Goal: Task Accomplishment & Management: Use online tool/utility

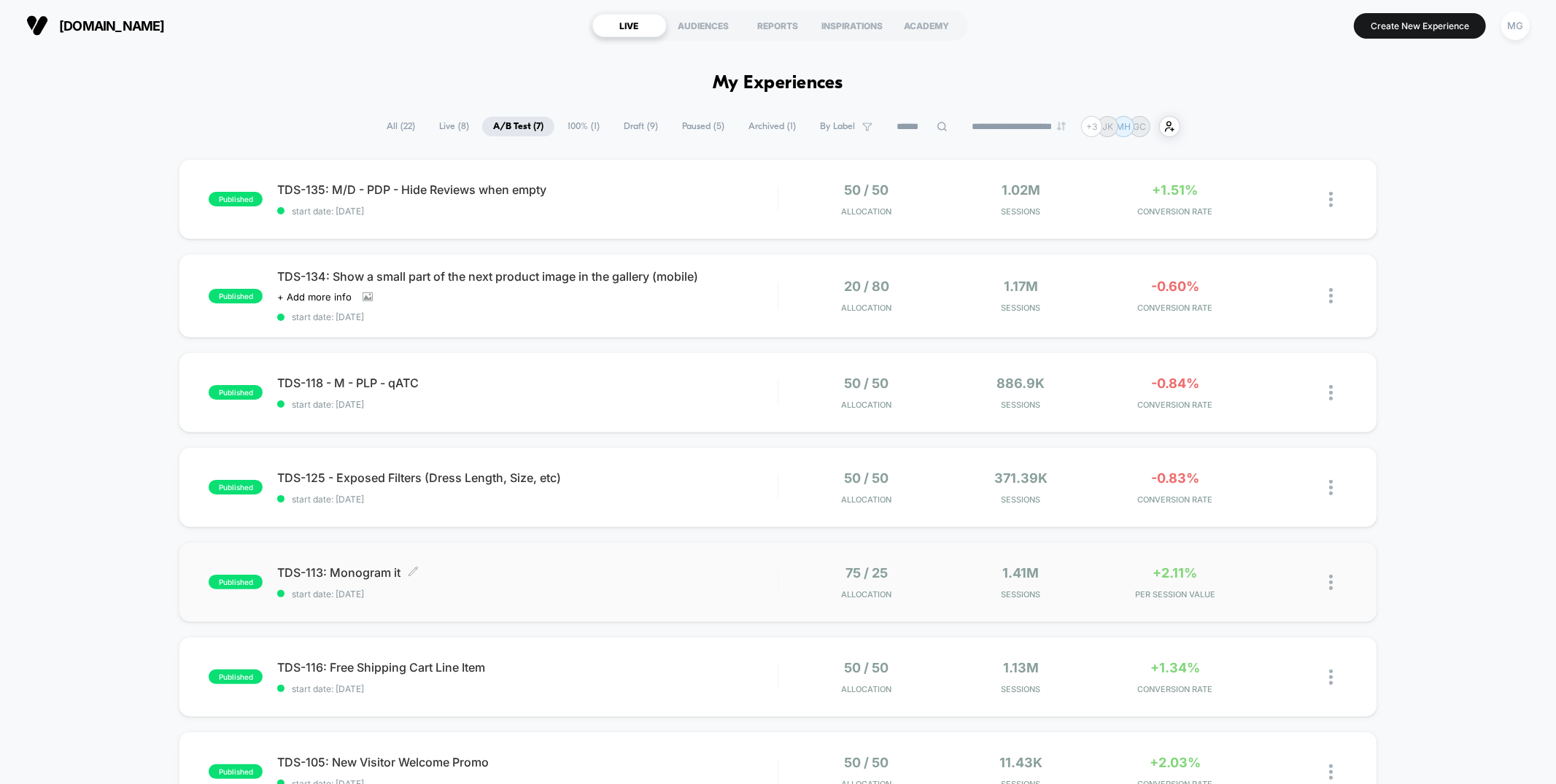
click at [701, 582] on div "TDS-113: Monogram it Click to edit experience details Click to edit experience …" at bounding box center [527, 581] width 500 height 34
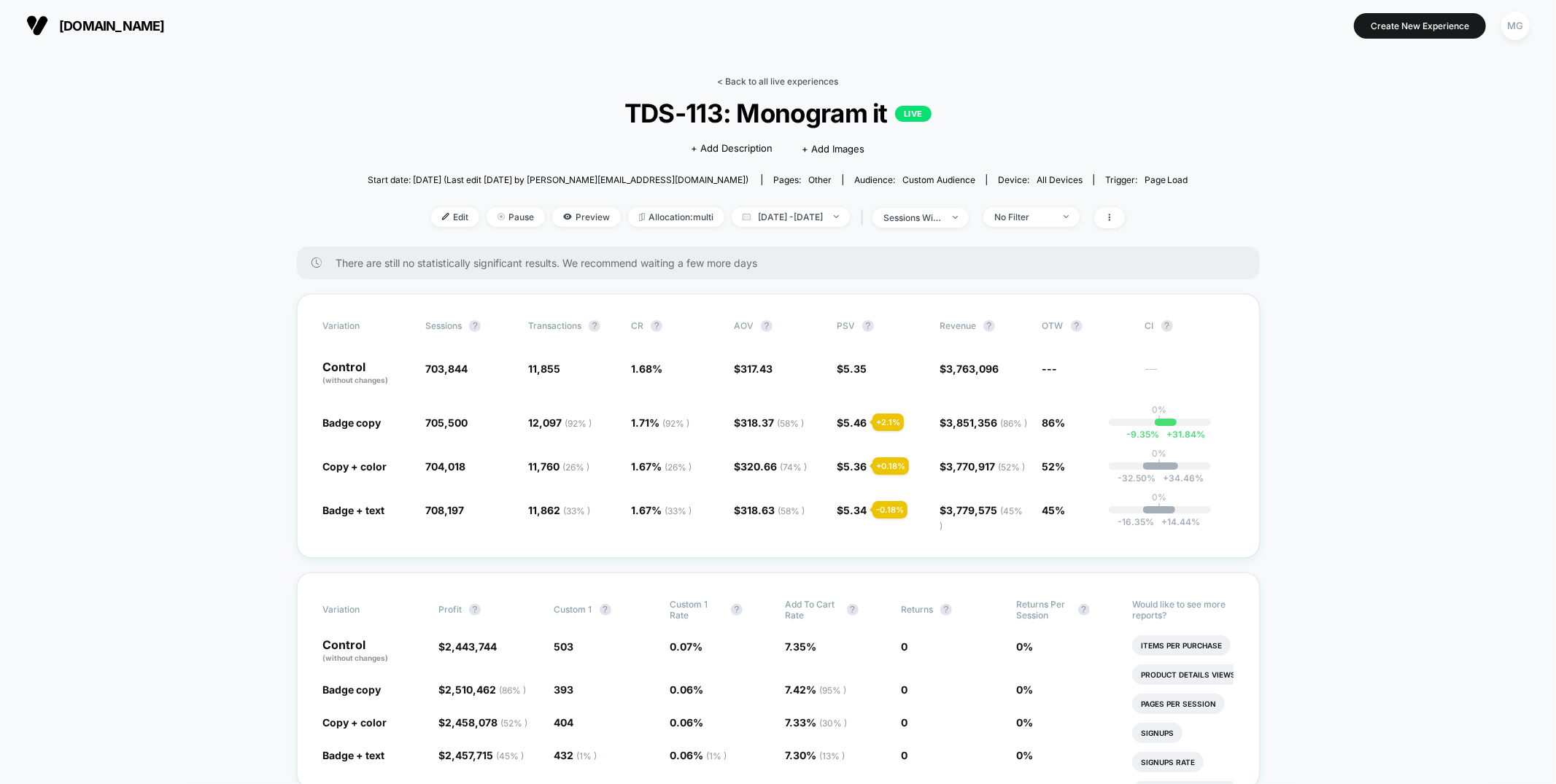
click at [784, 82] on link "< Back to all live experiences" at bounding box center [778, 81] width 121 height 11
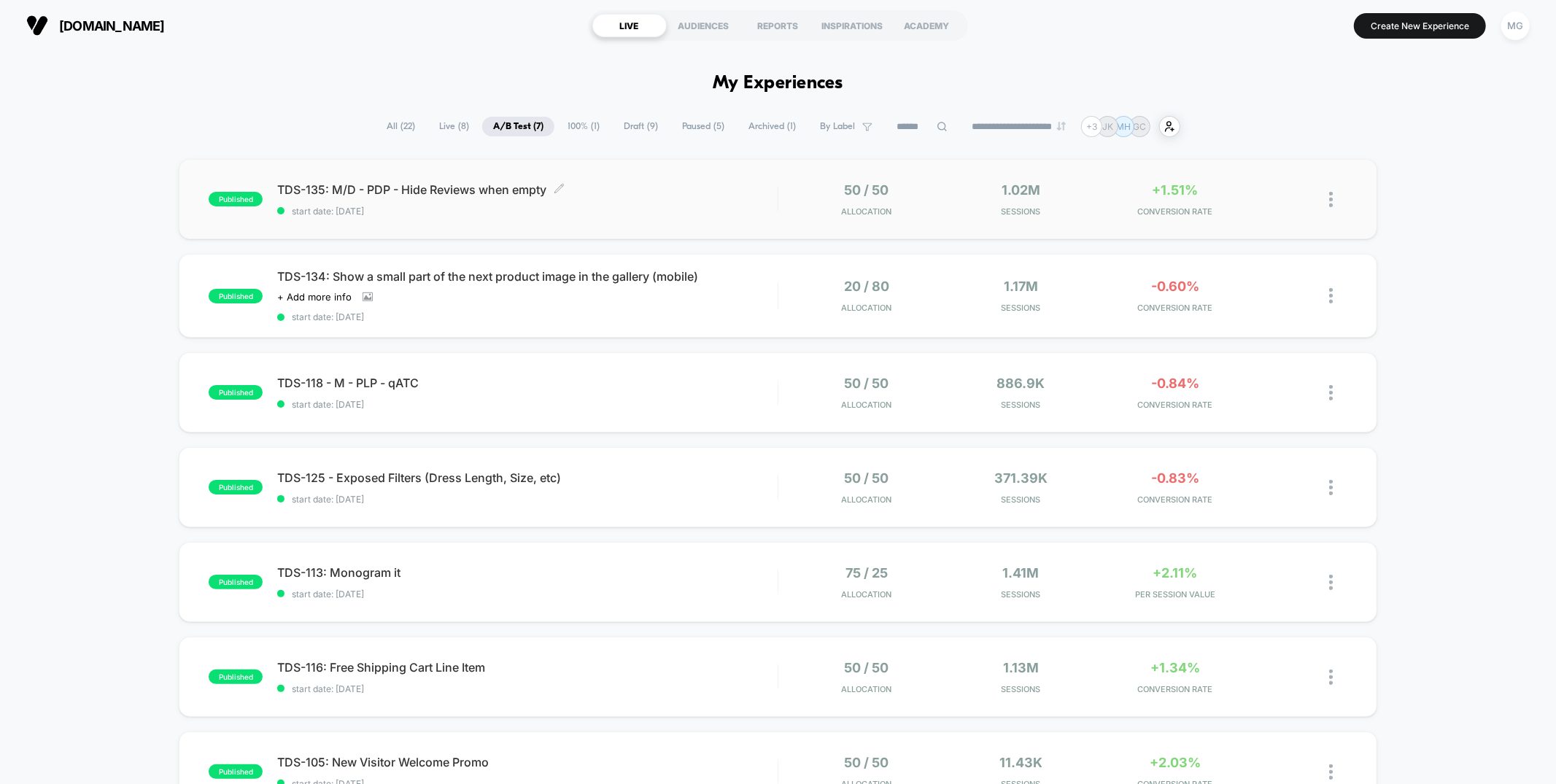
click at [690, 207] on span "start date: 9/9/2025" at bounding box center [527, 211] width 500 height 11
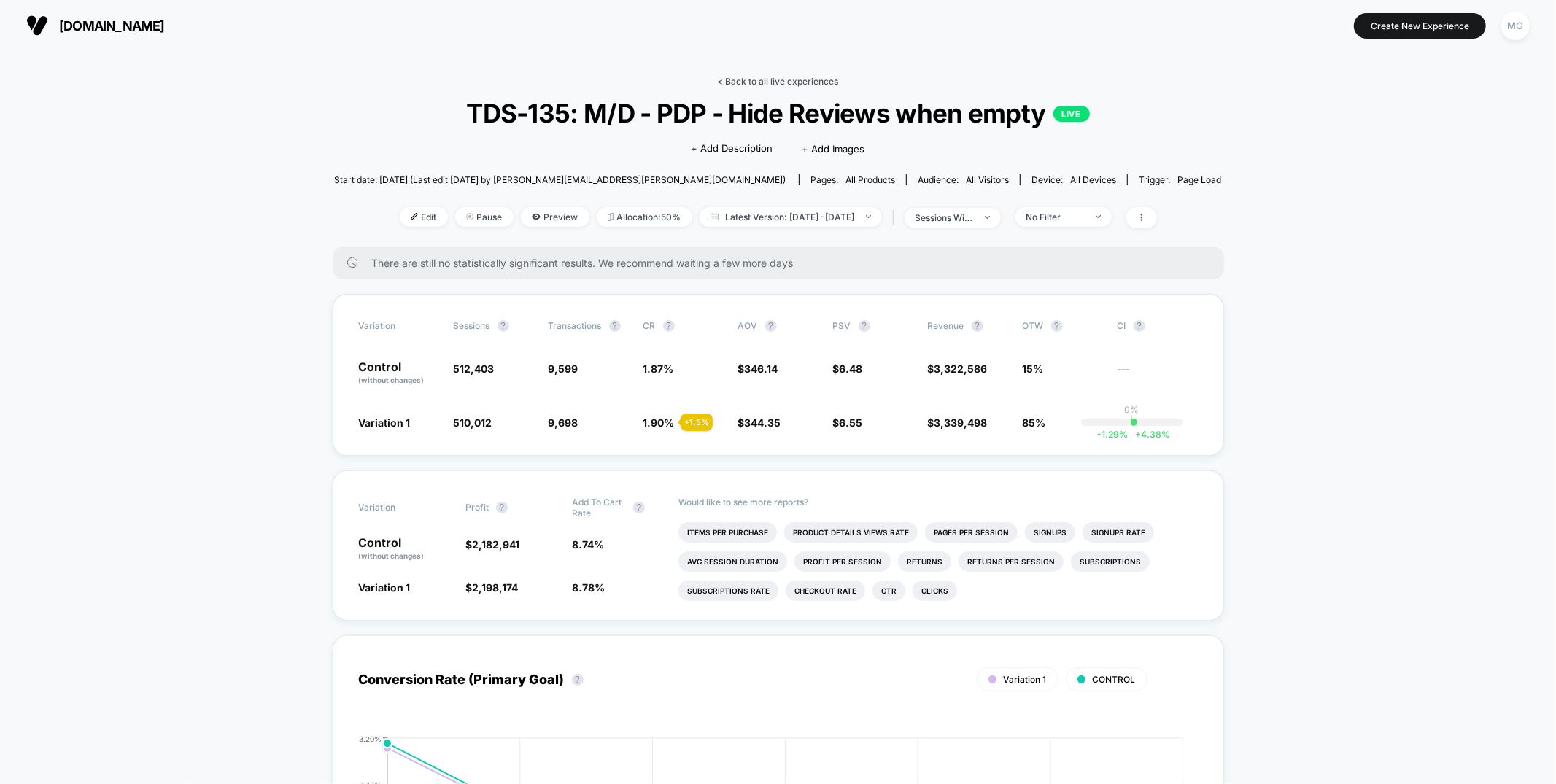
click at [751, 80] on link "< Back to all live experiences" at bounding box center [778, 81] width 121 height 11
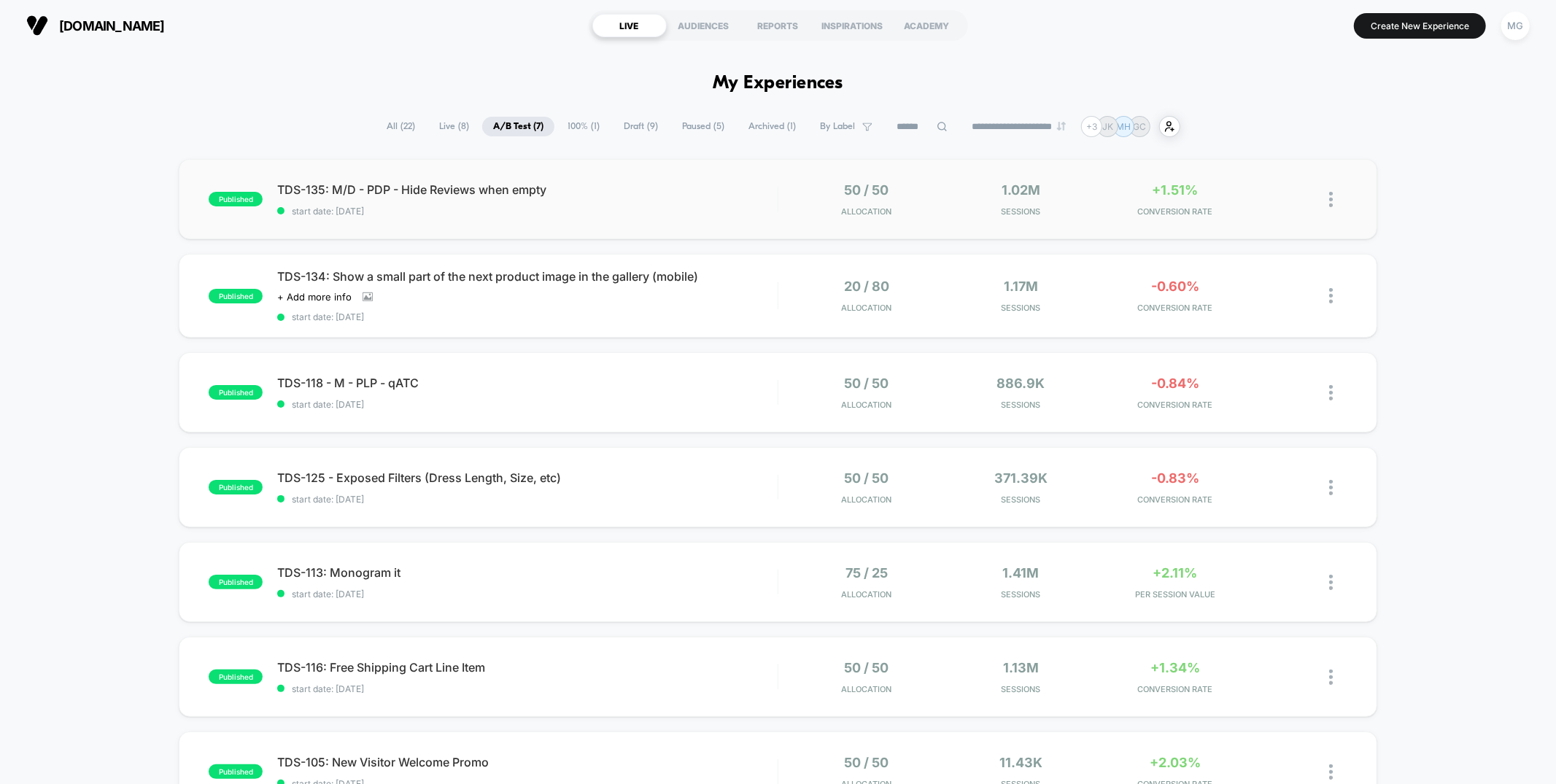
click at [629, 189] on span "TDS-135: M/D - PDP - Hide Reviews when empty" at bounding box center [527, 189] width 500 height 15
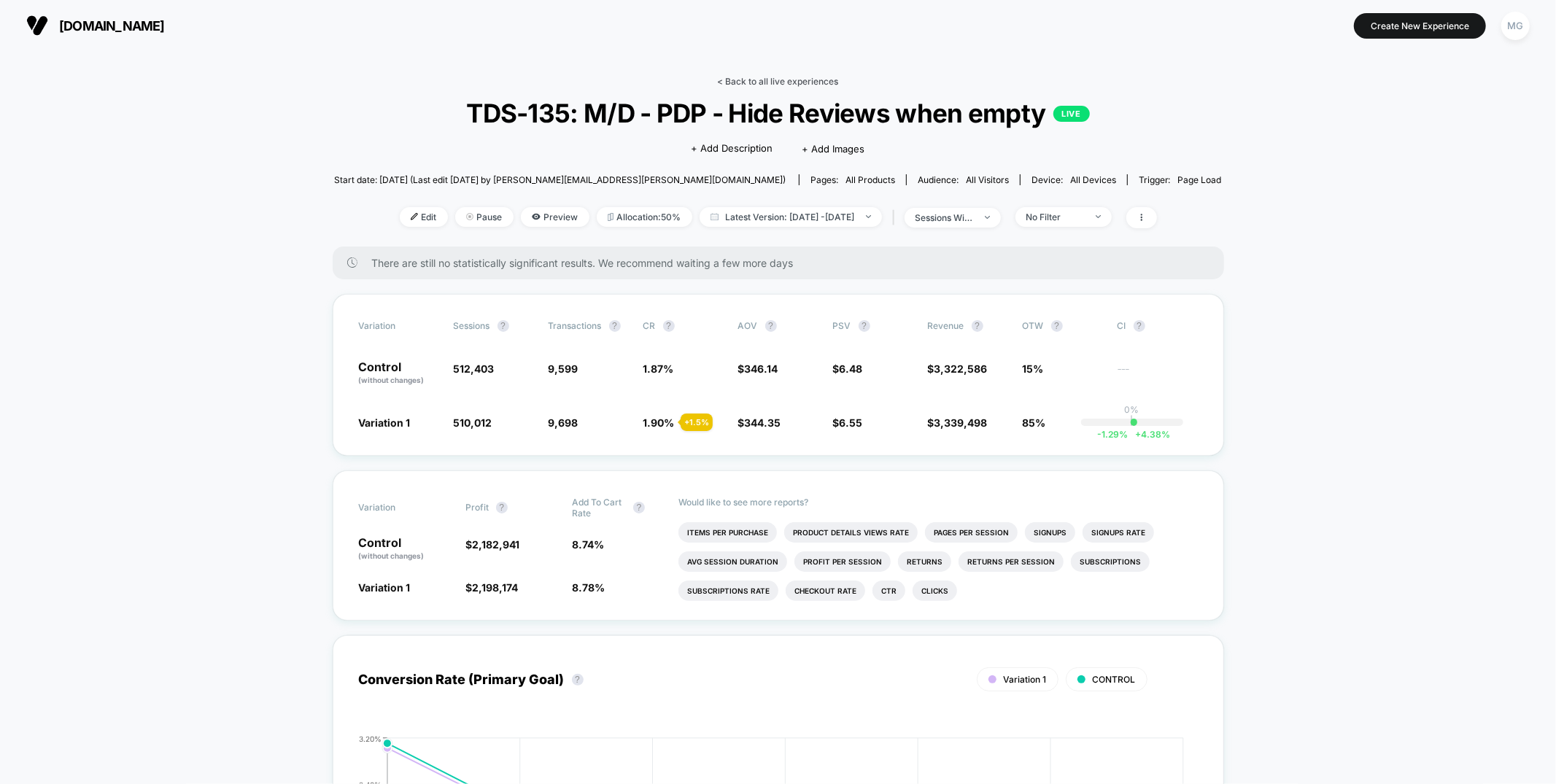
click at [758, 76] on link "< Back to all live experiences" at bounding box center [778, 81] width 121 height 11
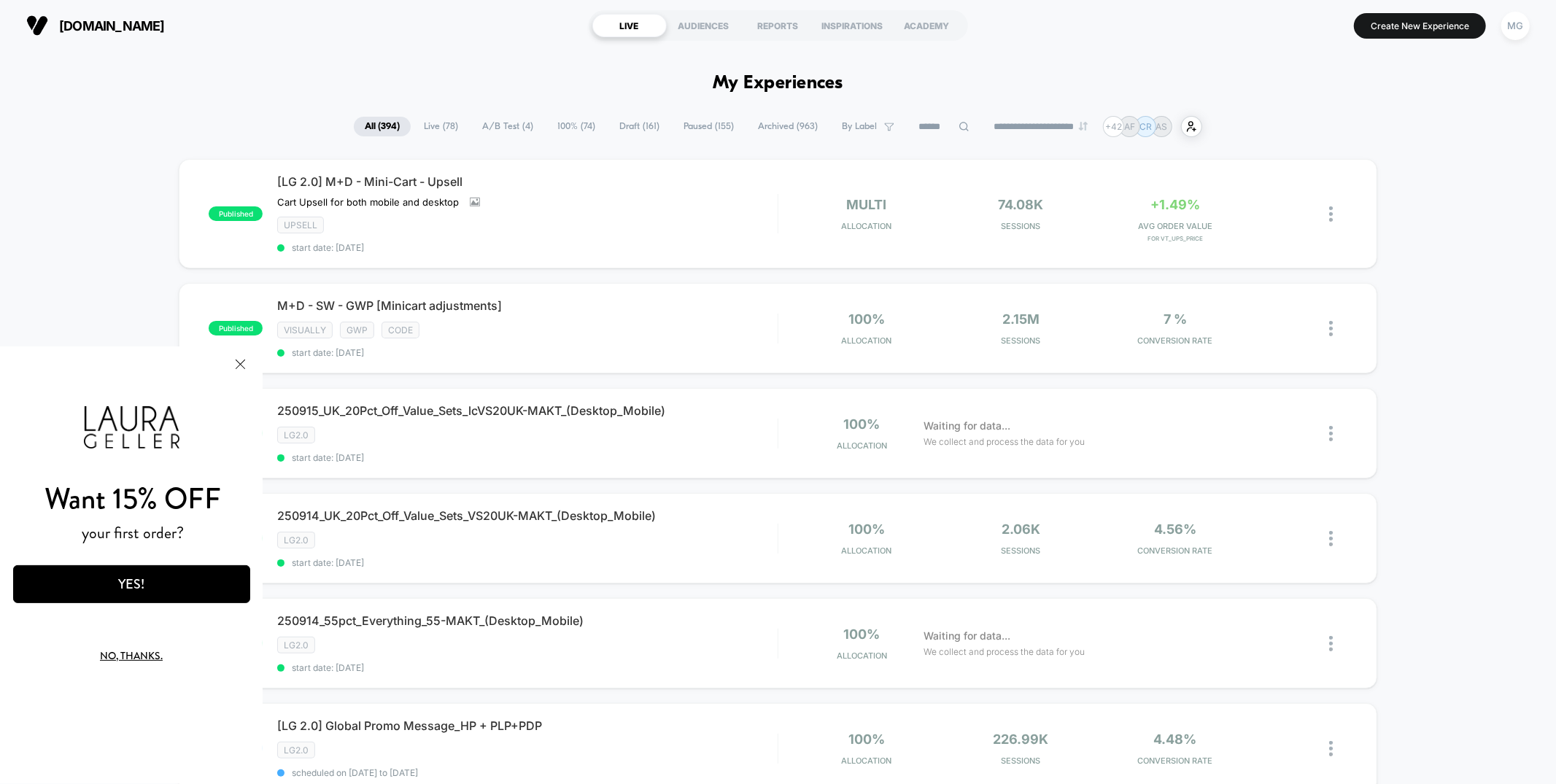
click at [236, 363] on button "Close Modal" at bounding box center [240, 363] width 40 height 35
click at [244, 360] on button "Close Modal" at bounding box center [240, 363] width 40 height 35
click at [145, 650] on button "No, thanks." at bounding box center [132, 654] width 185 height 34
click at [165, 595] on button "YES!" at bounding box center [132, 584] width 237 height 38
click at [165, 593] on button "YES!" at bounding box center [132, 584] width 237 height 38
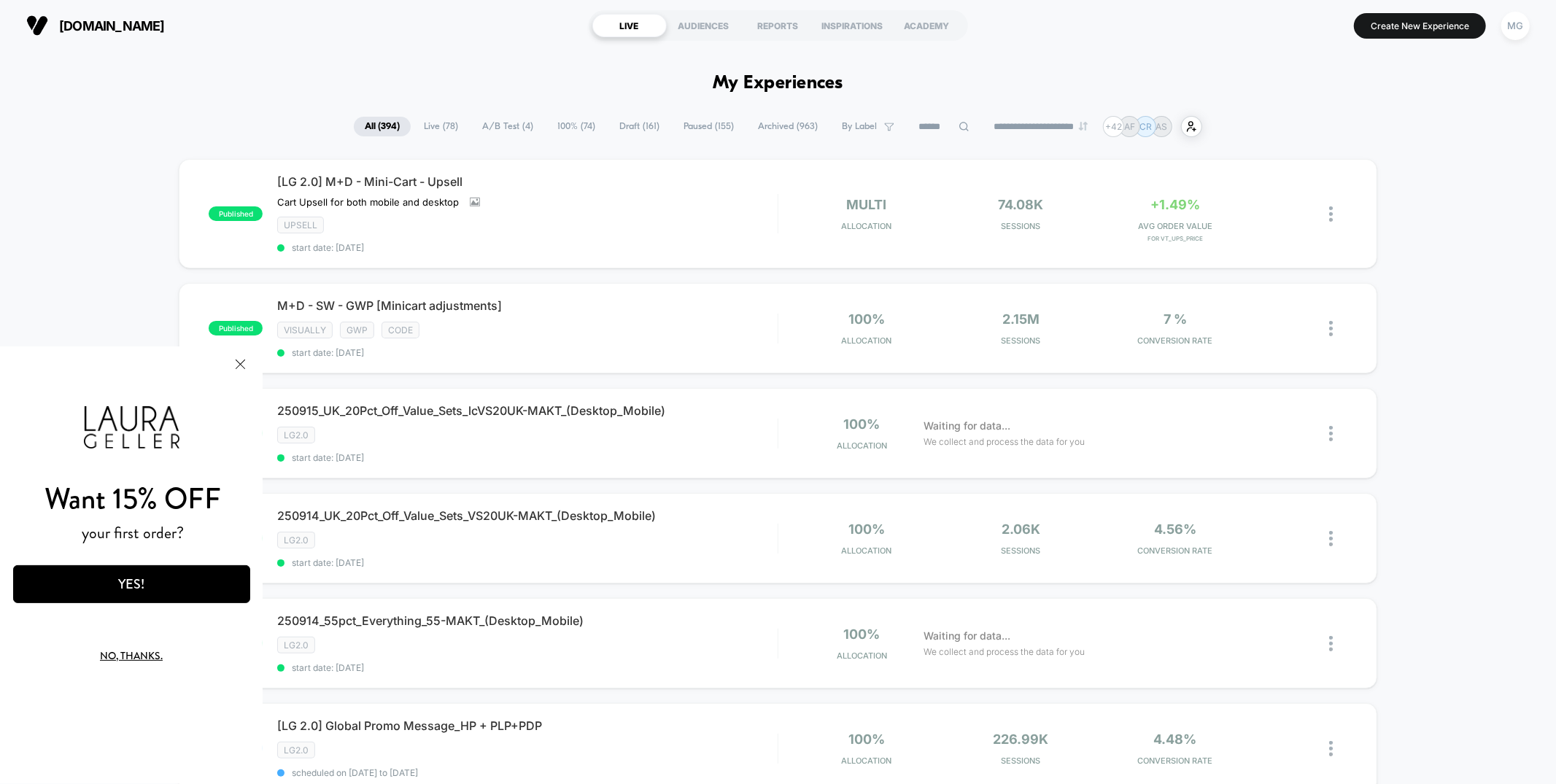
click at [165, 594] on button "YES!" at bounding box center [132, 584] width 237 height 38
click at [84, 131] on div "**********" at bounding box center [778, 127] width 1556 height 22
click at [246, 366] on button "Close Modal" at bounding box center [240, 363] width 40 height 35
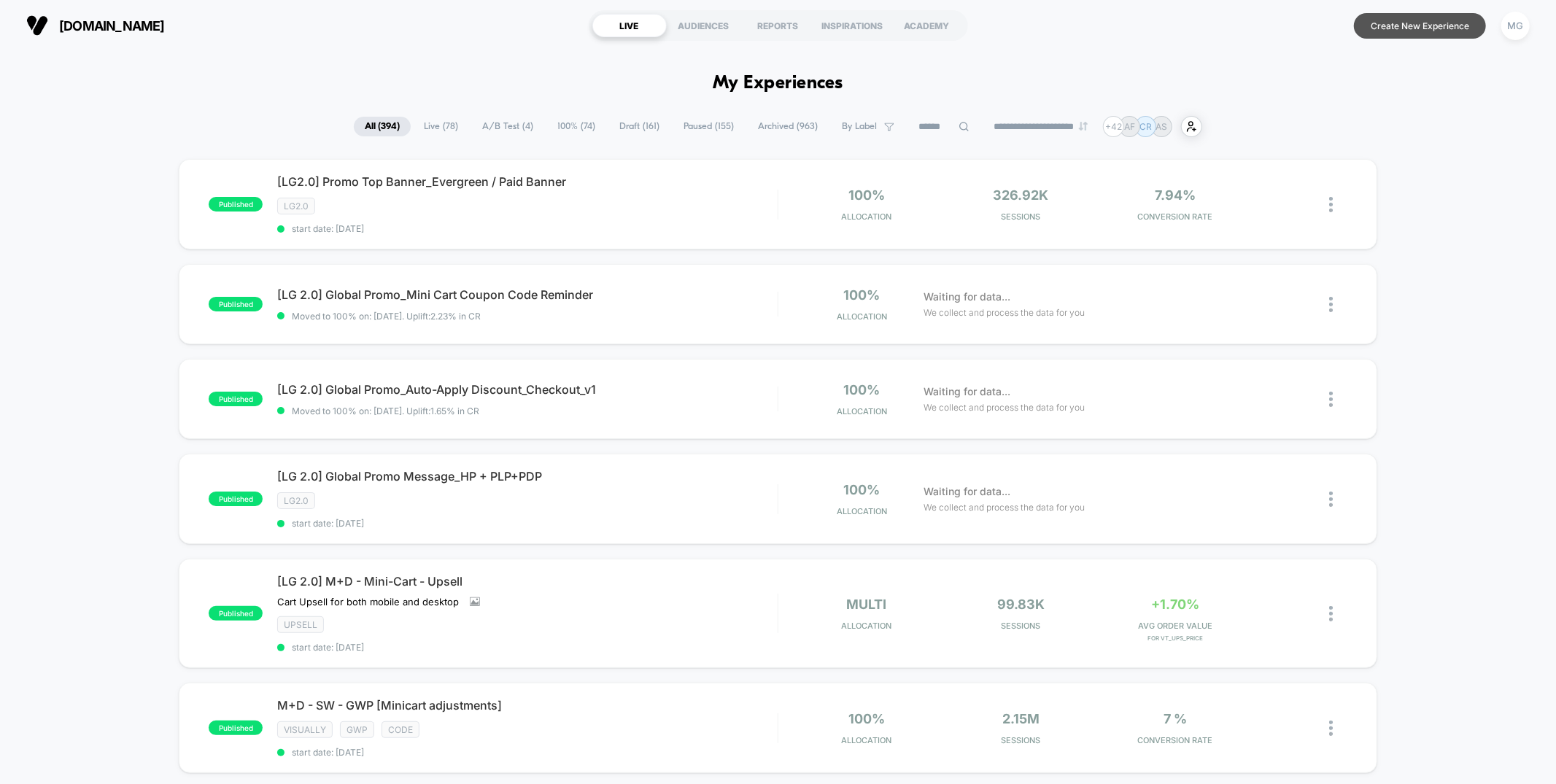
click at [1371, 18] on button "Create New Experience" at bounding box center [1420, 26] width 132 height 26
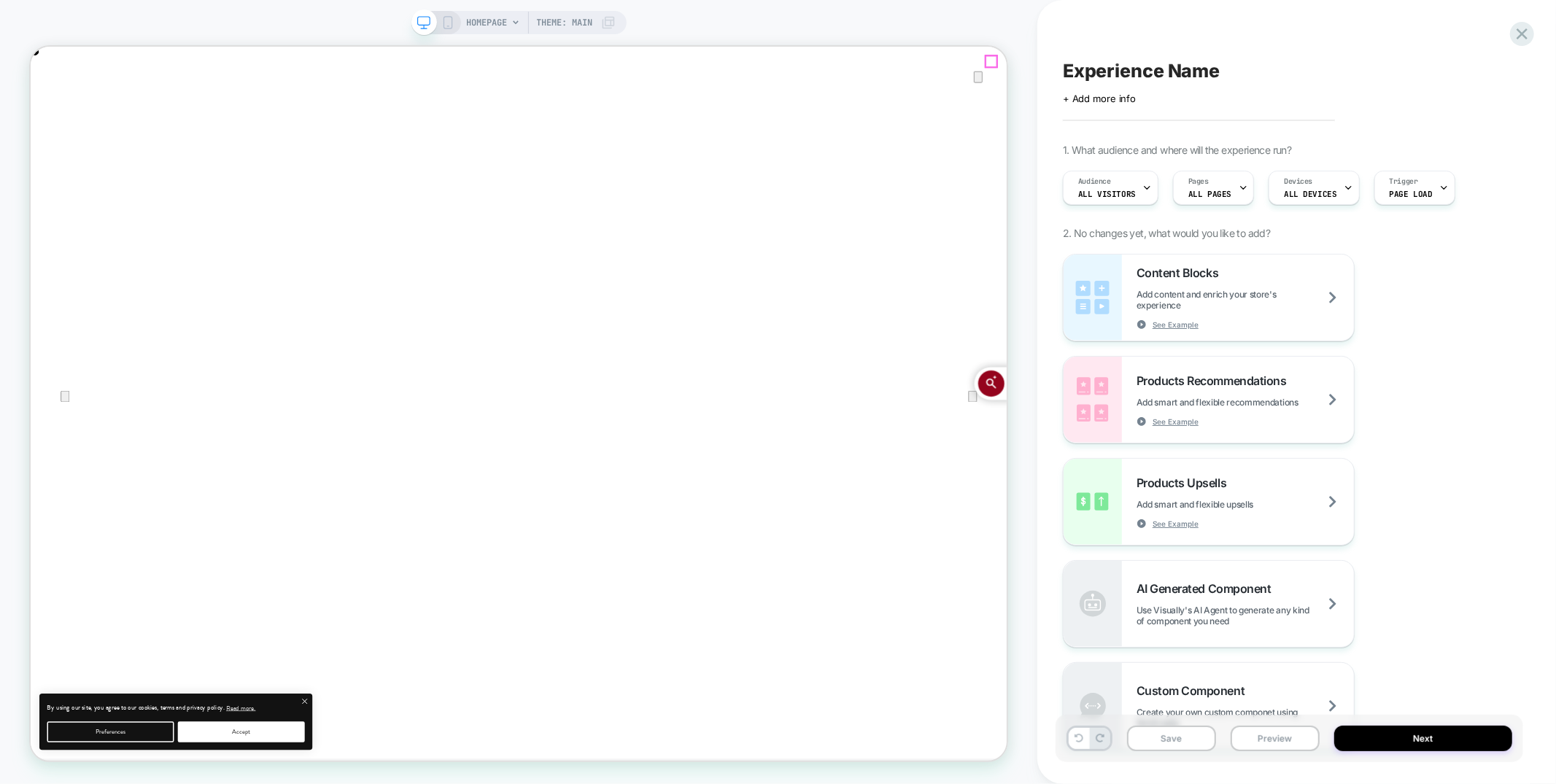
click at [50, 114] on icon "Close" at bounding box center [45, 119] width 10 height 10
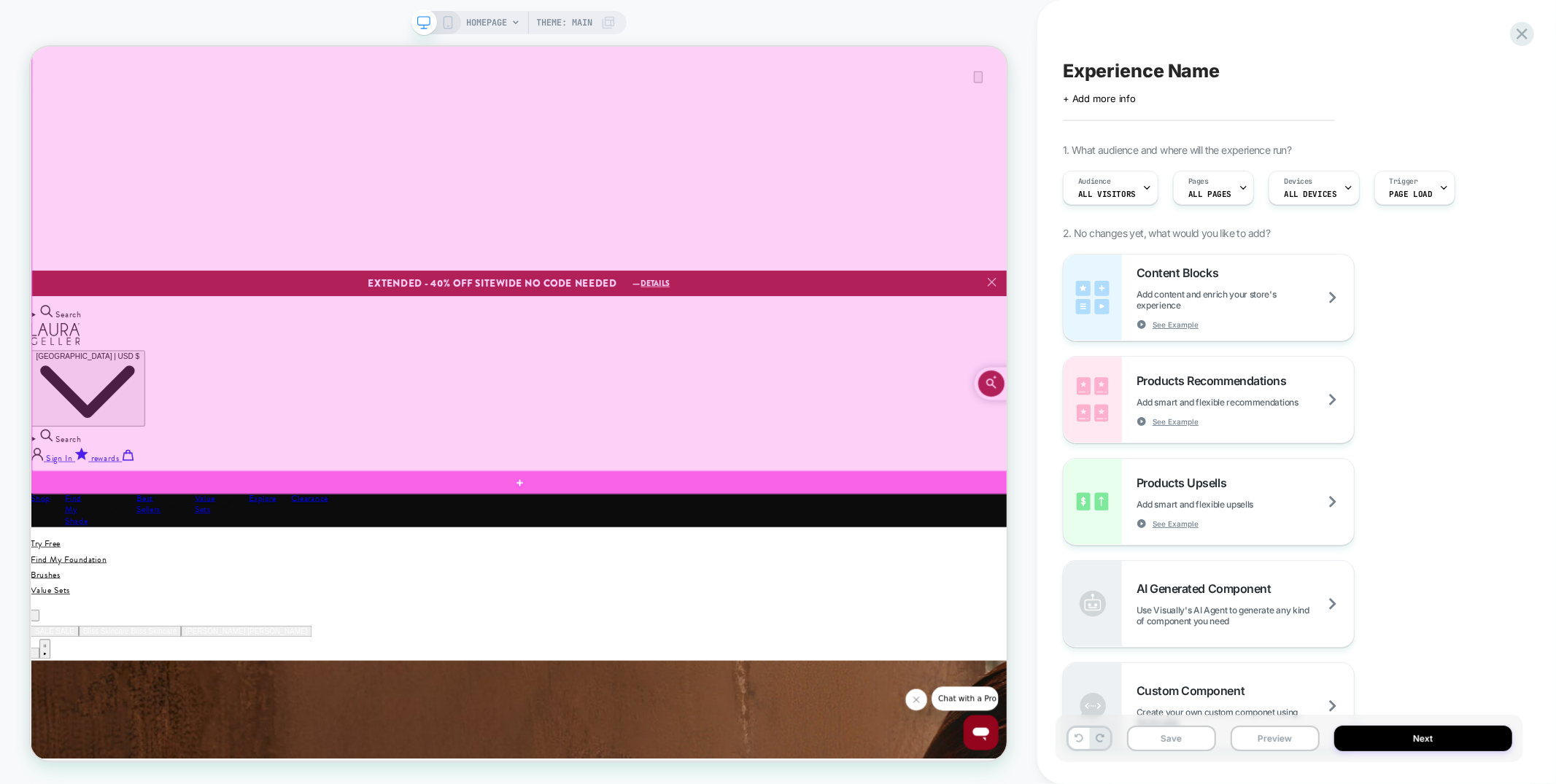
scroll to position [1293, 0]
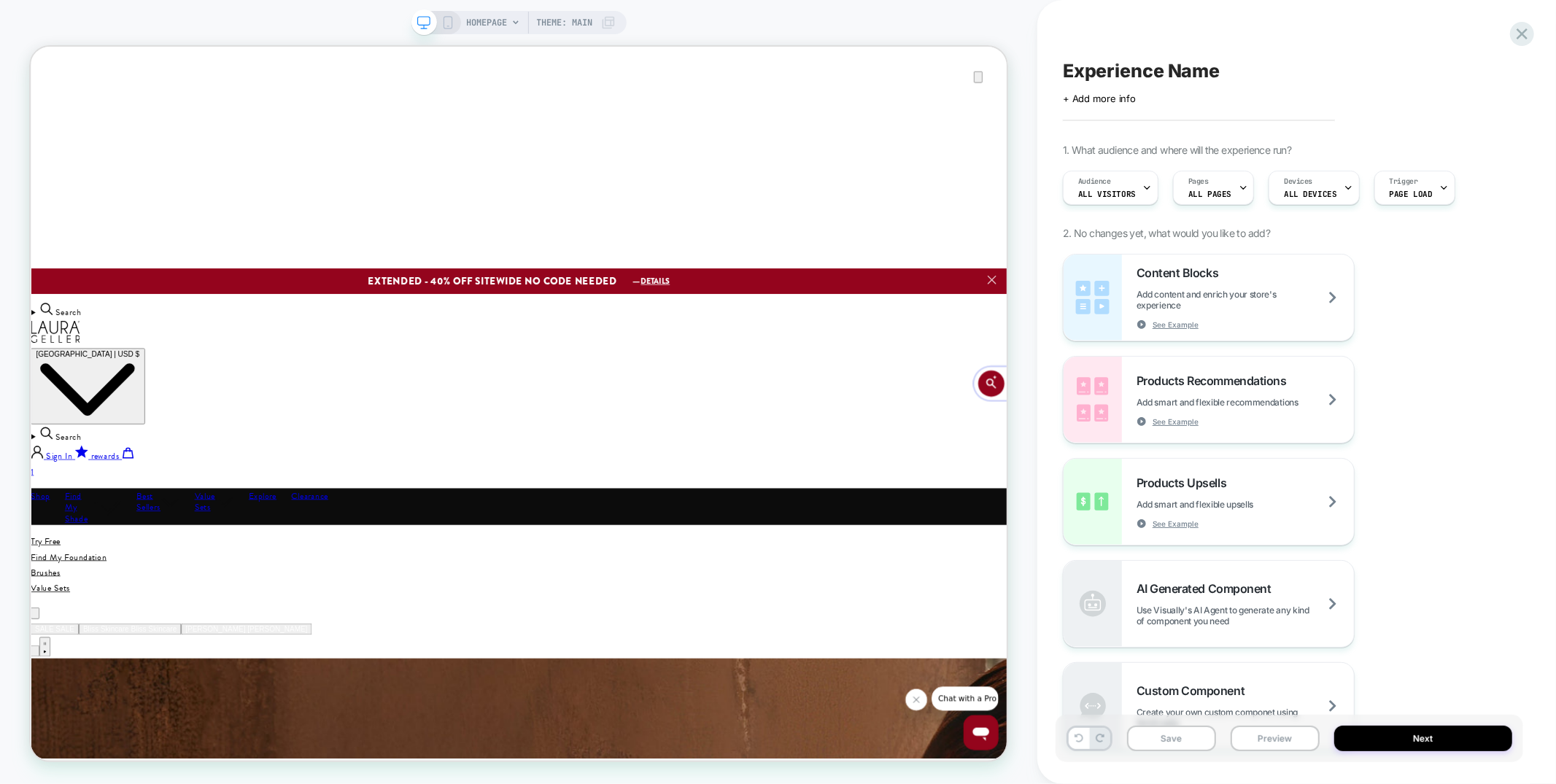
click at [1311, 494] on icon "Search" at bounding box center [1311, 495] width 23 height 23
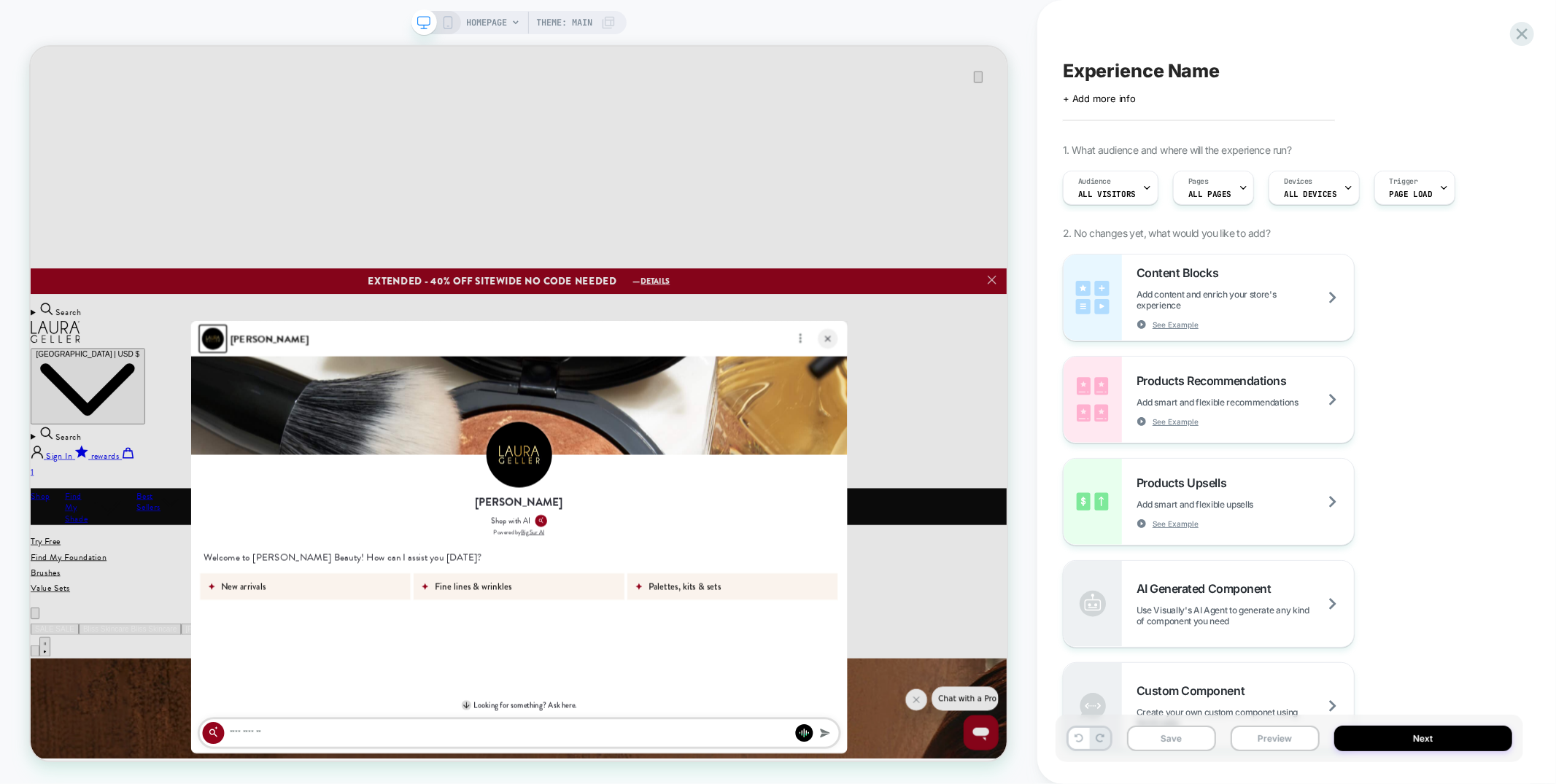
click at [1090, 436] on icon "Close" at bounding box center [1094, 435] width 10 height 10
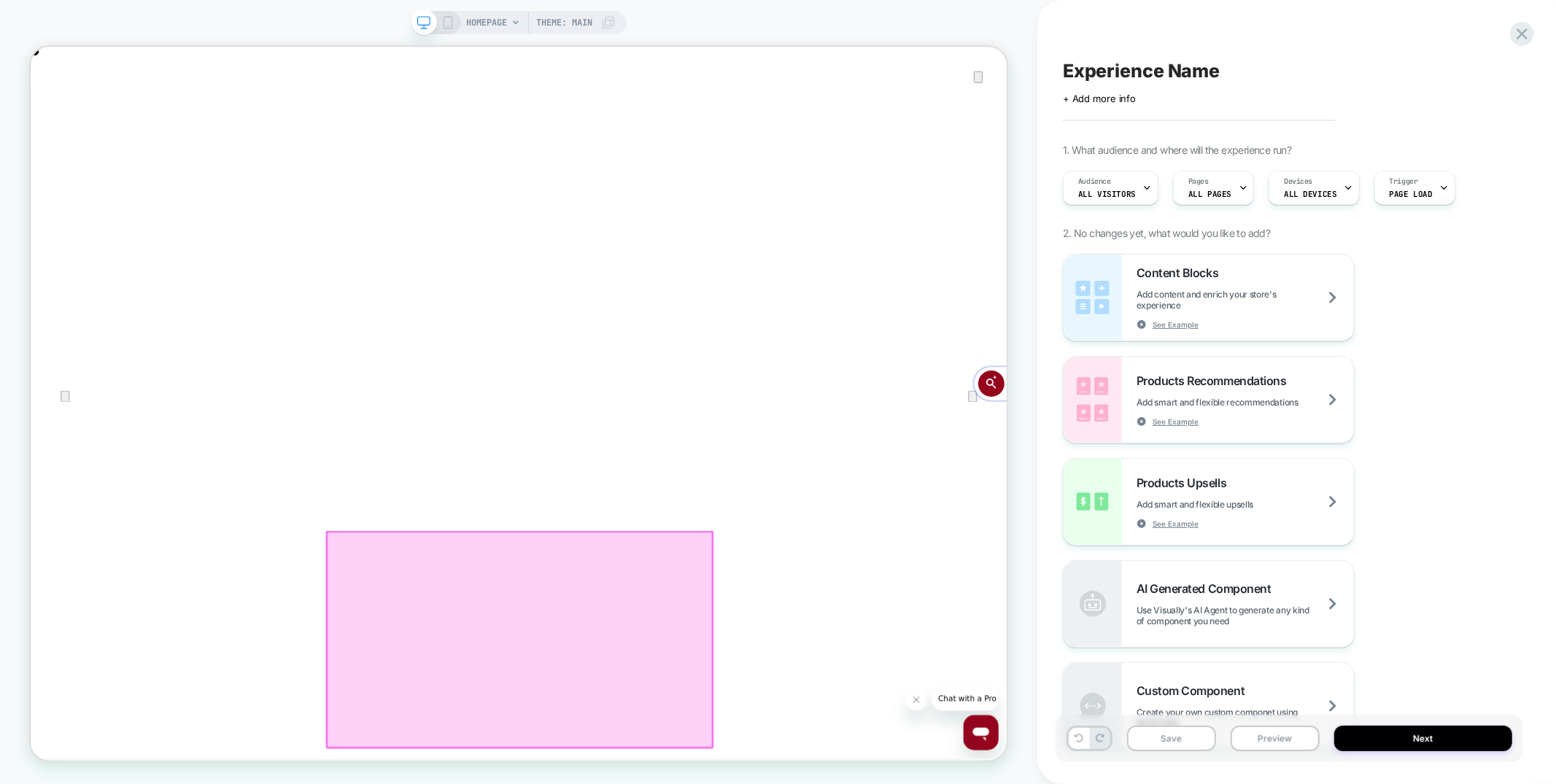
scroll to position [0, 1304]
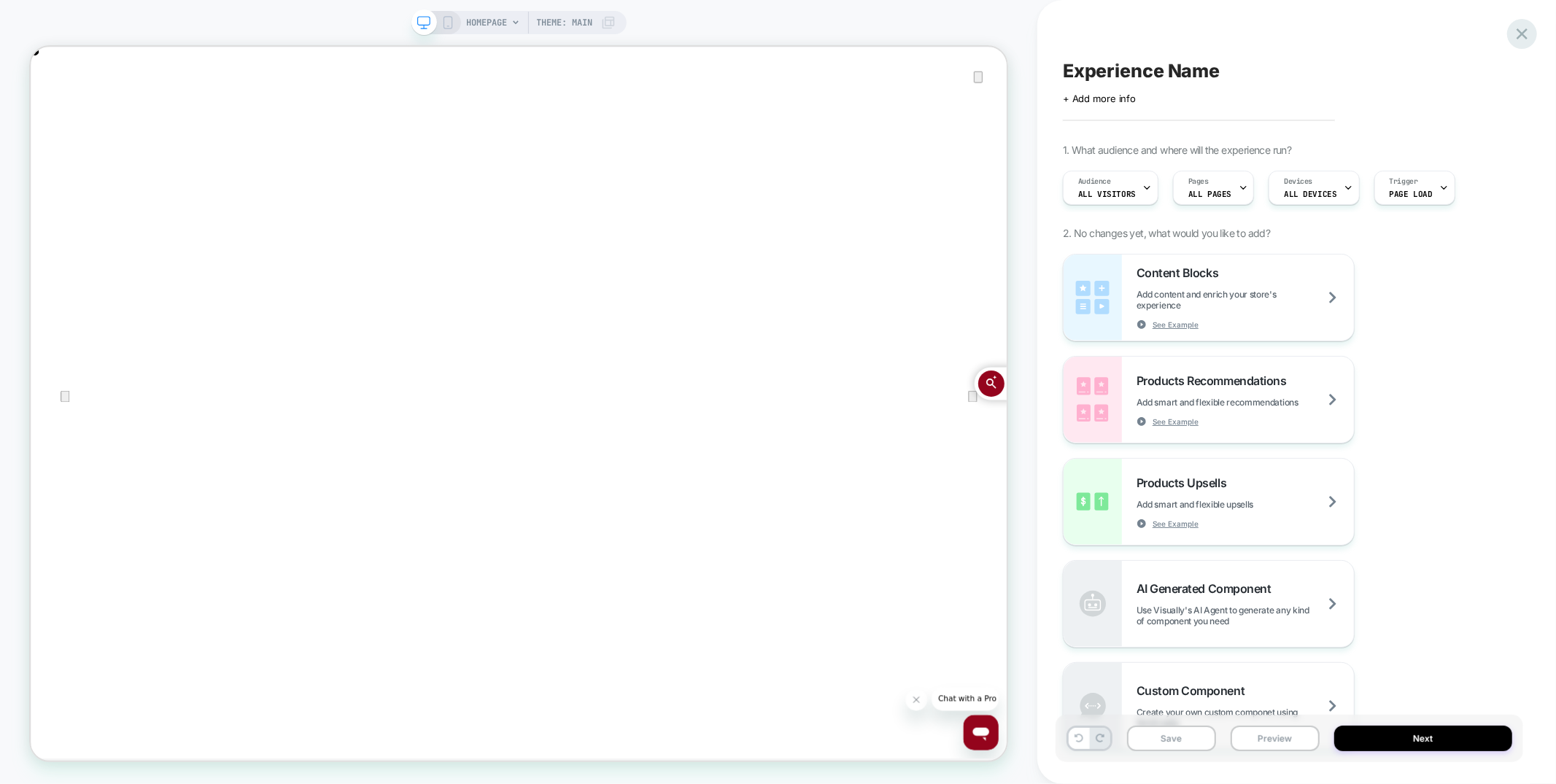
click at [1521, 30] on icon at bounding box center [1522, 34] width 20 height 20
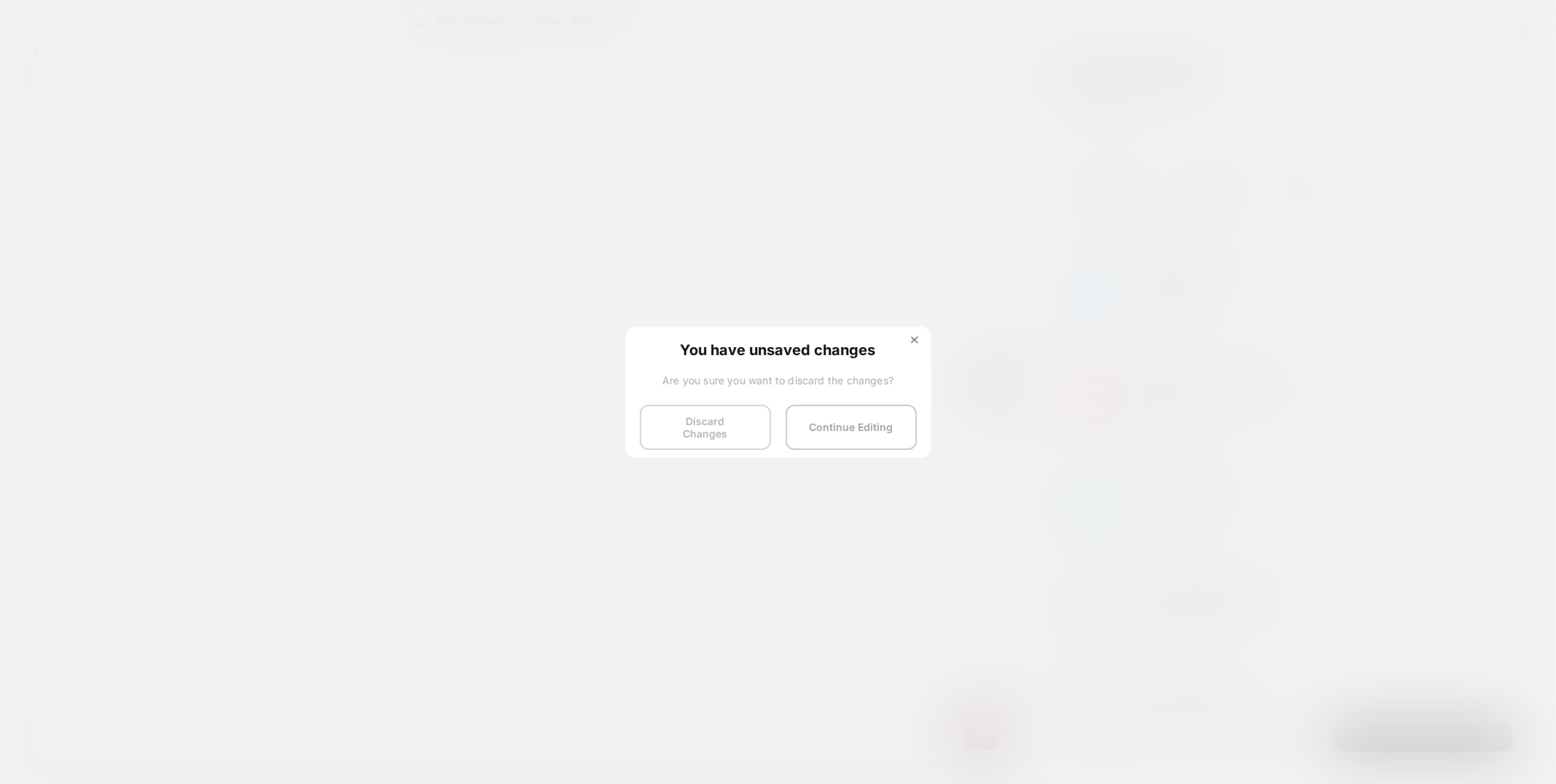
click at [679, 416] on button "Discard Changes" at bounding box center [705, 427] width 132 height 45
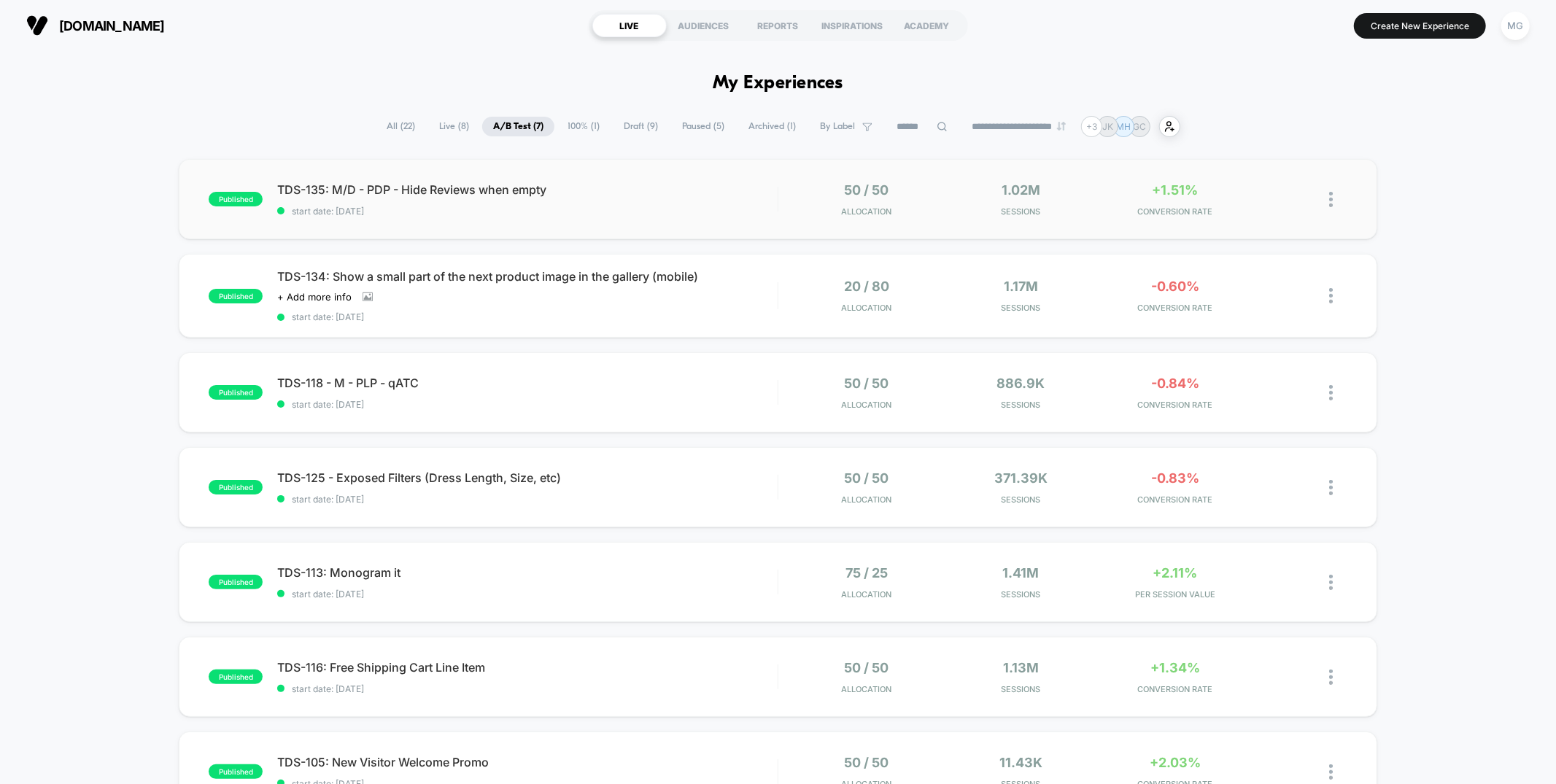
click at [610, 213] on span "start date: [DATE]" at bounding box center [527, 211] width 500 height 11
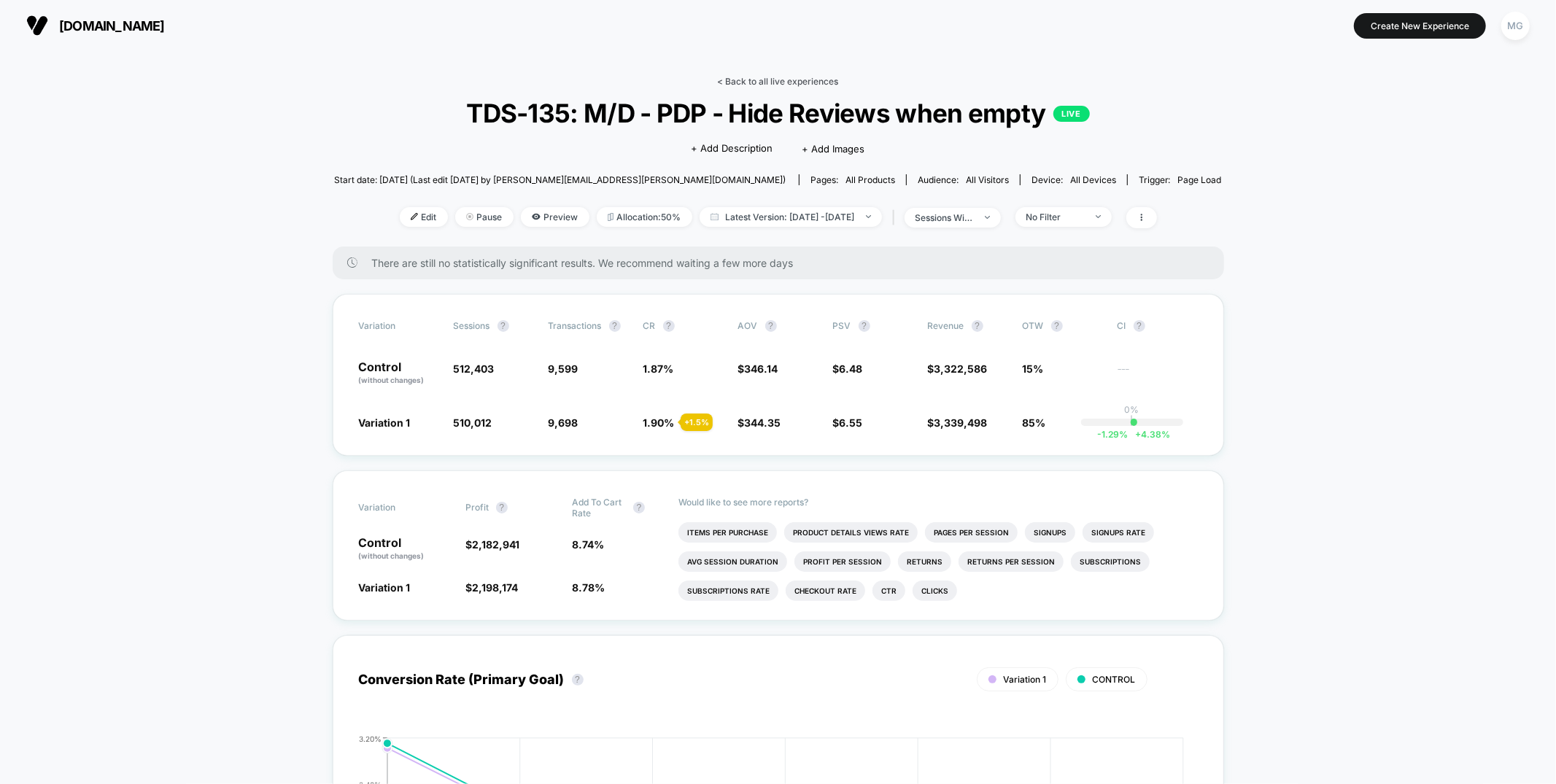
click at [749, 79] on link "< Back to all live experiences" at bounding box center [778, 81] width 121 height 11
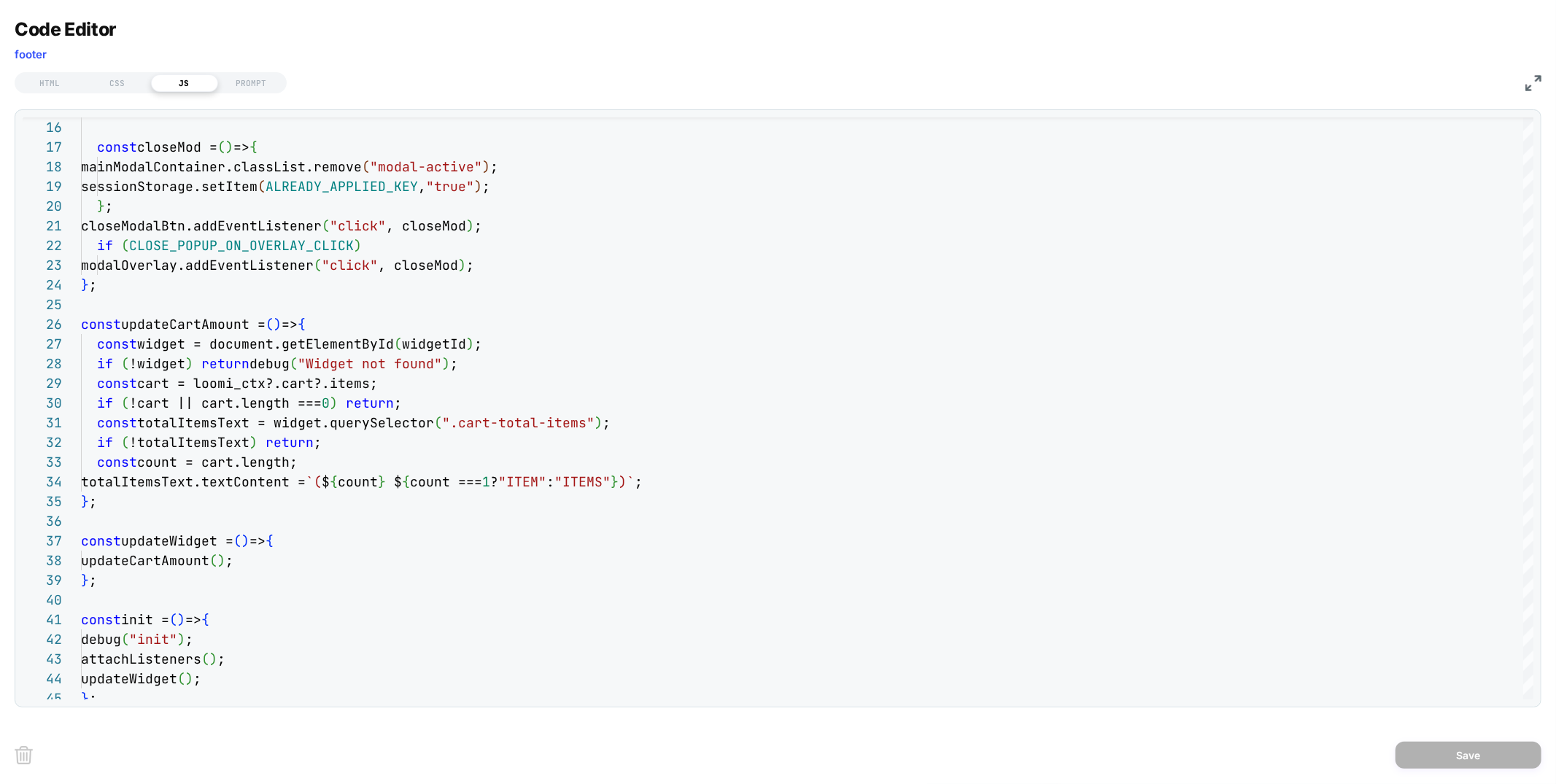
click at [1534, 75] on img at bounding box center [1533, 83] width 16 height 16
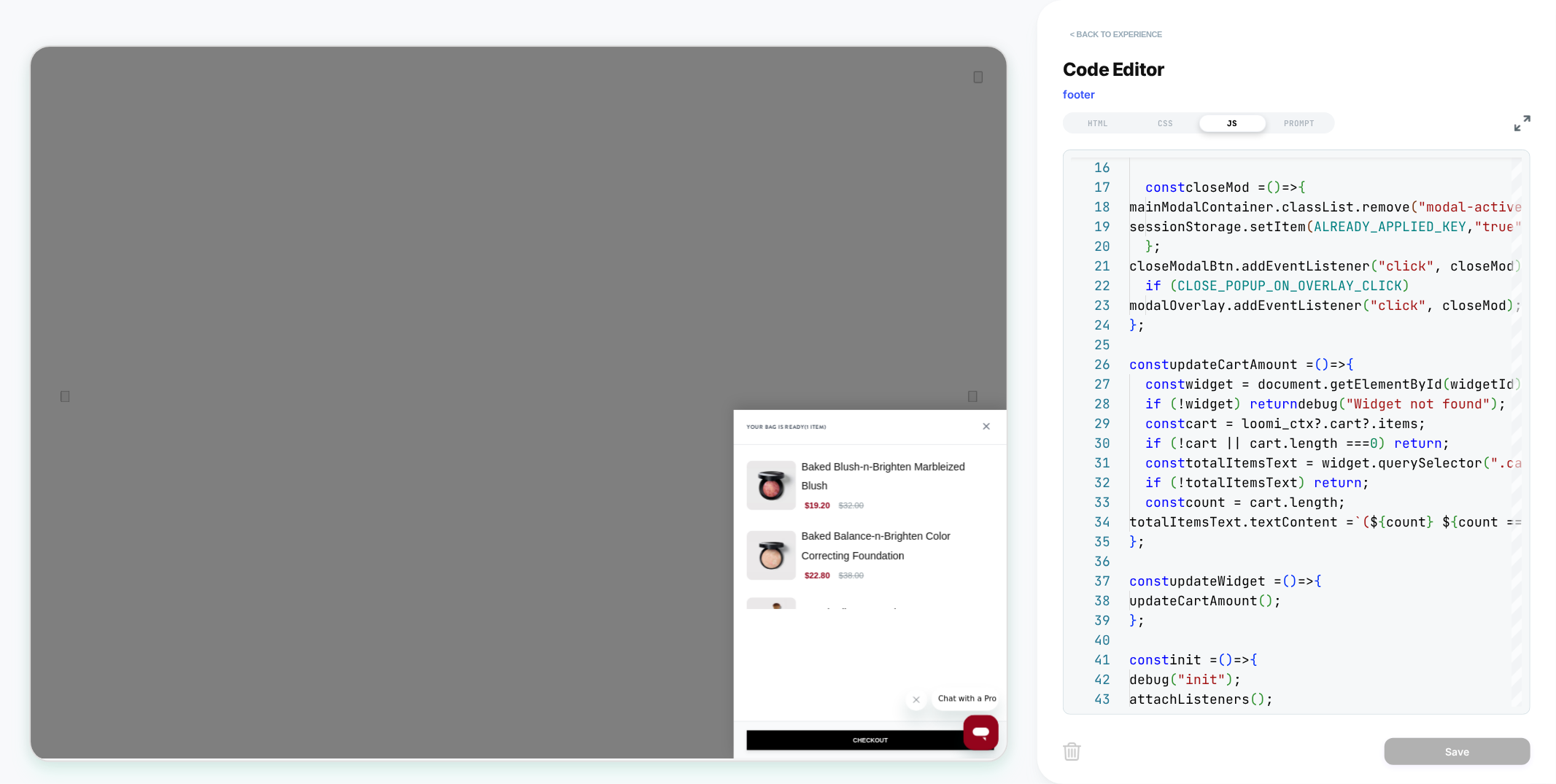
click at [1147, 36] on button "< Back to experience" at bounding box center [1116, 34] width 107 height 23
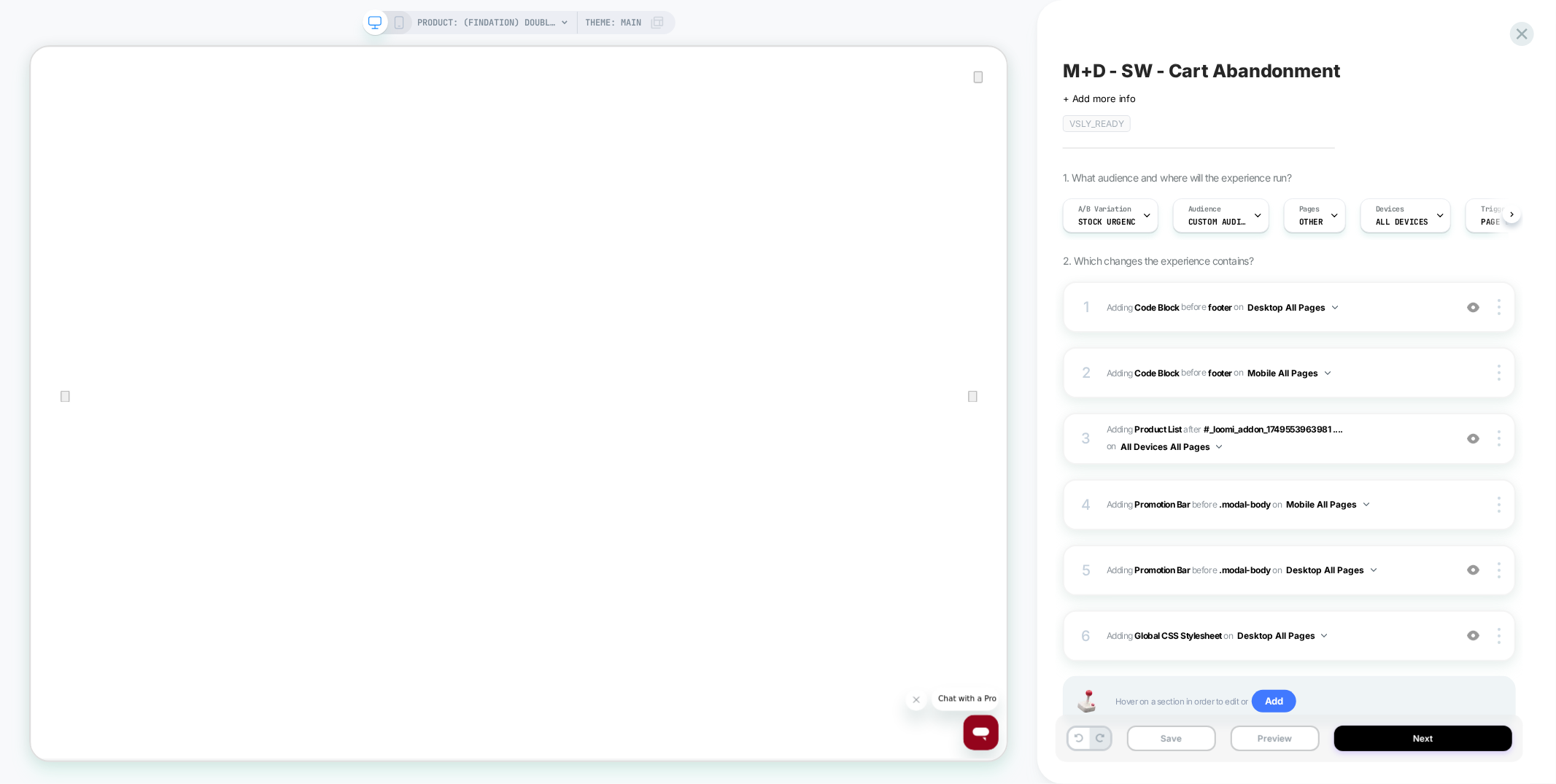
scroll to position [0, 1]
click at [1508, 34] on div "M+D - SW - Cart Abandonment Click to edit experience details + Add more info VS…" at bounding box center [1289, 392] width 467 height 755
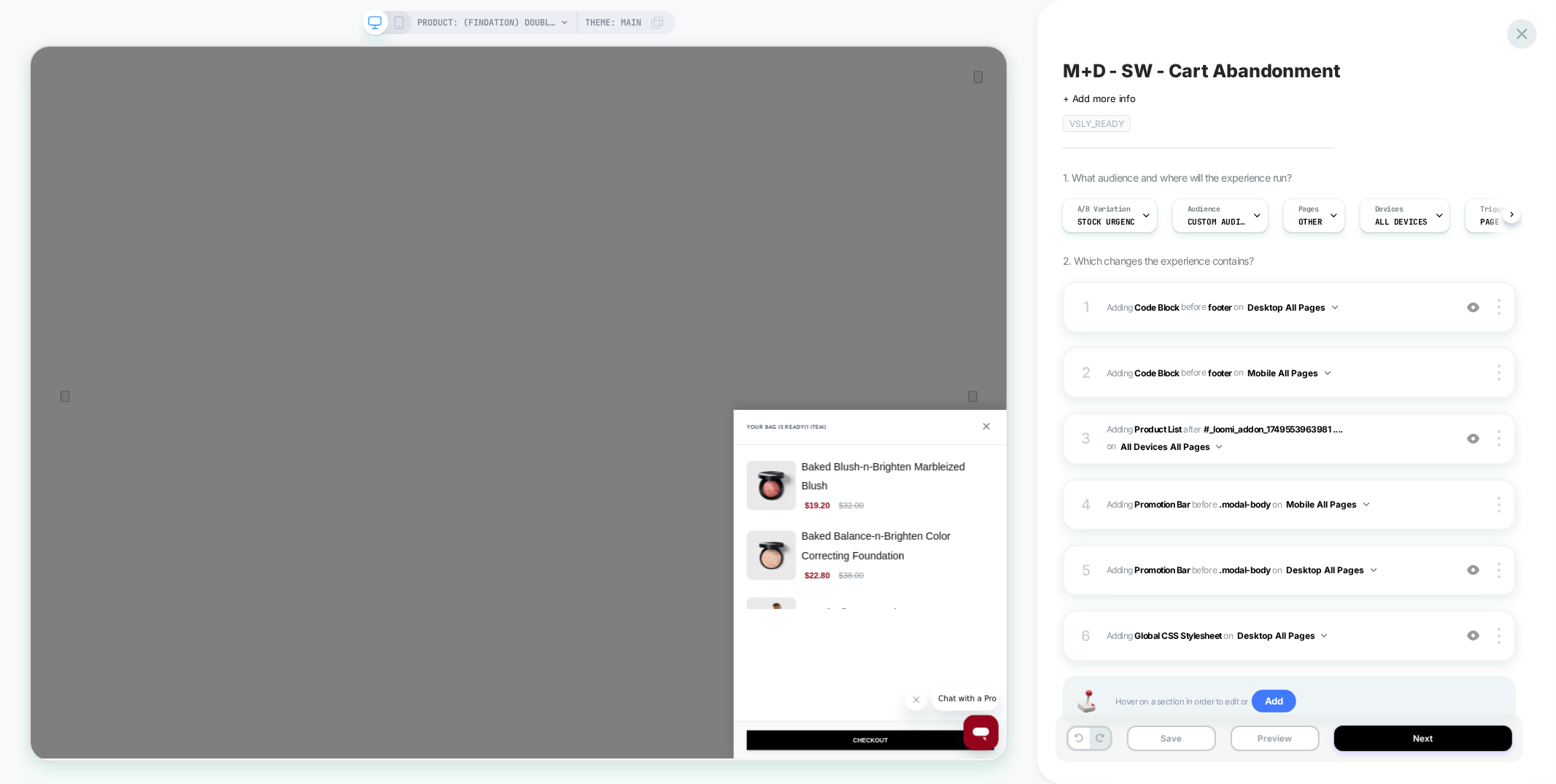
click at [1528, 39] on icon at bounding box center [1522, 34] width 20 height 20
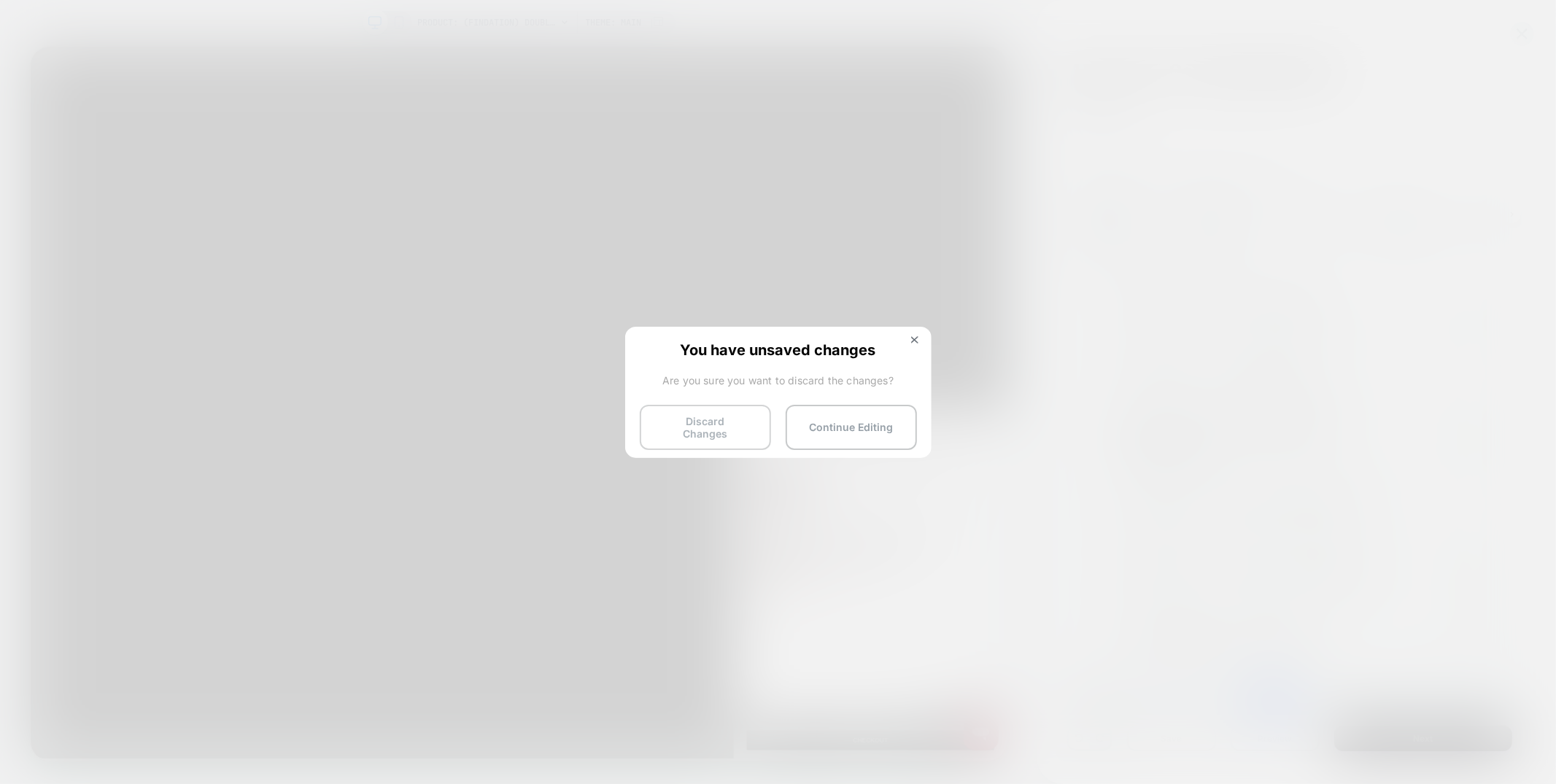
click at [651, 437] on button "Discard Changes" at bounding box center [705, 427] width 132 height 45
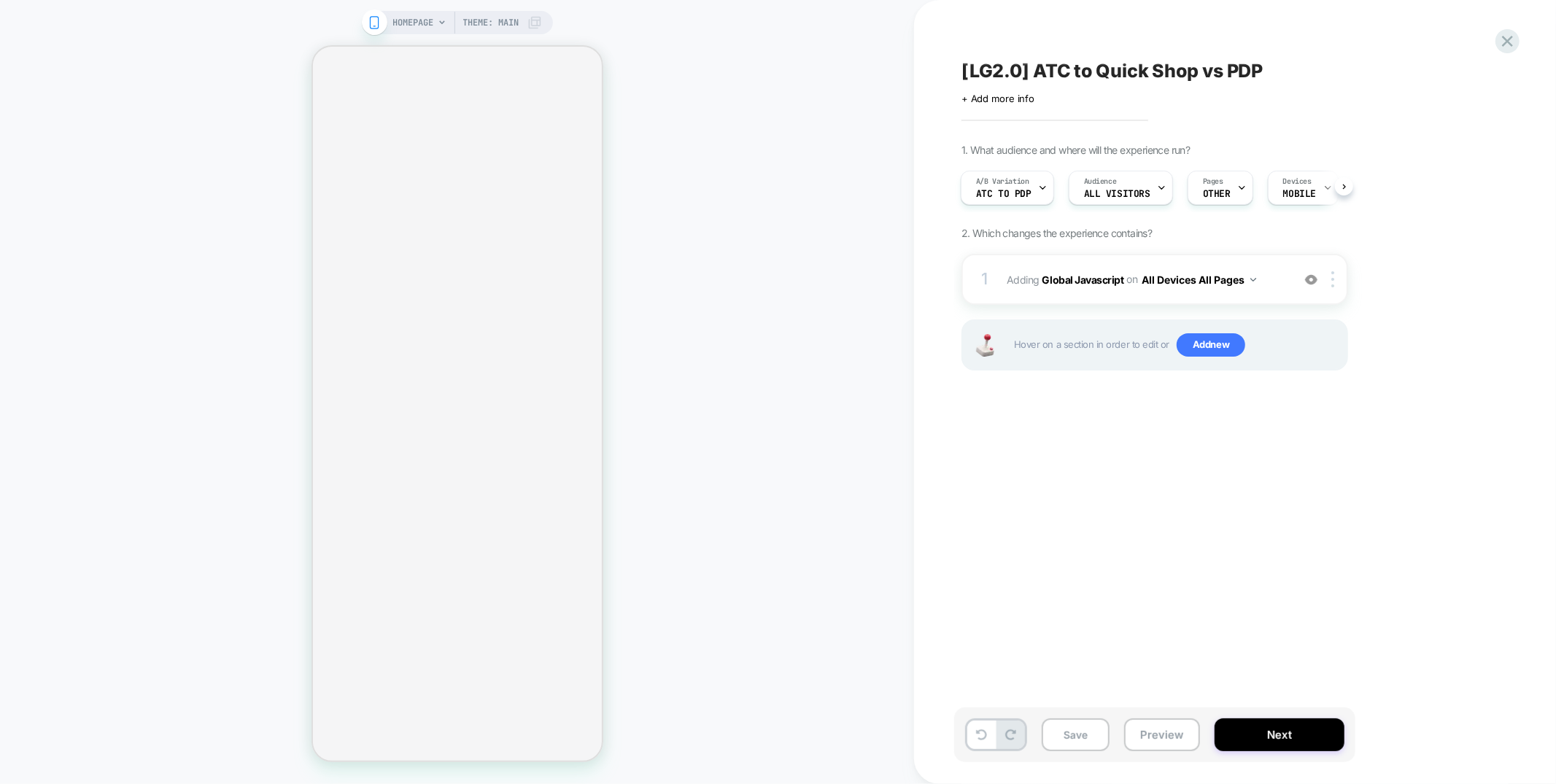
scroll to position [0, 2]
click at [1003, 187] on div "A/B Variation ATC to PDP" at bounding box center [1003, 188] width 84 height 33
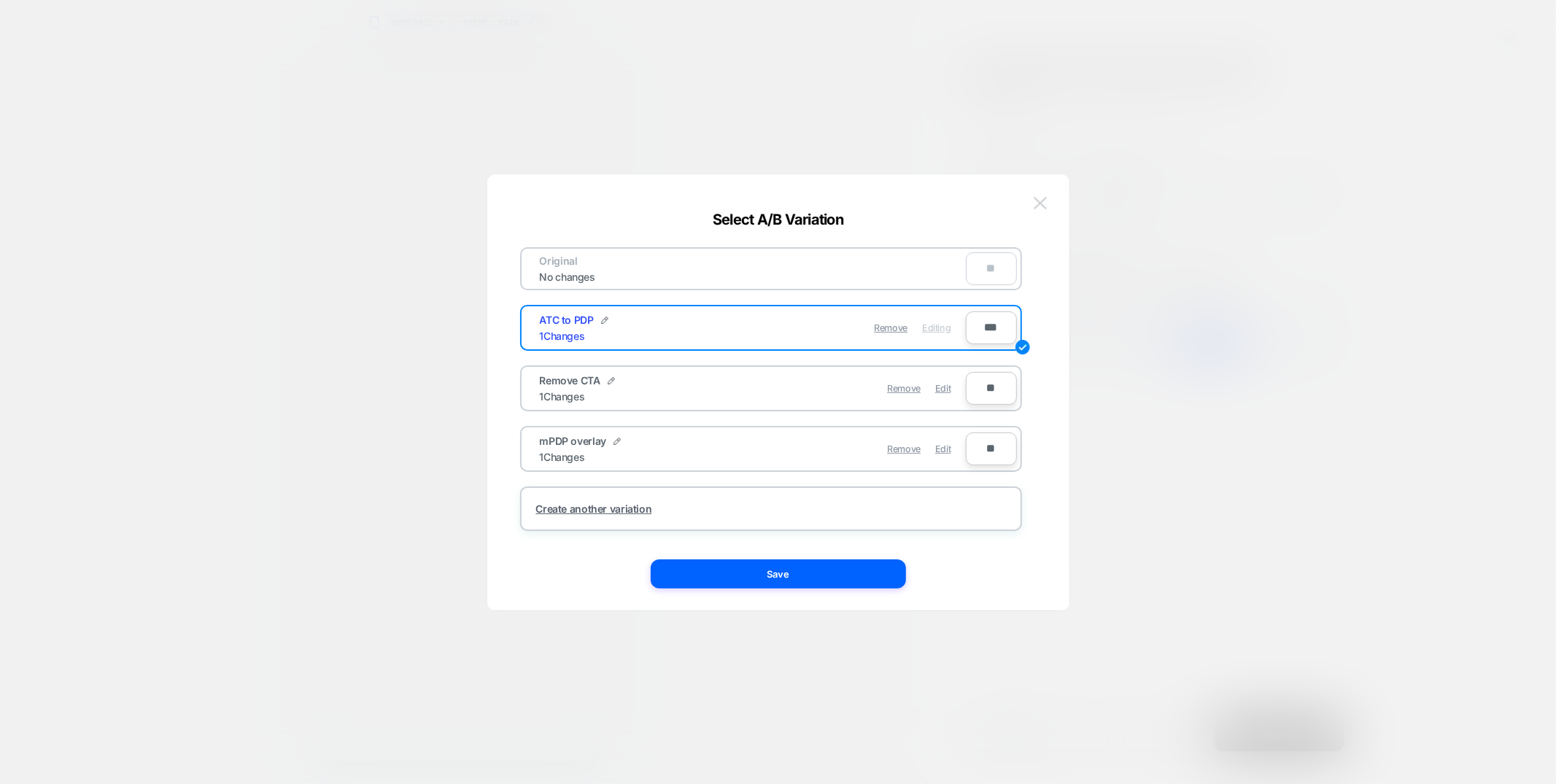
click at [1035, 207] on img at bounding box center [1041, 203] width 13 height 12
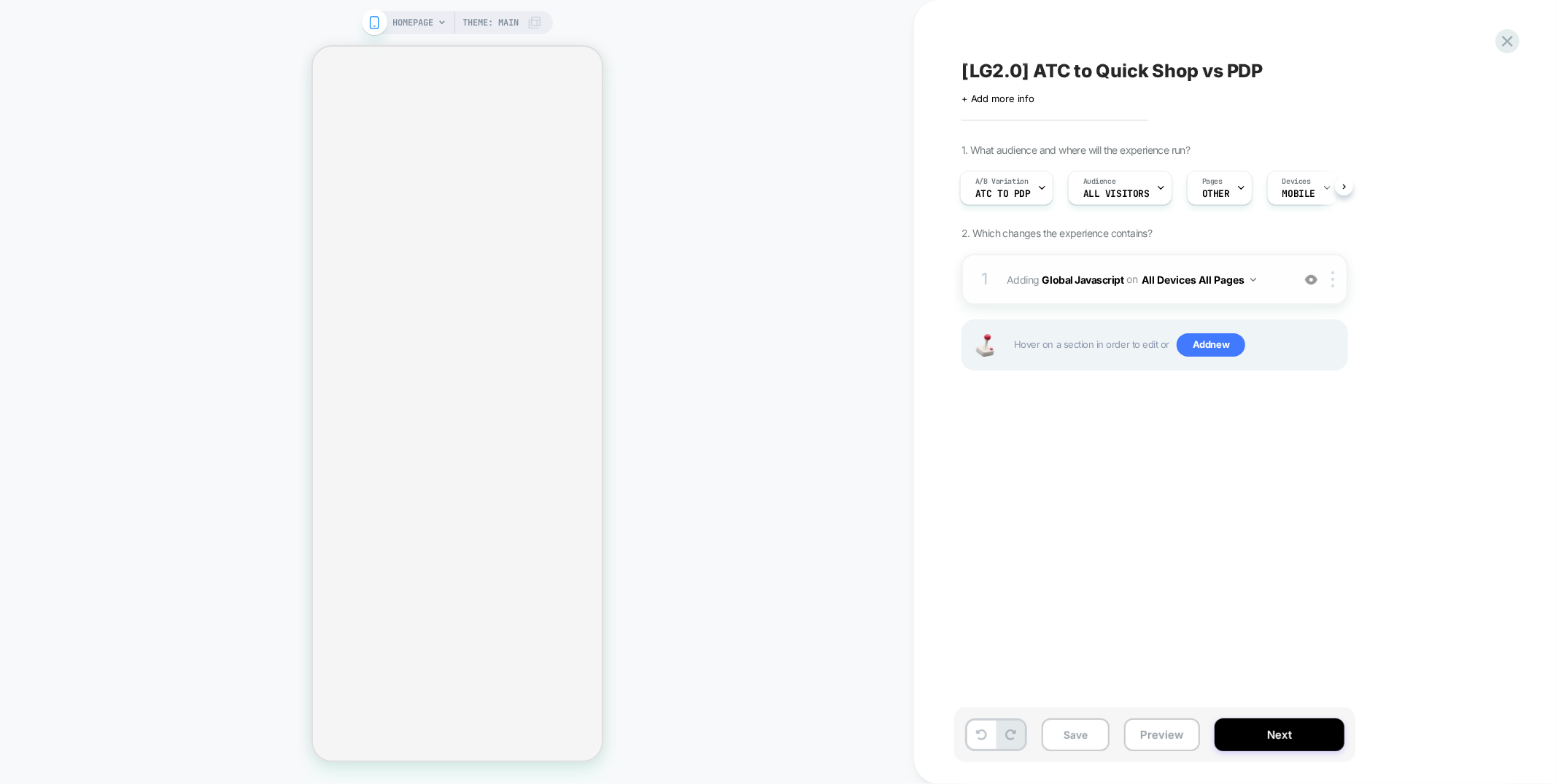
click at [1194, 259] on div "1 Adding Global Javascript on All Devices All Pages Add Before Add After Target…" at bounding box center [1154, 280] width 386 height 51
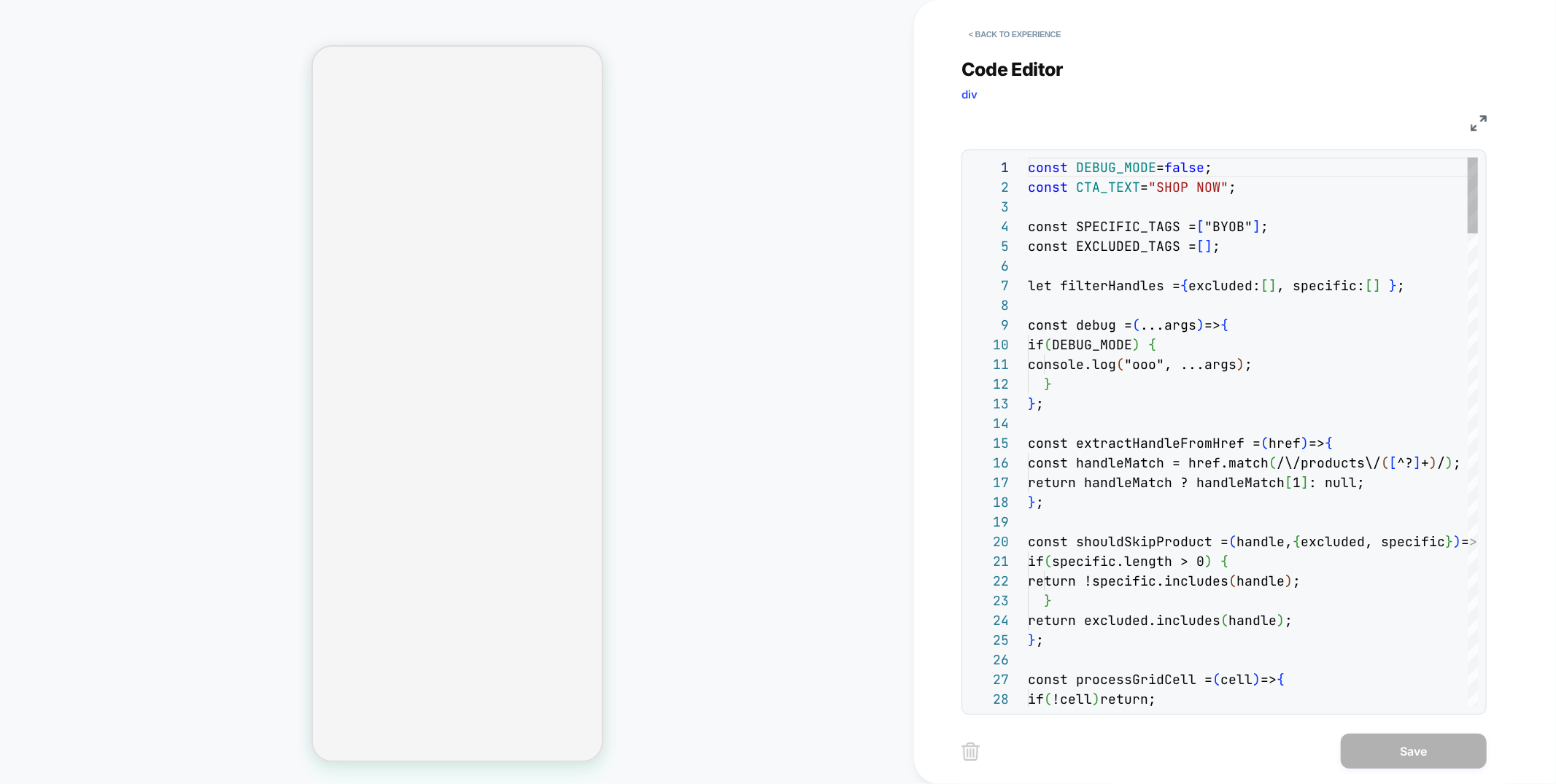
scroll to position [197, 0]
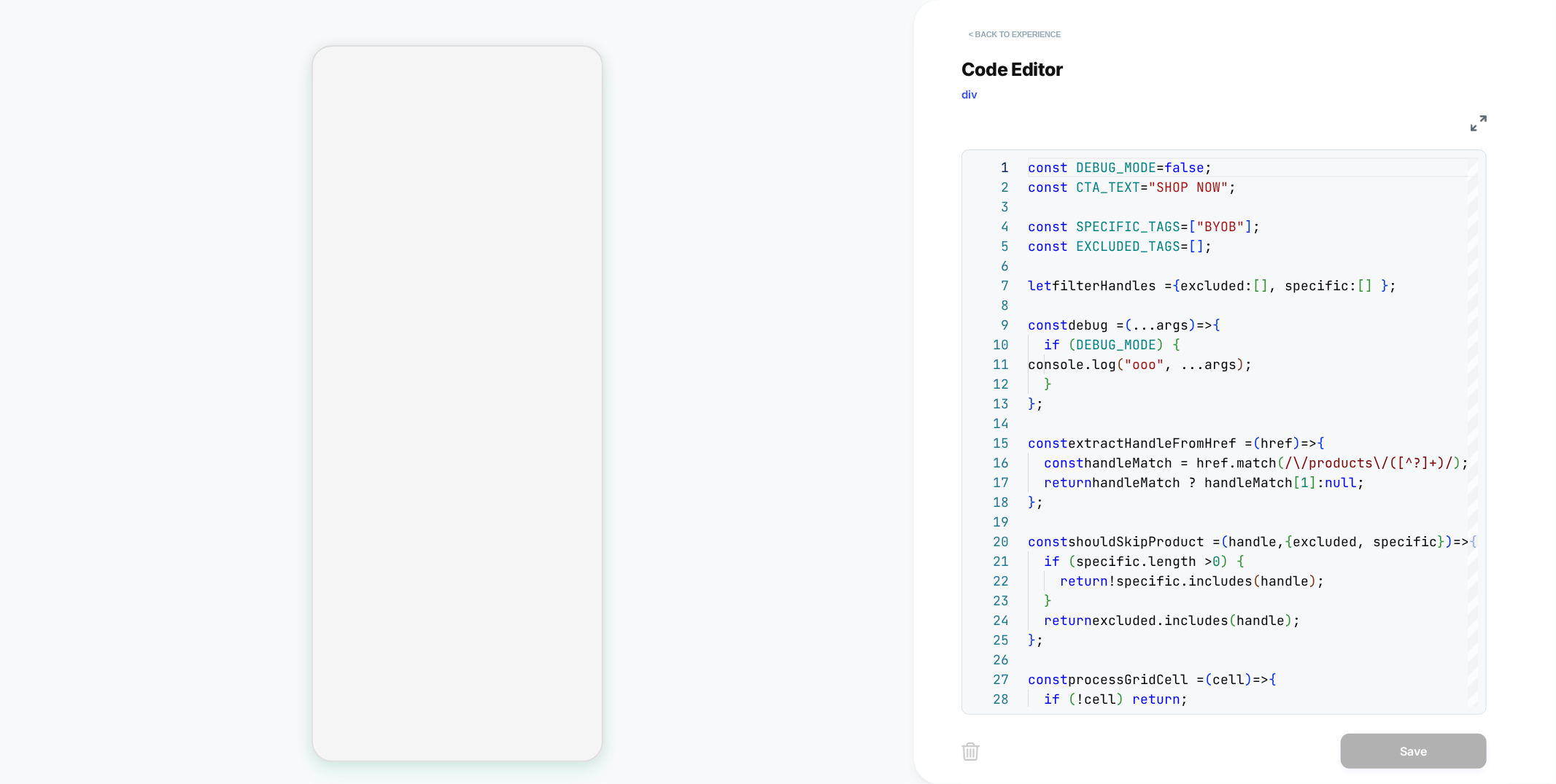
click at [1017, 31] on button "< Back to experience" at bounding box center [1014, 34] width 107 height 23
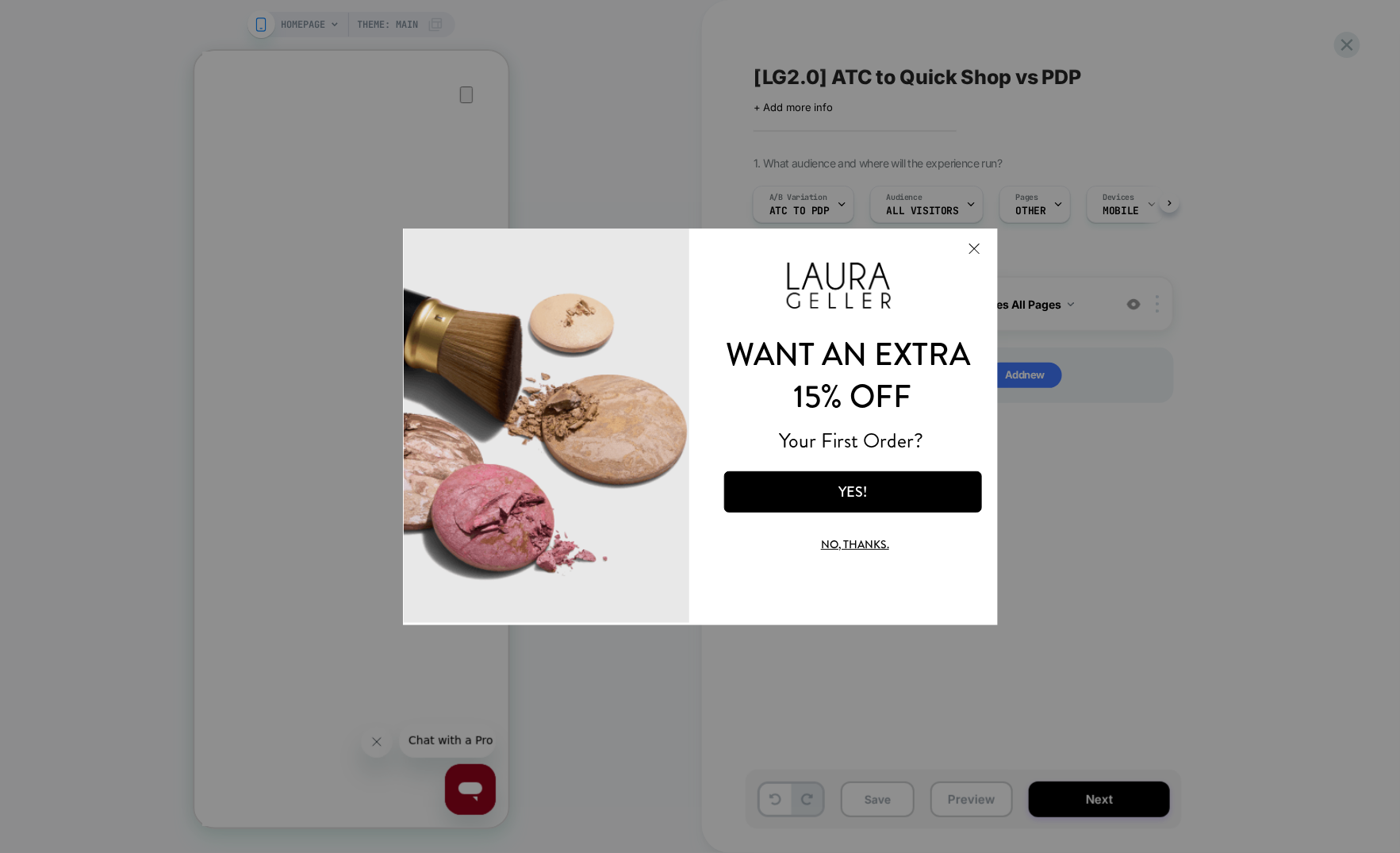
scroll to position [0, 315]
click at [85, 382] on div at bounding box center [700, 426] width 1400 height 853
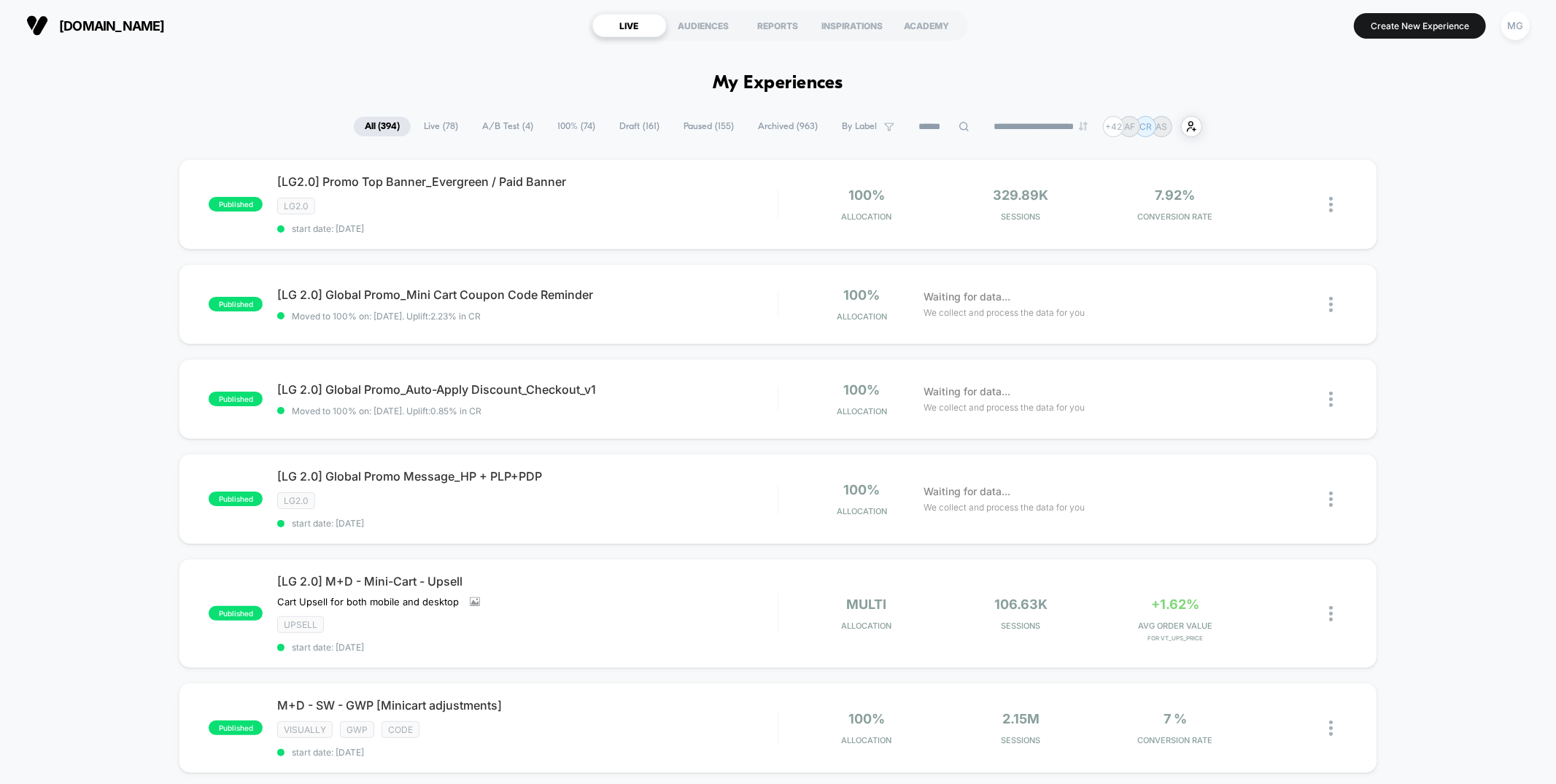
click at [922, 128] on input at bounding box center [944, 127] width 73 height 17
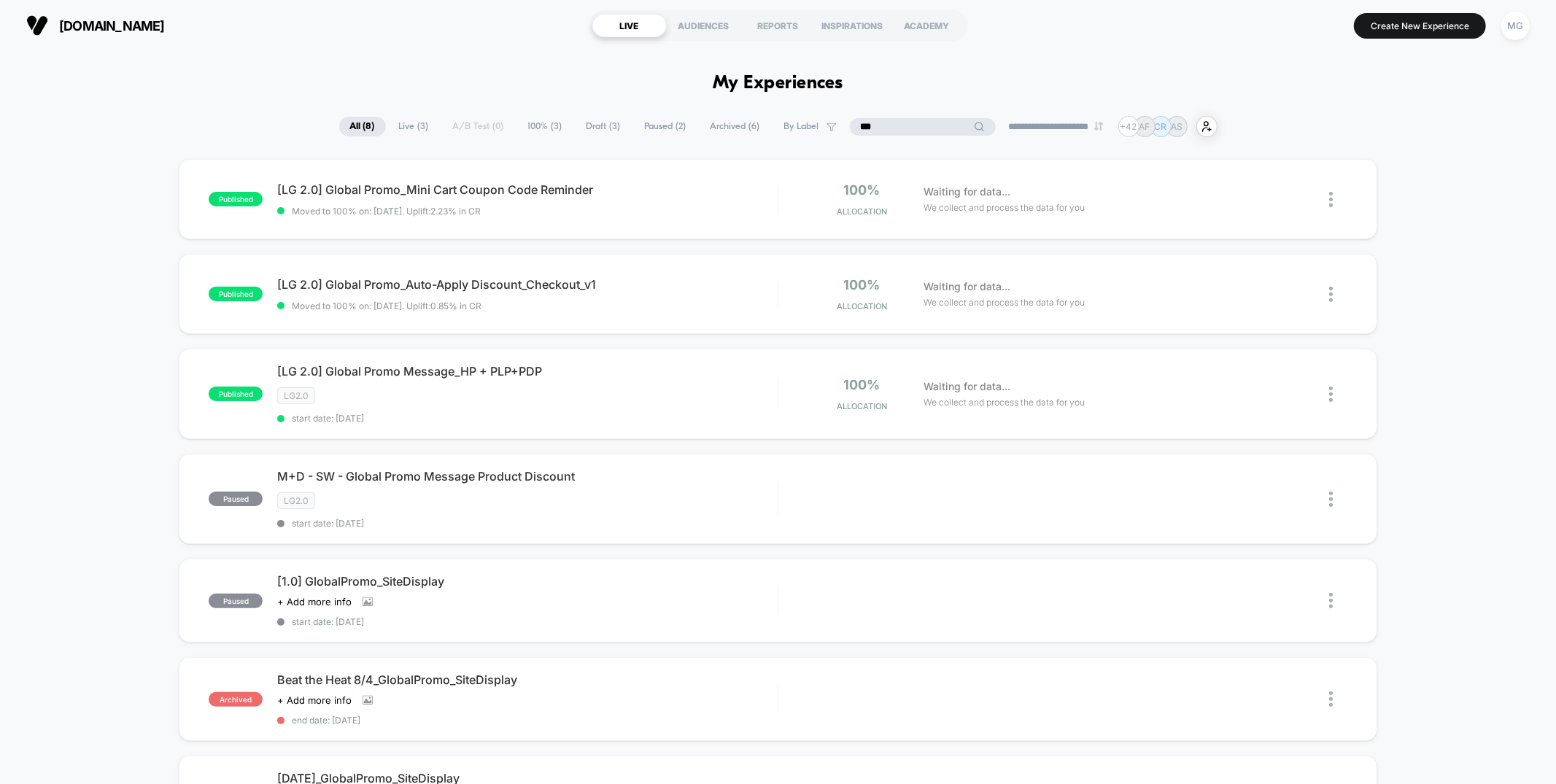
click at [922, 136] on div "**********" at bounding box center [778, 127] width 879 height 22
click at [922, 131] on input "***" at bounding box center [922, 127] width 73 height 17
click at [915, 131] on input "***" at bounding box center [922, 127] width 146 height 17
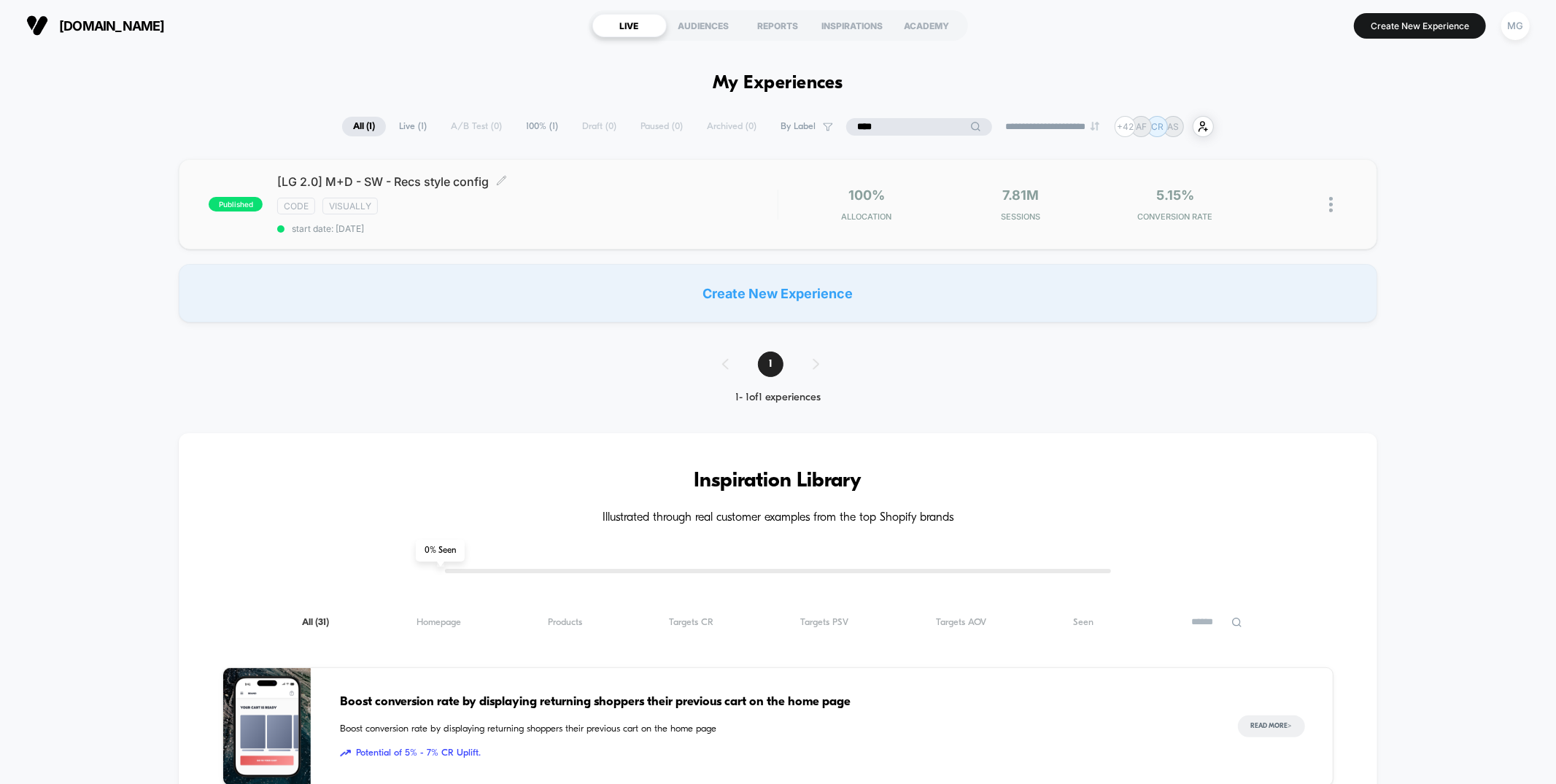
type input "****"
click at [721, 198] on div "code visually" at bounding box center [527, 206] width 500 height 17
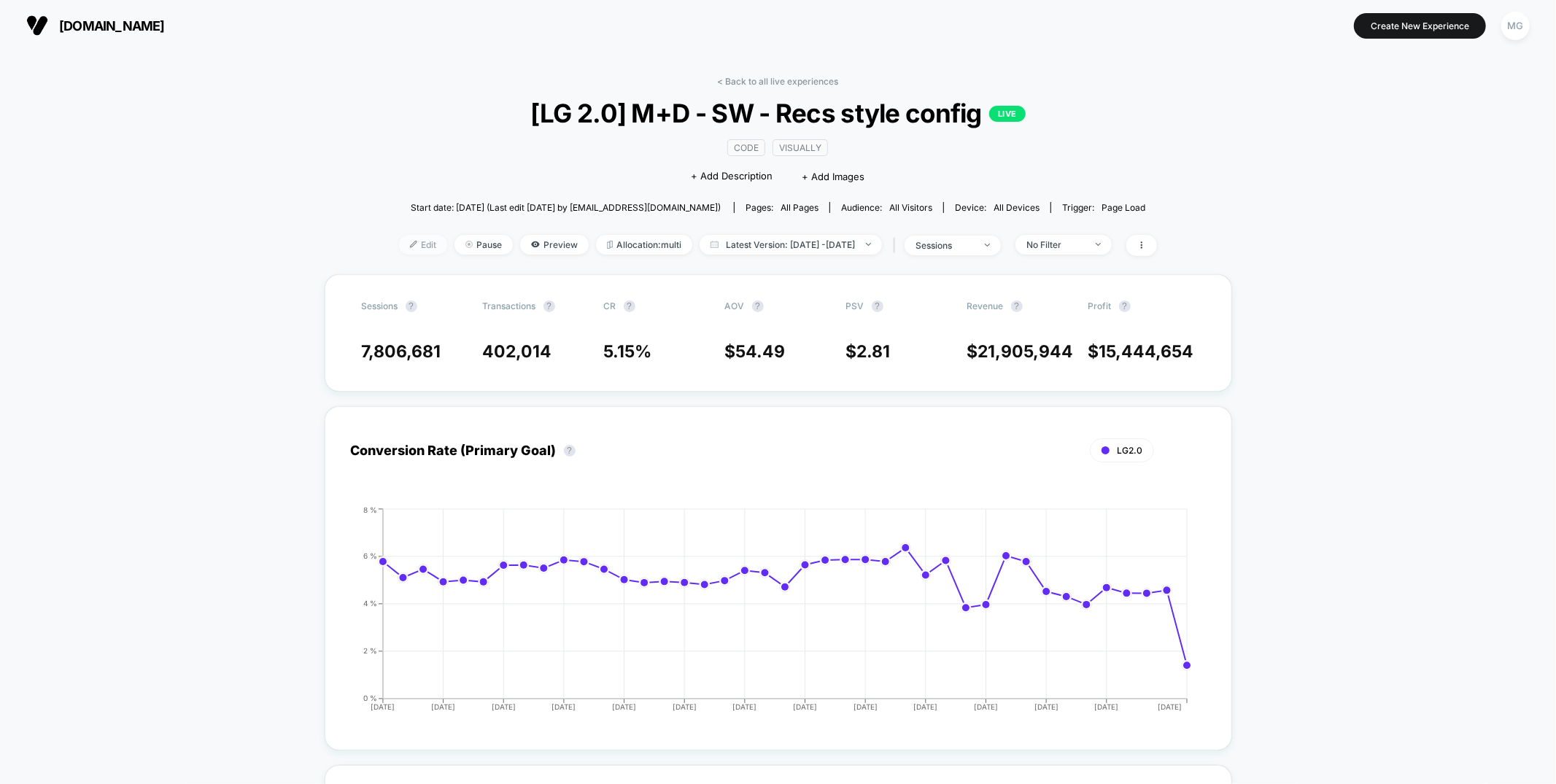
click at [399, 242] on span "Edit" at bounding box center [423, 245] width 48 height 20
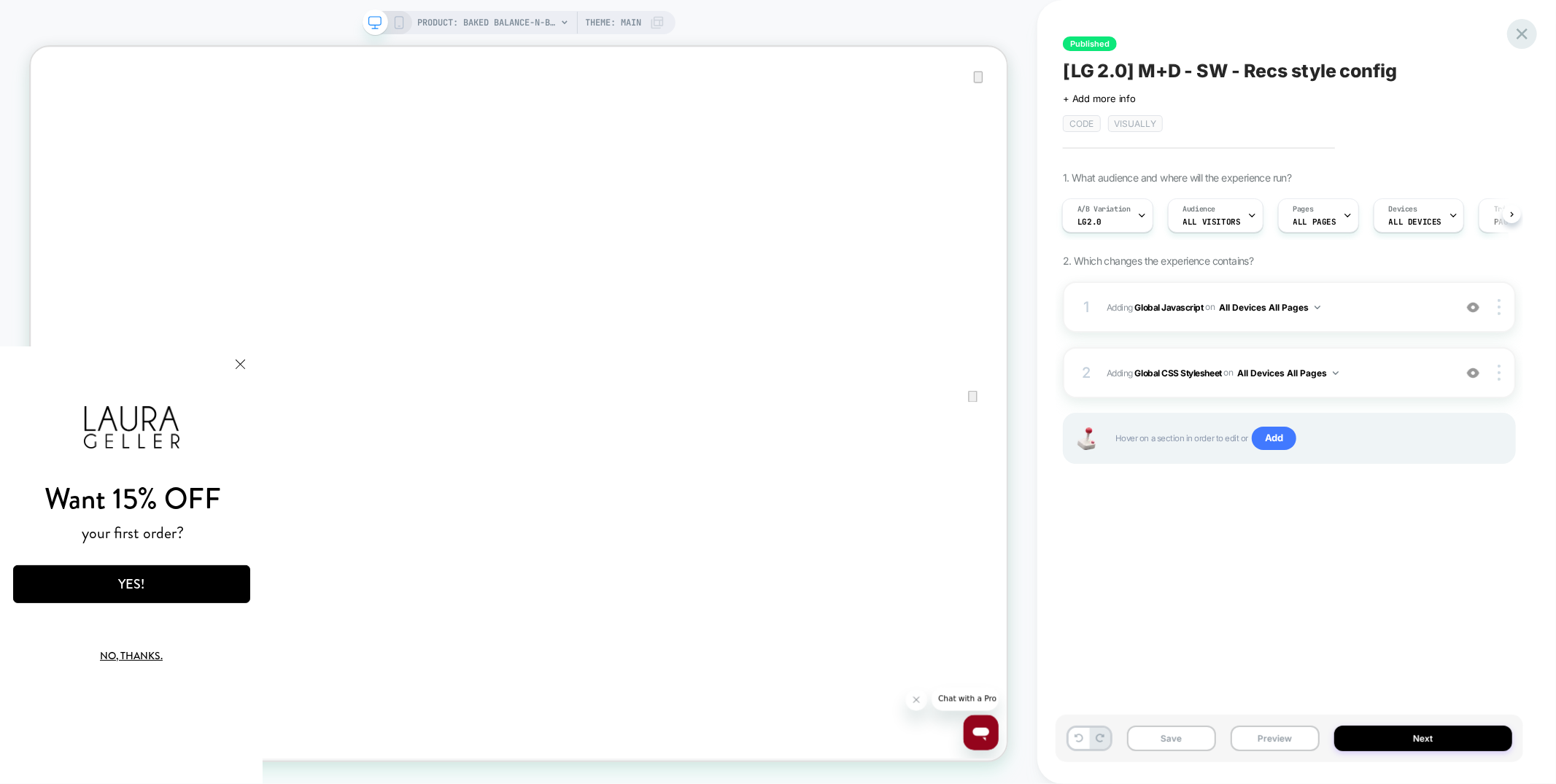
click at [1530, 36] on icon at bounding box center [1522, 34] width 20 height 20
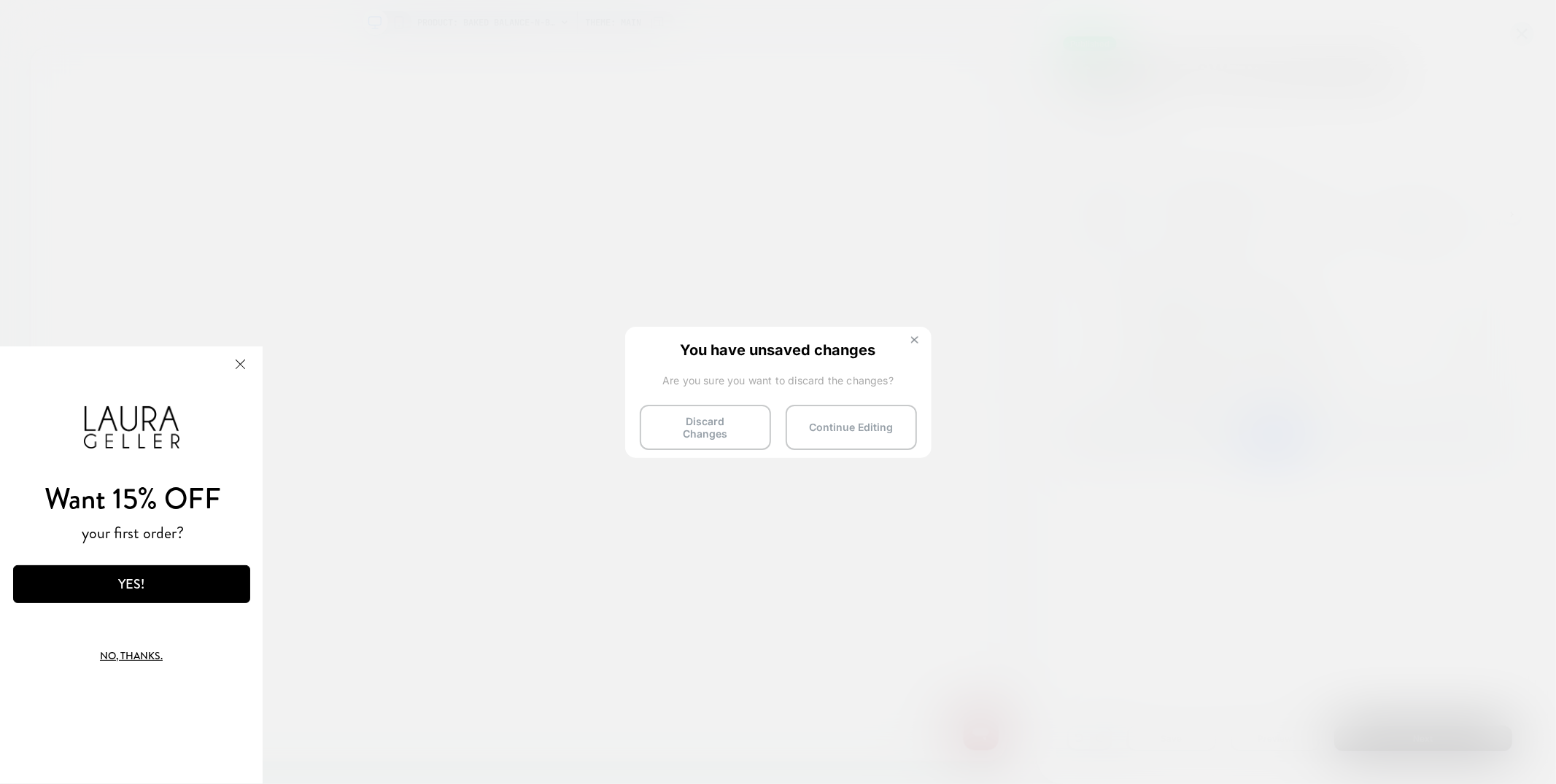
click at [916, 339] on img at bounding box center [914, 340] width 7 height 7
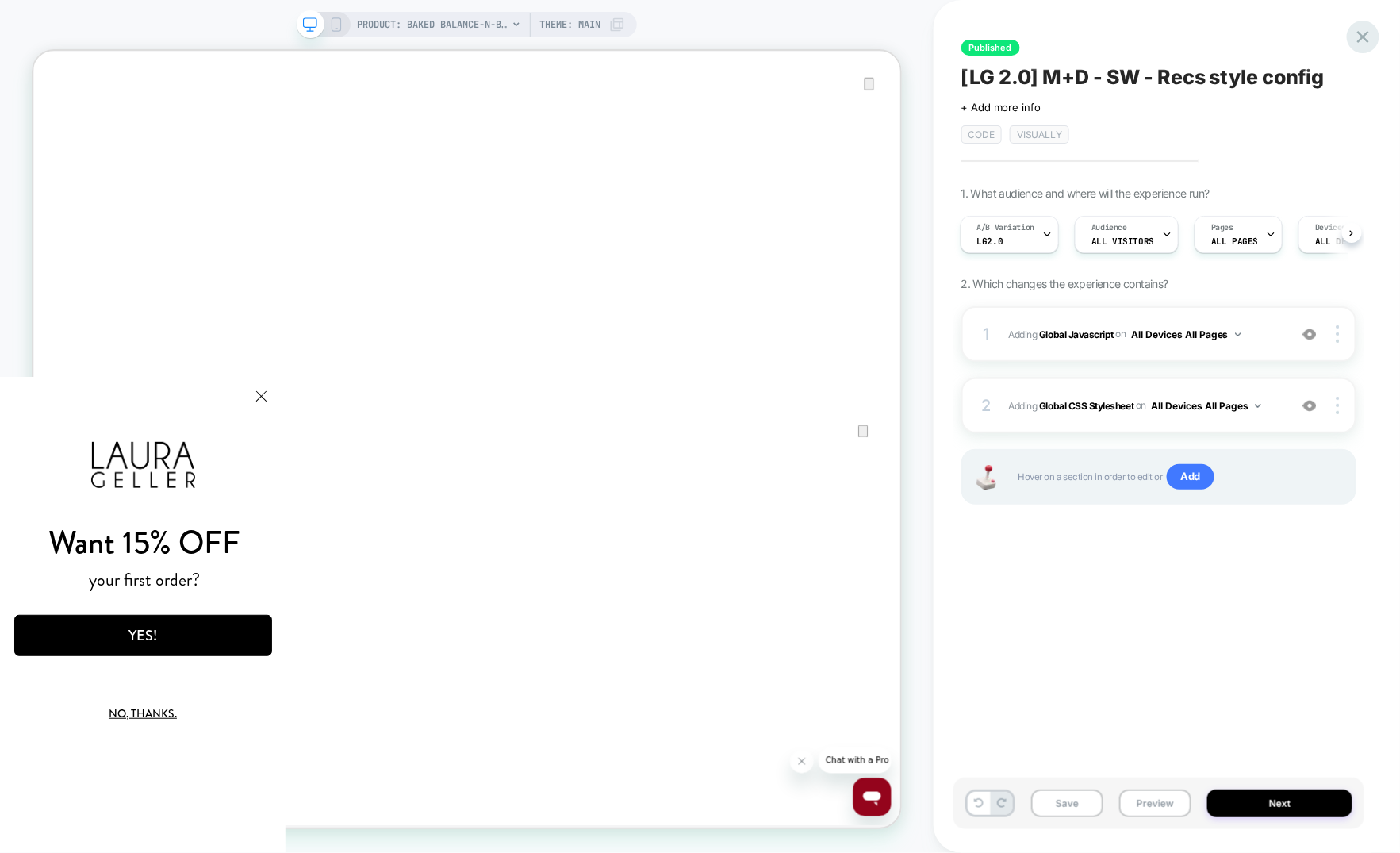
click at [1365, 39] on icon at bounding box center [1363, 36] width 12 height 12
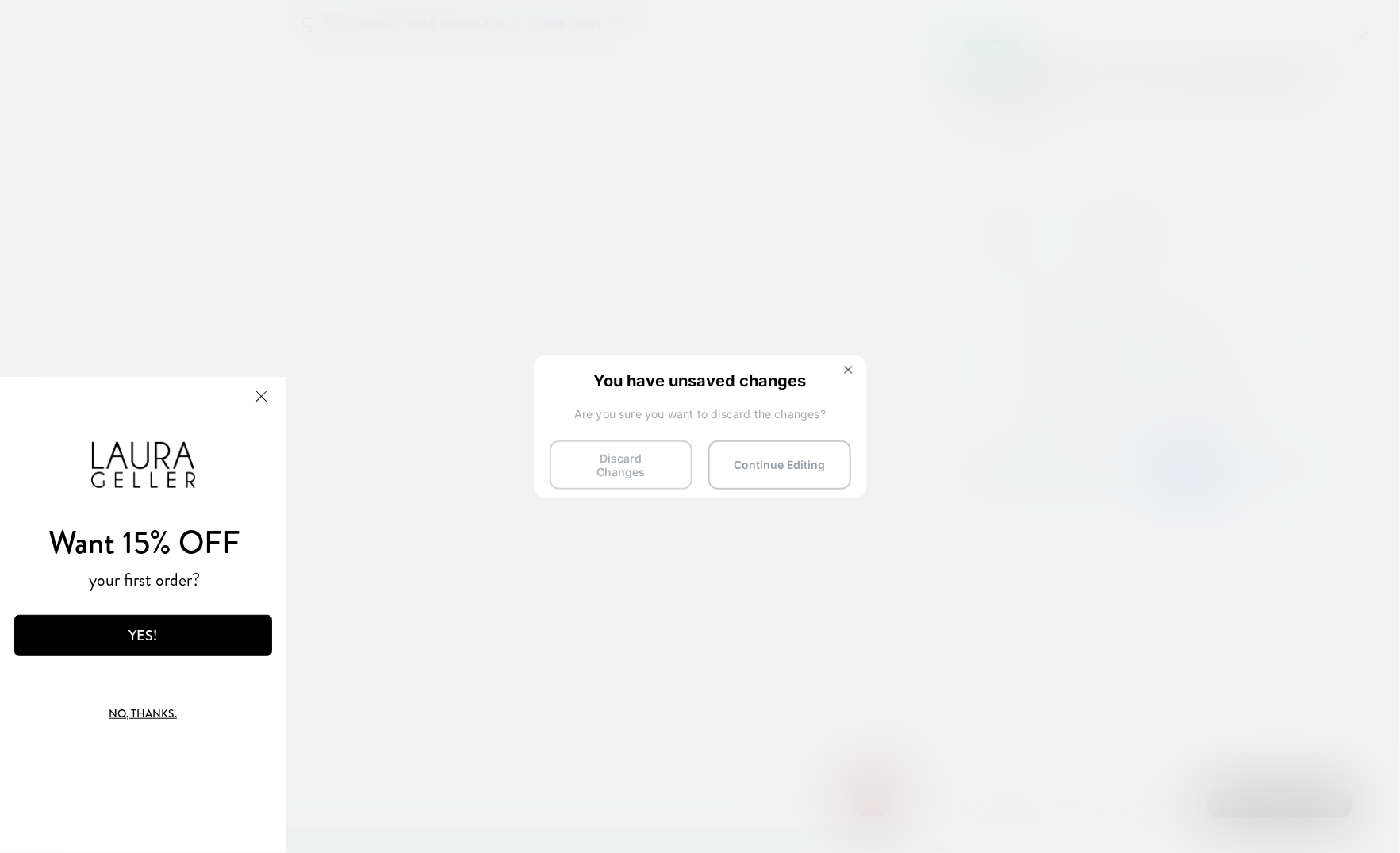
click at [614, 460] on button "Discard Changes" at bounding box center [621, 464] width 143 height 49
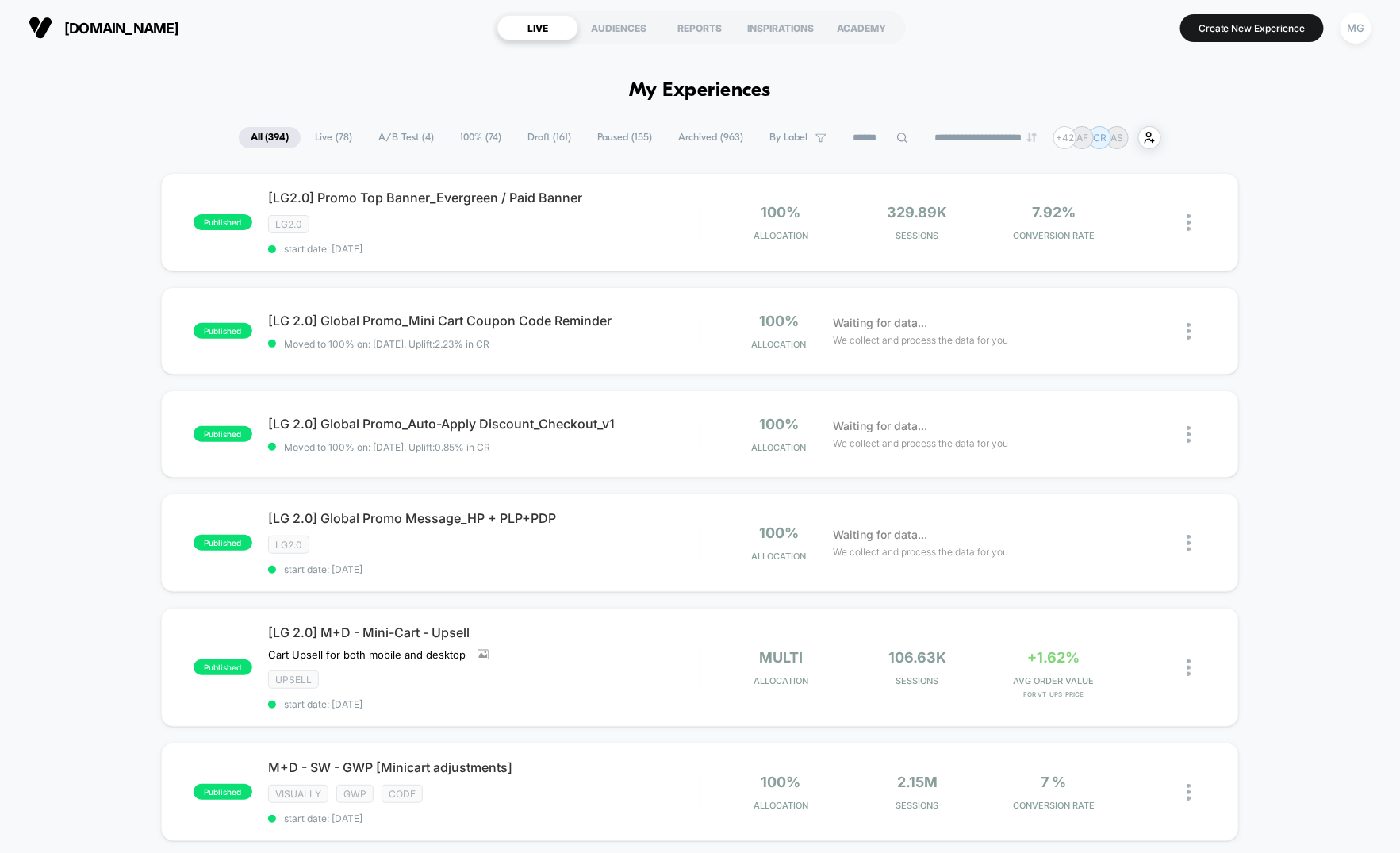
scroll to position [1, 0]
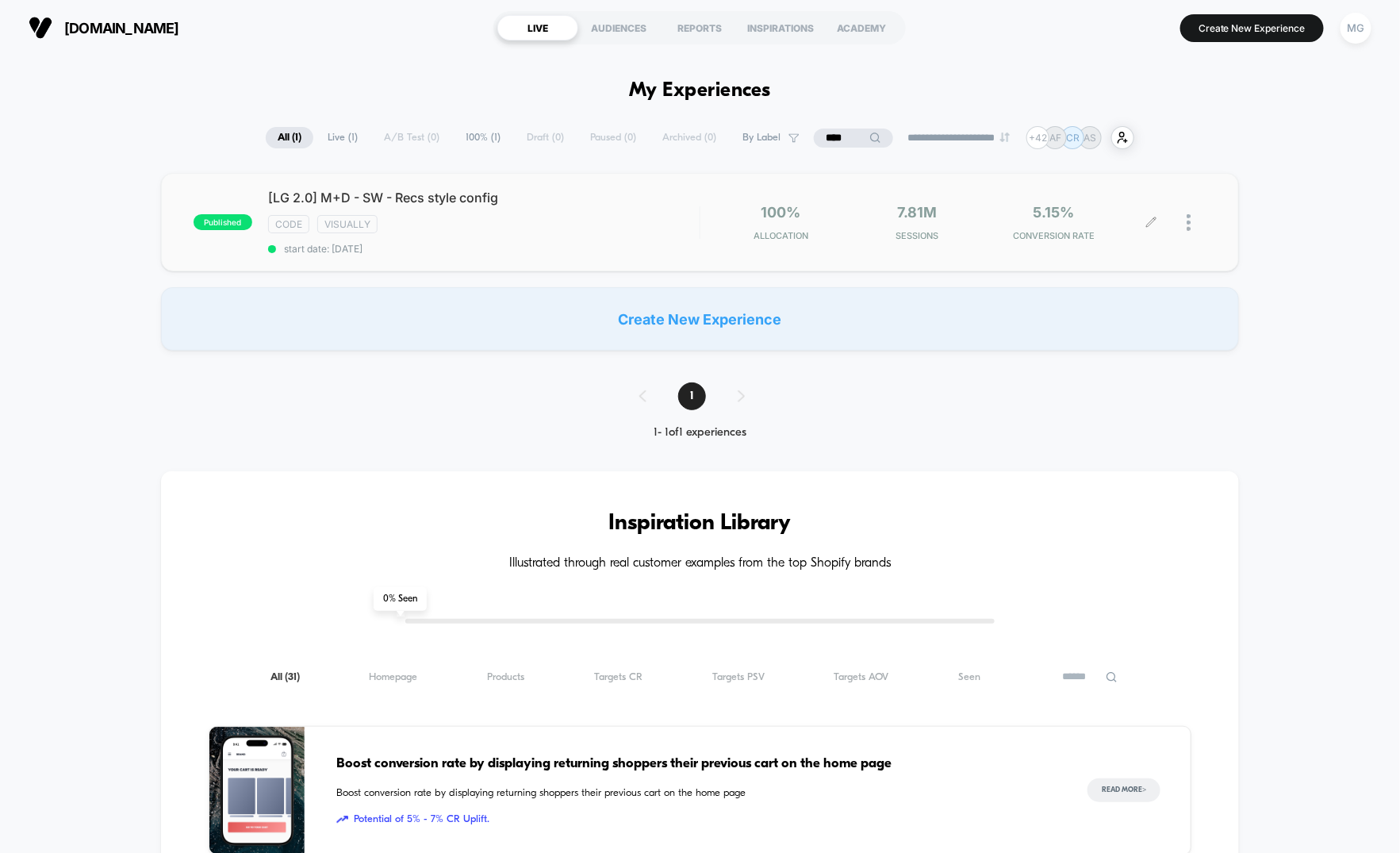
click at [1153, 222] on icon at bounding box center [1151, 222] width 12 height 12
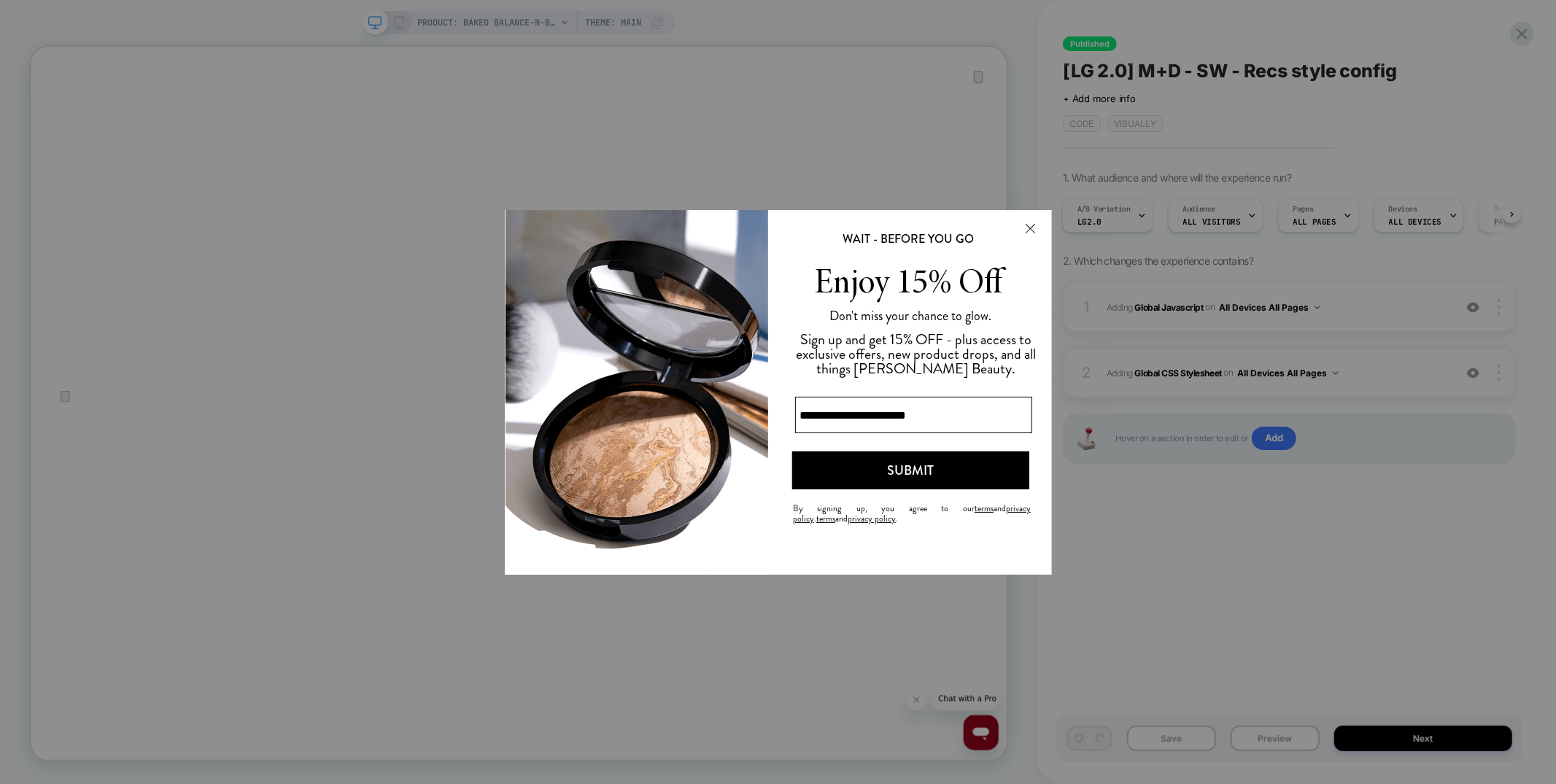
click at [1026, 232] on body "Enjoy 15% Off By signing up, you agree to our terms and privacy policy . terms …" at bounding box center [777, 391] width 547 height 365
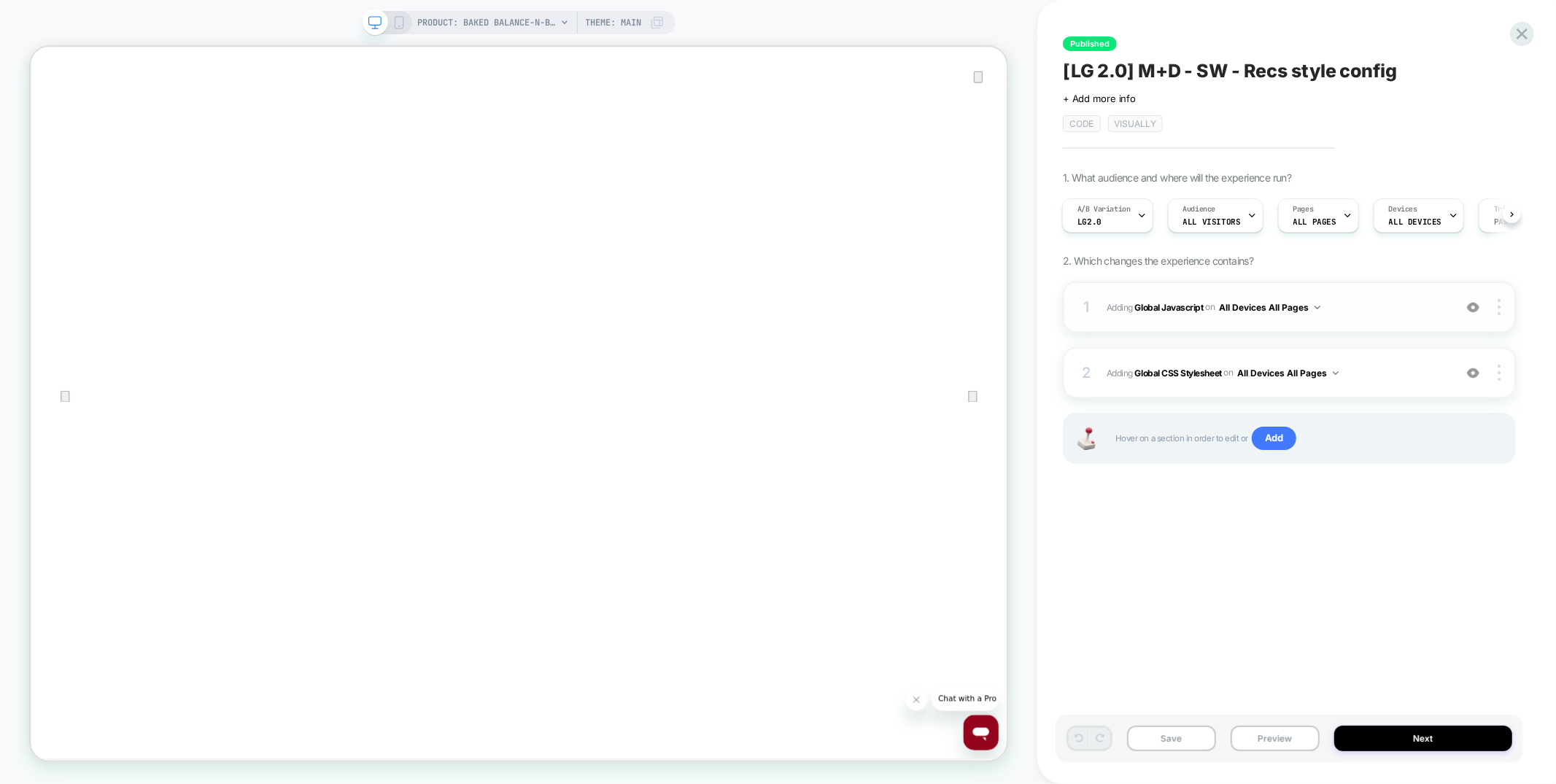
click at [1368, 310] on span "Adding Global Javascript on All Devices All Pages" at bounding box center [1276, 308] width 340 height 18
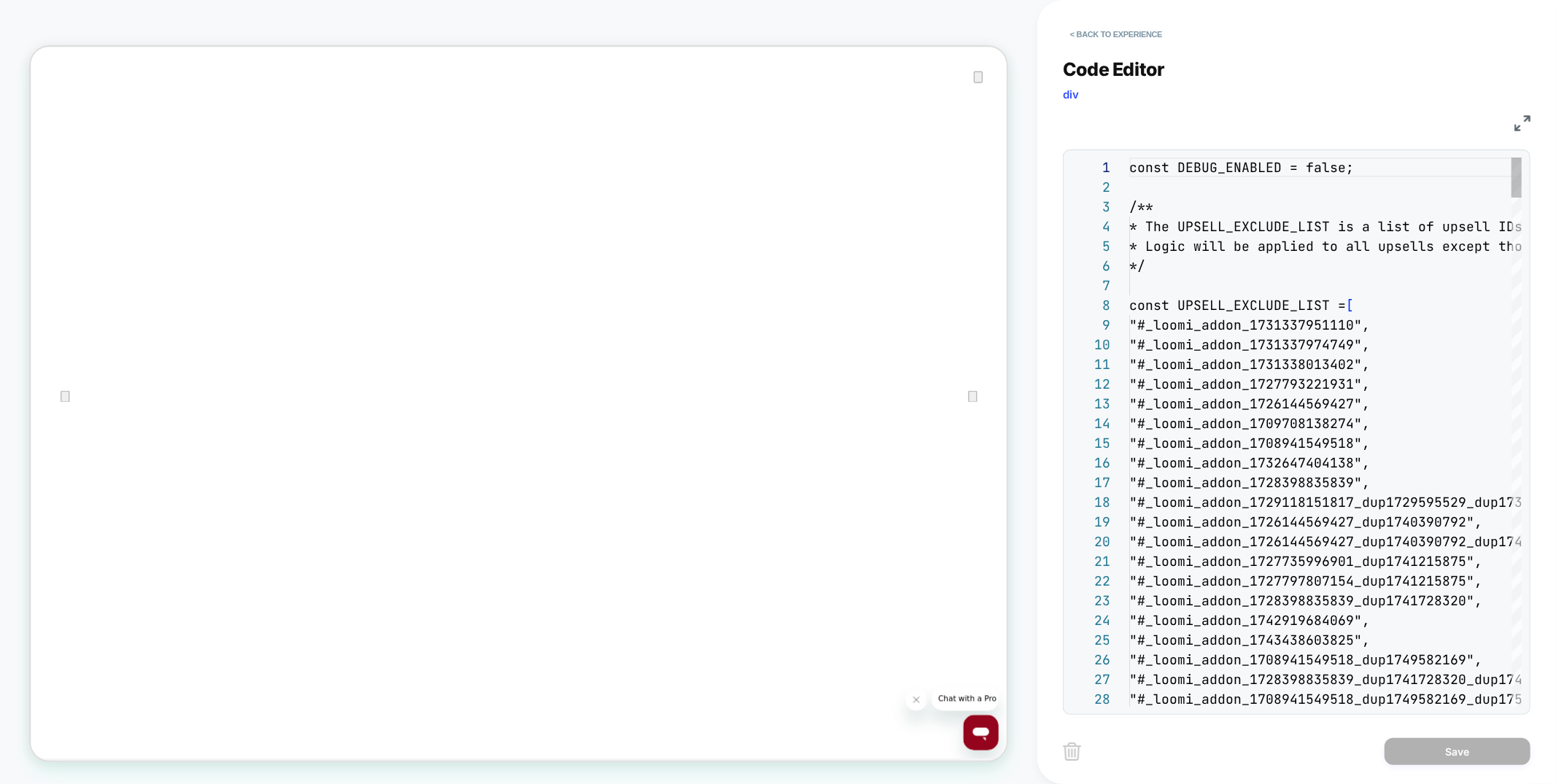
scroll to position [197, 0]
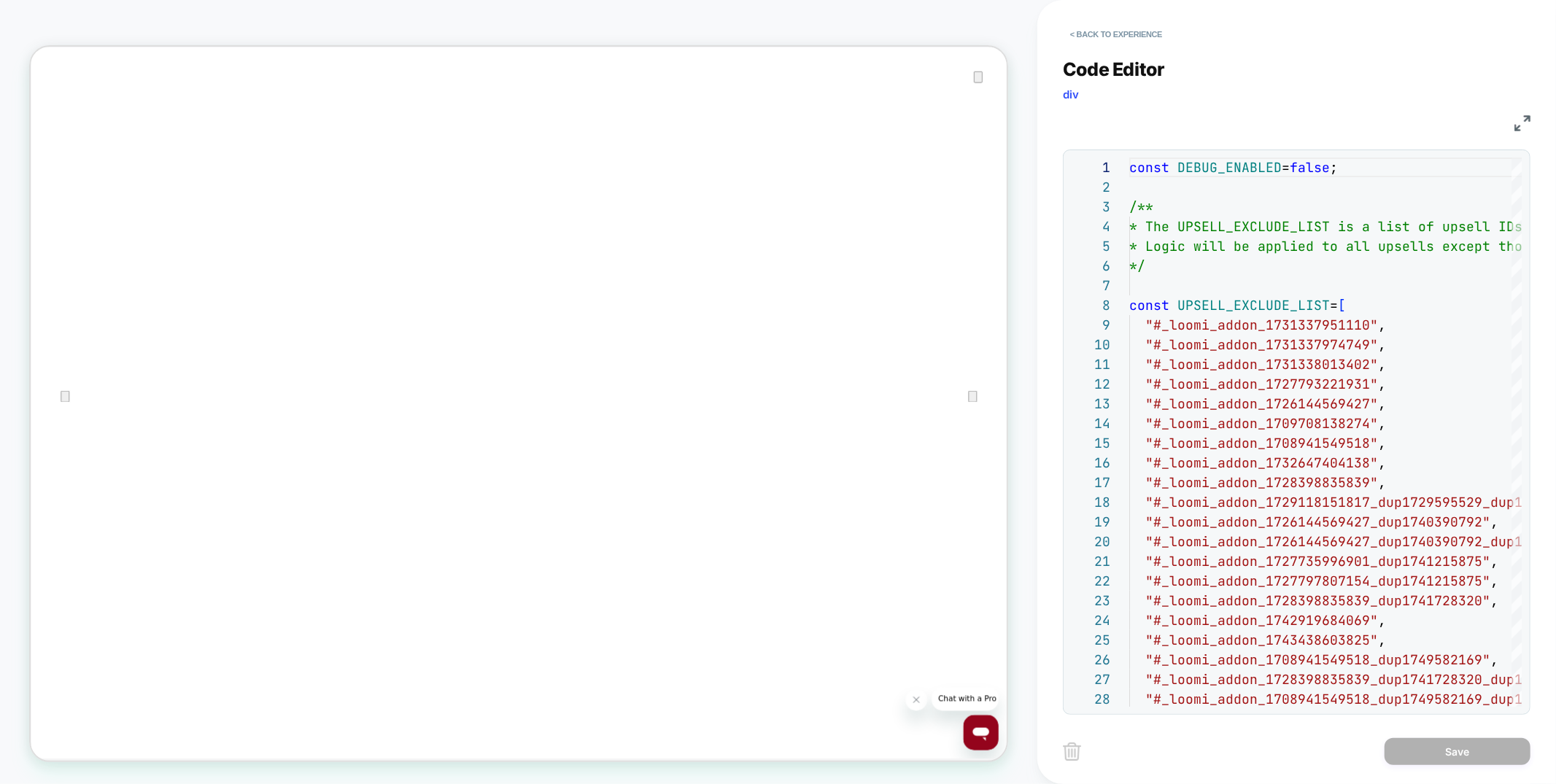
click at [1518, 119] on img at bounding box center [1522, 122] width 16 height 16
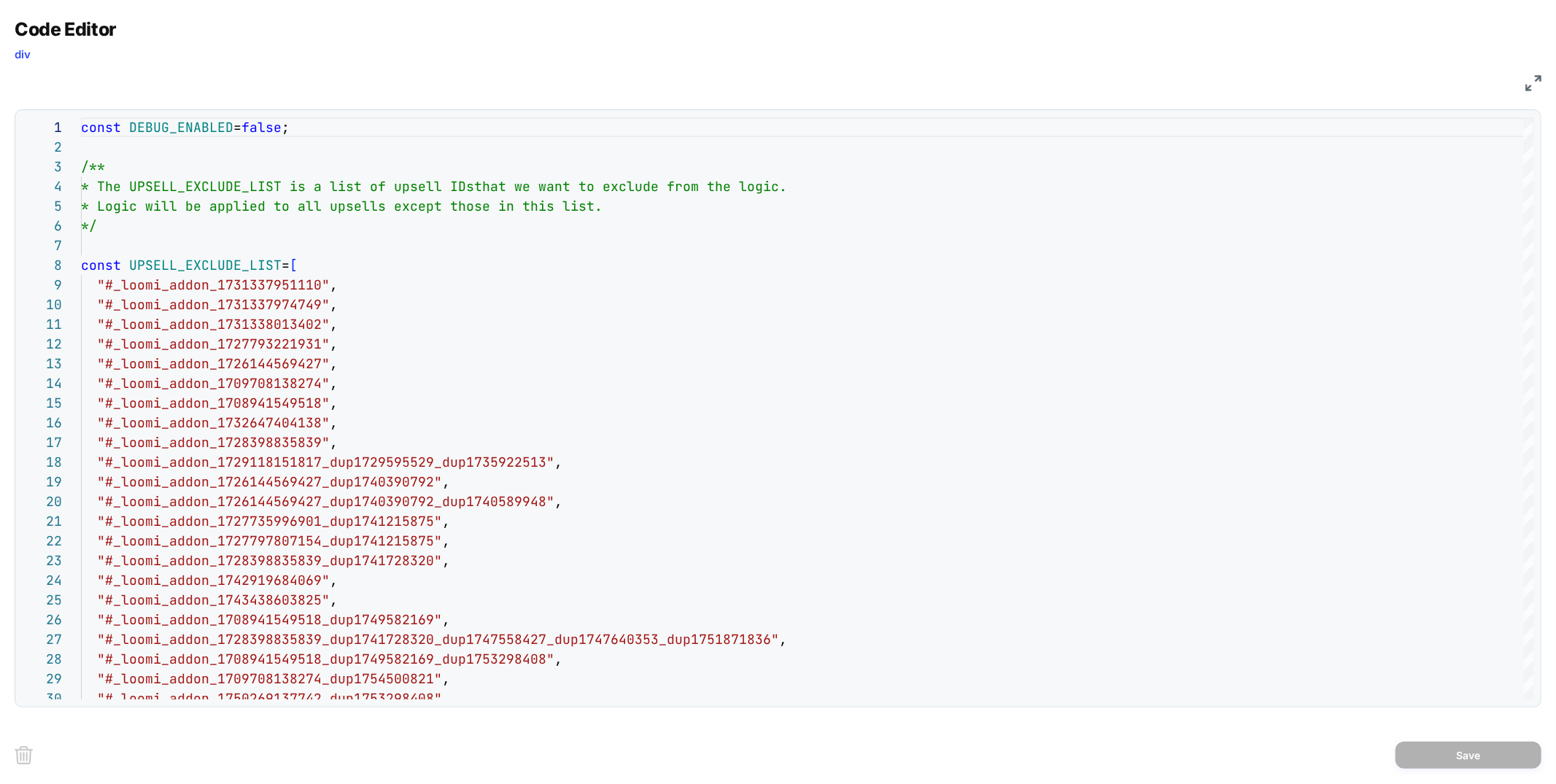
click at [1530, 77] on img at bounding box center [1533, 83] width 16 height 16
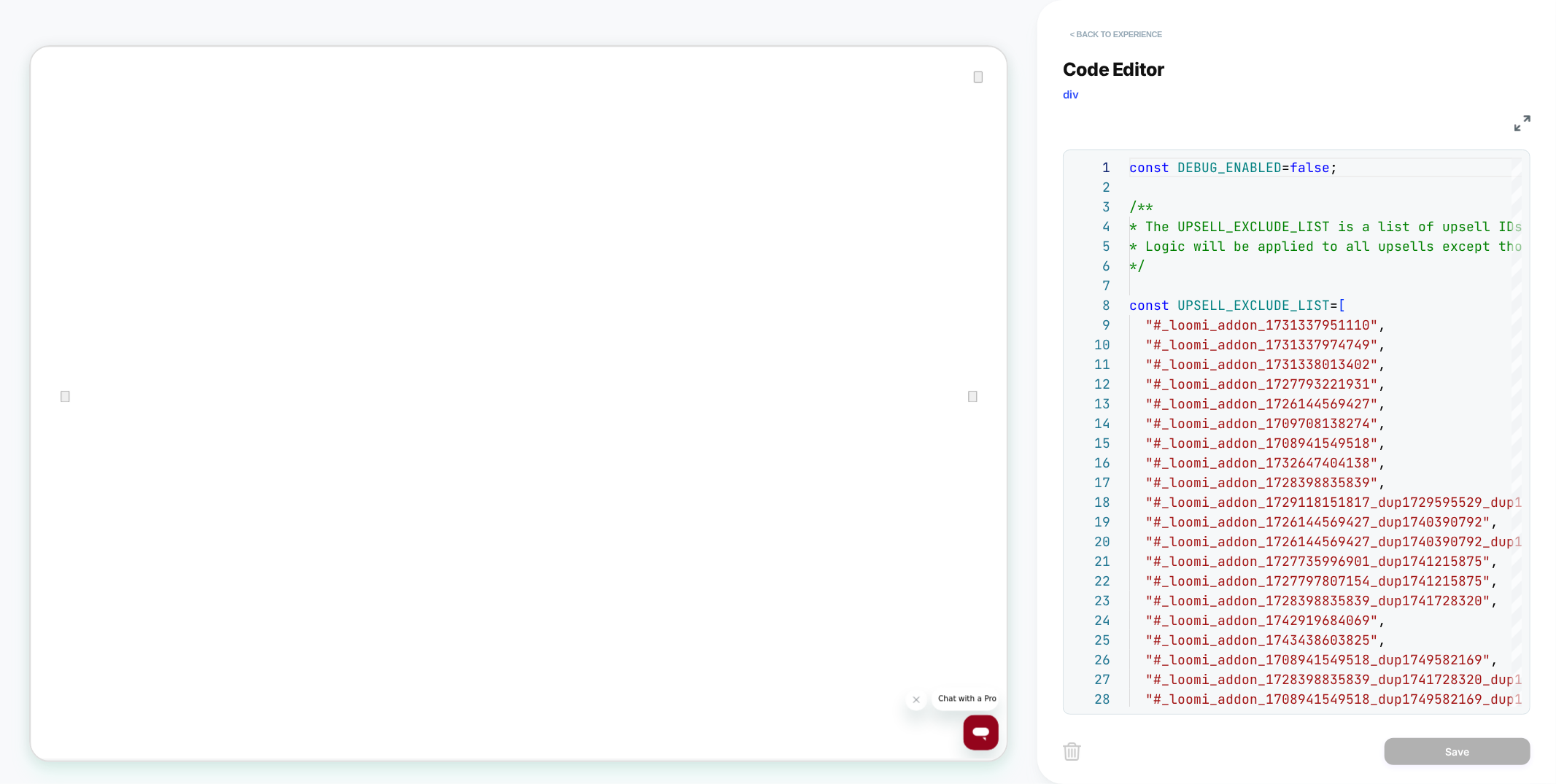
click at [1121, 31] on button "< Back to experience" at bounding box center [1116, 34] width 107 height 23
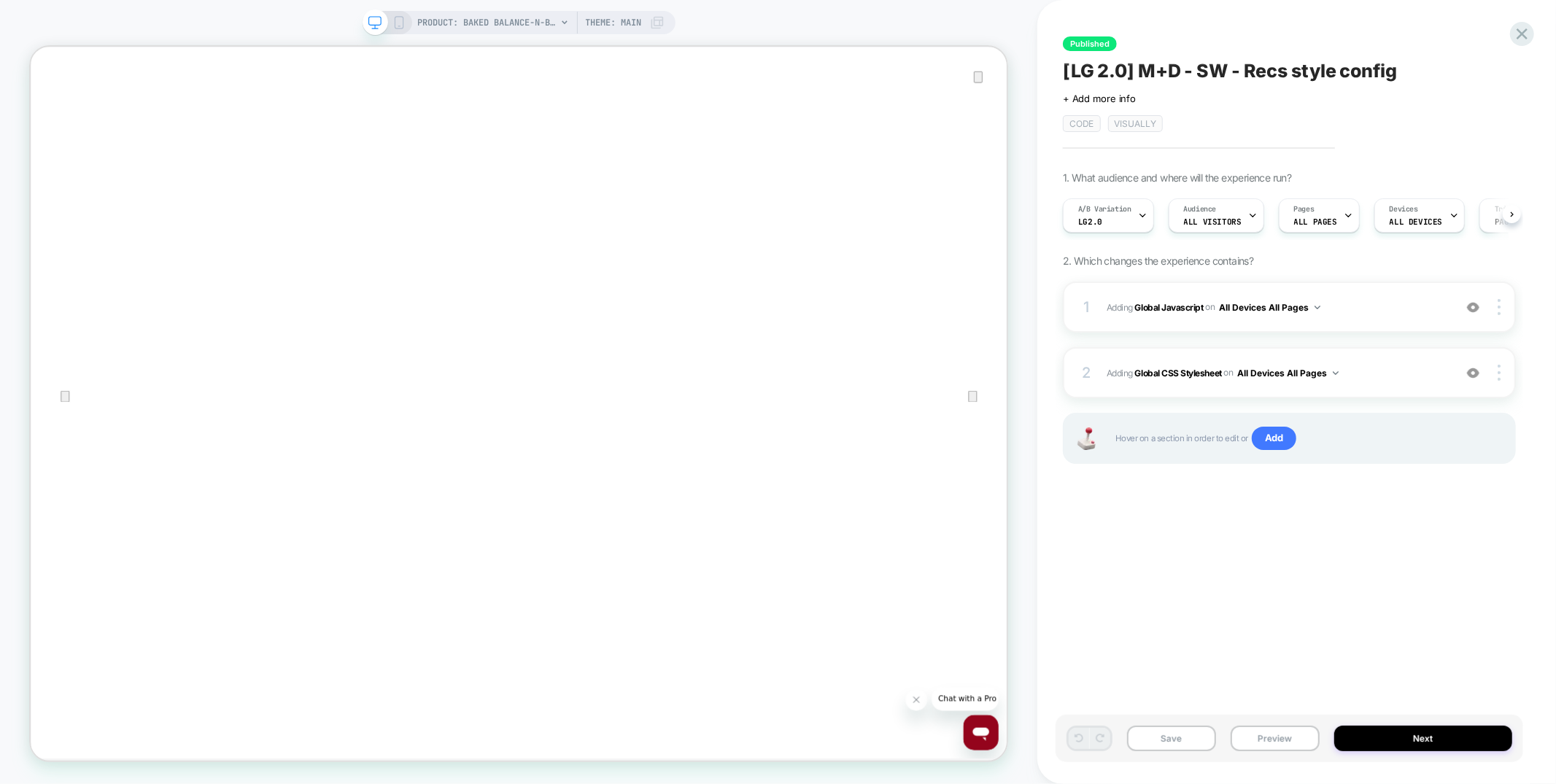
scroll to position [0, 1]
click at [1522, 34] on icon at bounding box center [1521, 33] width 11 height 11
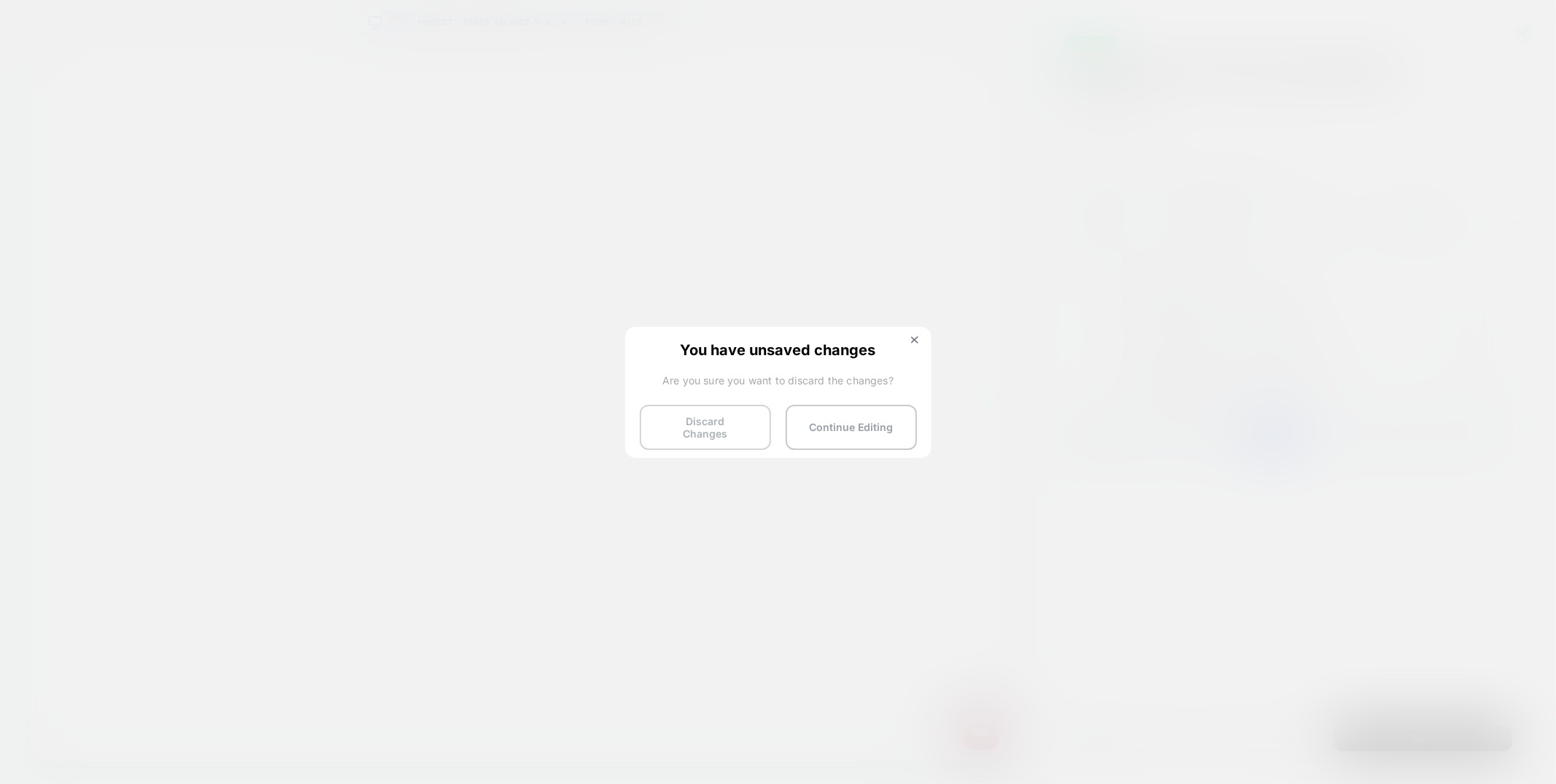
click at [675, 425] on button "Discard Changes" at bounding box center [705, 427] width 132 height 45
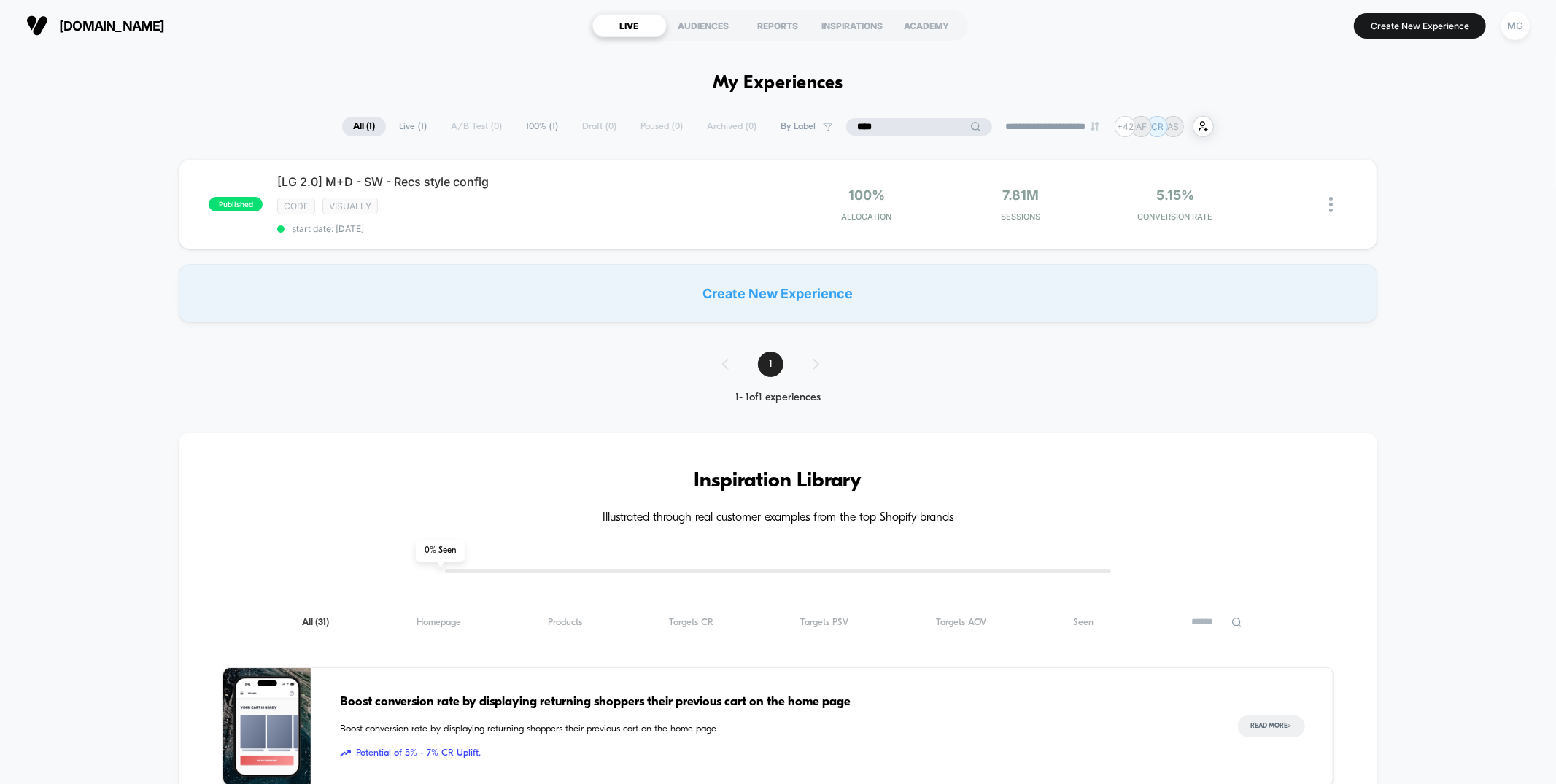
click at [910, 127] on input "****" at bounding box center [919, 127] width 146 height 17
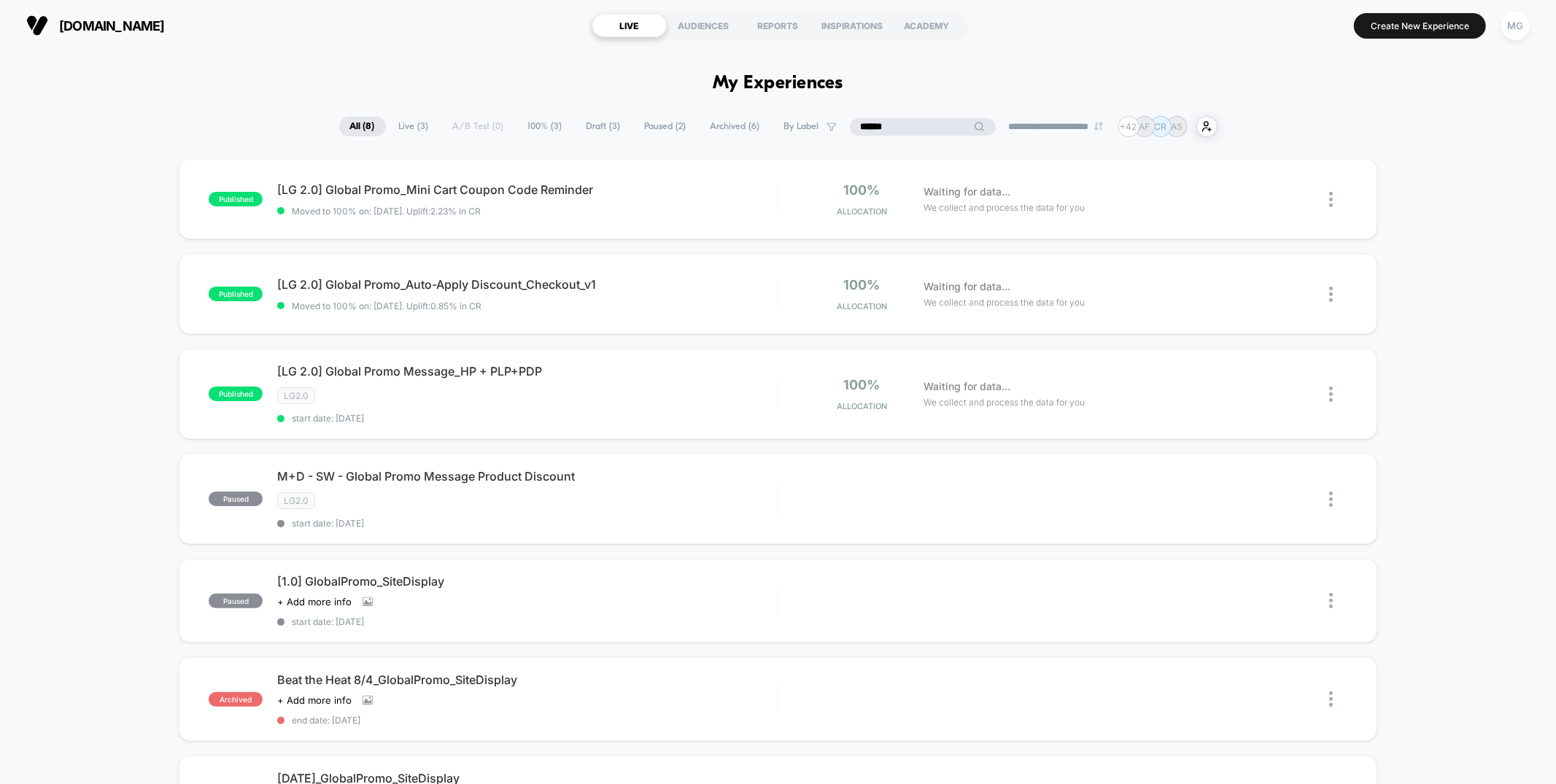
type input "******"
click at [902, 130] on input "******" at bounding box center [922, 127] width 146 height 17
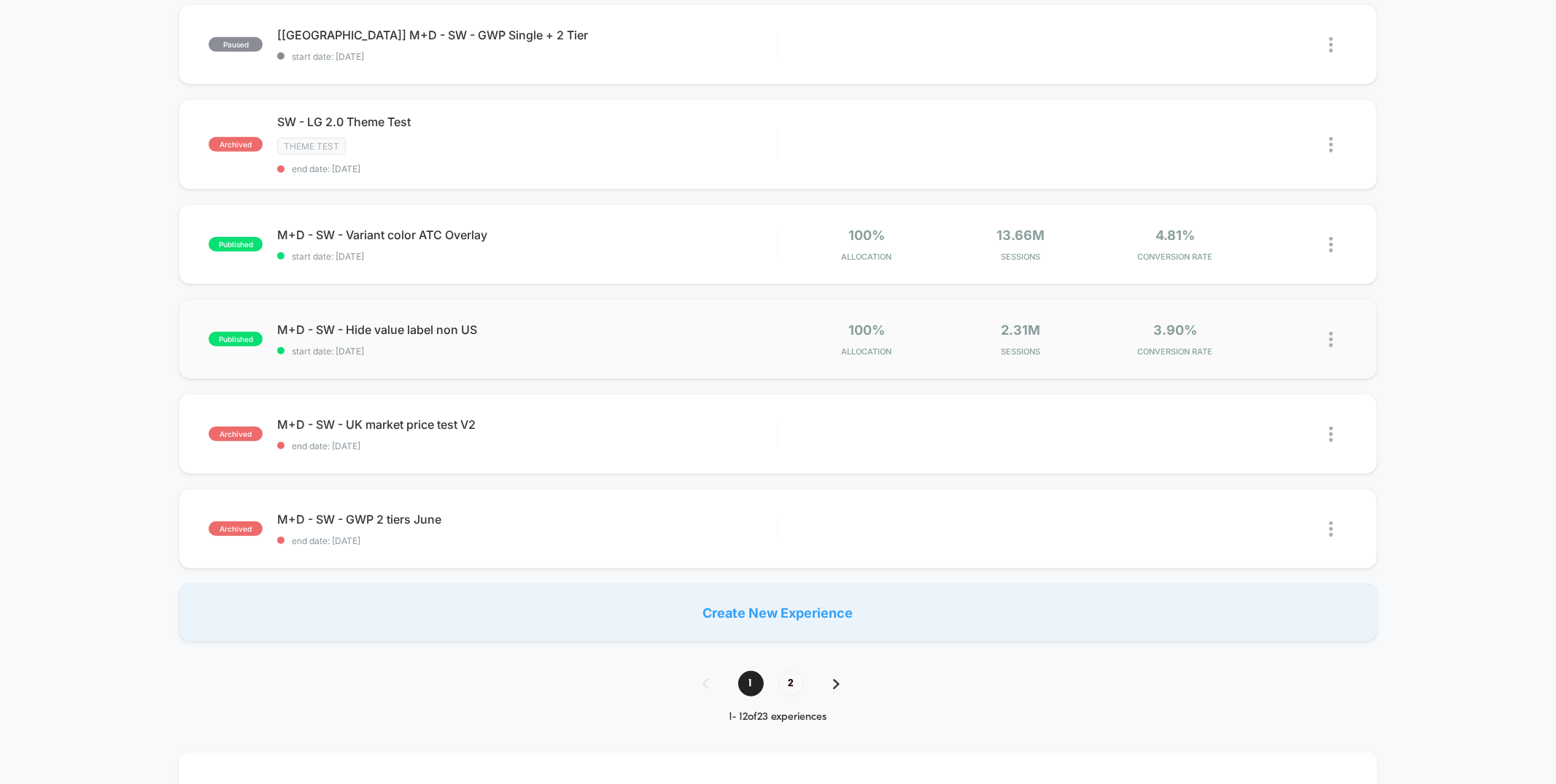
scroll to position [759, 0]
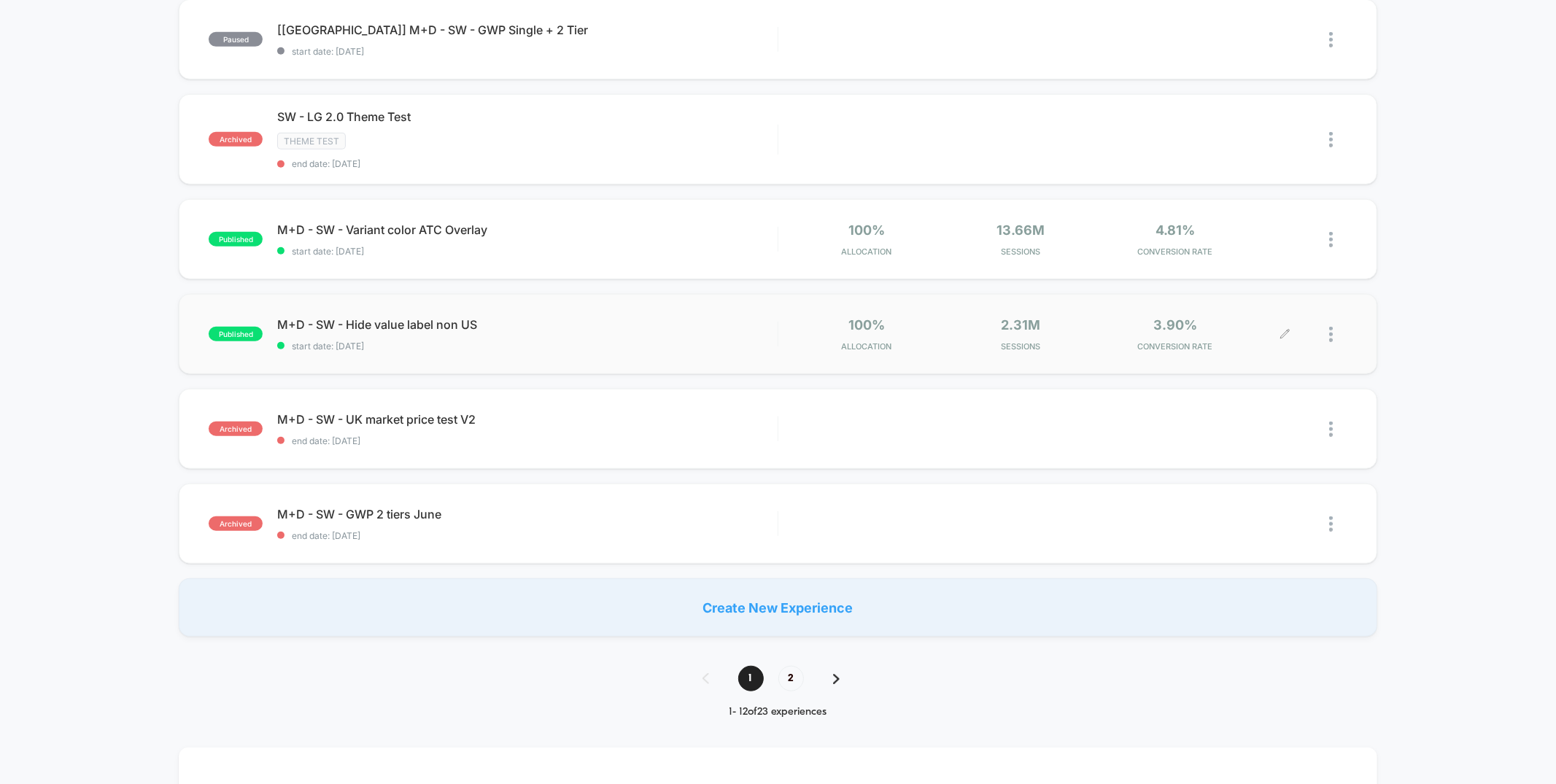
type input "**"
click at [1284, 330] on icon at bounding box center [1285, 334] width 9 height 9
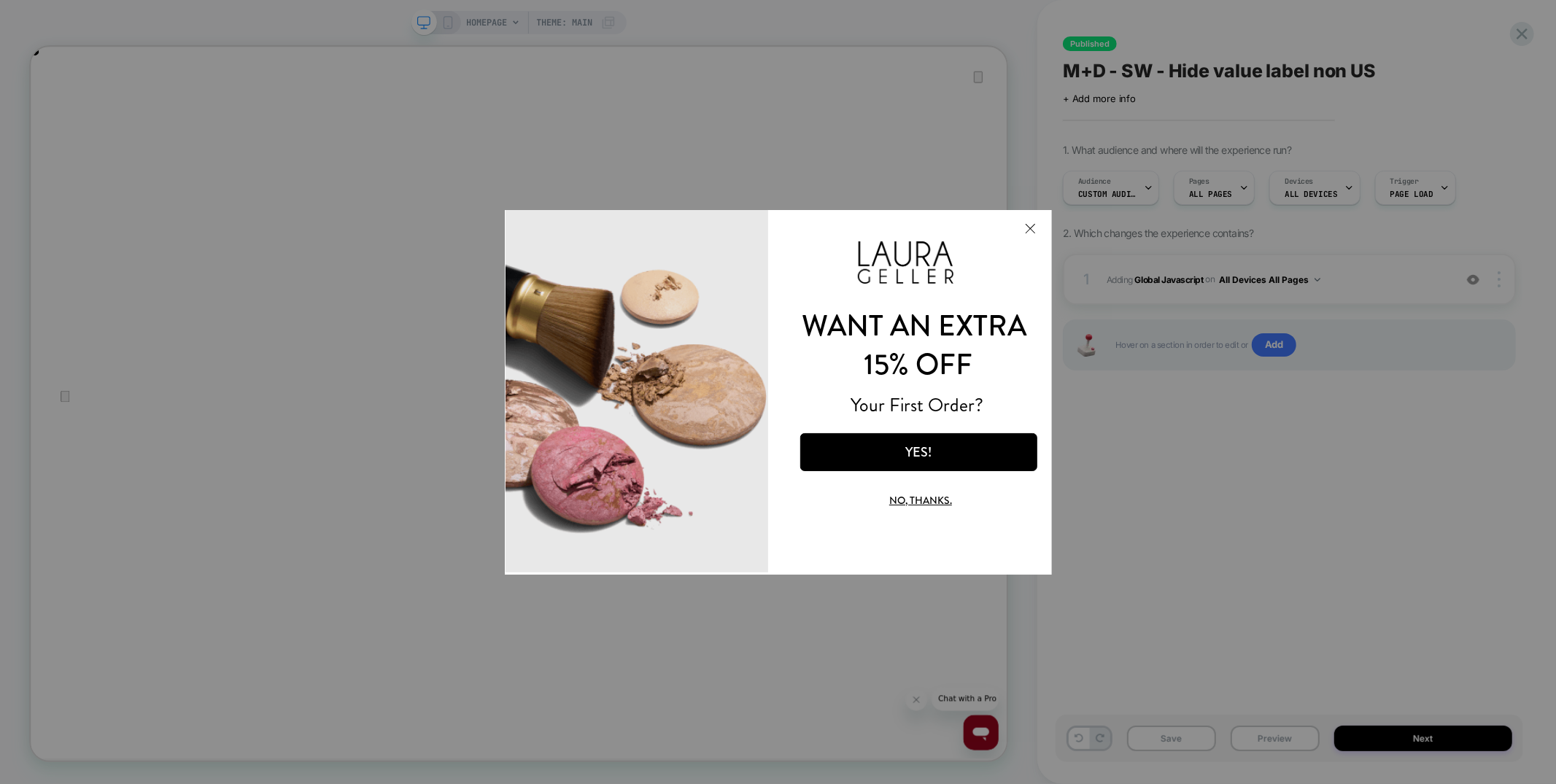
drag, startPoint x: 1027, startPoint y: 227, endPoint x: 1597, endPoint y: 399, distance: 595.4
click at [1027, 227] on button "Close Modal" at bounding box center [1029, 227] width 40 height 35
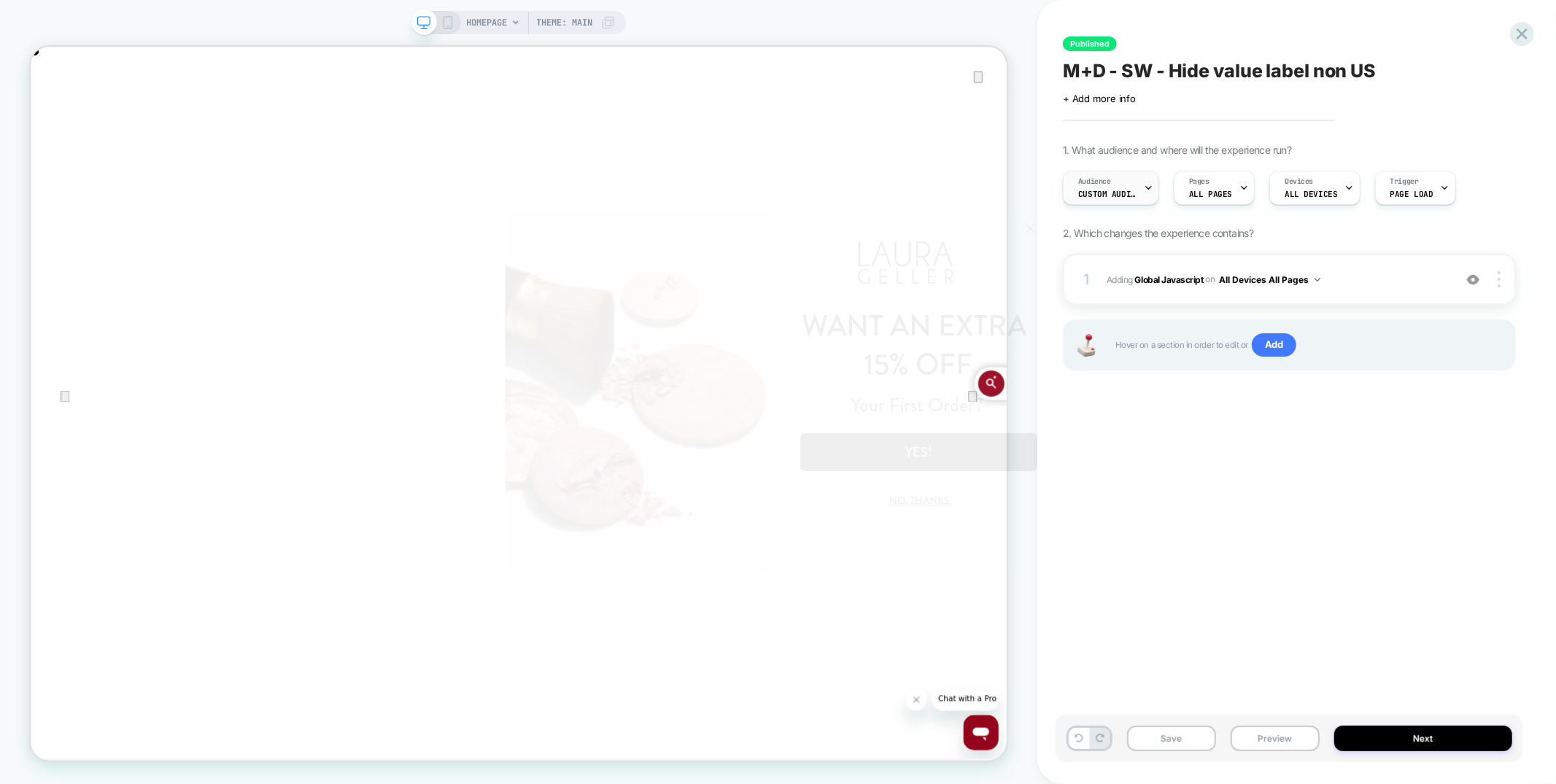
click at [1102, 198] on span "Custom Audience" at bounding box center [1107, 194] width 59 height 10
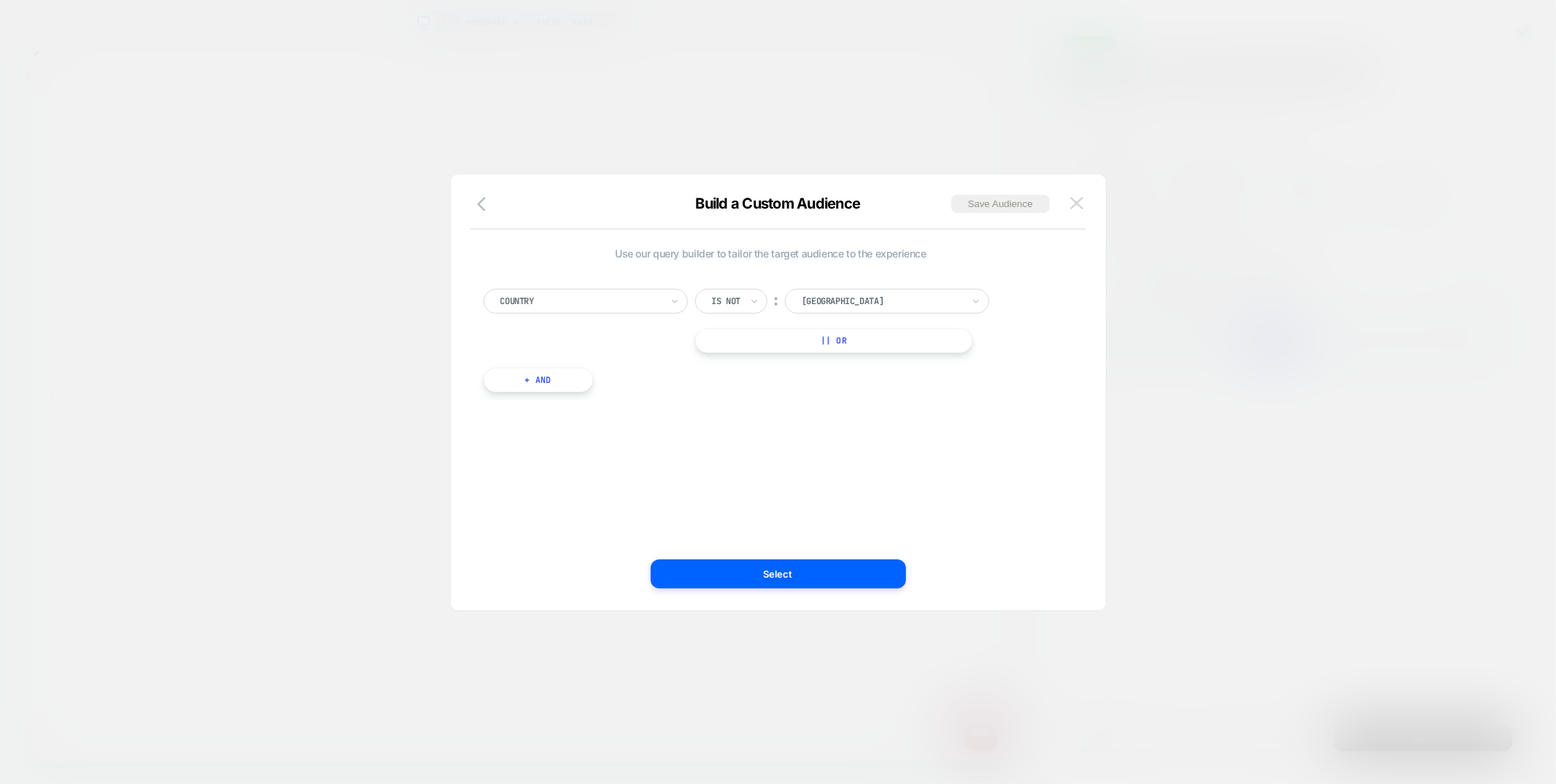
click at [1079, 209] on button at bounding box center [1076, 203] width 22 height 22
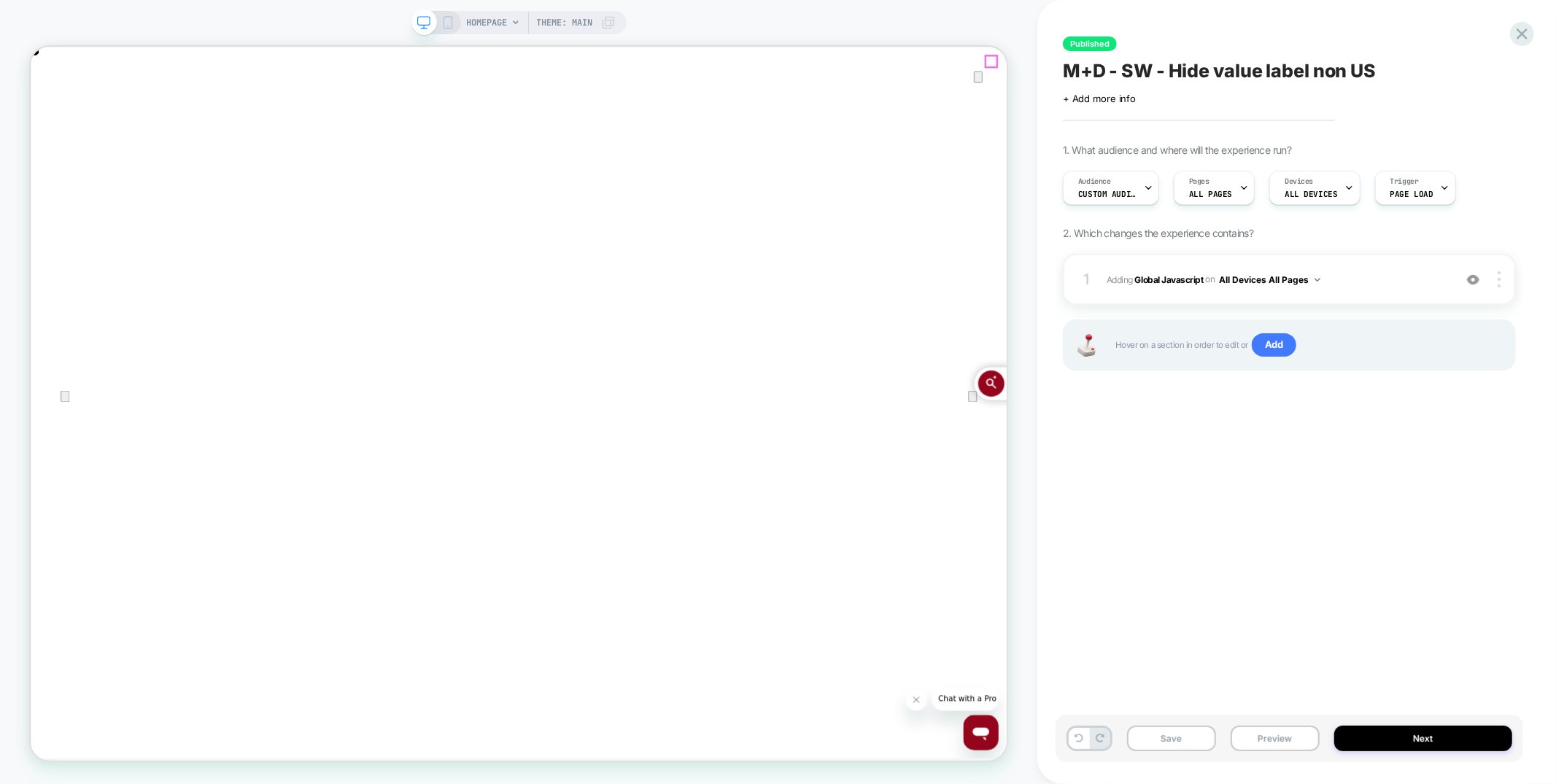
scroll to position [0, 1304]
click at [54, 111] on icon "Close" at bounding box center [45, 119] width 17 height 17
click at [1523, 36] on icon at bounding box center [1521, 33] width 11 height 11
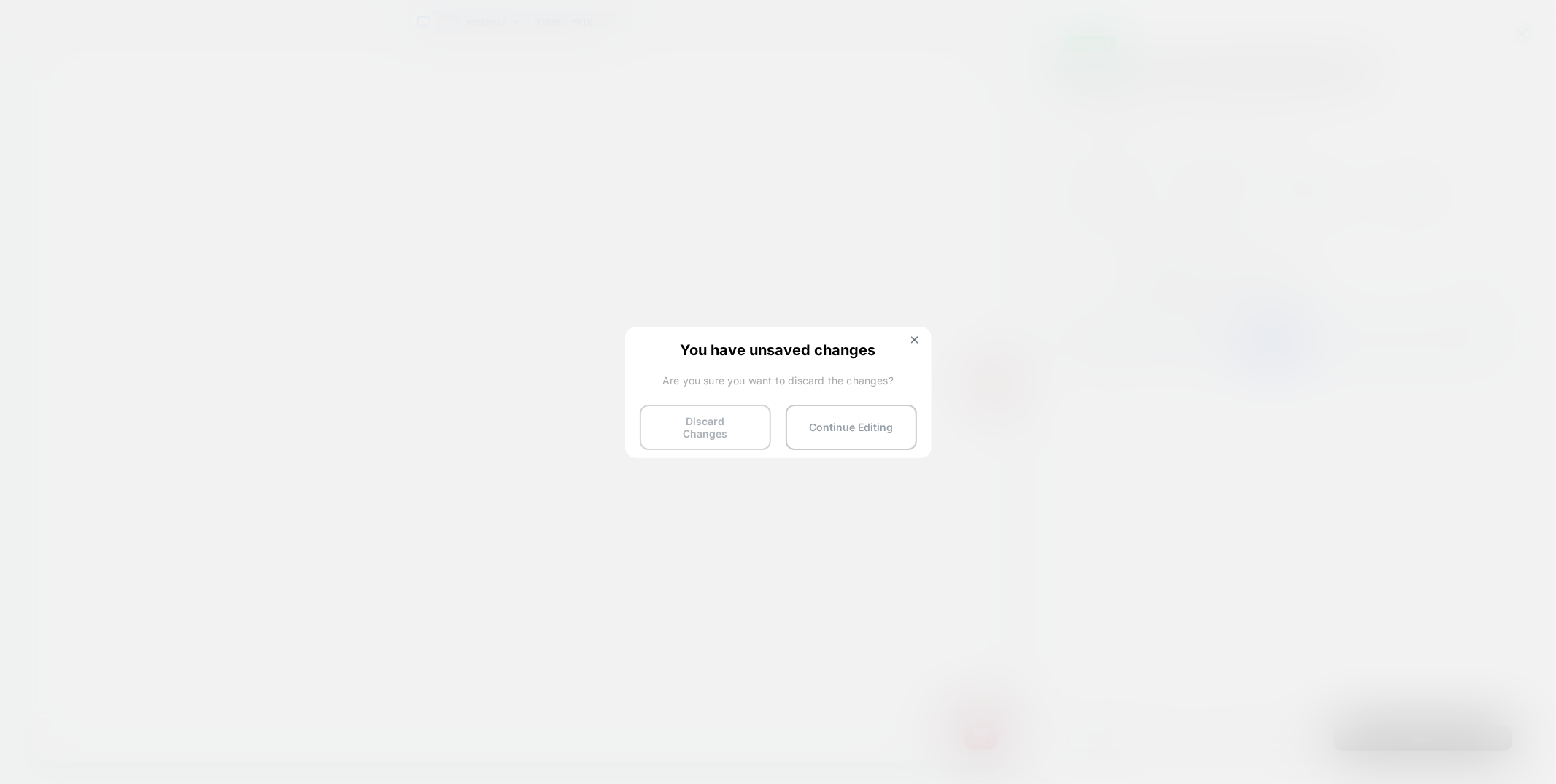
click at [658, 430] on button "Discard Changes" at bounding box center [705, 427] width 132 height 45
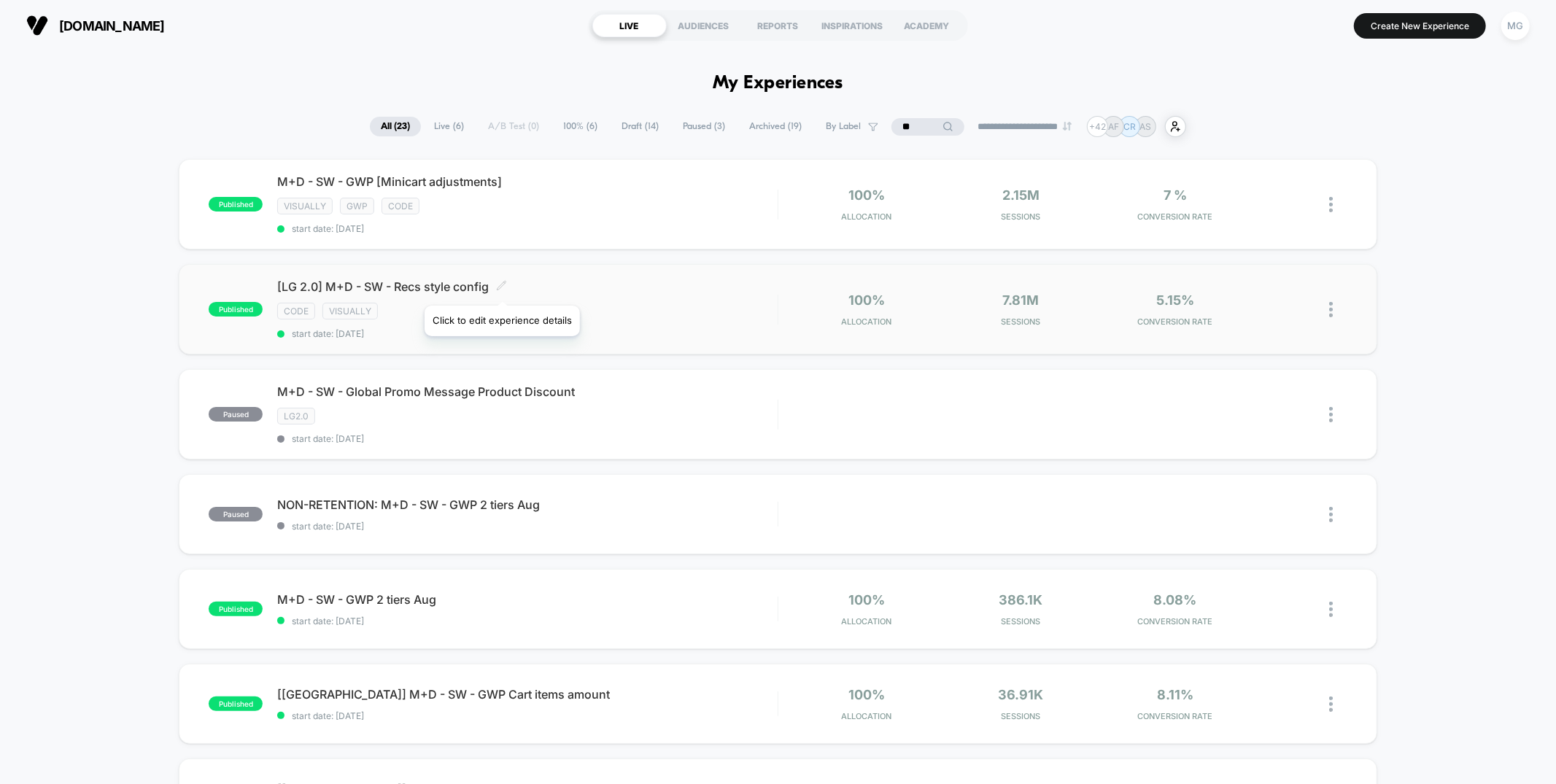
click at [501, 287] on icon at bounding box center [501, 284] width 9 height 9
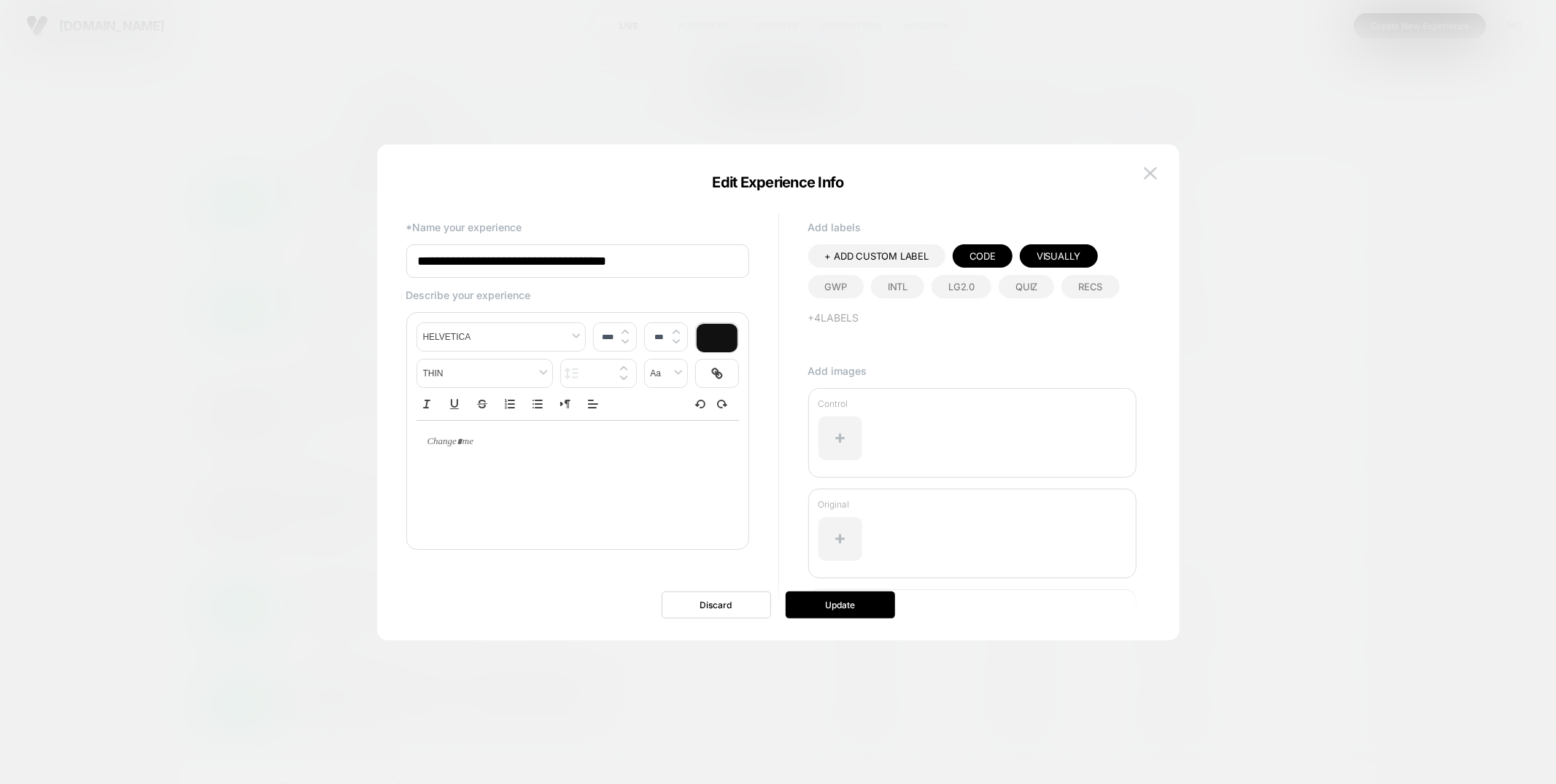
click at [837, 315] on button "+ 4 Labels" at bounding box center [834, 317] width 51 height 24
click at [862, 250] on span "+ ADD CUSTOM LABEL" at bounding box center [876, 256] width 103 height 12
type input "**********"
click at [927, 255] on icon at bounding box center [926, 256] width 6 height 4
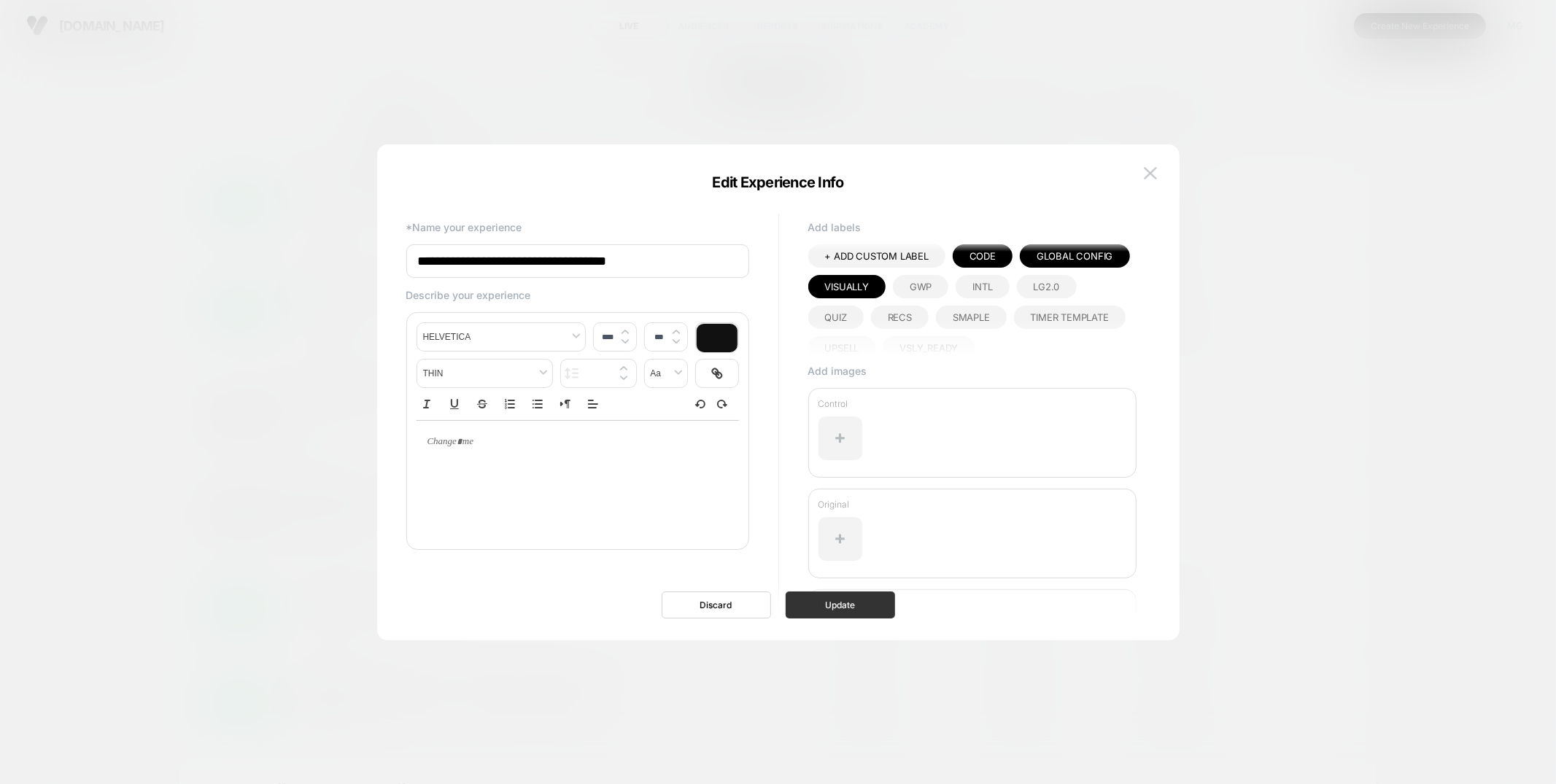
click at [860, 612] on button "Update" at bounding box center [840, 605] width 109 height 27
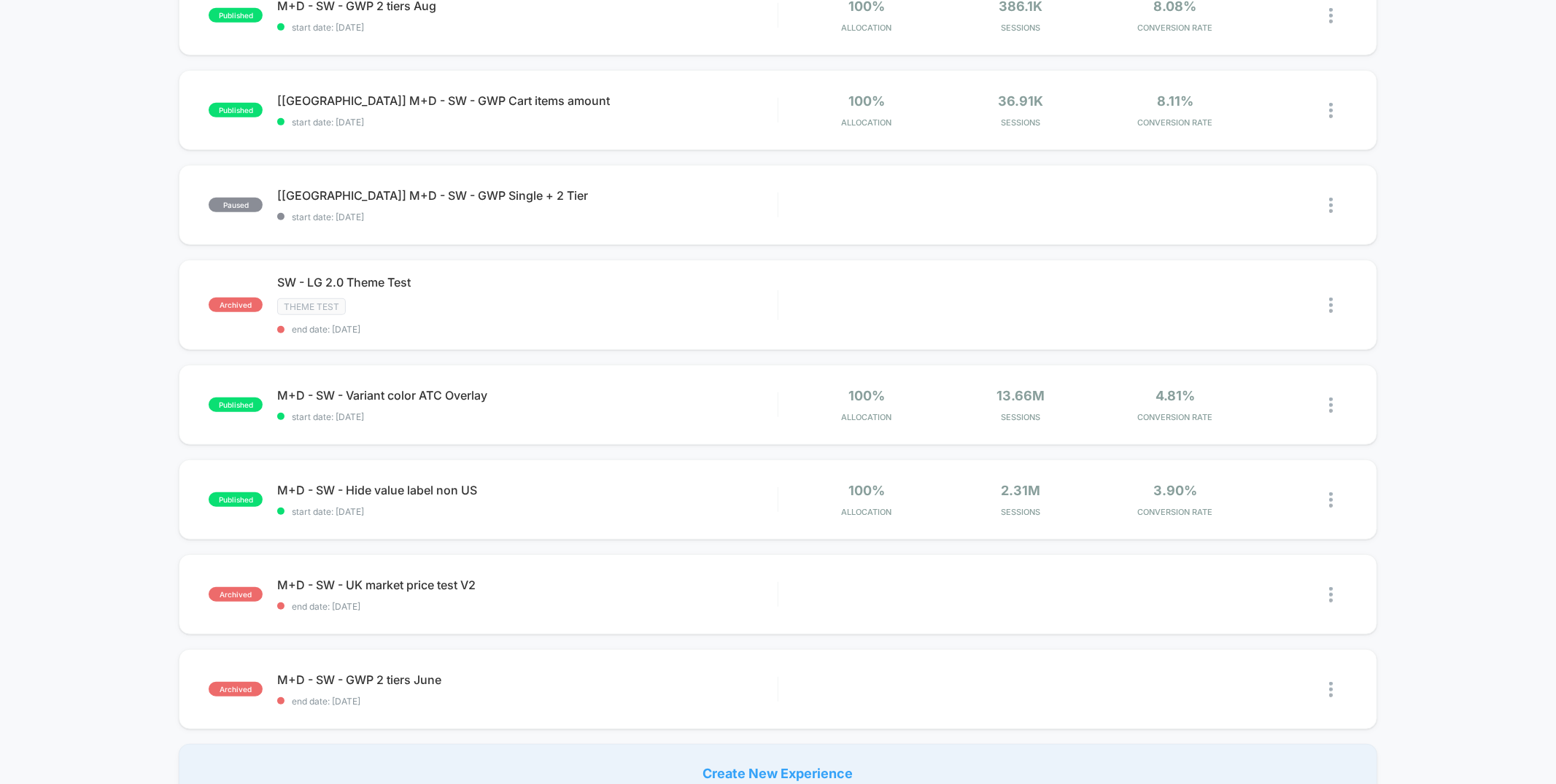
scroll to position [709, 0]
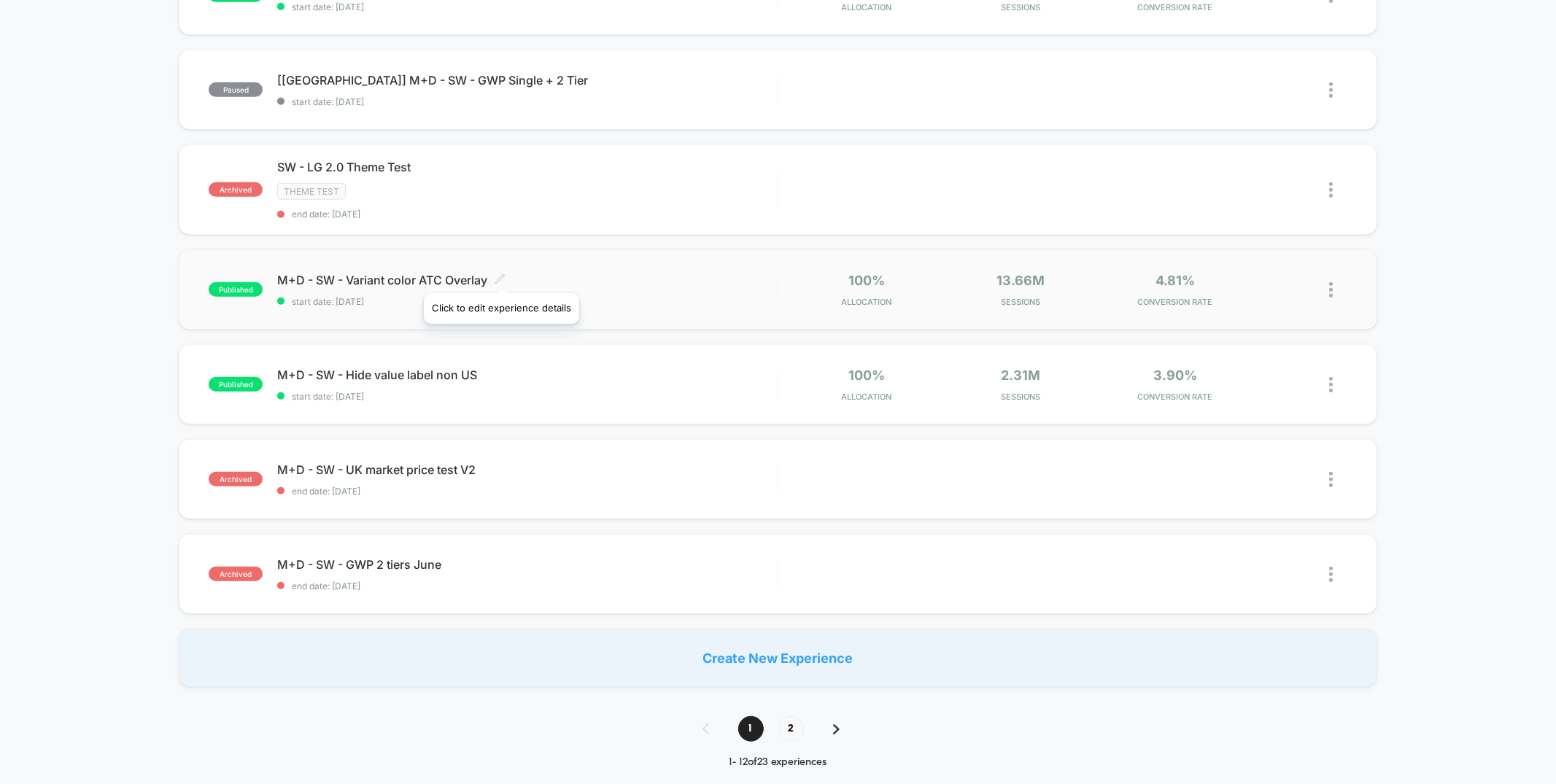
click at [500, 275] on icon at bounding box center [500, 279] width 11 height 11
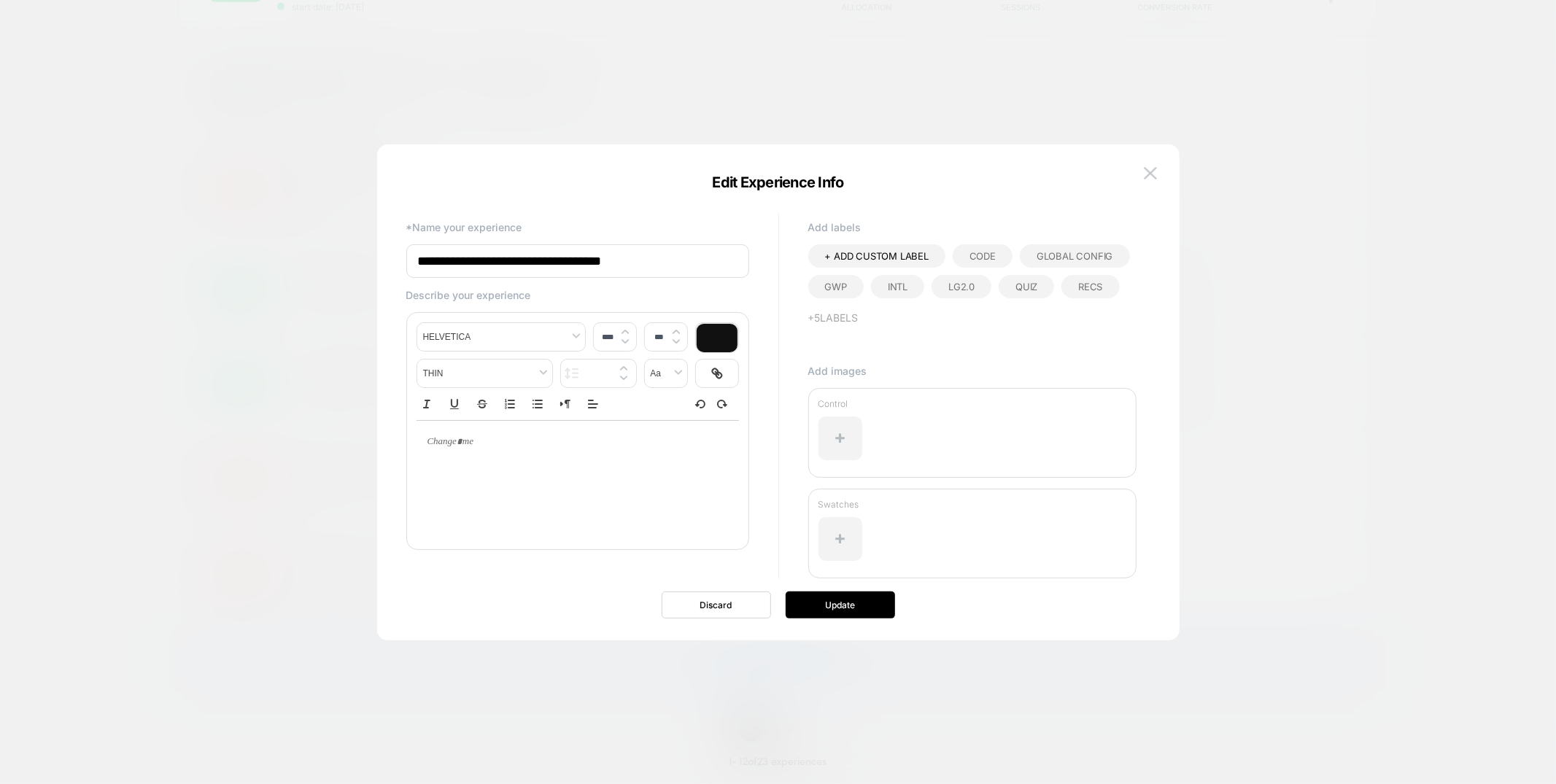
click at [1083, 256] on span "Global config" at bounding box center [1075, 256] width 76 height 12
click at [836, 610] on button "Update" at bounding box center [840, 605] width 109 height 27
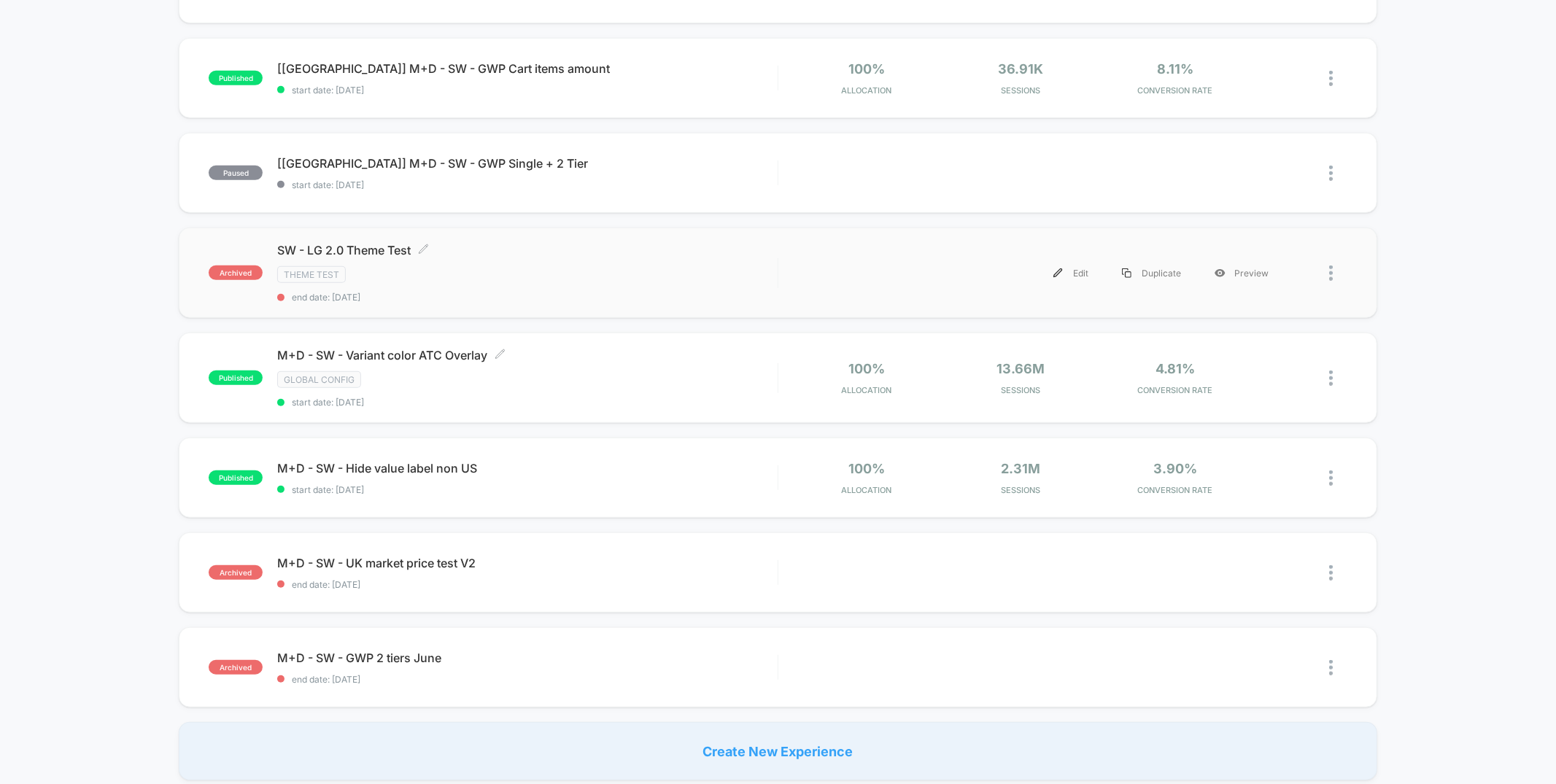
scroll to position [653, 0]
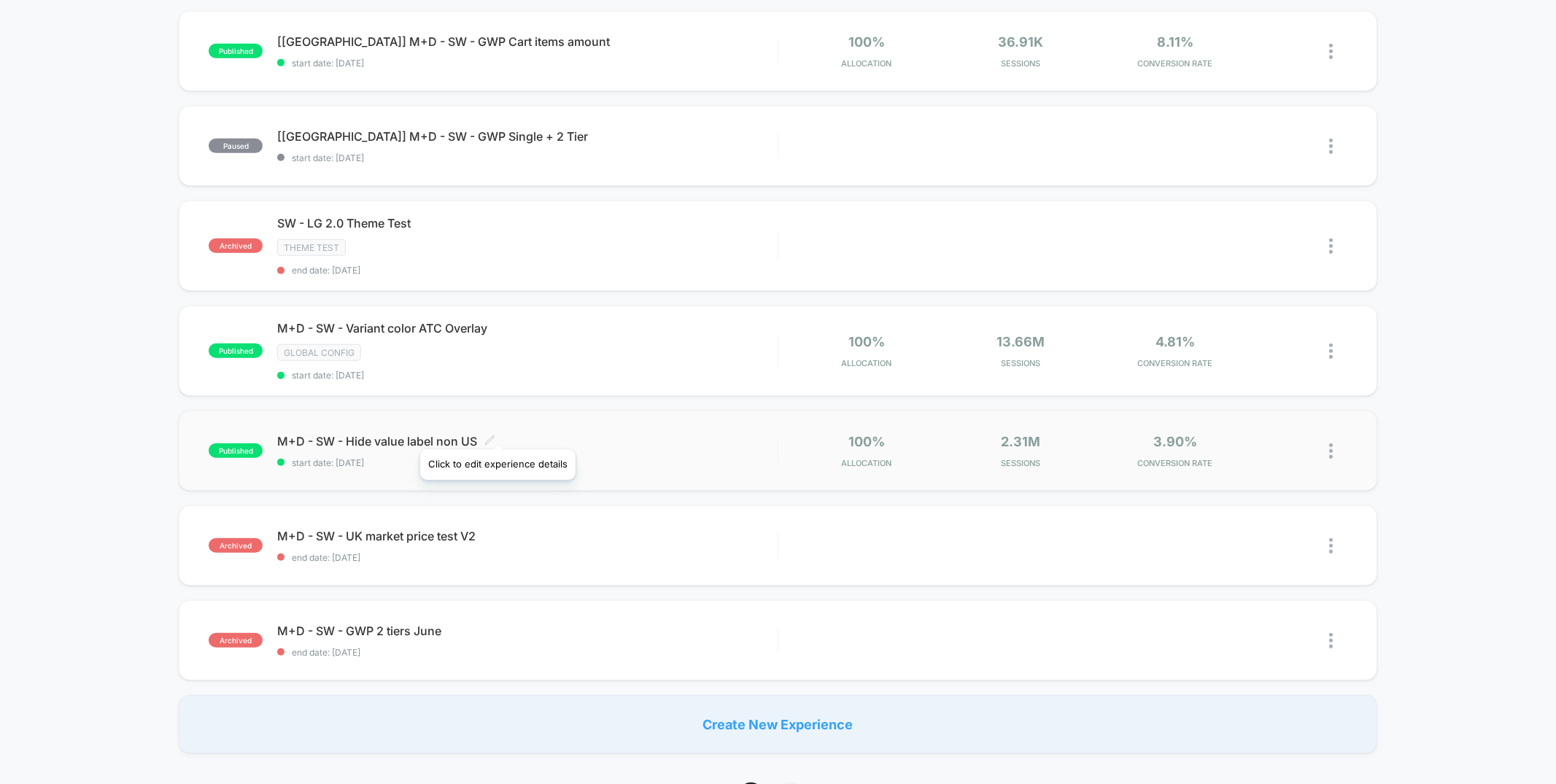
click at [496, 435] on icon at bounding box center [490, 440] width 11 height 11
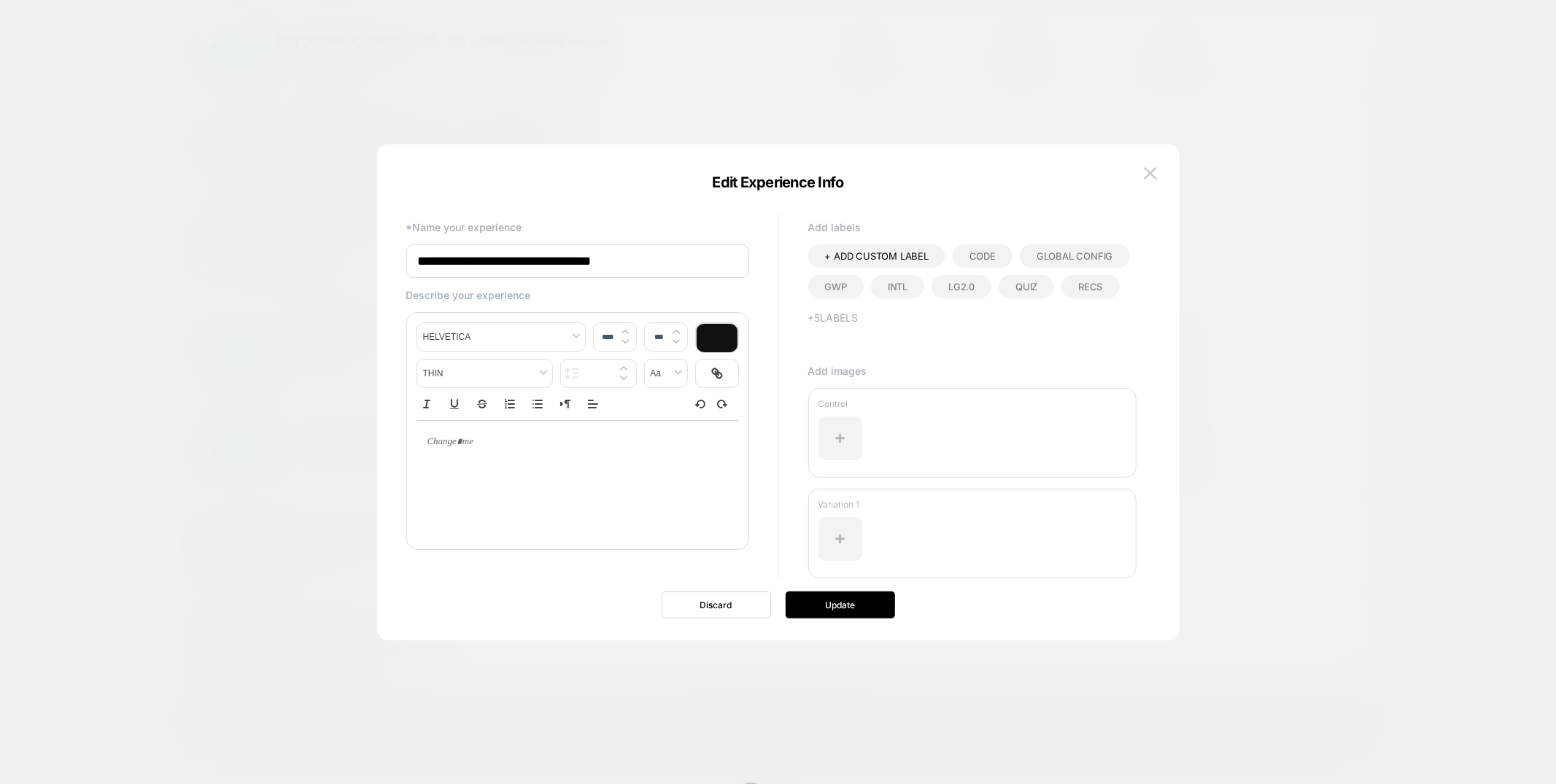
click at [1037, 258] on span "Global config" at bounding box center [1075, 256] width 76 height 12
click at [845, 608] on button "Update" at bounding box center [840, 605] width 109 height 27
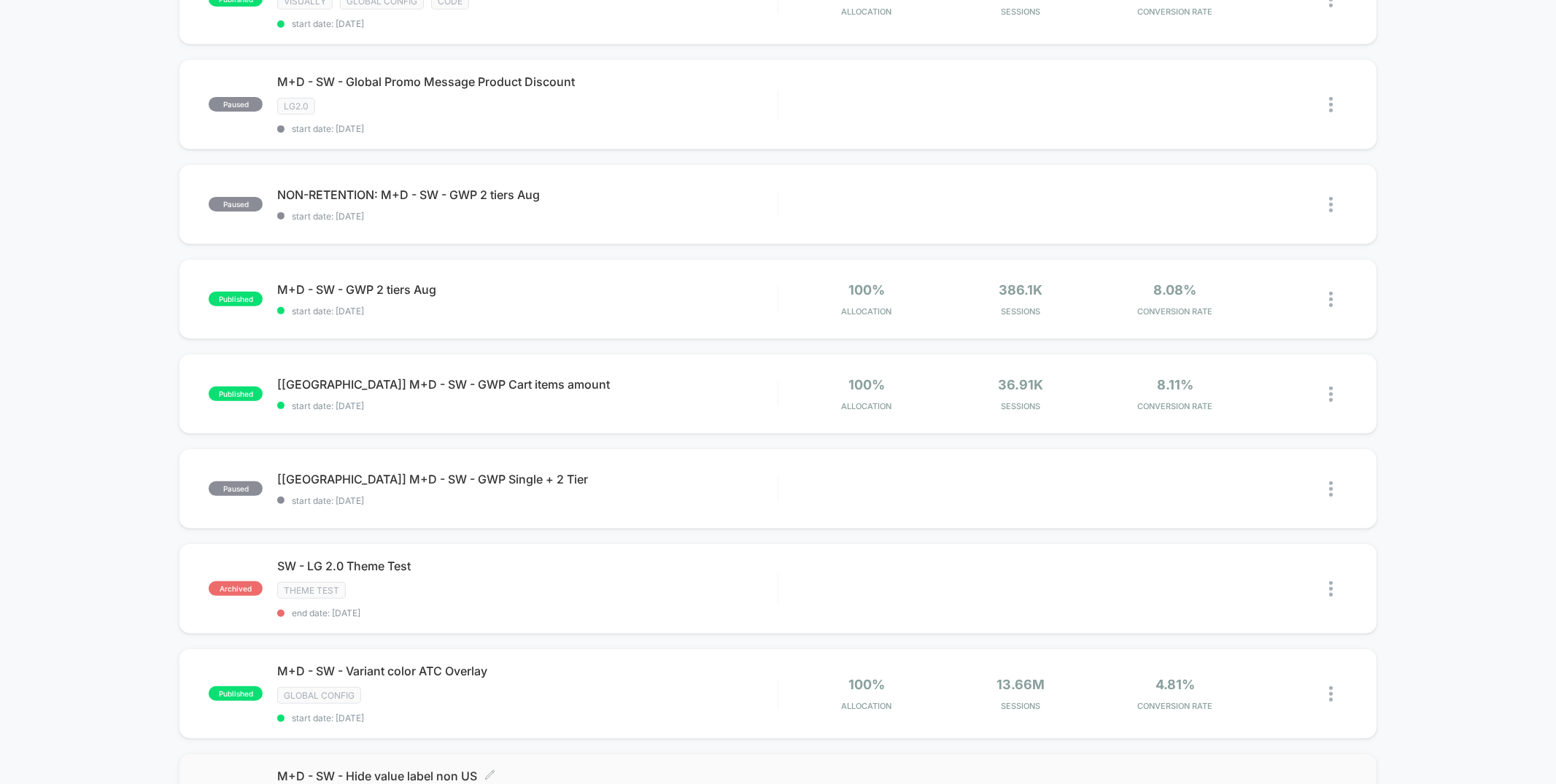
scroll to position [0, 0]
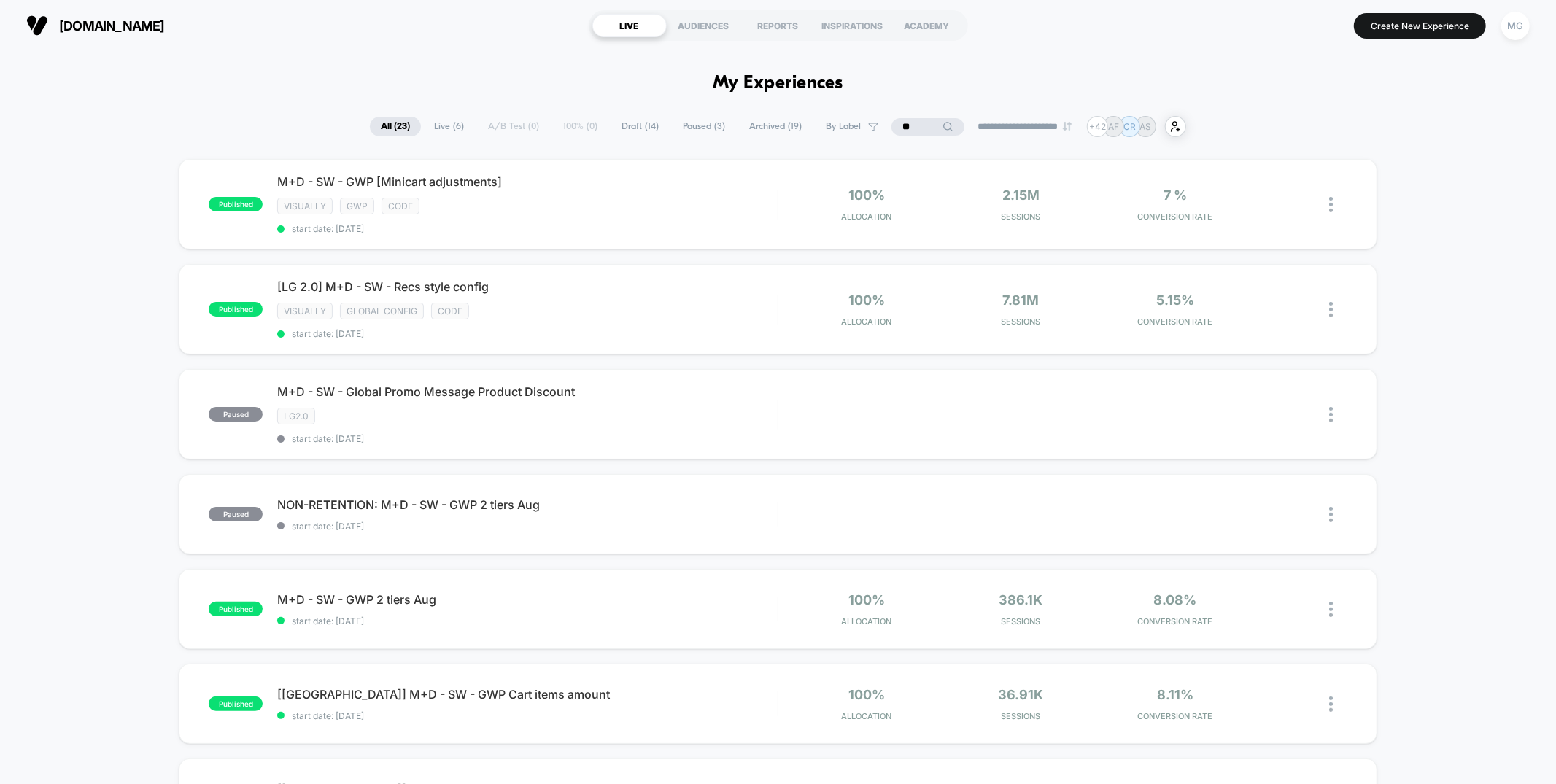
click at [913, 129] on input "**" at bounding box center [928, 127] width 73 height 17
click at [913, 129] on input "**" at bounding box center [927, 127] width 146 height 17
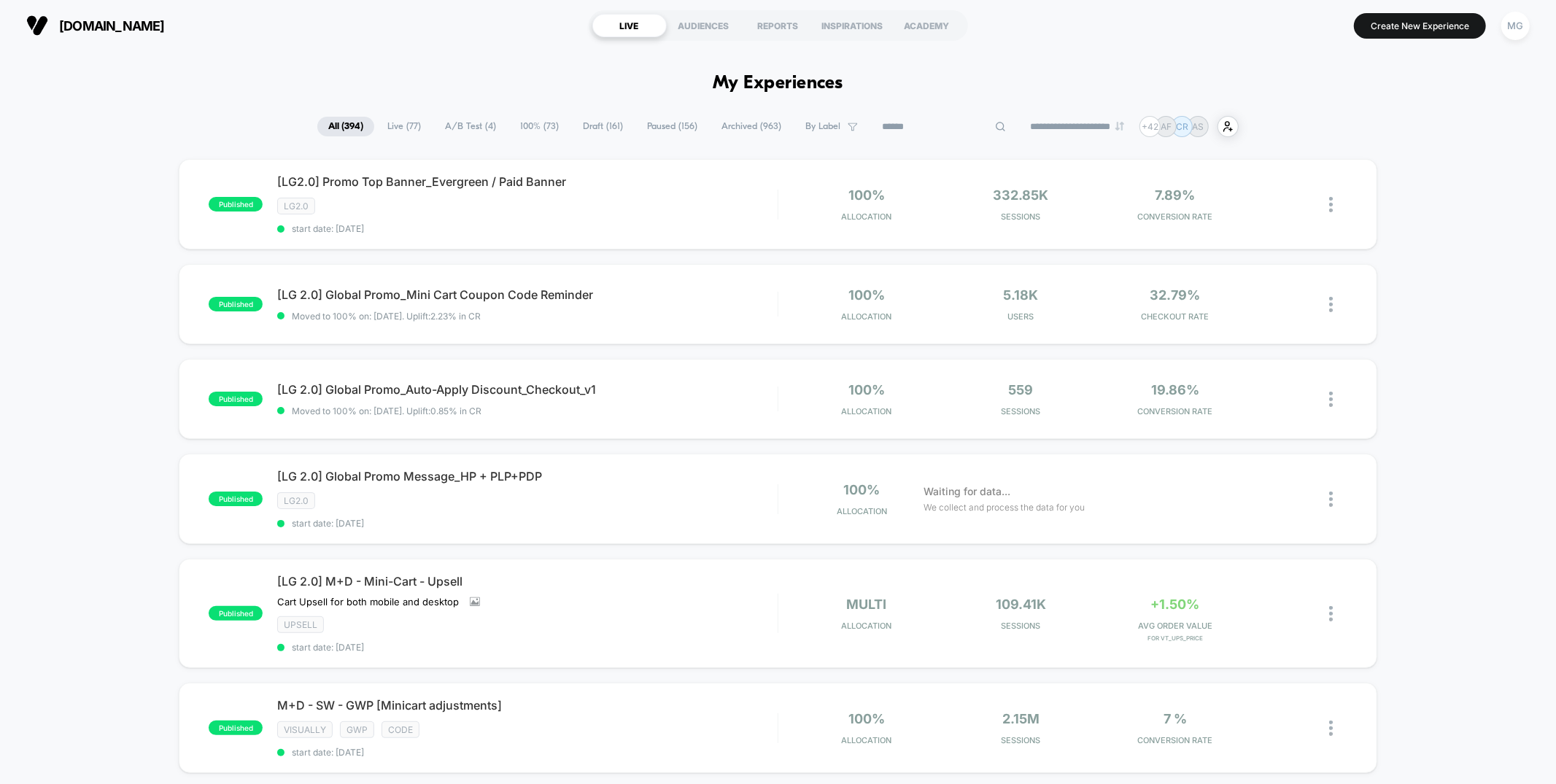
click at [528, 125] on span "100% ( 73 )" at bounding box center [539, 127] width 60 height 20
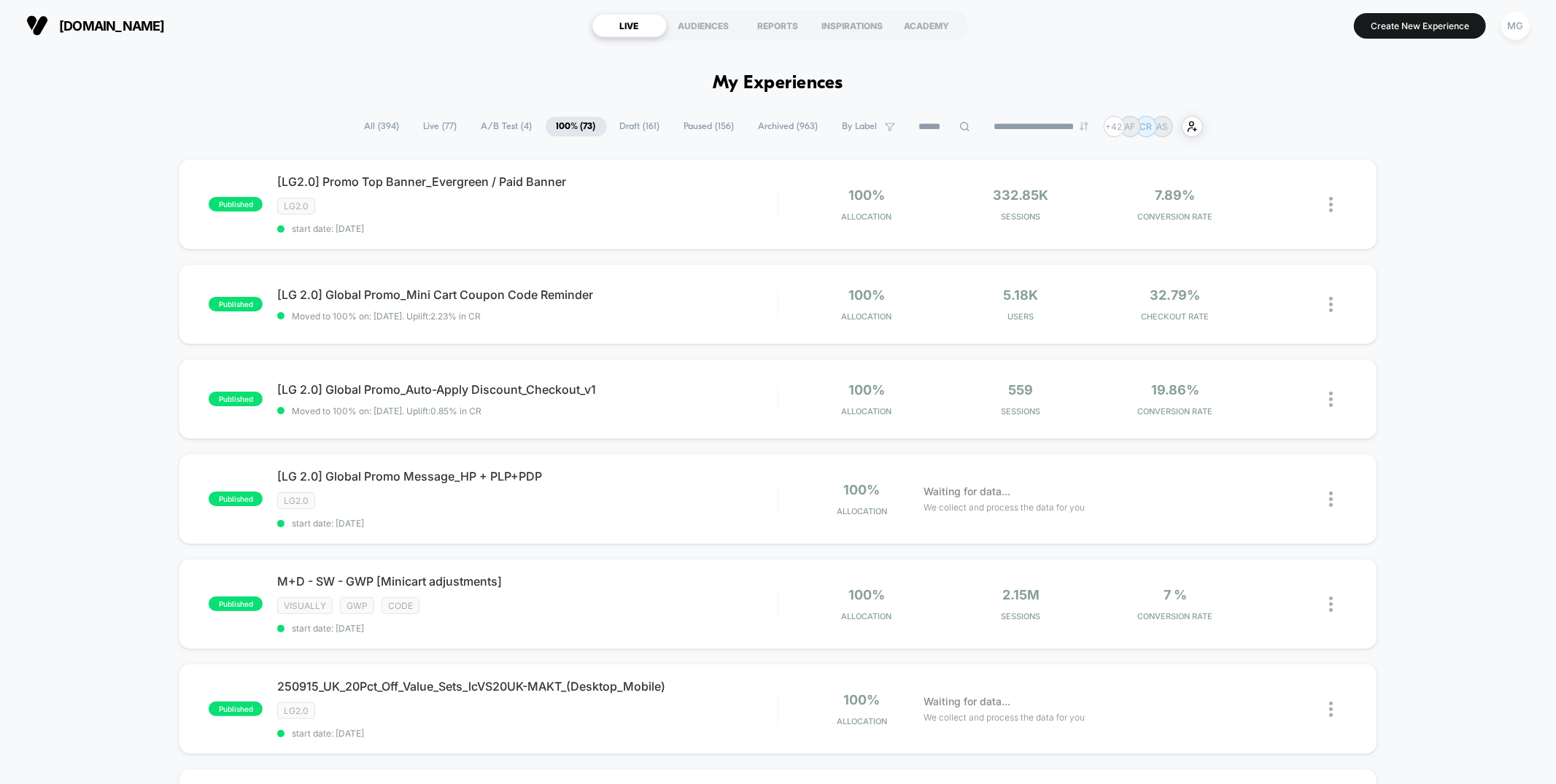
click at [927, 123] on input at bounding box center [945, 127] width 146 height 17
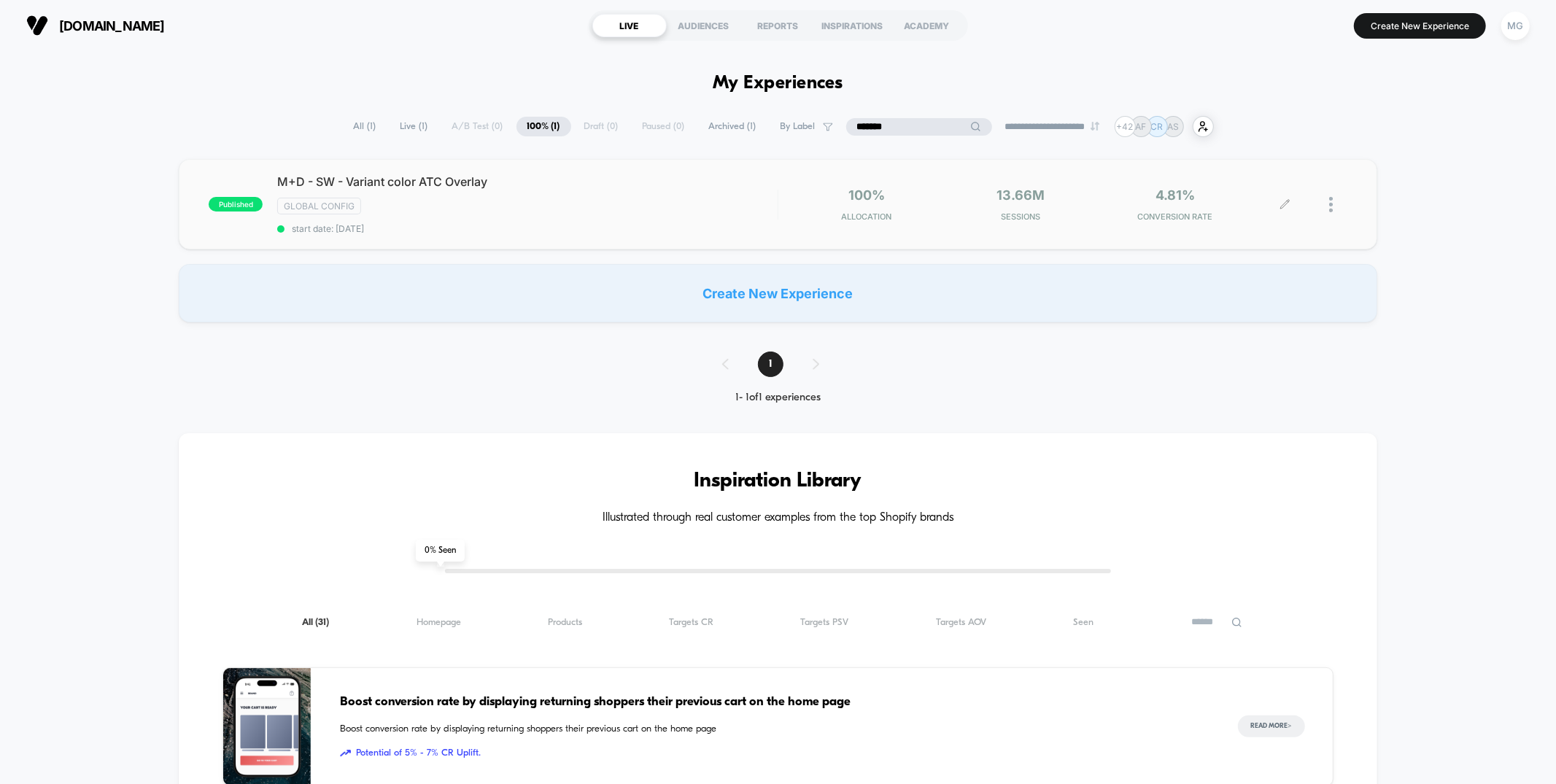
type input "*******"
click at [1288, 204] on icon at bounding box center [1285, 204] width 11 height 11
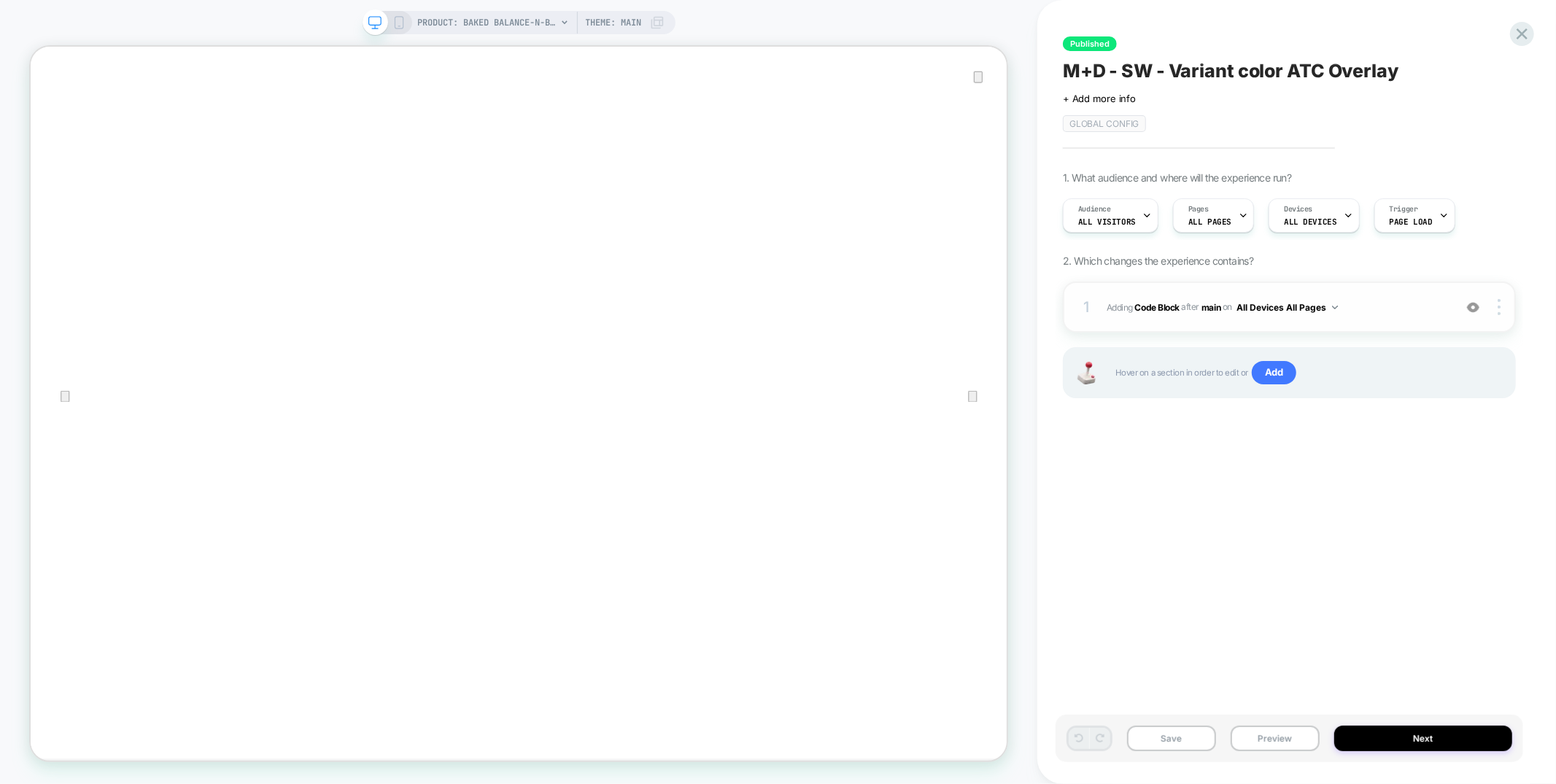
click at [1288, 287] on div "1 Adding Code Block AFTER main main on All Devices All Pages Add Before Add Aft…" at bounding box center [1290, 307] width 453 height 51
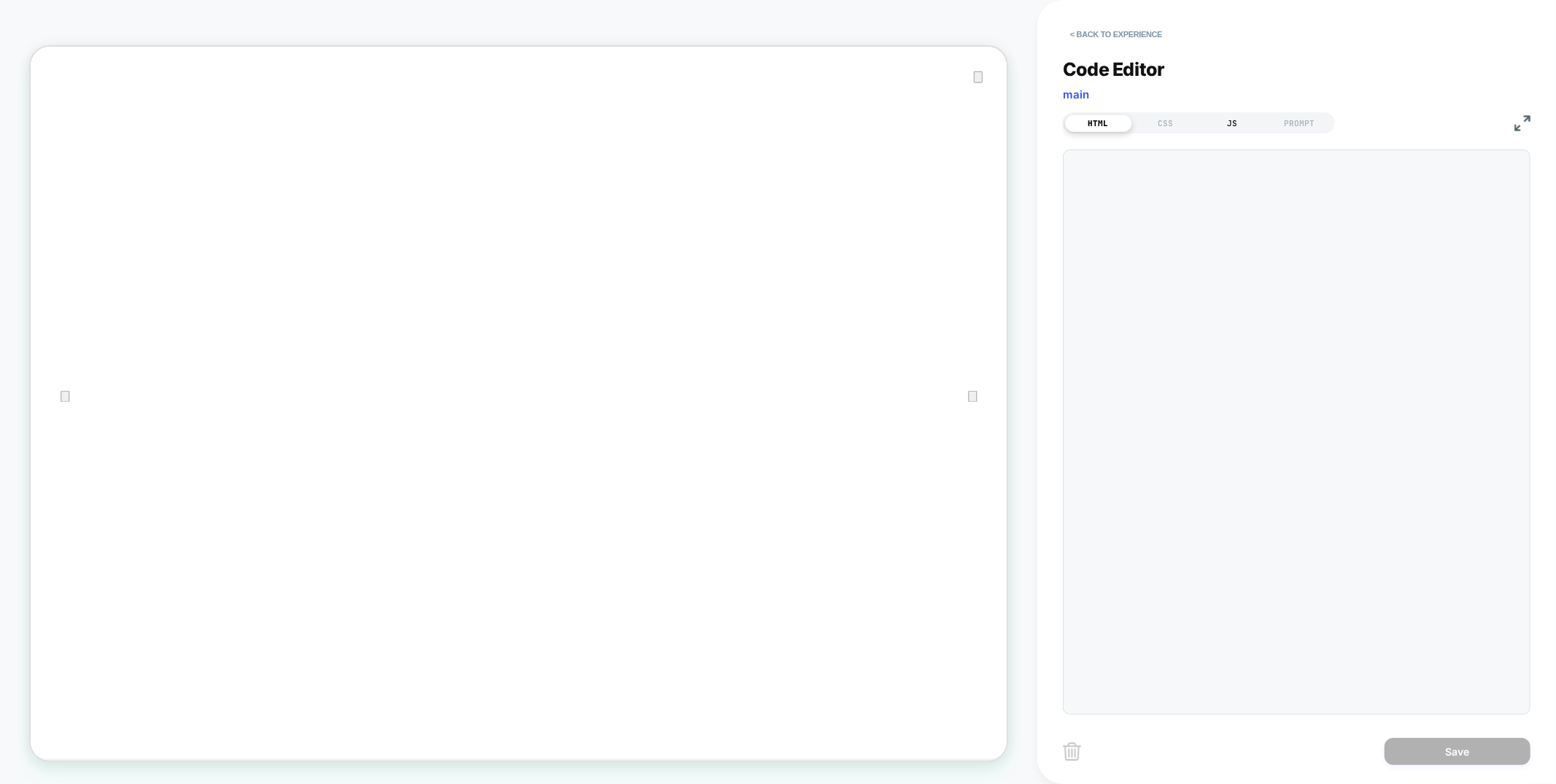
click at [1221, 124] on div "JS" at bounding box center [1233, 122] width 67 height 17
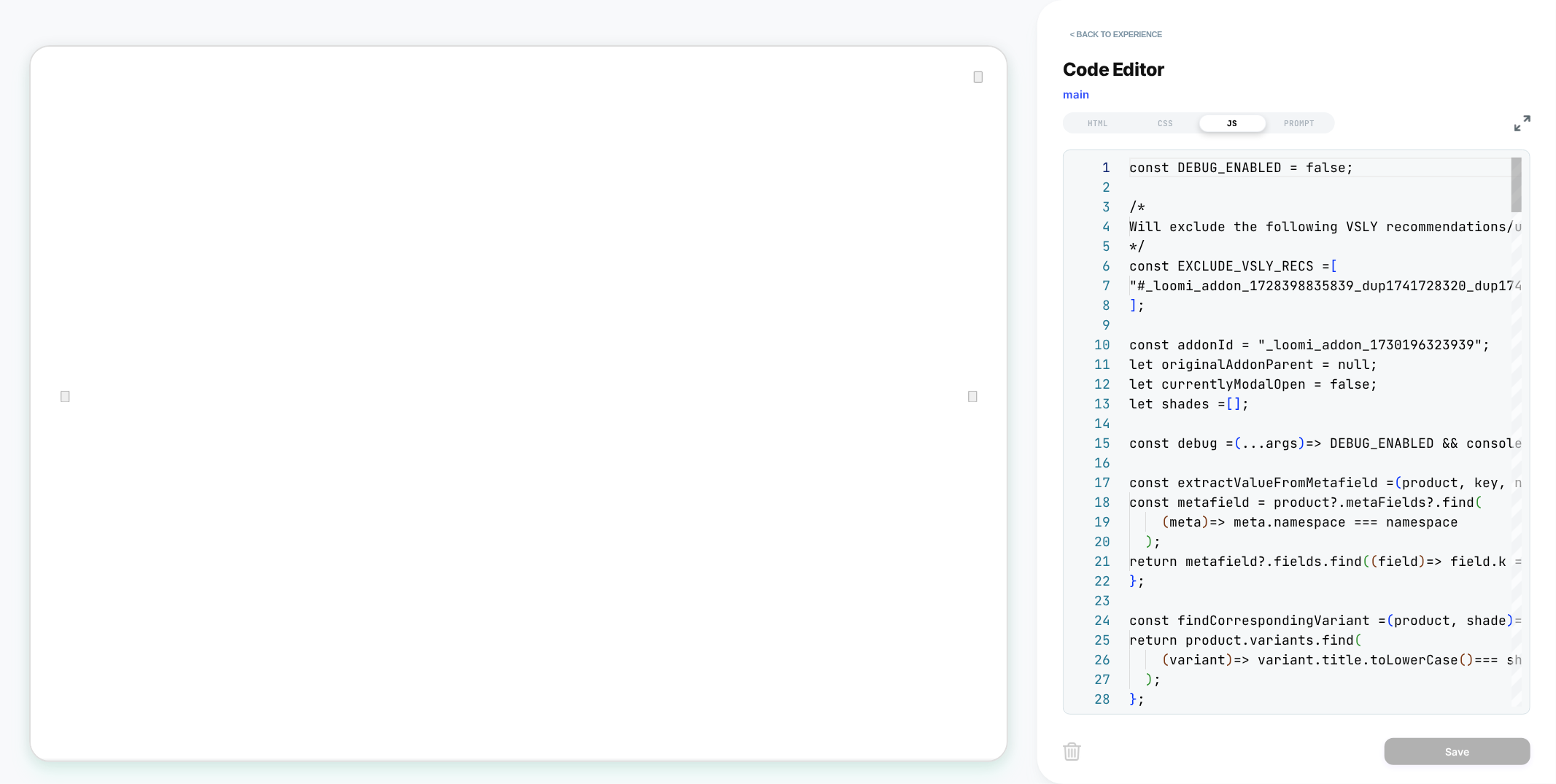
scroll to position [197, 0]
click at [1520, 122] on img at bounding box center [1522, 122] width 16 height 16
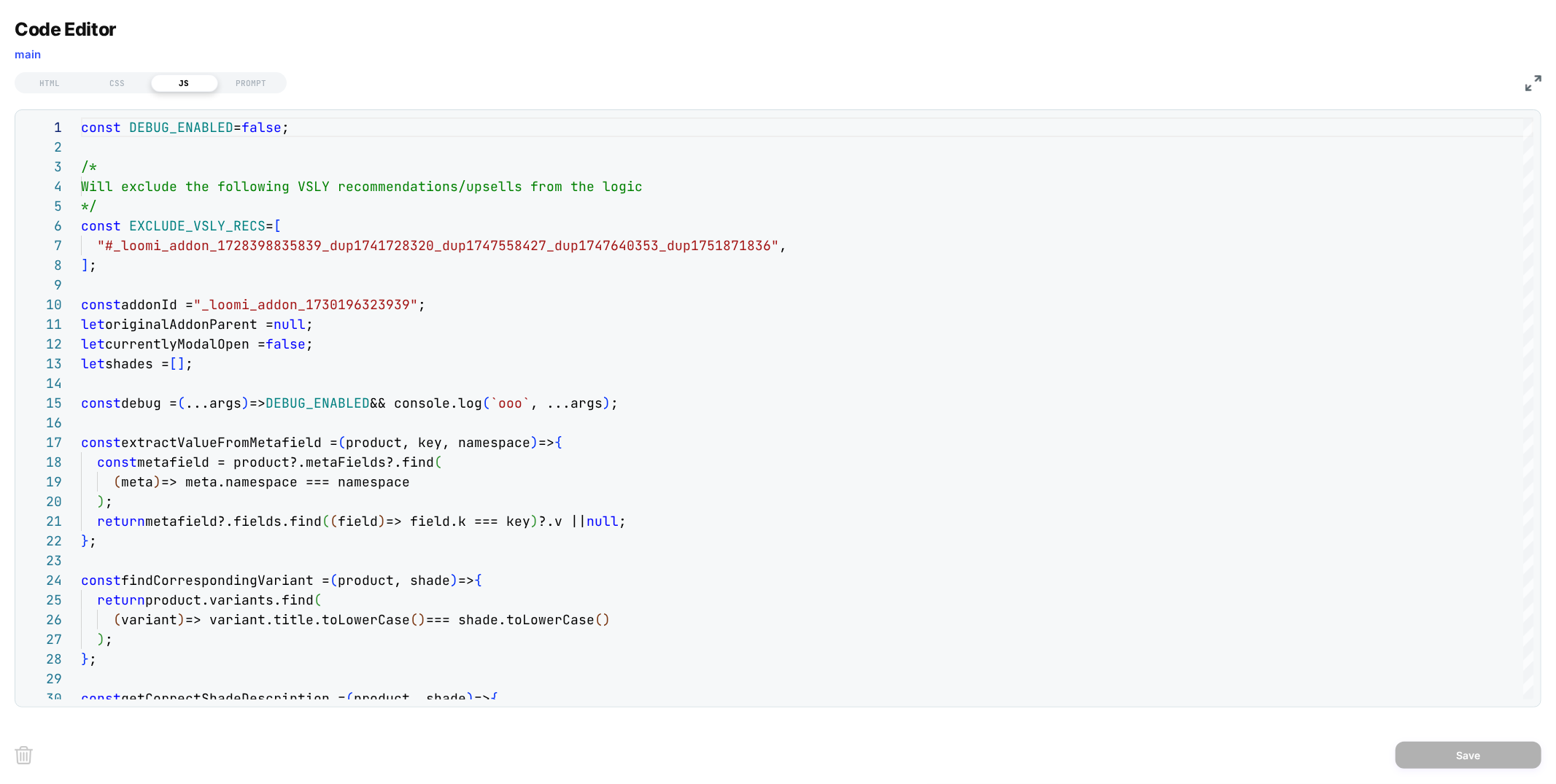
click at [1531, 75] on img at bounding box center [1533, 83] width 16 height 16
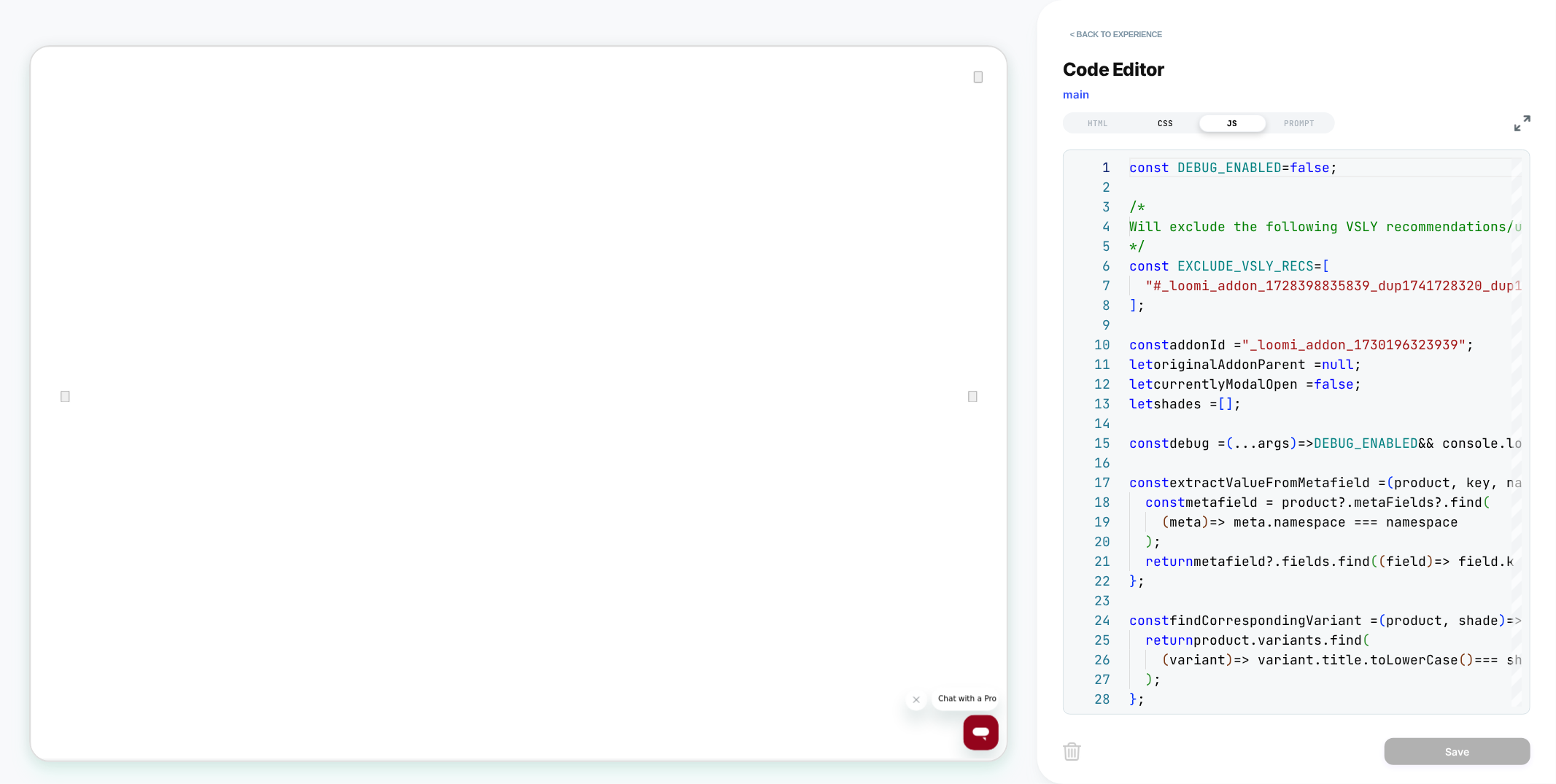
click at [1185, 115] on div "CSS" at bounding box center [1166, 122] width 67 height 17
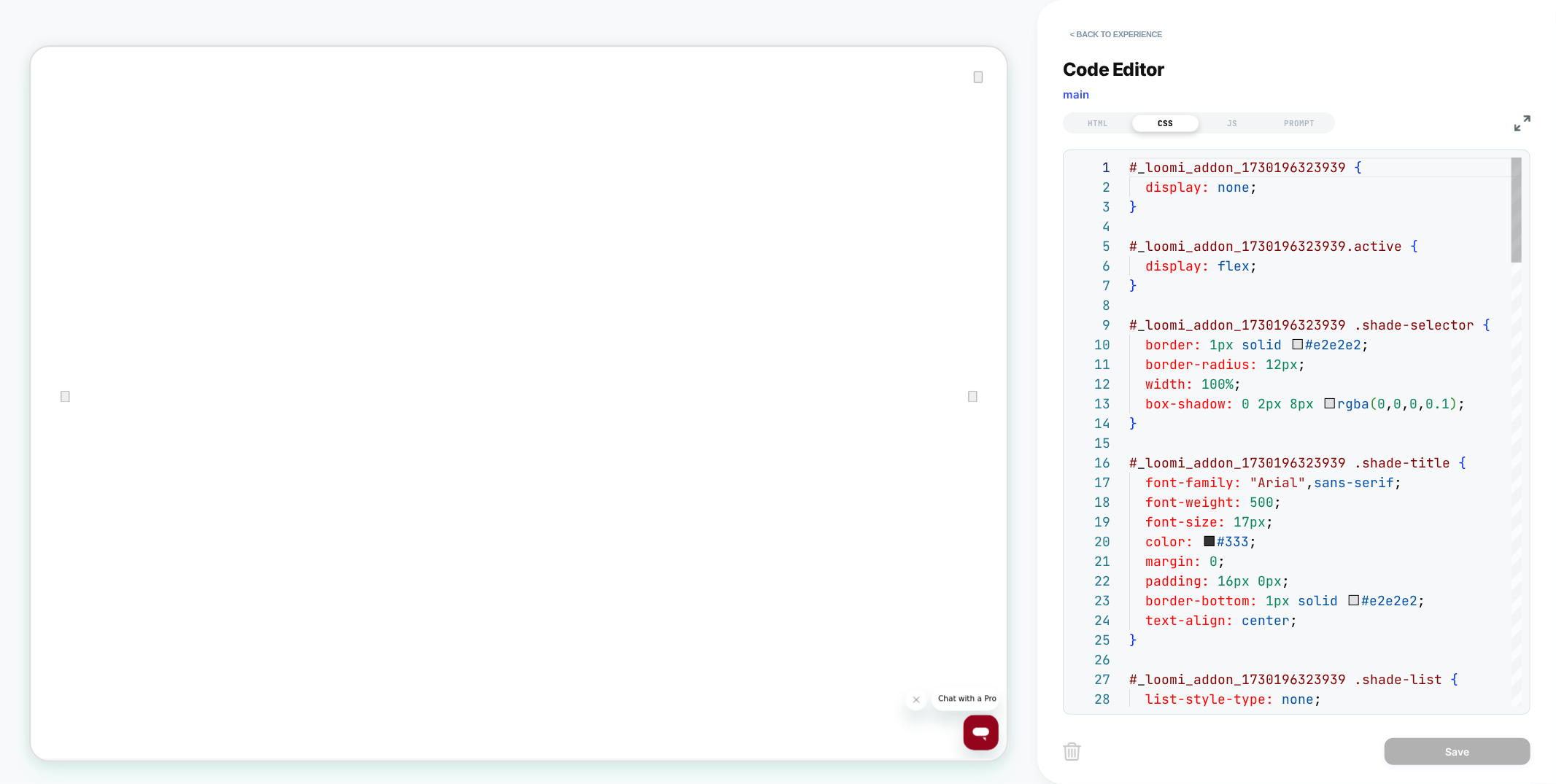
scroll to position [197, 0]
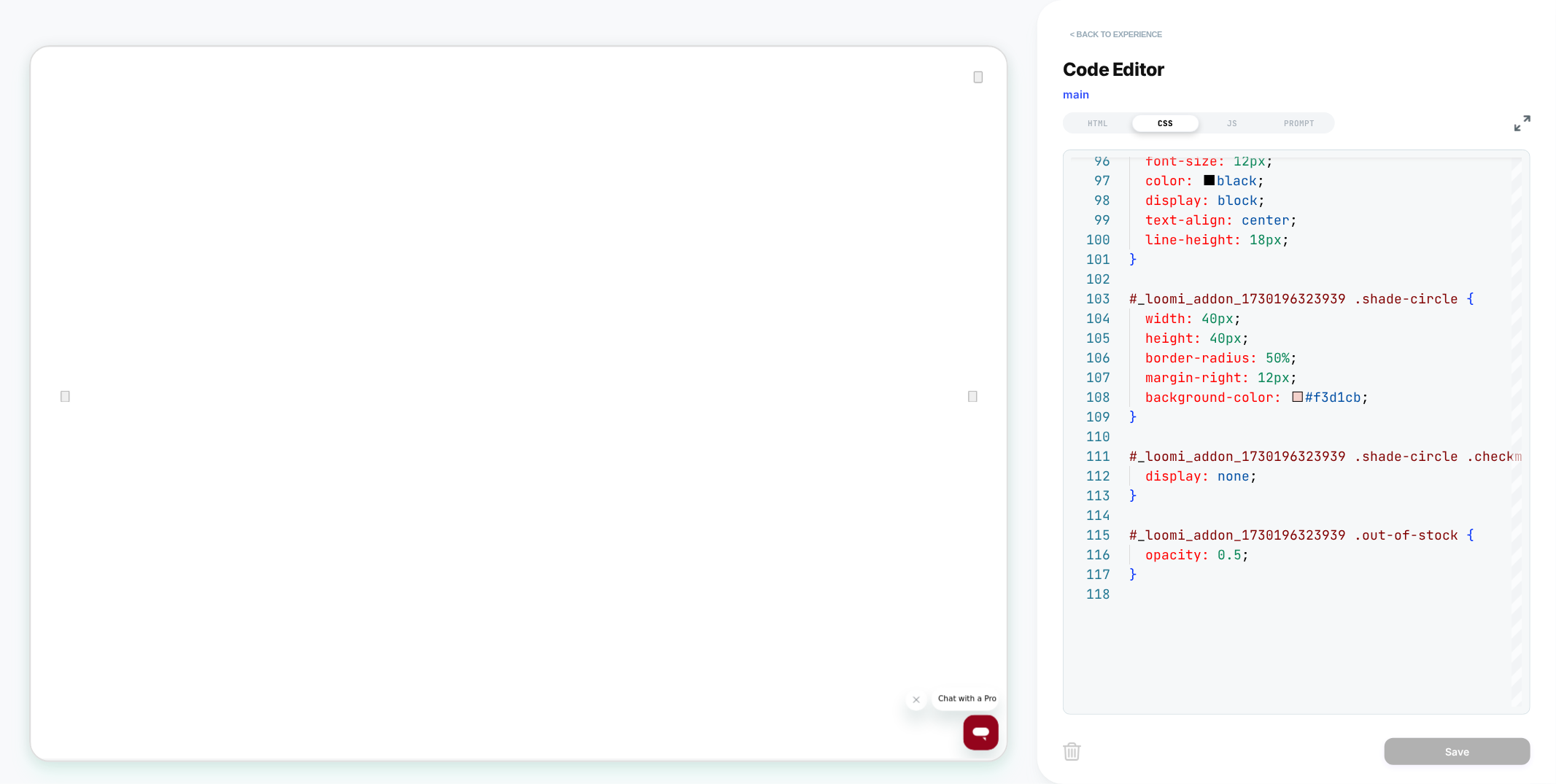
click at [1132, 37] on button "< Back to experience" at bounding box center [1116, 34] width 107 height 23
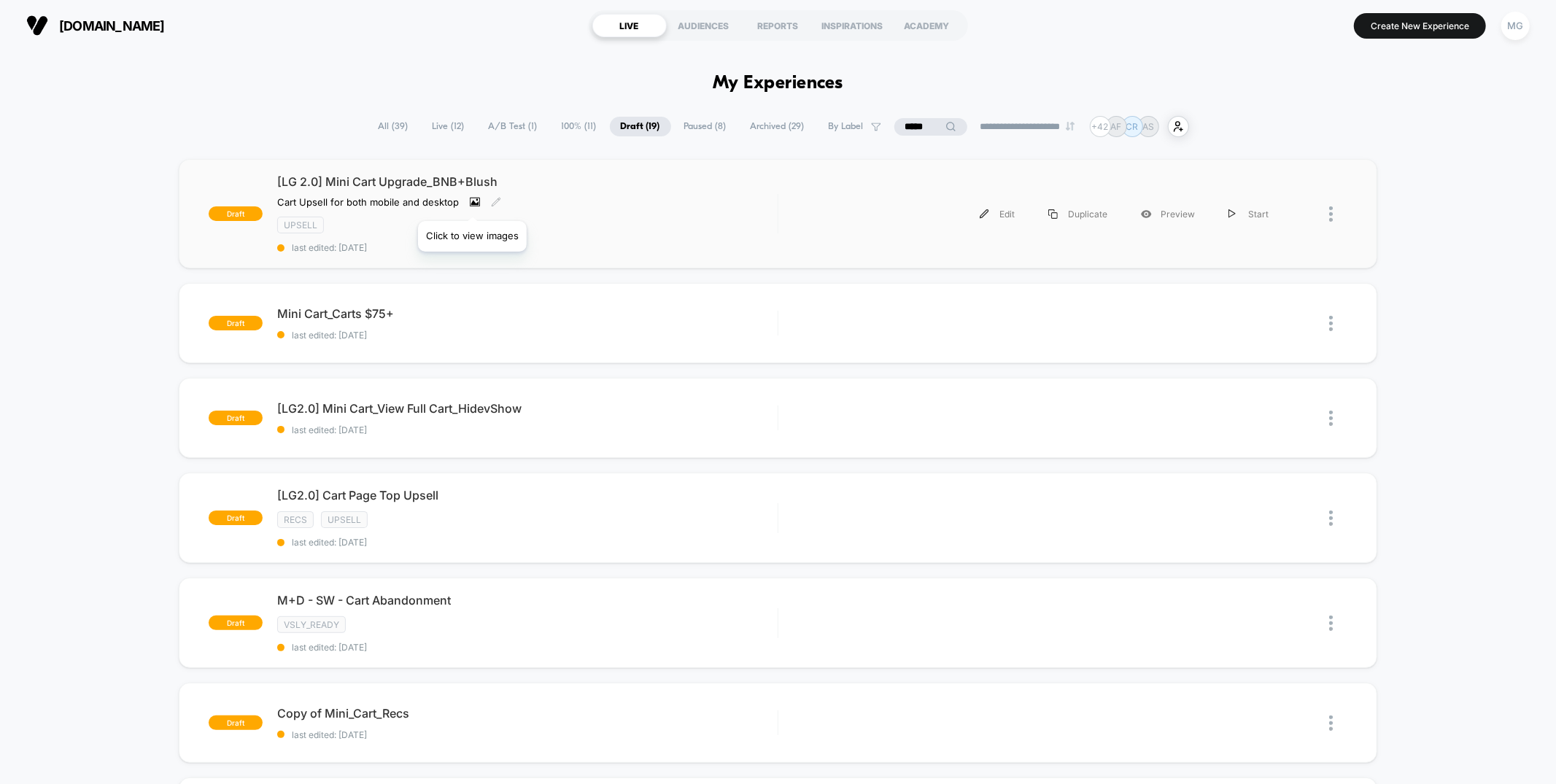
click at [472, 203] on icon at bounding box center [476, 203] width 8 height 5
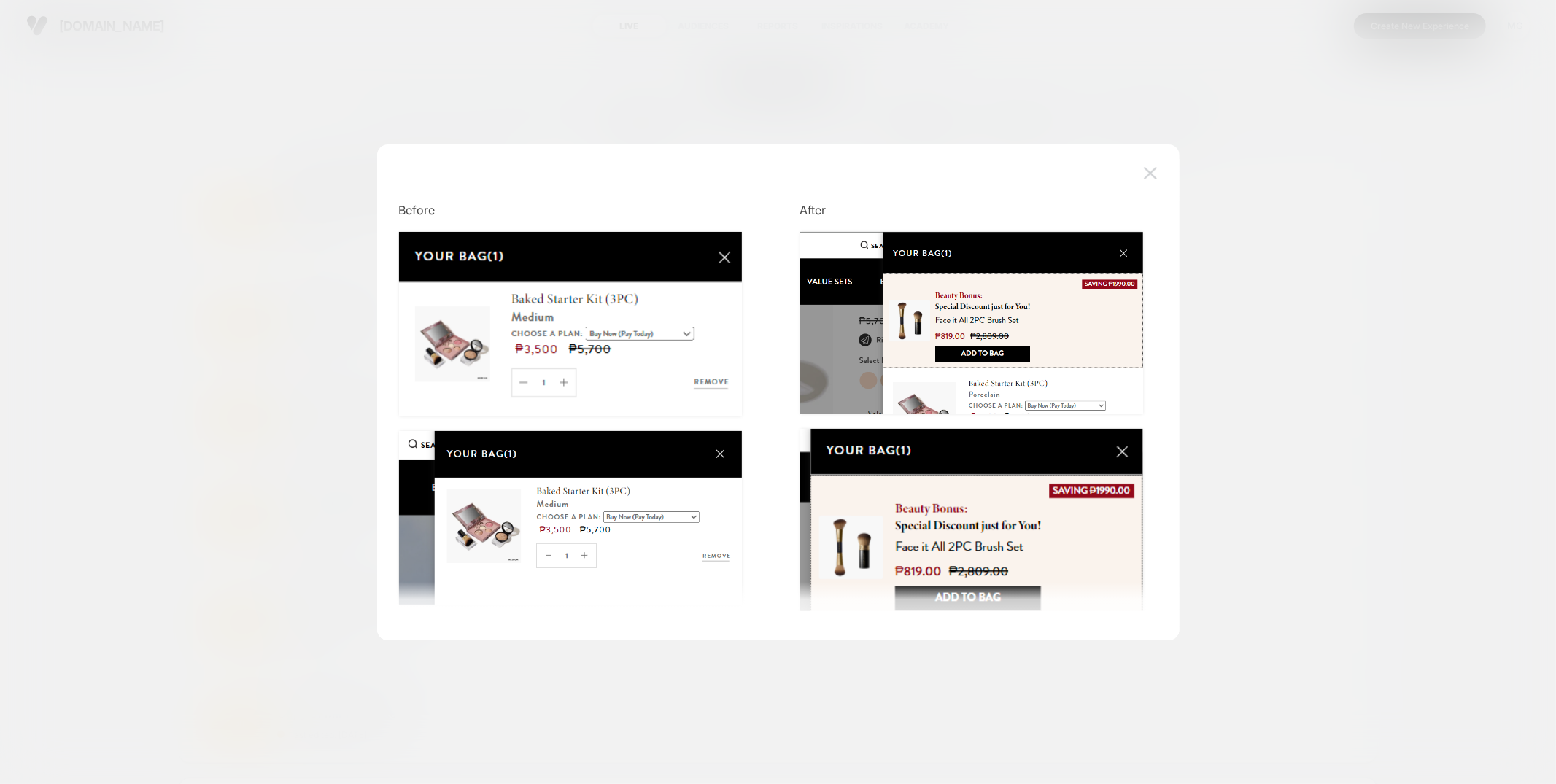
click at [1147, 174] on img at bounding box center [1151, 173] width 13 height 12
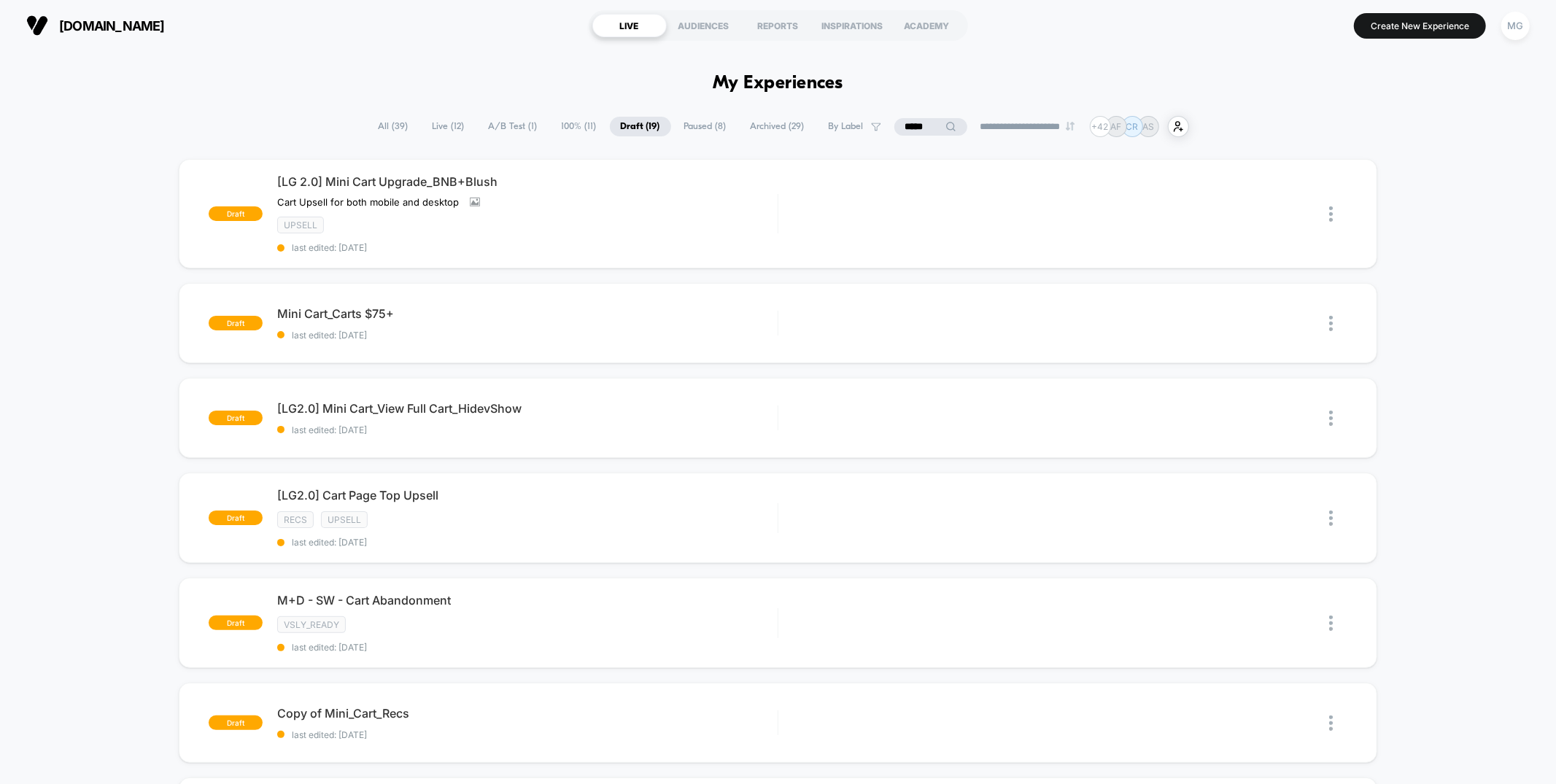
click at [896, 124] on input "****" at bounding box center [931, 127] width 73 height 17
click at [896, 124] on input "****" at bounding box center [931, 127] width 146 height 17
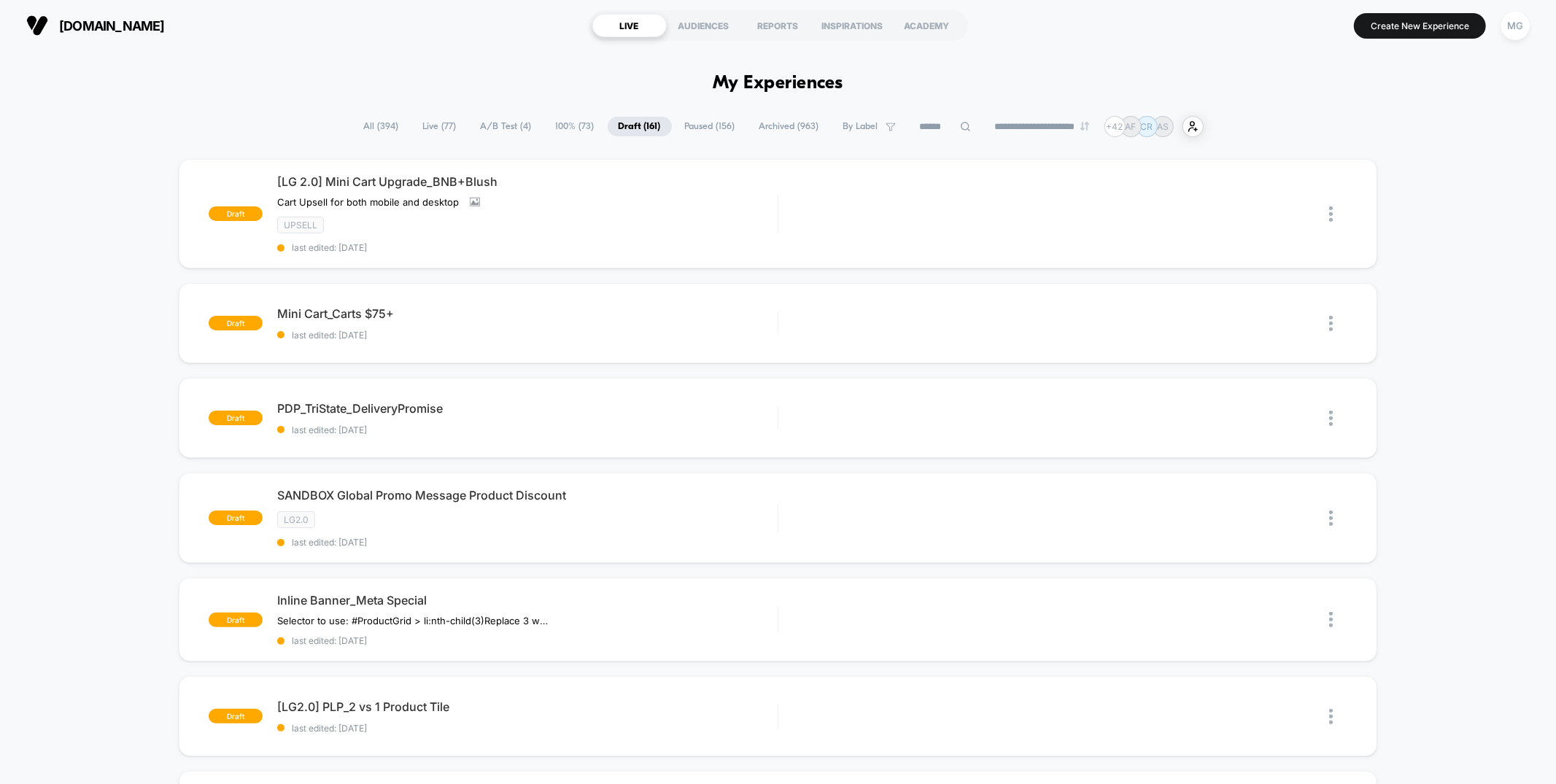
scroll to position [5, 0]
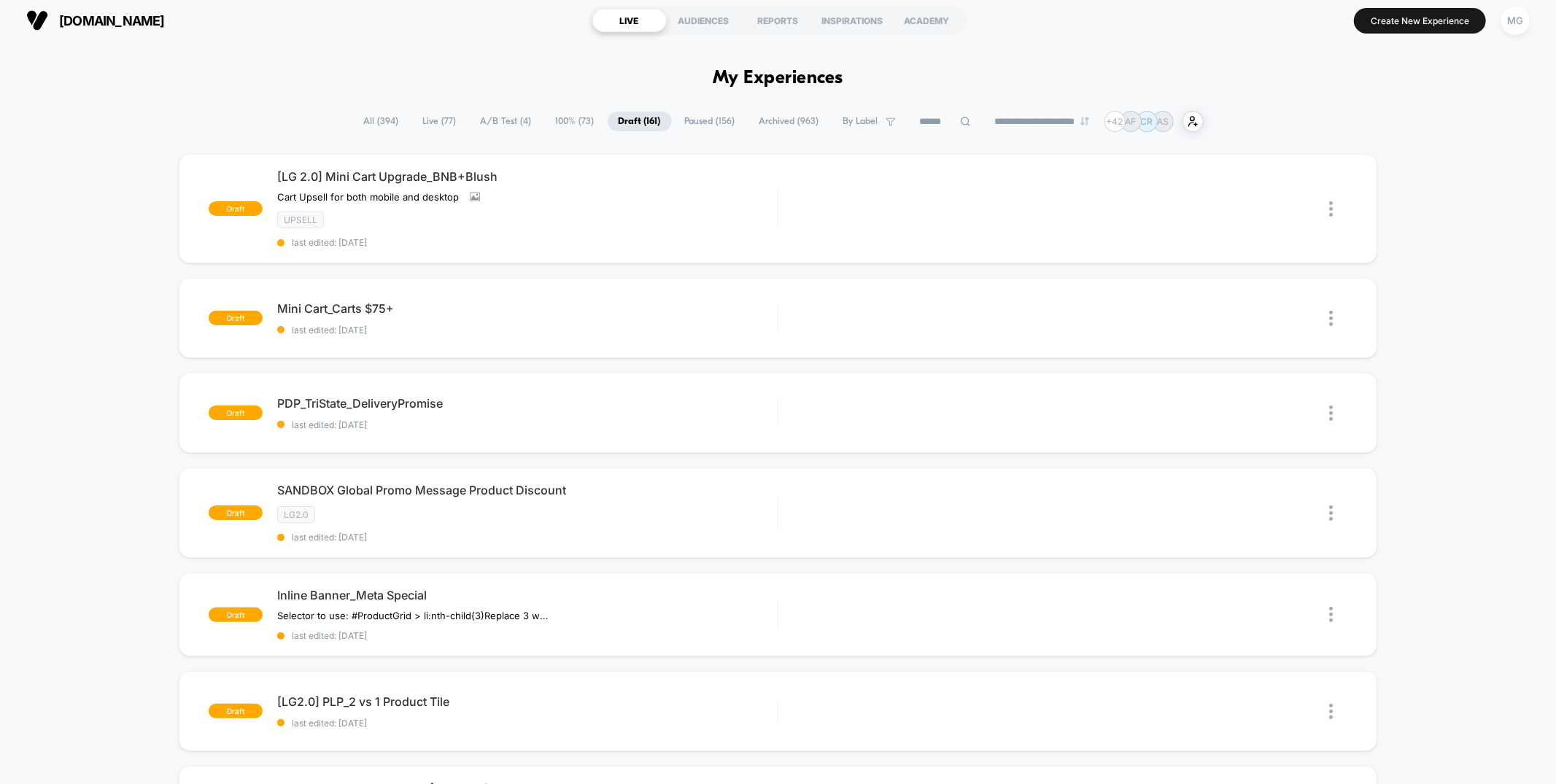
click at [545, 120] on span "100% ( 73 )" at bounding box center [575, 122] width 60 height 20
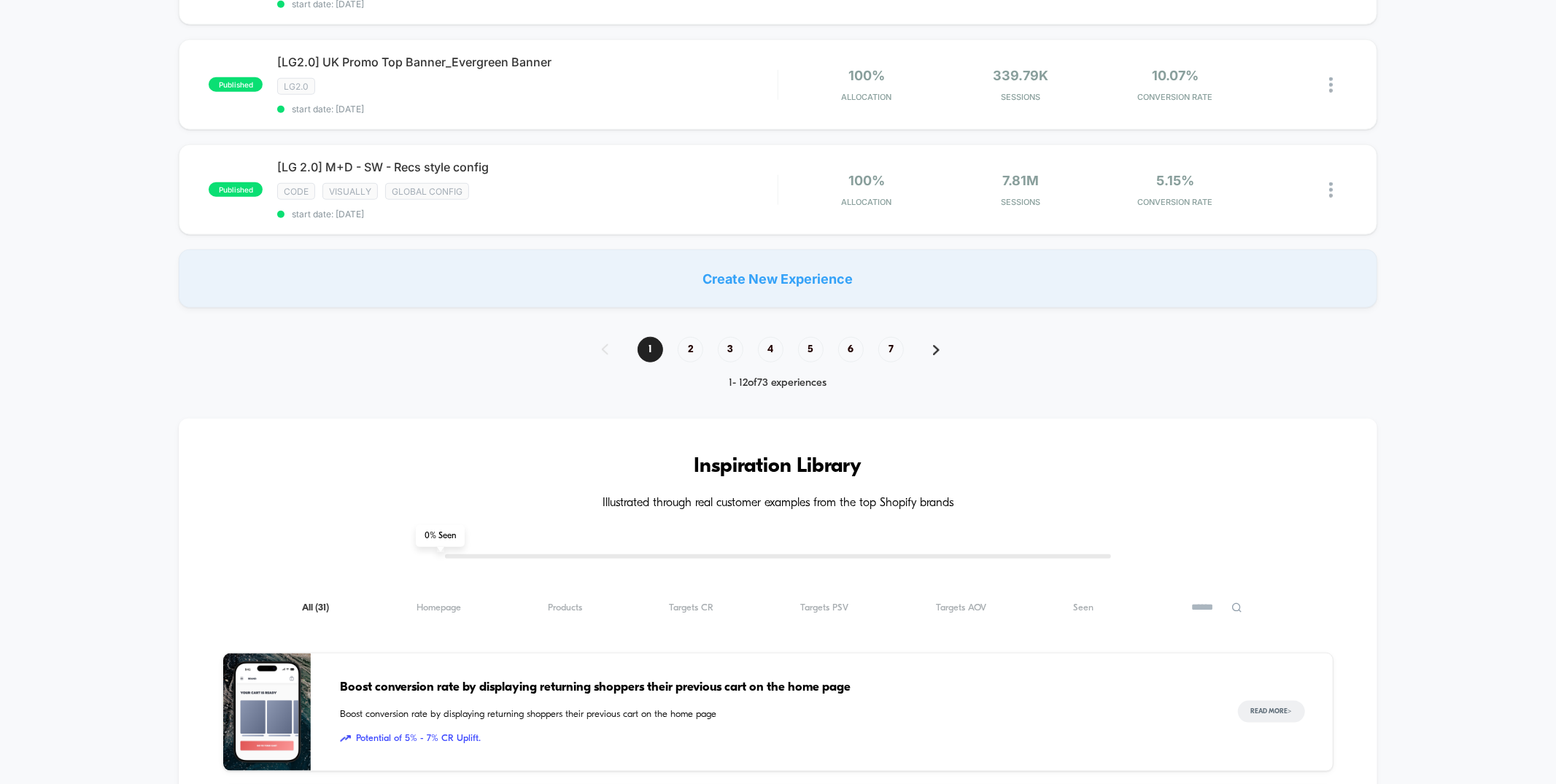
scroll to position [1157, 0]
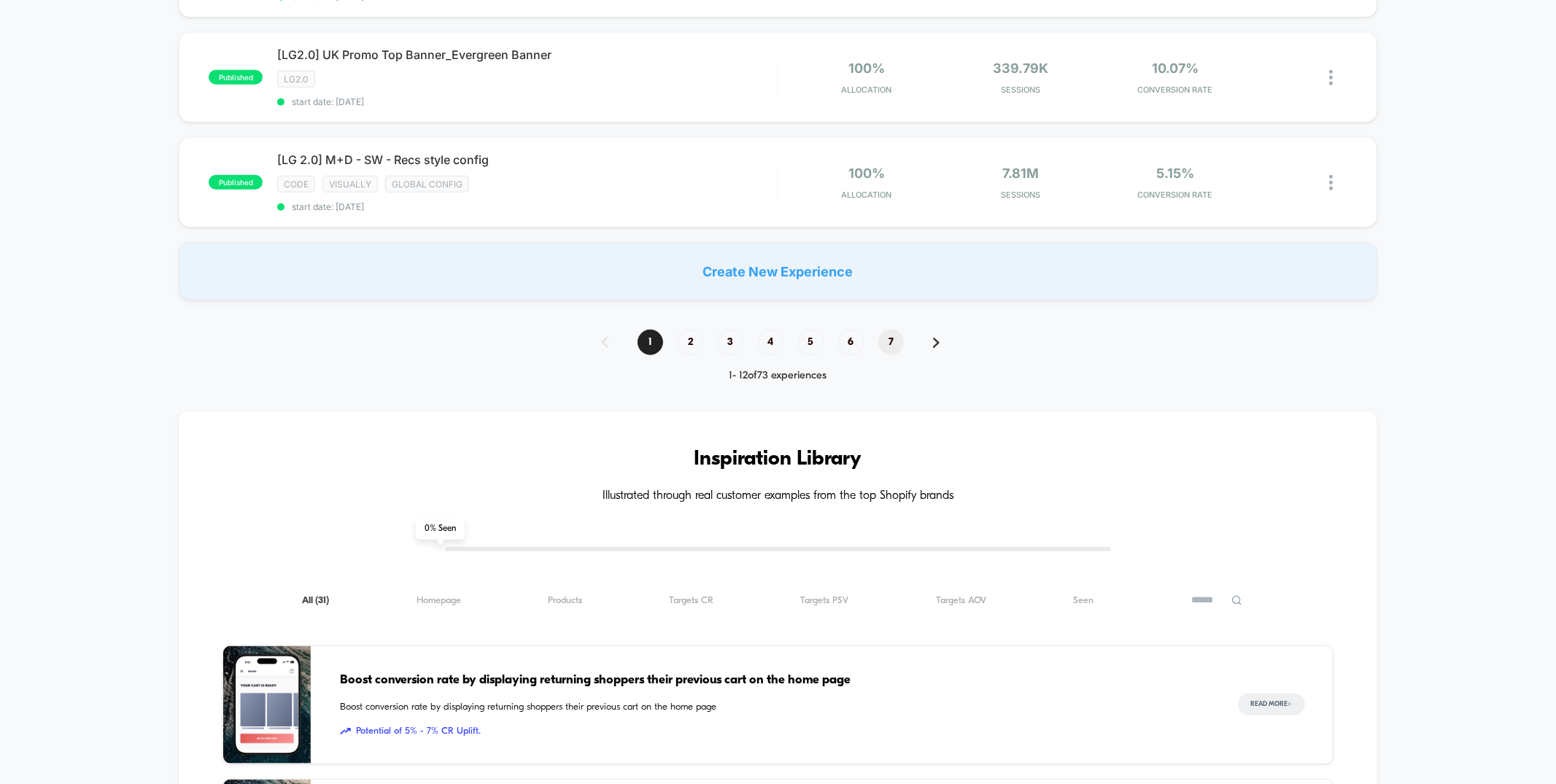
click at [892, 330] on span "7" at bounding box center [891, 342] width 26 height 26
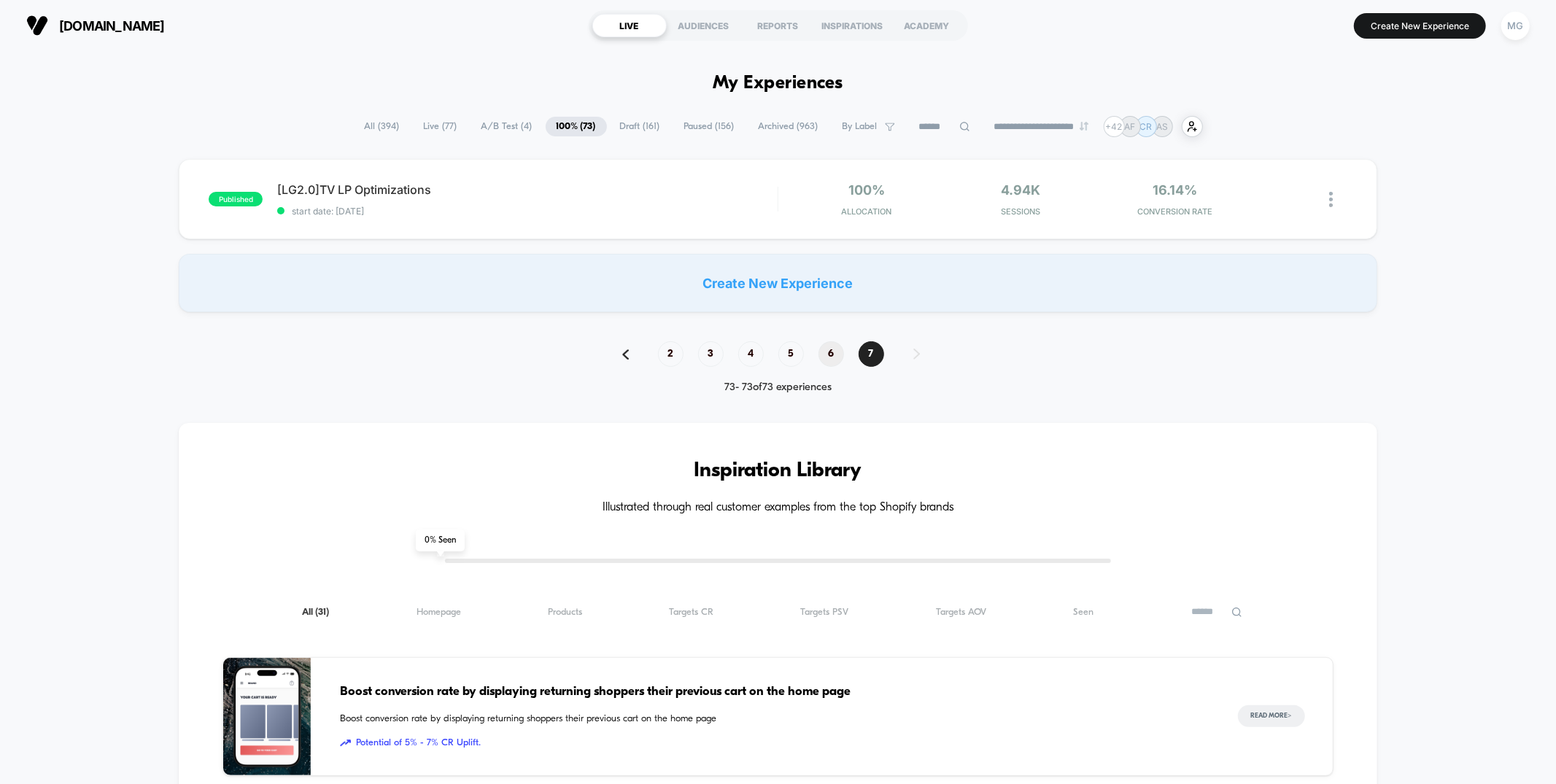
click at [830, 356] on span "6" at bounding box center [831, 354] width 26 height 26
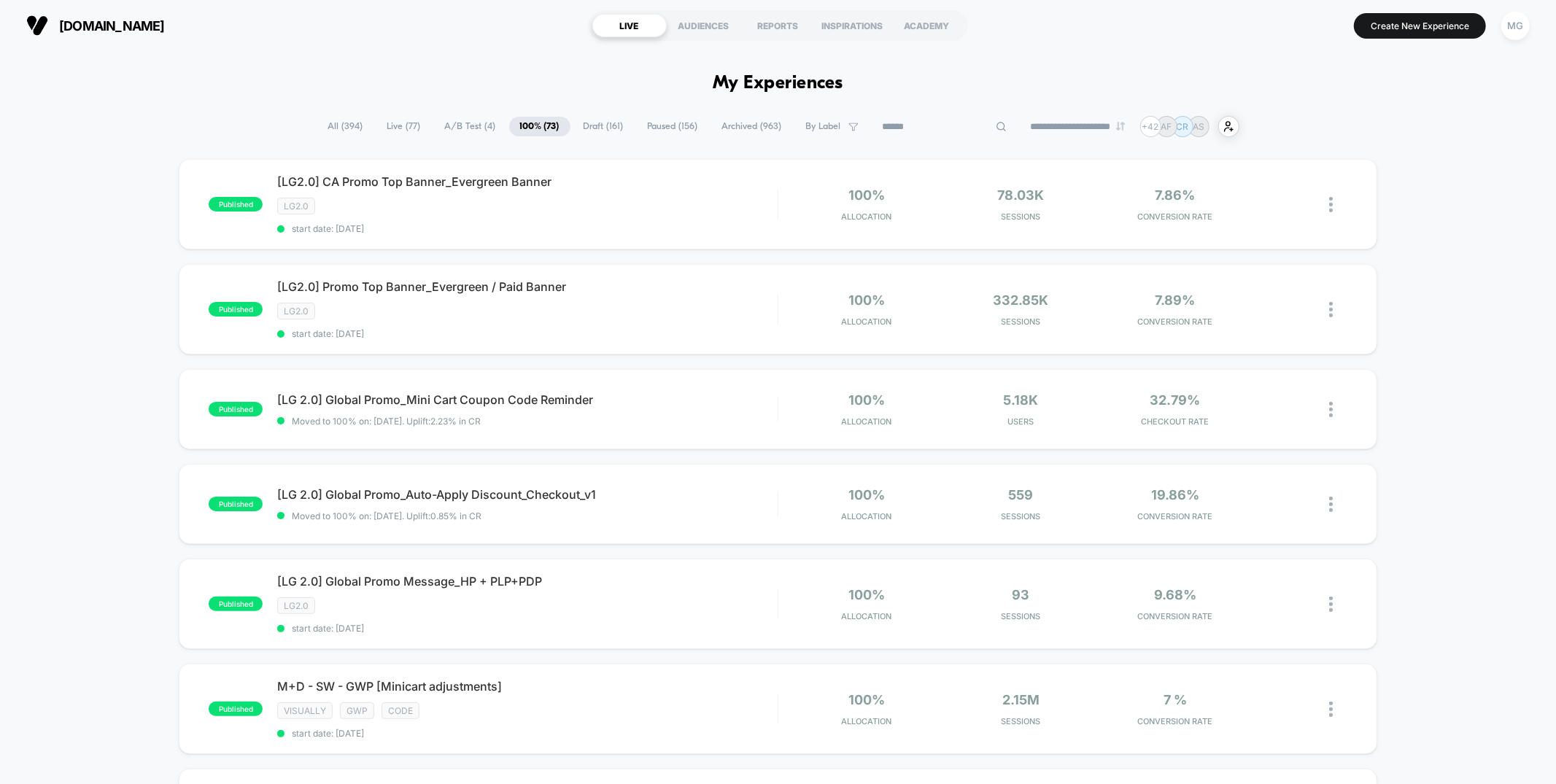
click at [911, 127] on input at bounding box center [945, 127] width 146 height 17
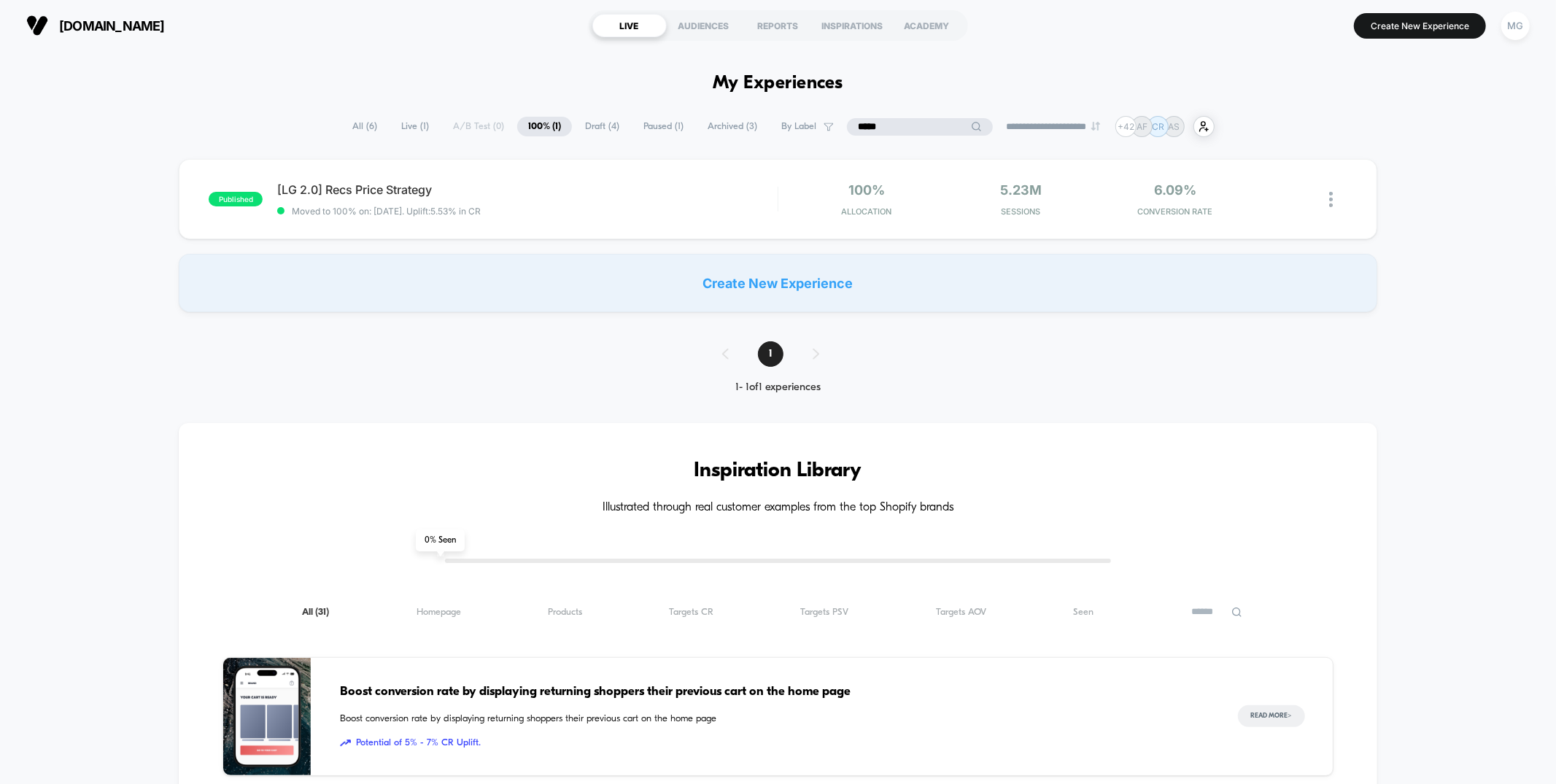
scroll to position [27, 0]
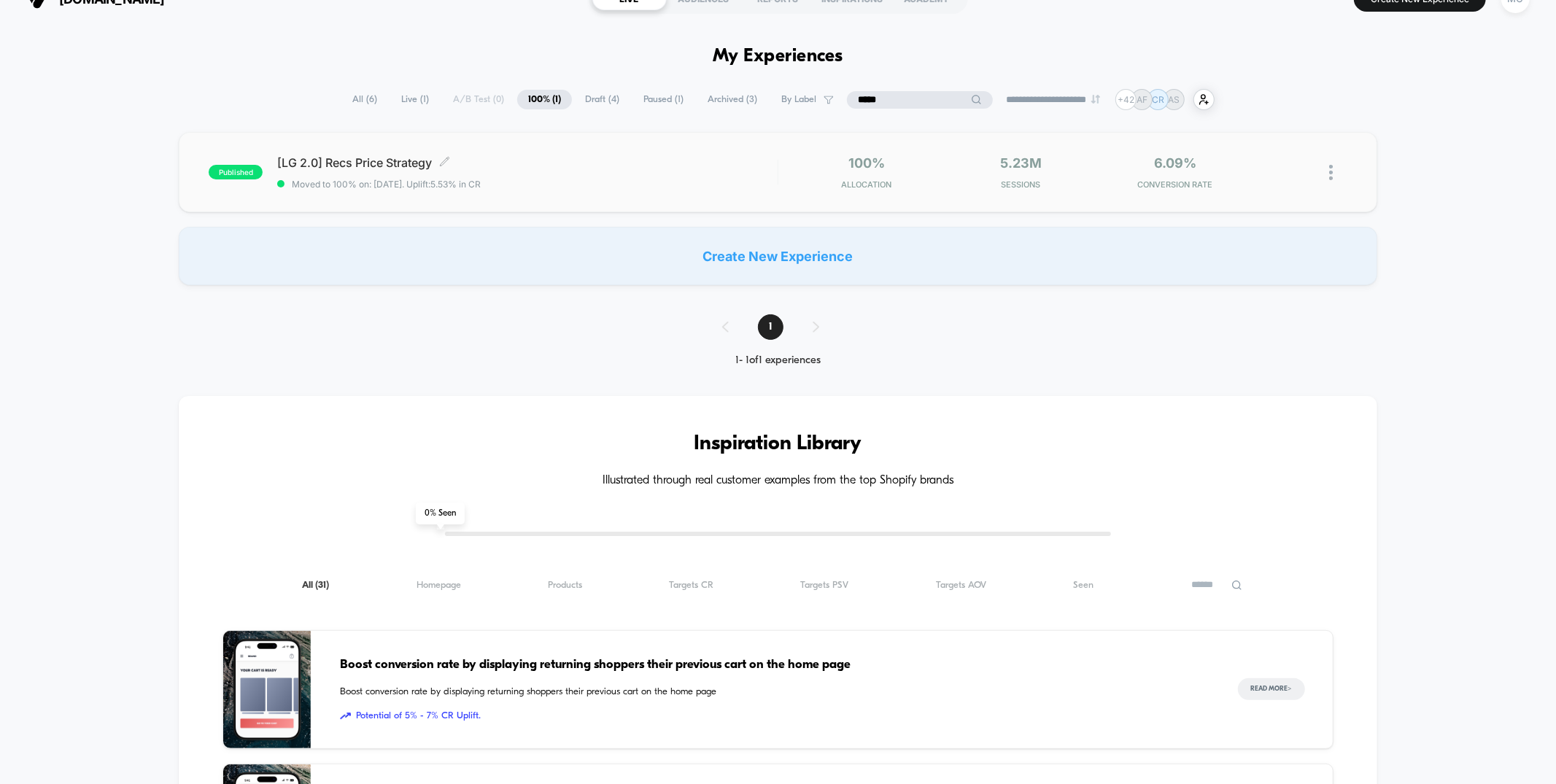
type input "*****"
click at [662, 168] on span "[LG 2.0] Recs Price Strategy Click to edit experience details" at bounding box center [527, 163] width 500 height 15
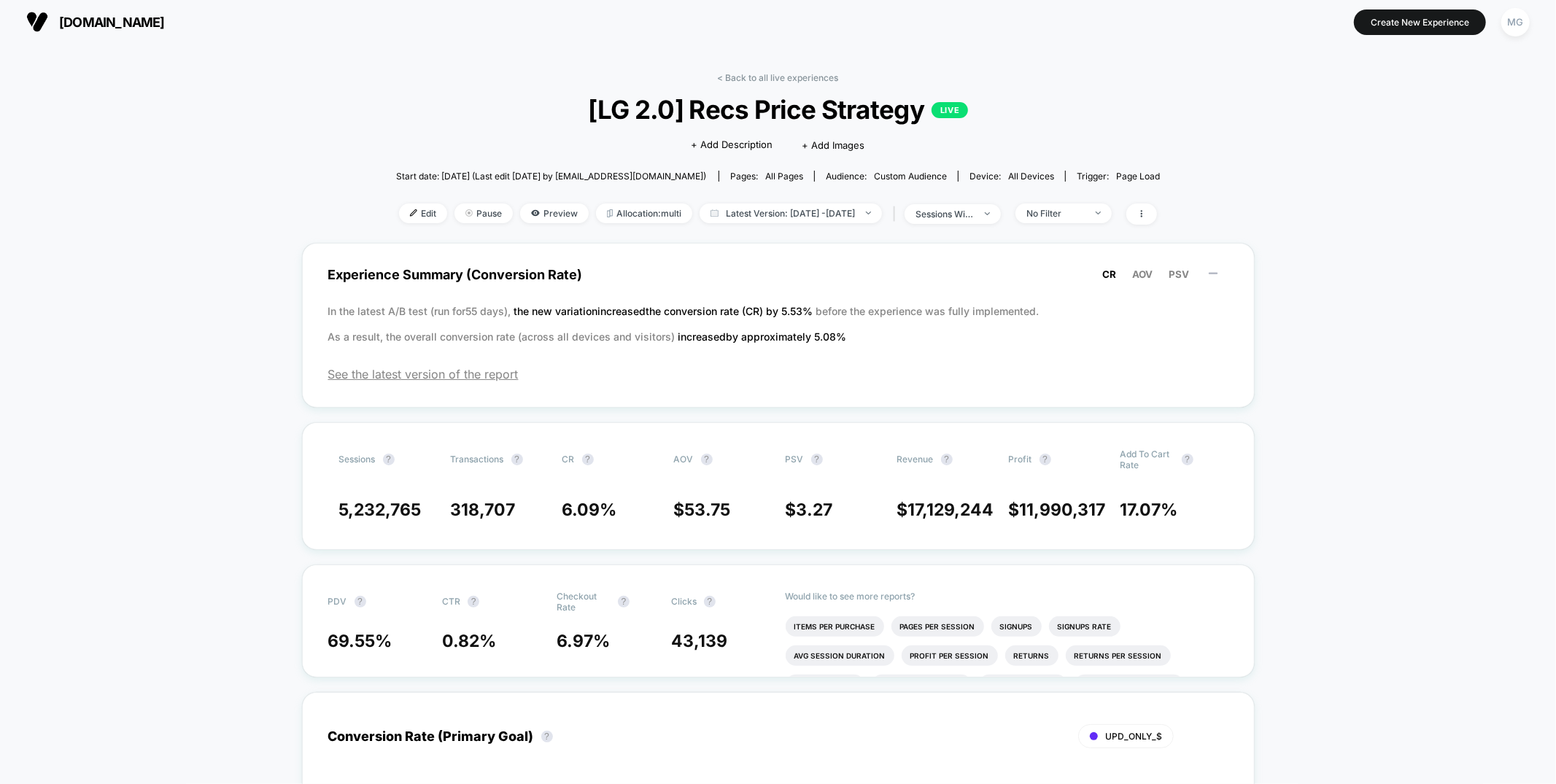
click at [893, 117] on span "[LG 2.0] Recs Price Strategy LIVE" at bounding box center [778, 109] width 688 height 31
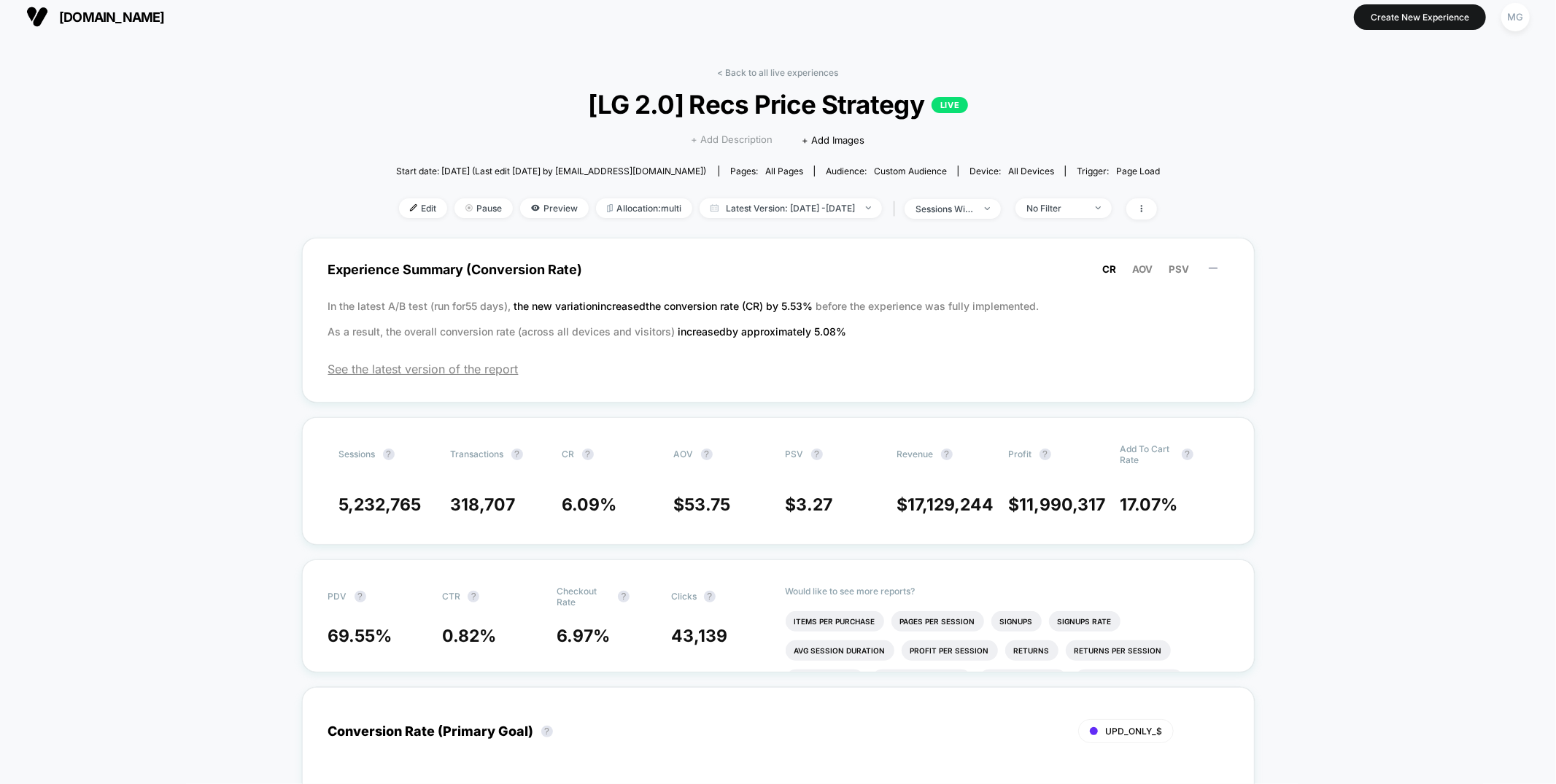
click at [754, 145] on span "+ Add Description" at bounding box center [732, 140] width 82 height 15
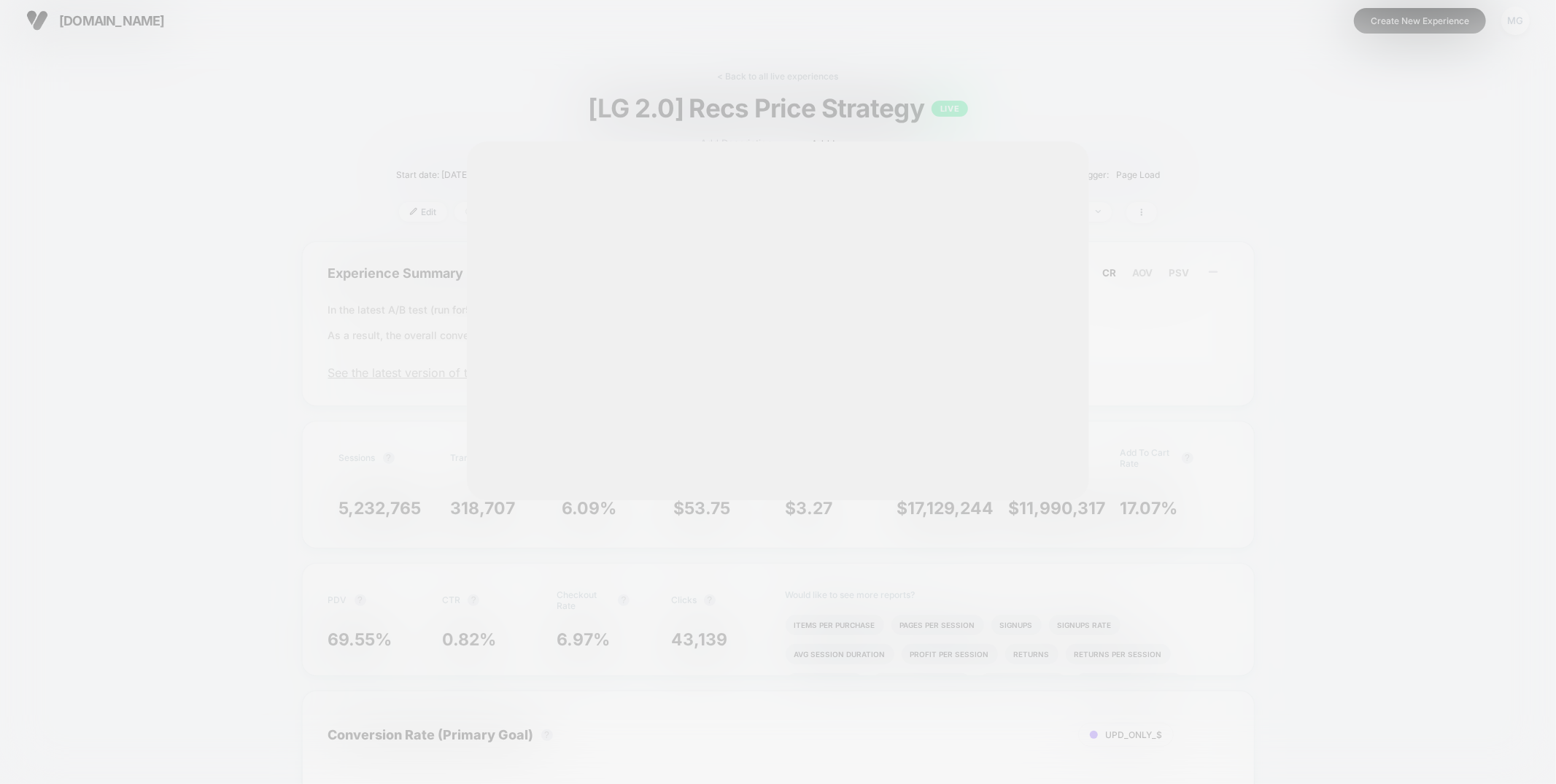
scroll to position [8, 0]
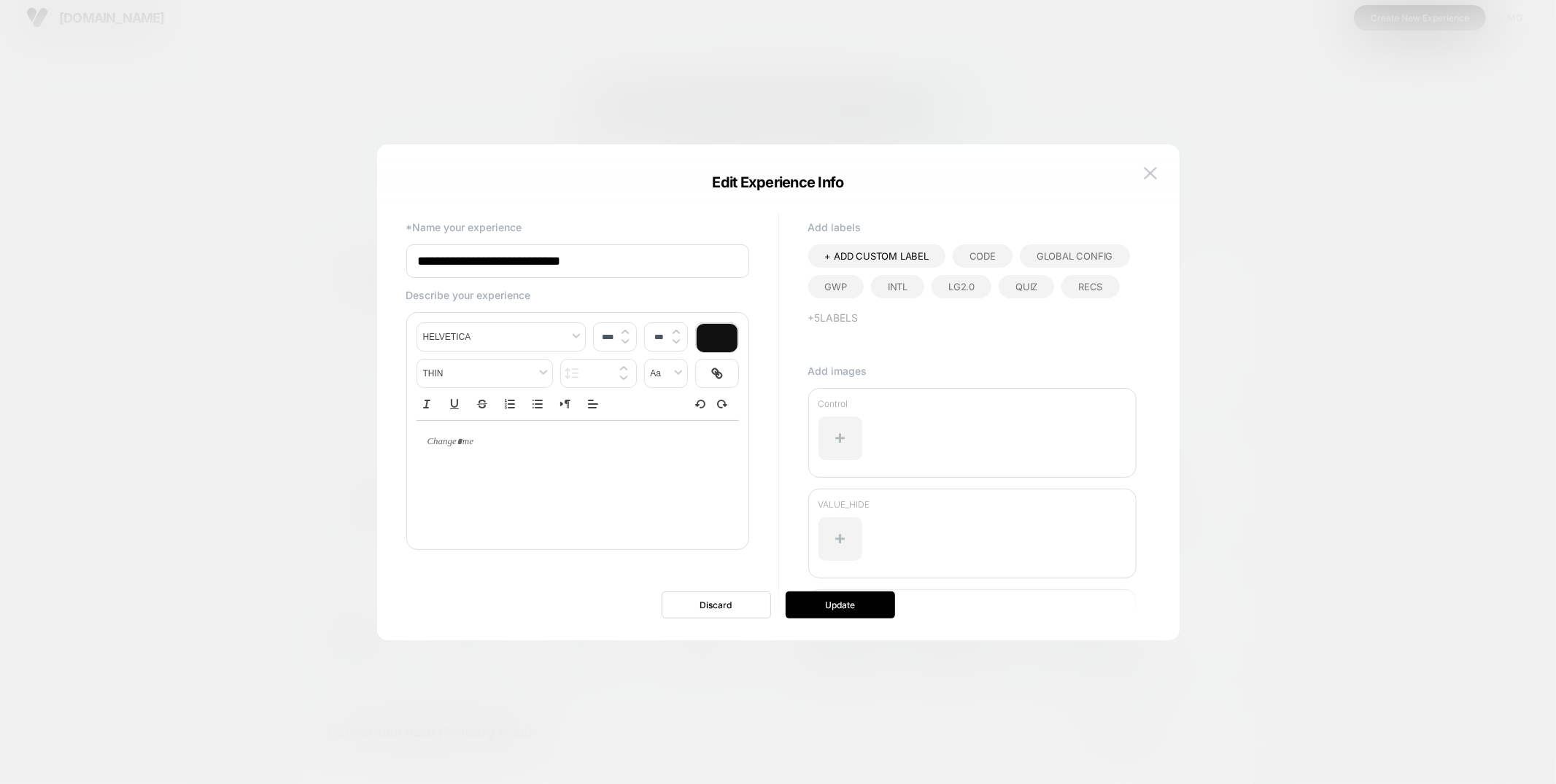
click at [1046, 251] on span "Global config" at bounding box center [1075, 256] width 76 height 12
click at [821, 611] on button "Update" at bounding box center [840, 605] width 109 height 27
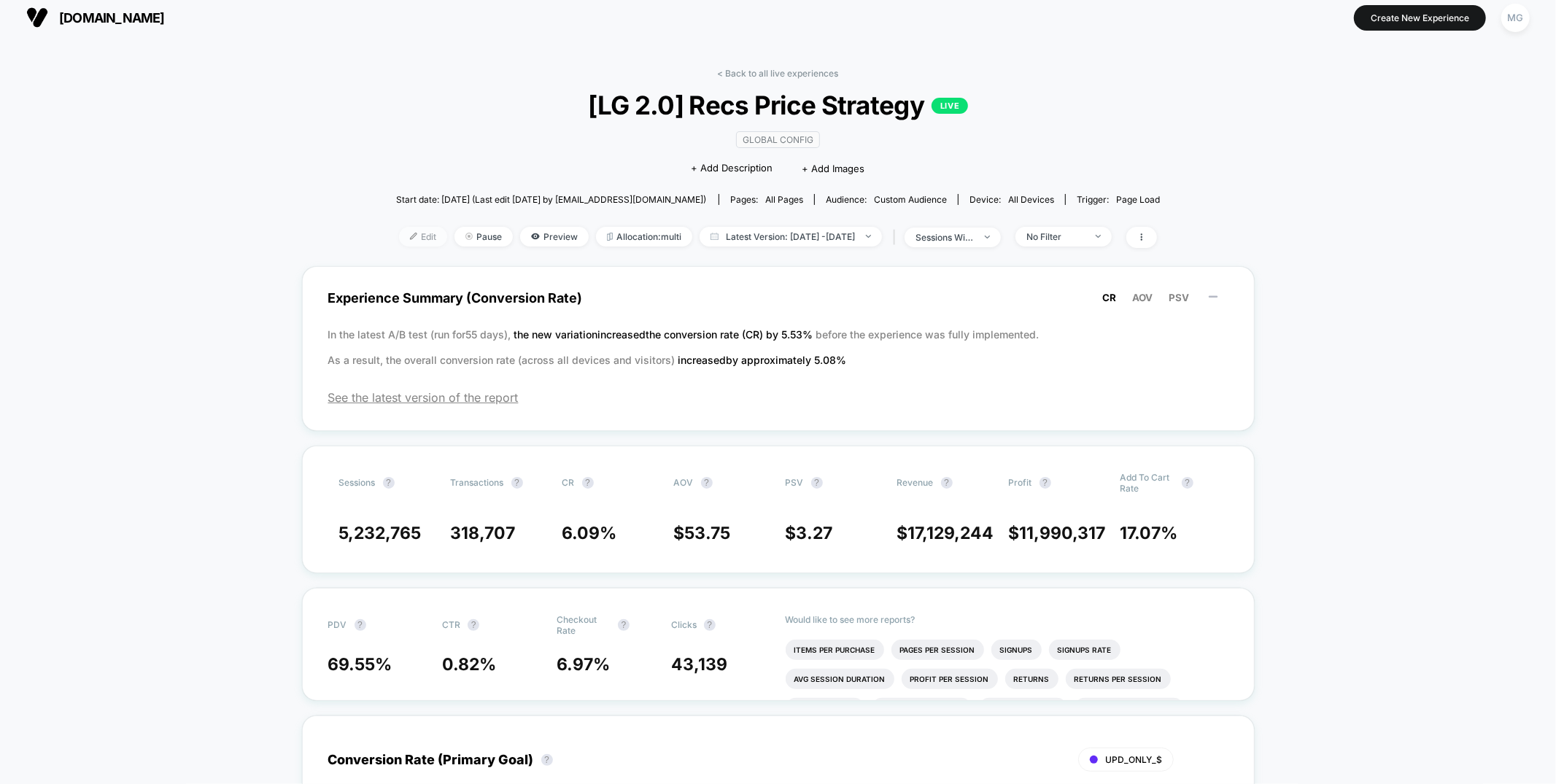
click at [414, 239] on span "Edit" at bounding box center [423, 237] width 48 height 20
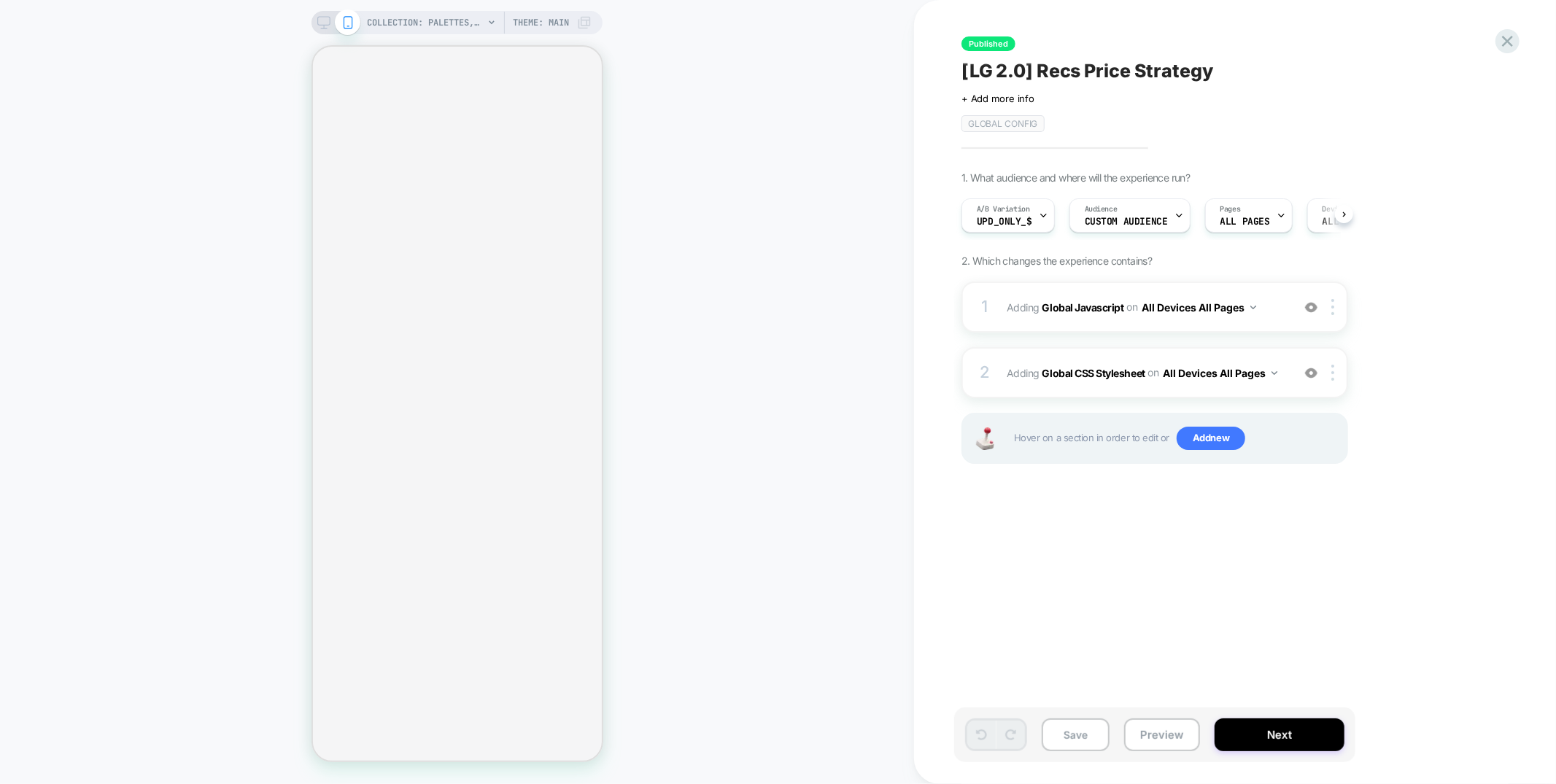
scroll to position [0, 1]
click at [1143, 324] on div "1 Adding Global Javascript on All Devices All Pages Add Before Add After Target…" at bounding box center [1154, 307] width 386 height 51
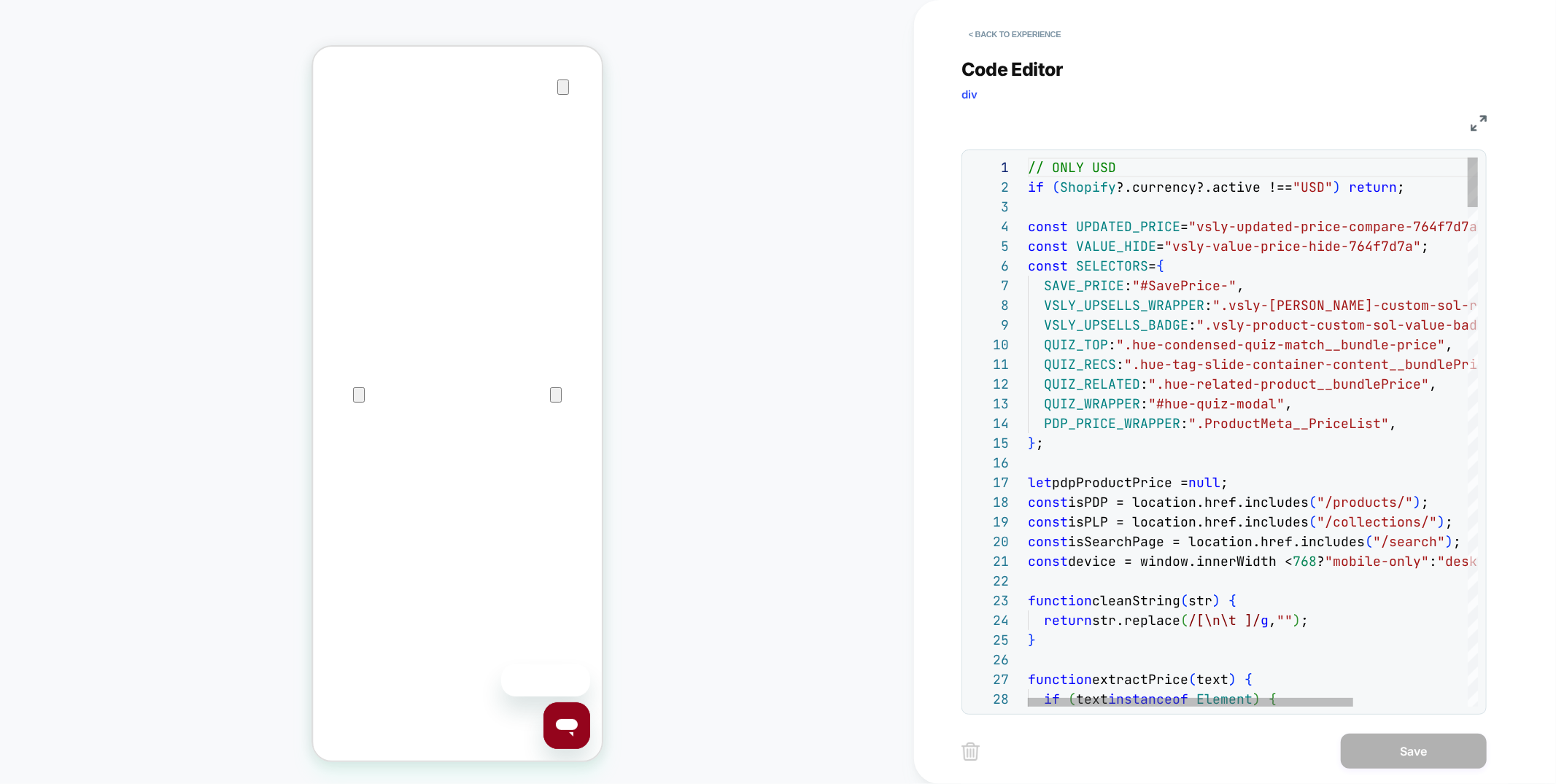
scroll to position [0, 0]
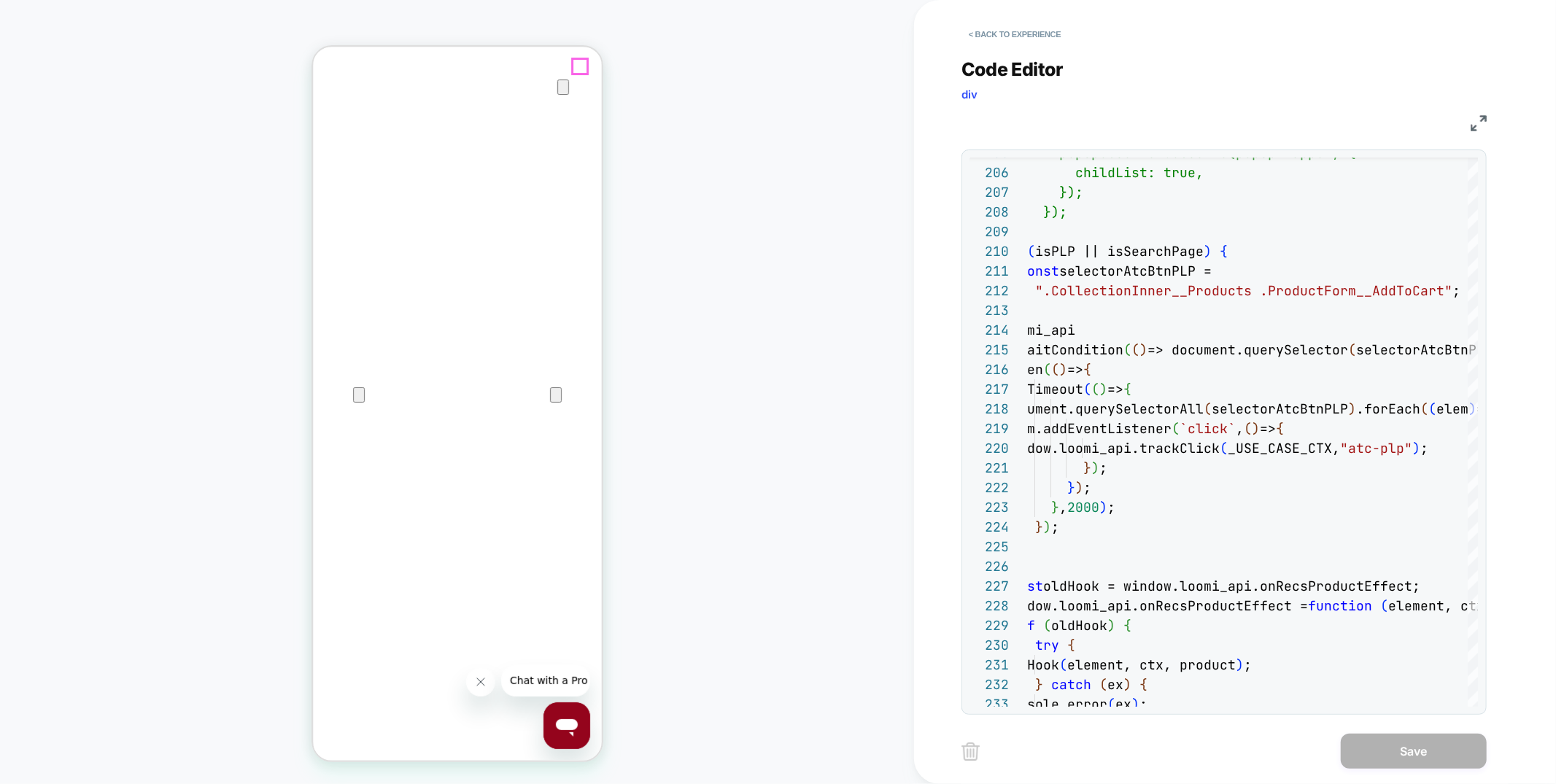
click at [336, 108] on icon "Close" at bounding box center [326, 116] width 17 height 17
click at [1008, 30] on button "< Back to experience" at bounding box center [1014, 34] width 107 height 23
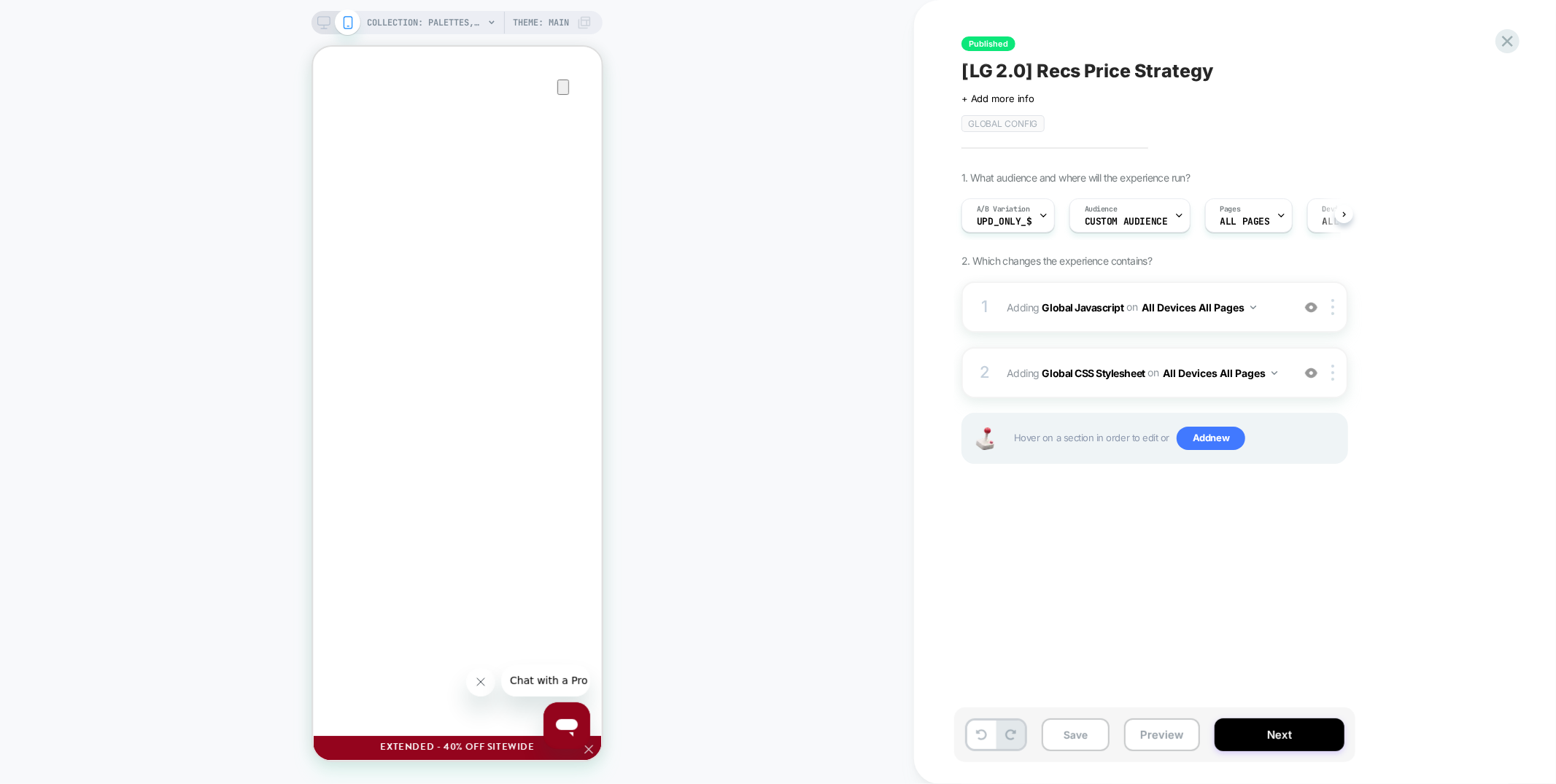
scroll to position [0, 1]
click at [1014, 213] on span "A/B Variation" at bounding box center [1003, 209] width 53 height 10
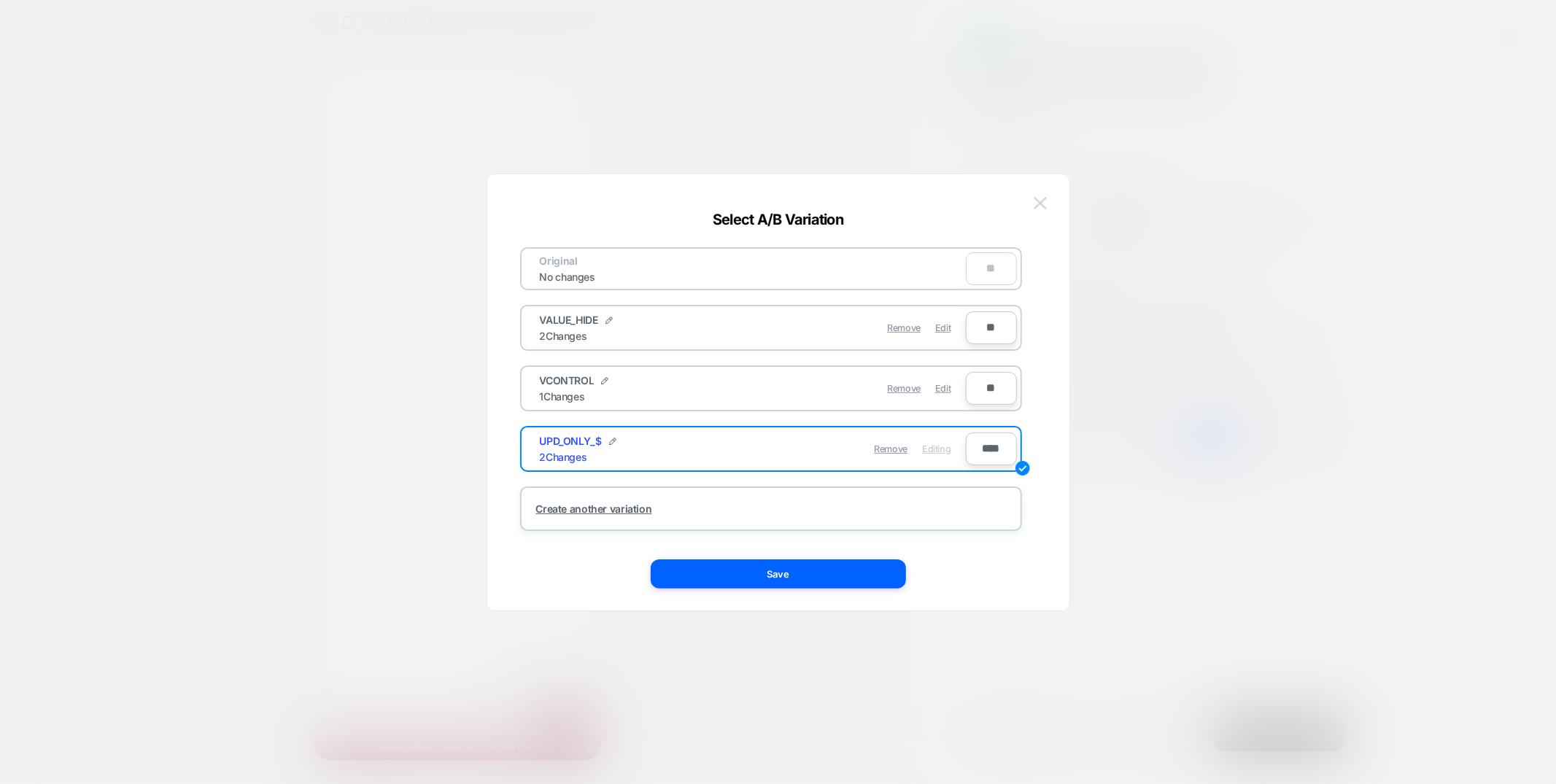
click at [1035, 200] on img at bounding box center [1041, 203] width 13 height 12
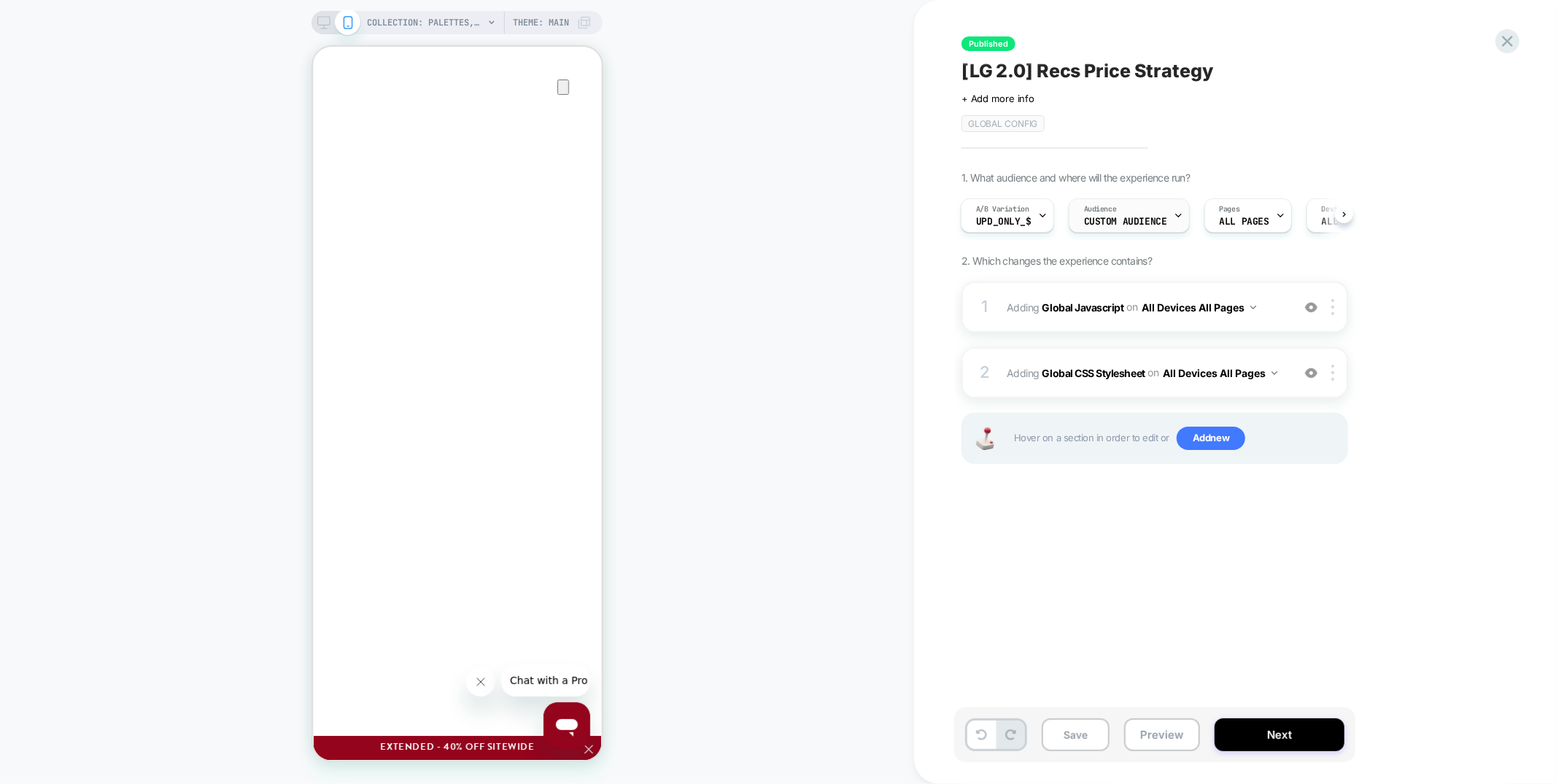
click at [1107, 225] on span "Custom Audience" at bounding box center [1125, 222] width 84 height 10
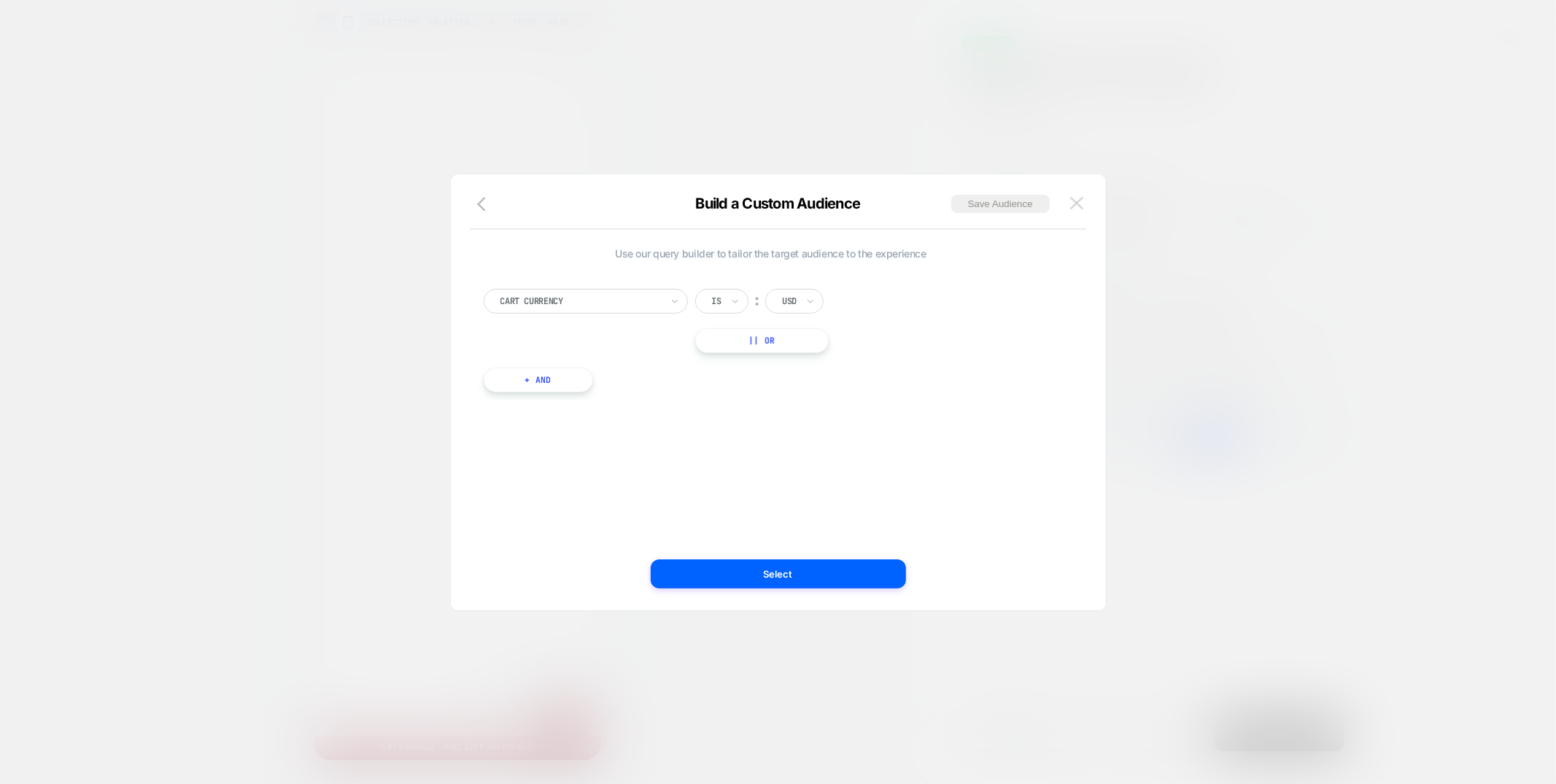
click at [1075, 203] on img at bounding box center [1077, 203] width 13 height 12
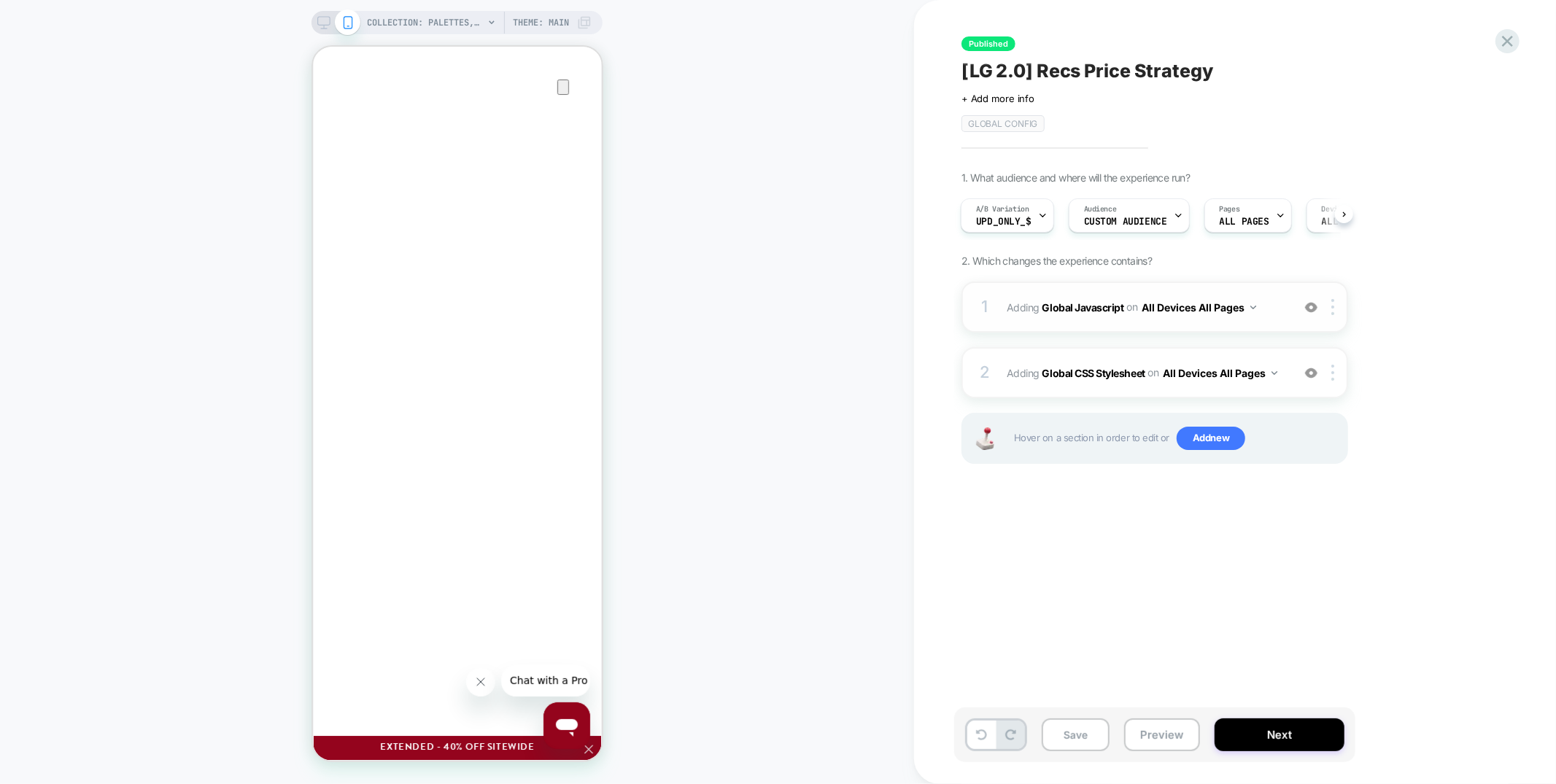
click at [1099, 293] on div "1 Adding Global Javascript on All Devices All Pages Add Before Add After Target…" at bounding box center [1154, 307] width 386 height 51
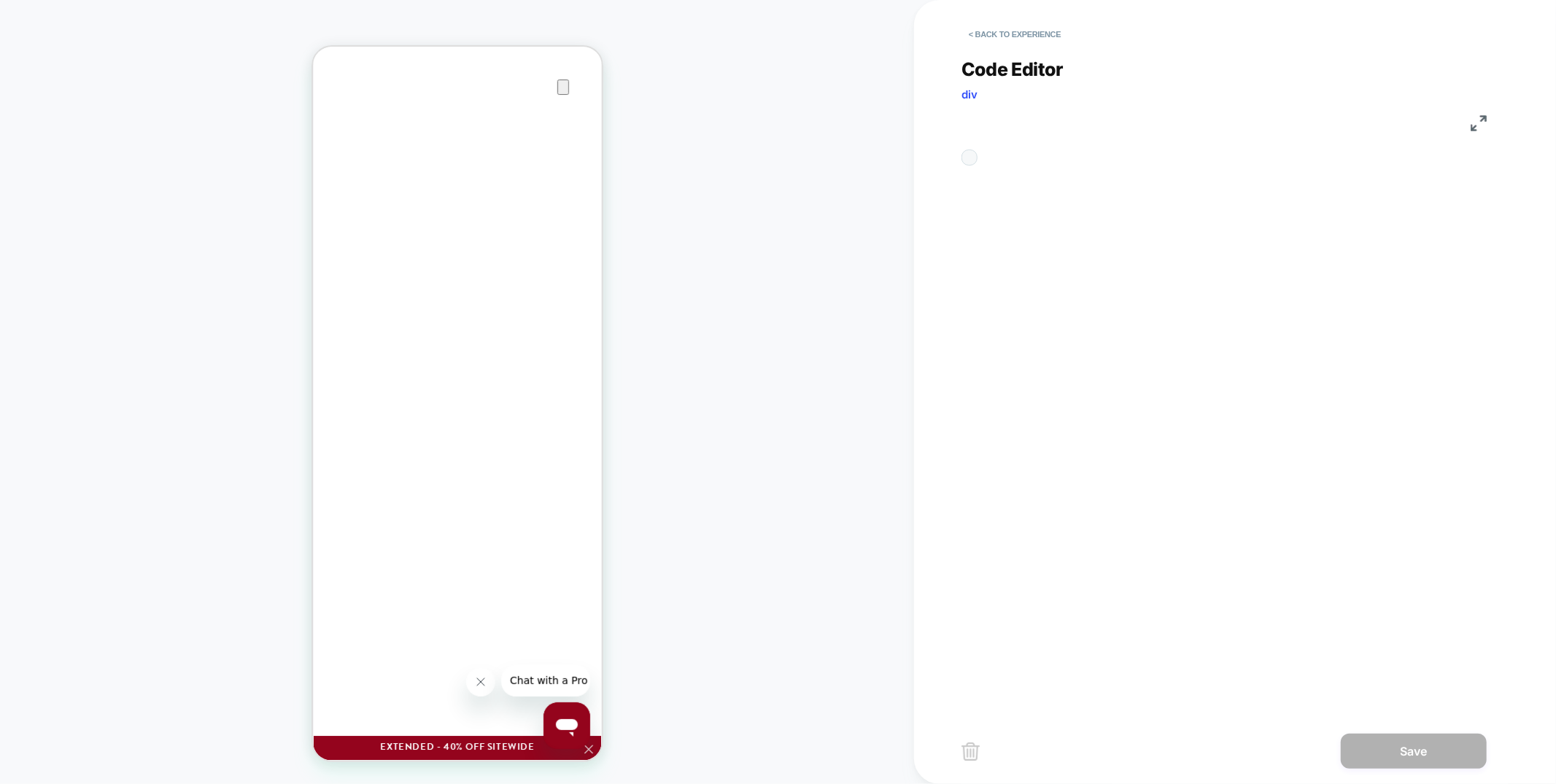
scroll to position [197, 0]
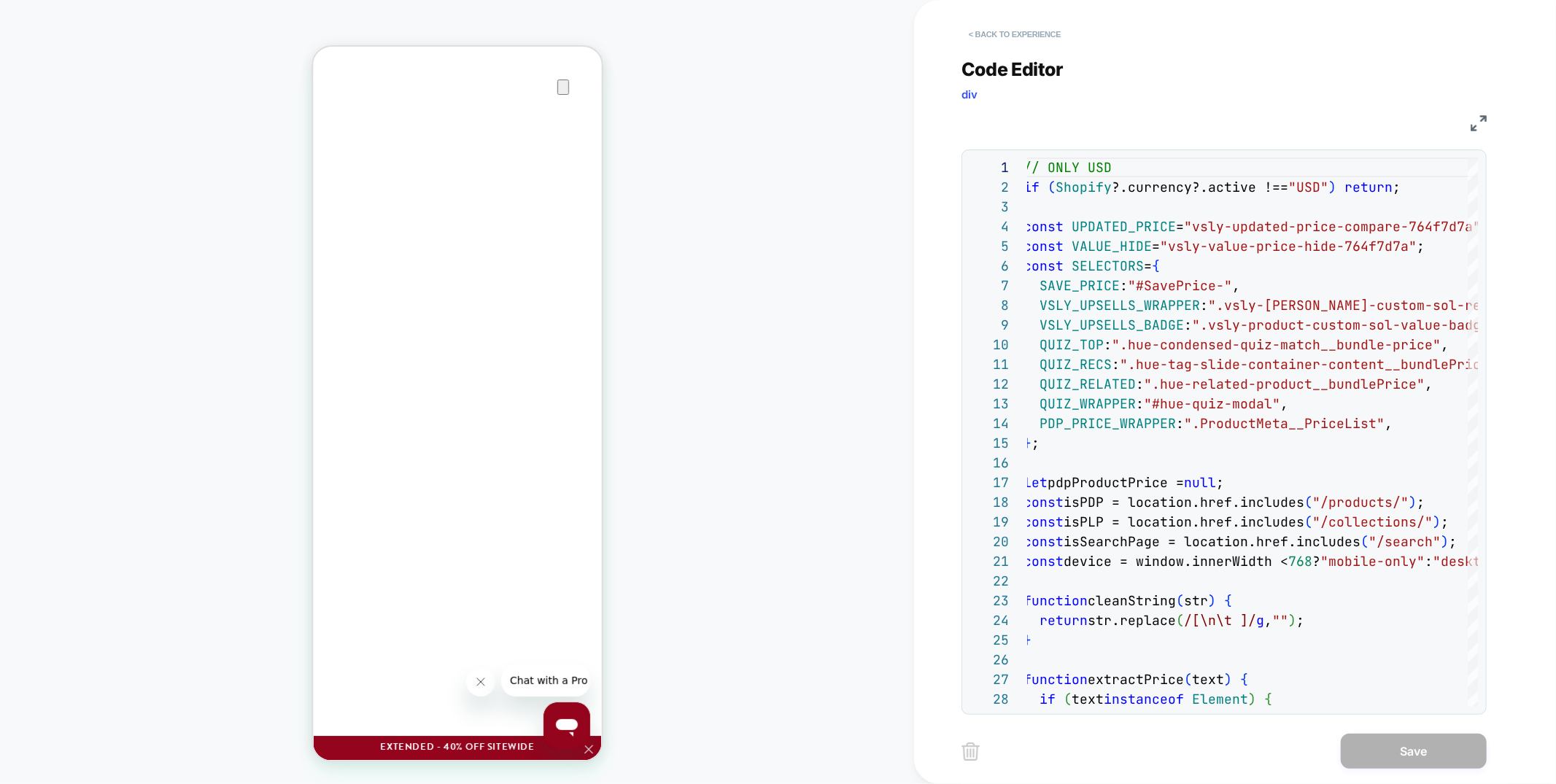
click at [1041, 30] on button "< Back to experience" at bounding box center [1014, 34] width 107 height 23
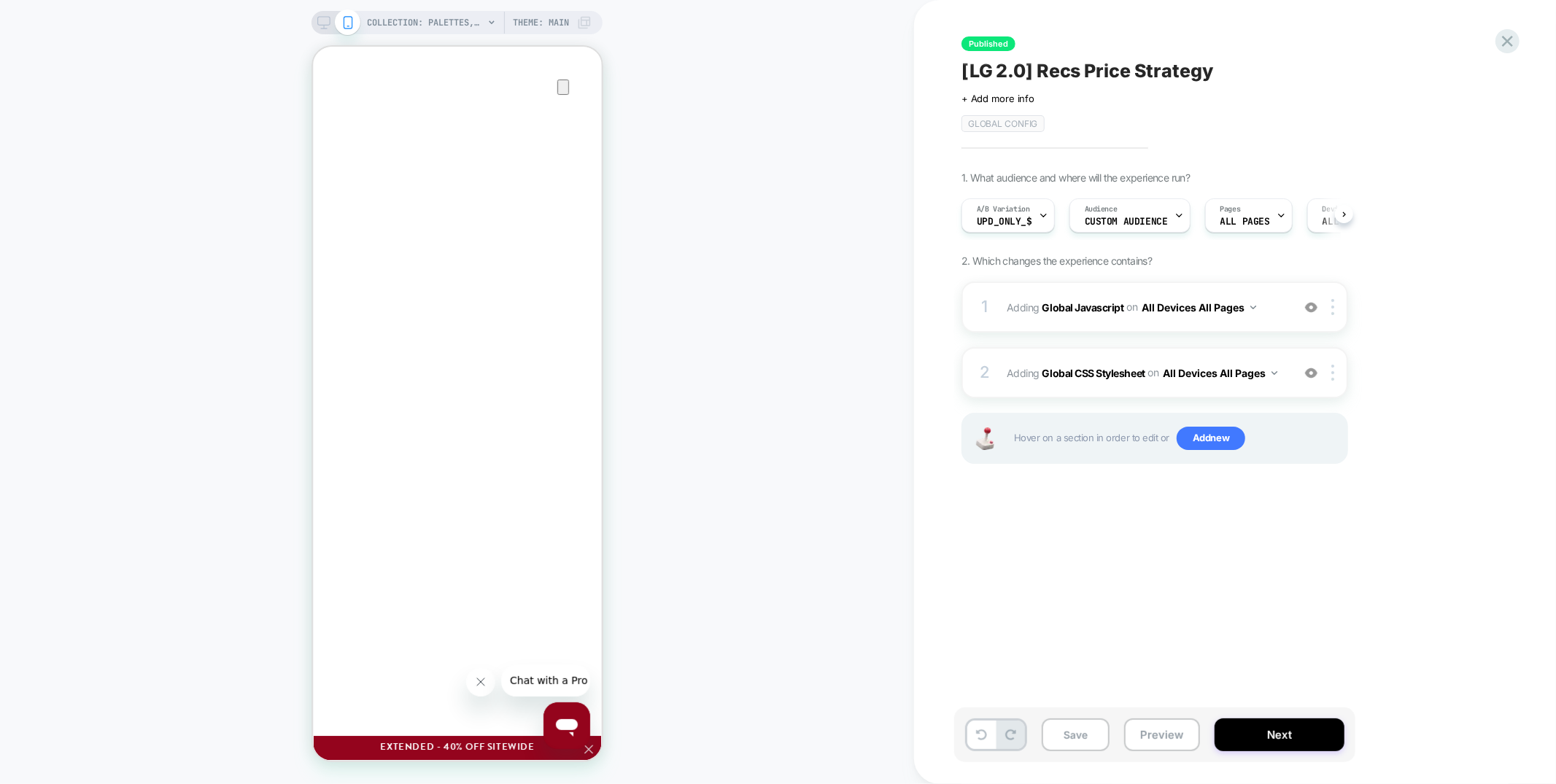
scroll to position [0, 1]
click at [1139, 728] on button "Preview" at bounding box center [1162, 735] width 76 height 33
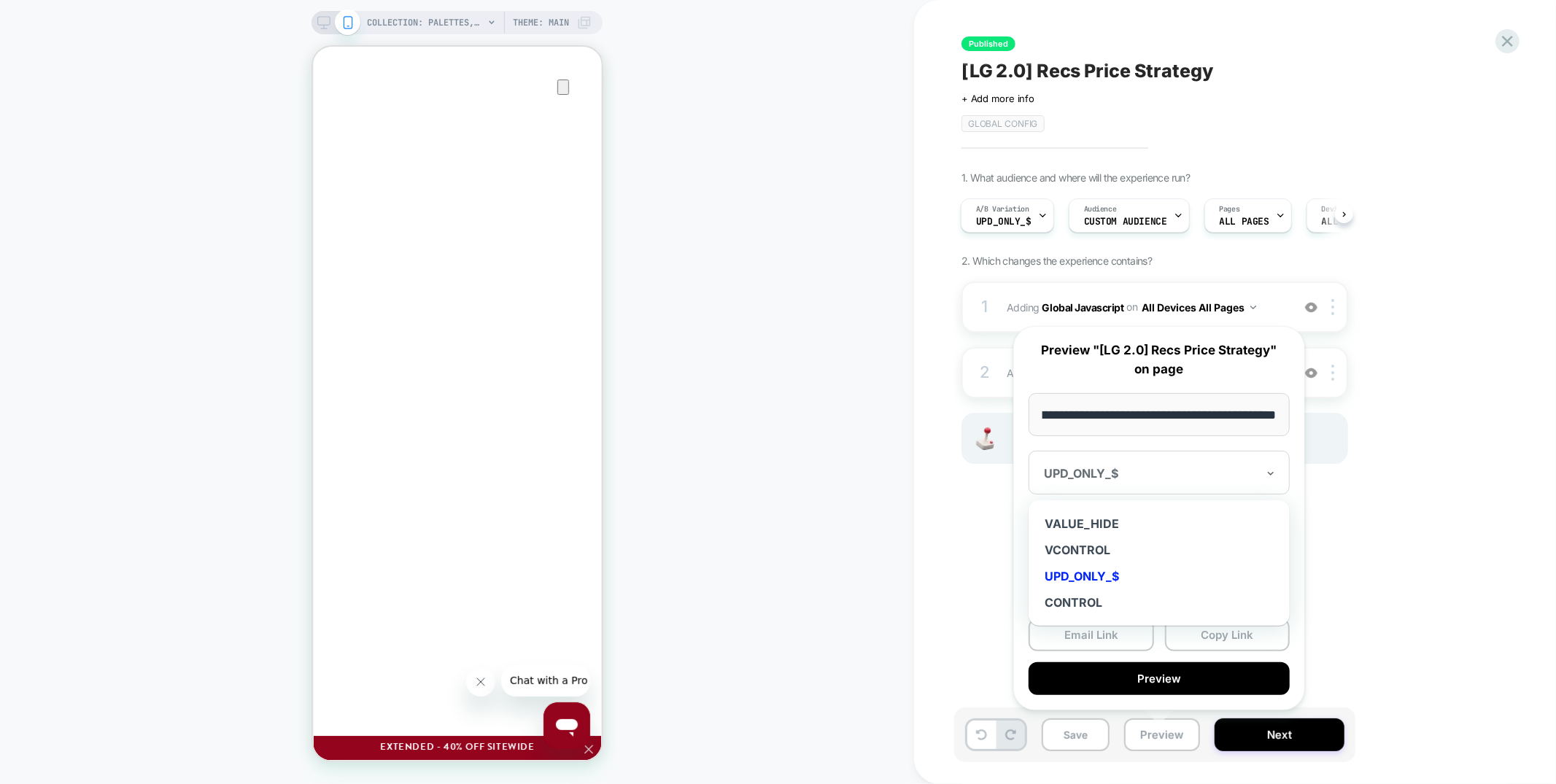
scroll to position [0, 0]
click at [1163, 478] on div at bounding box center [1150, 473] width 213 height 15
click at [1077, 595] on div "CONTROL" at bounding box center [1159, 602] width 247 height 26
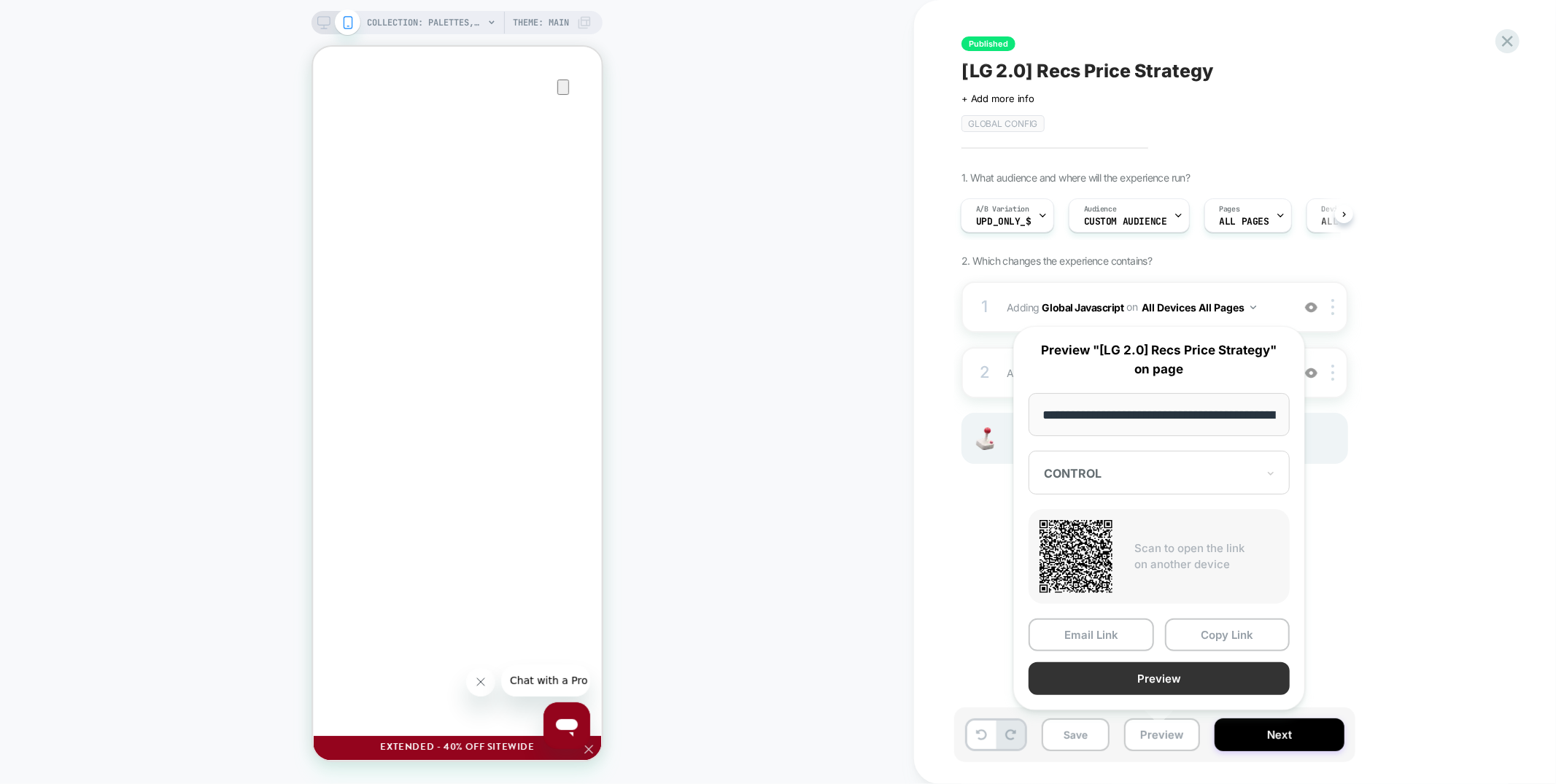
click at [1183, 677] on button "Preview" at bounding box center [1159, 679] width 261 height 33
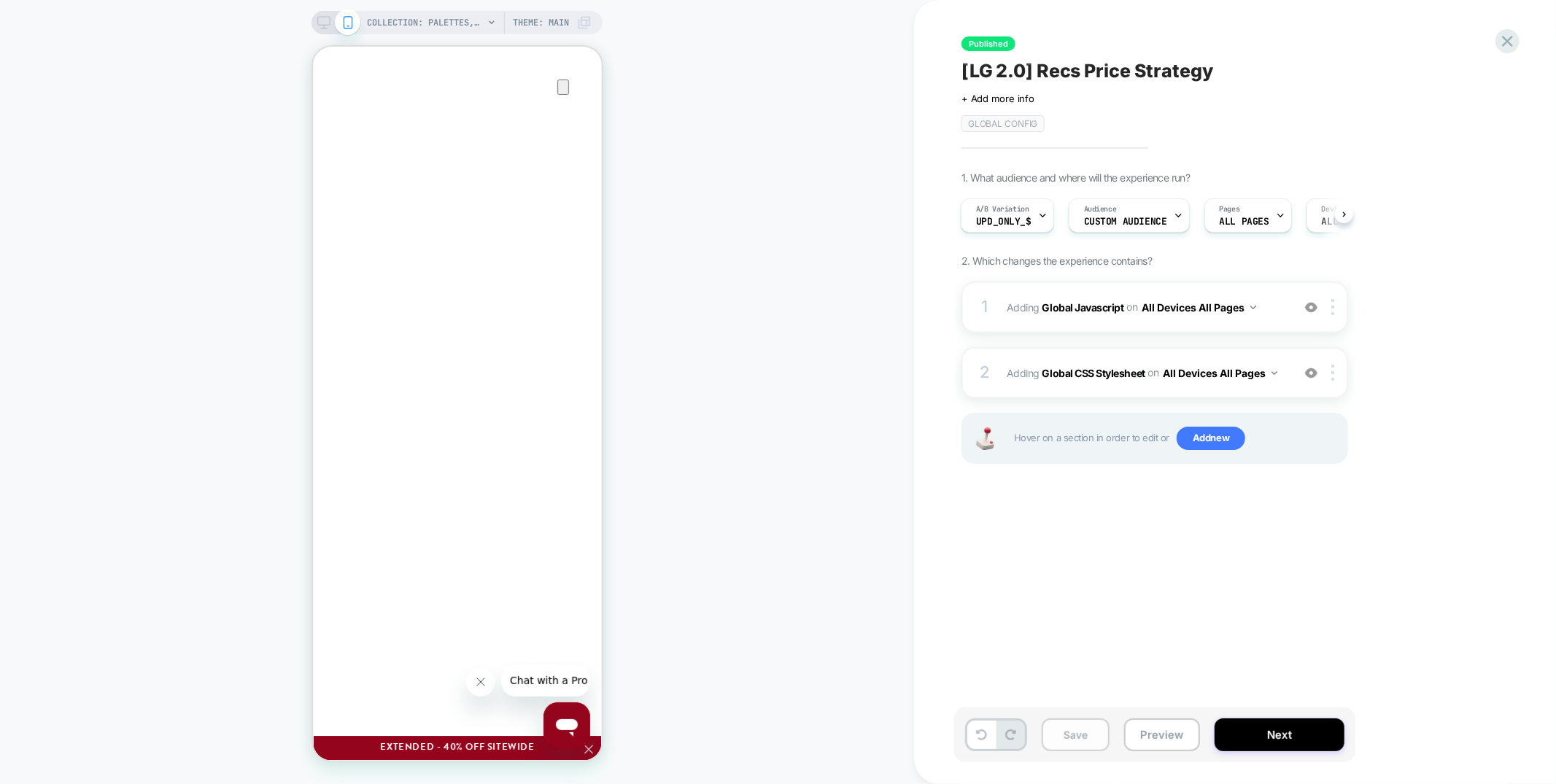
click at [1068, 734] on button "Save" at bounding box center [1075, 735] width 68 height 33
click at [1508, 42] on icon at bounding box center [1507, 41] width 11 height 11
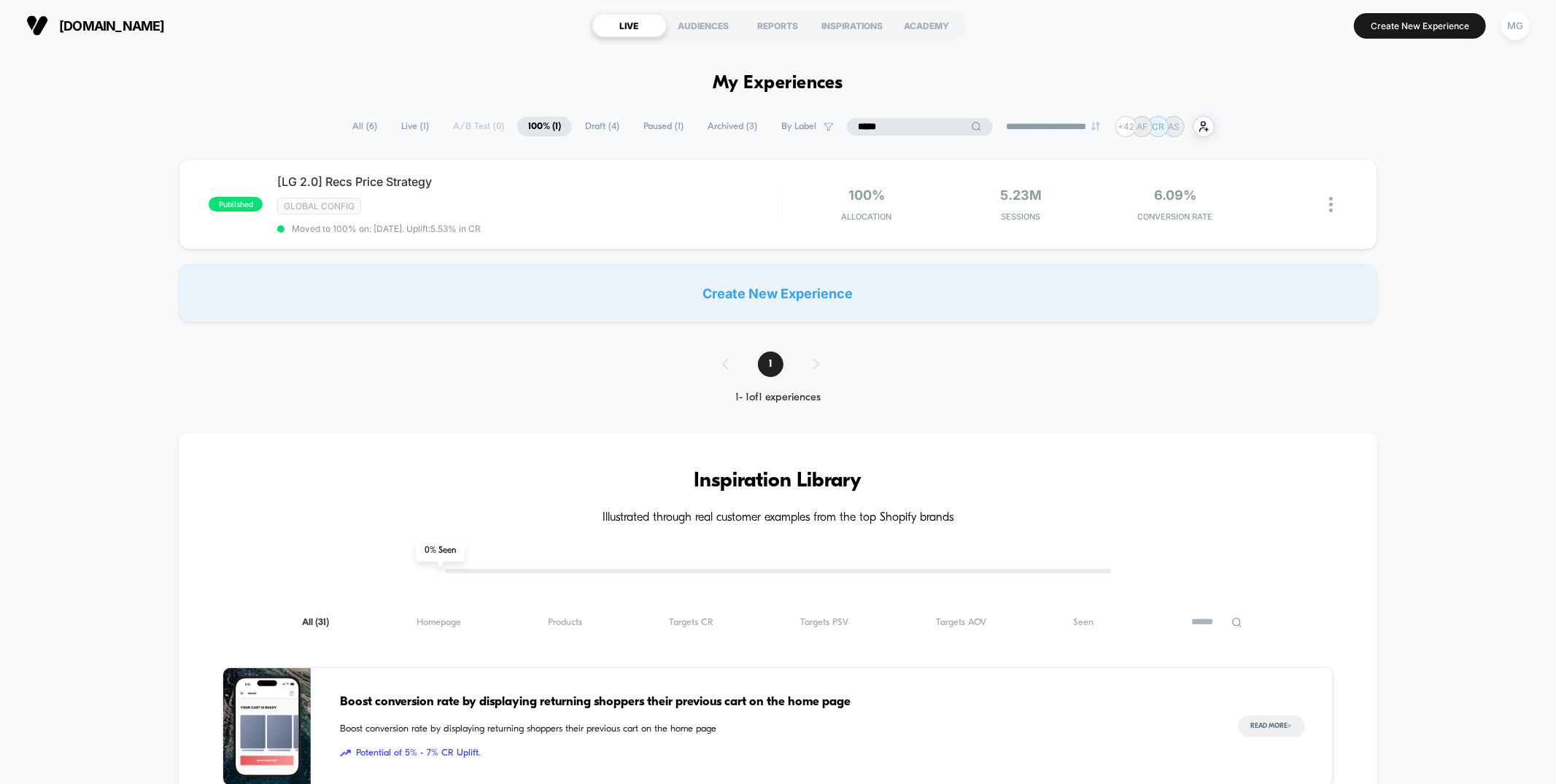
click at [892, 121] on input "*****" at bounding box center [920, 127] width 146 height 17
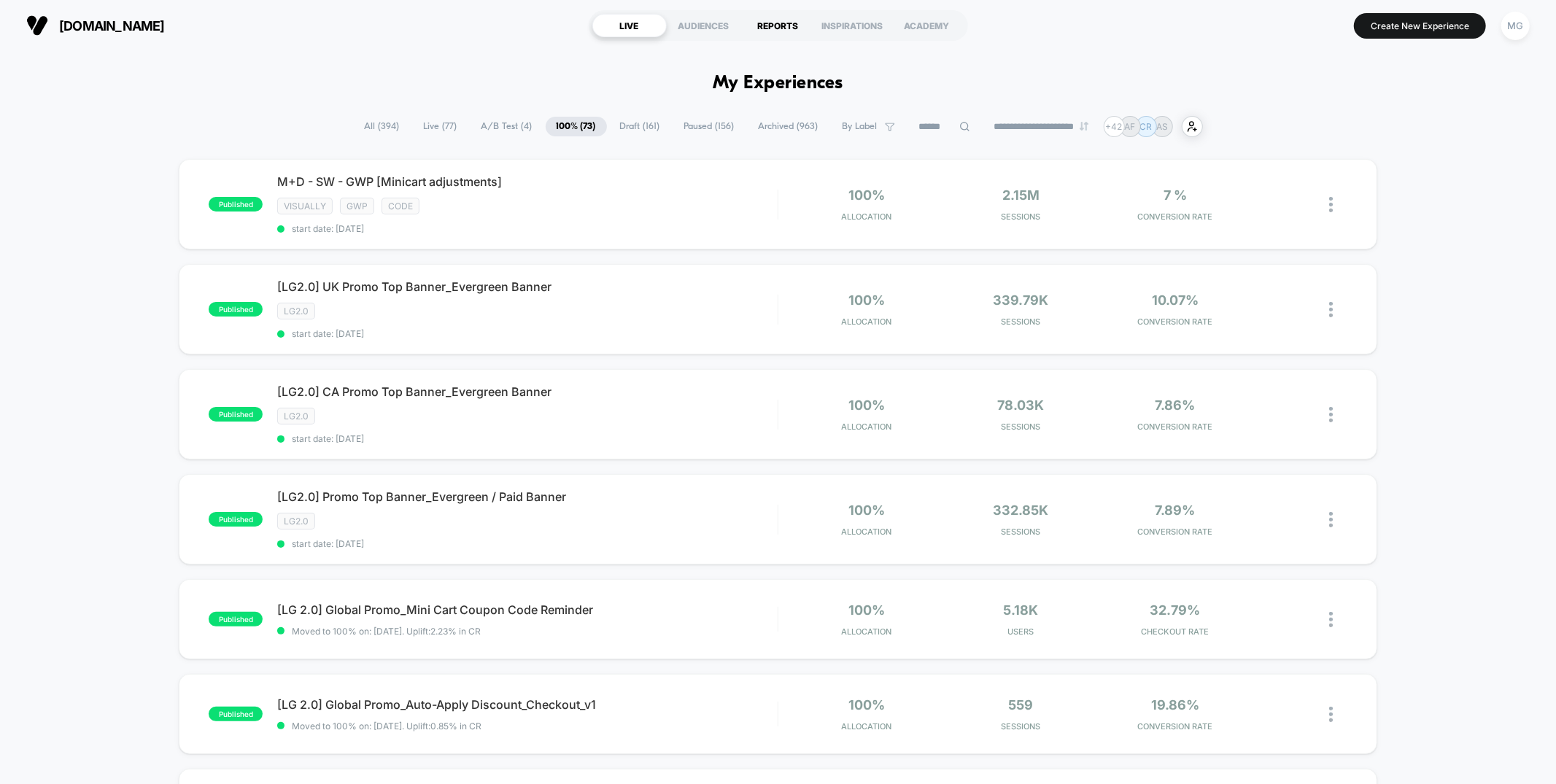
click at [753, 25] on div "REPORTS" at bounding box center [778, 26] width 74 height 23
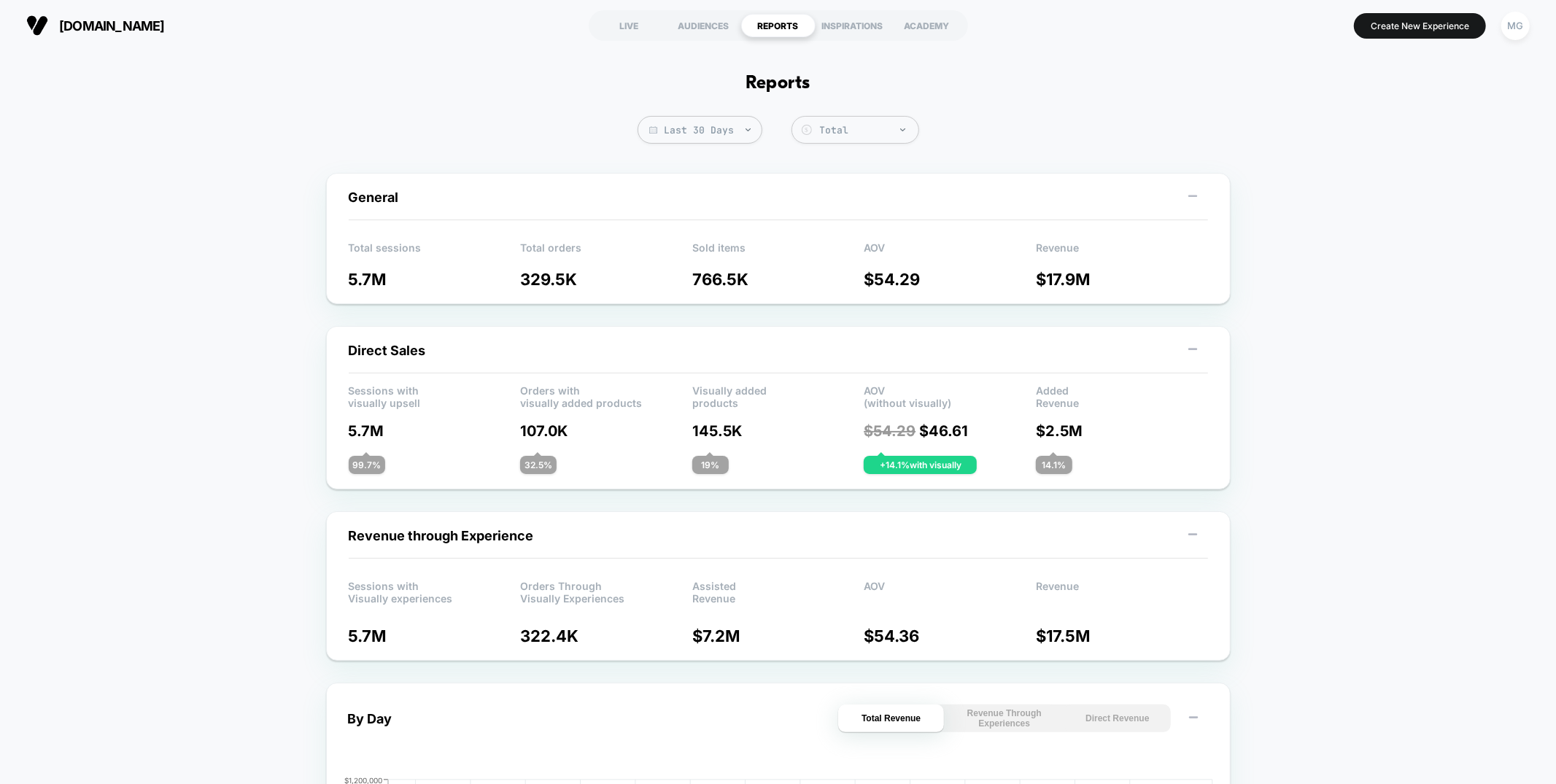
click at [534, 274] on p "329.5K" at bounding box center [606, 279] width 172 height 19
click at [626, 24] on div "LIVE" at bounding box center [630, 26] width 74 height 23
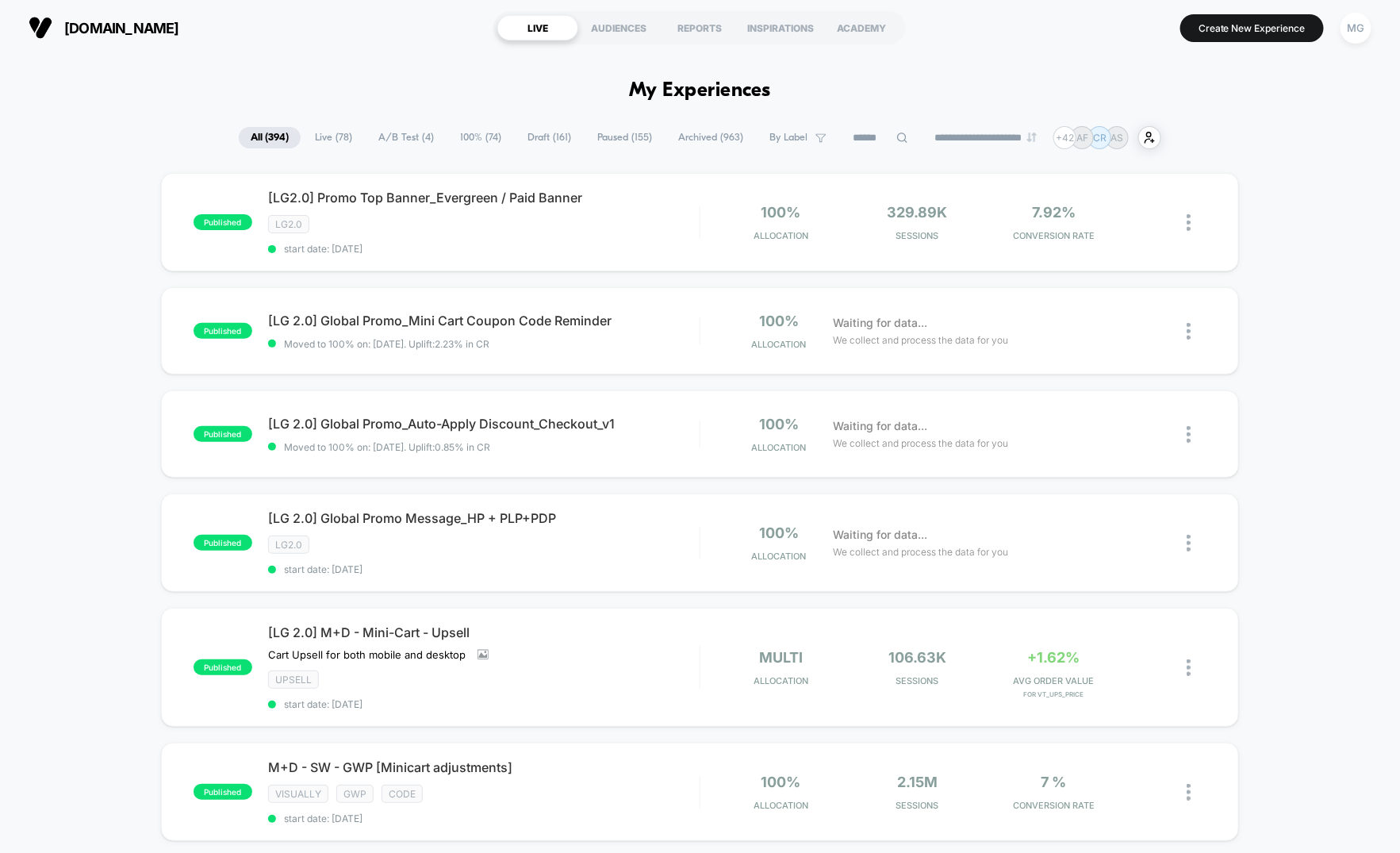
scroll to position [1, 0]
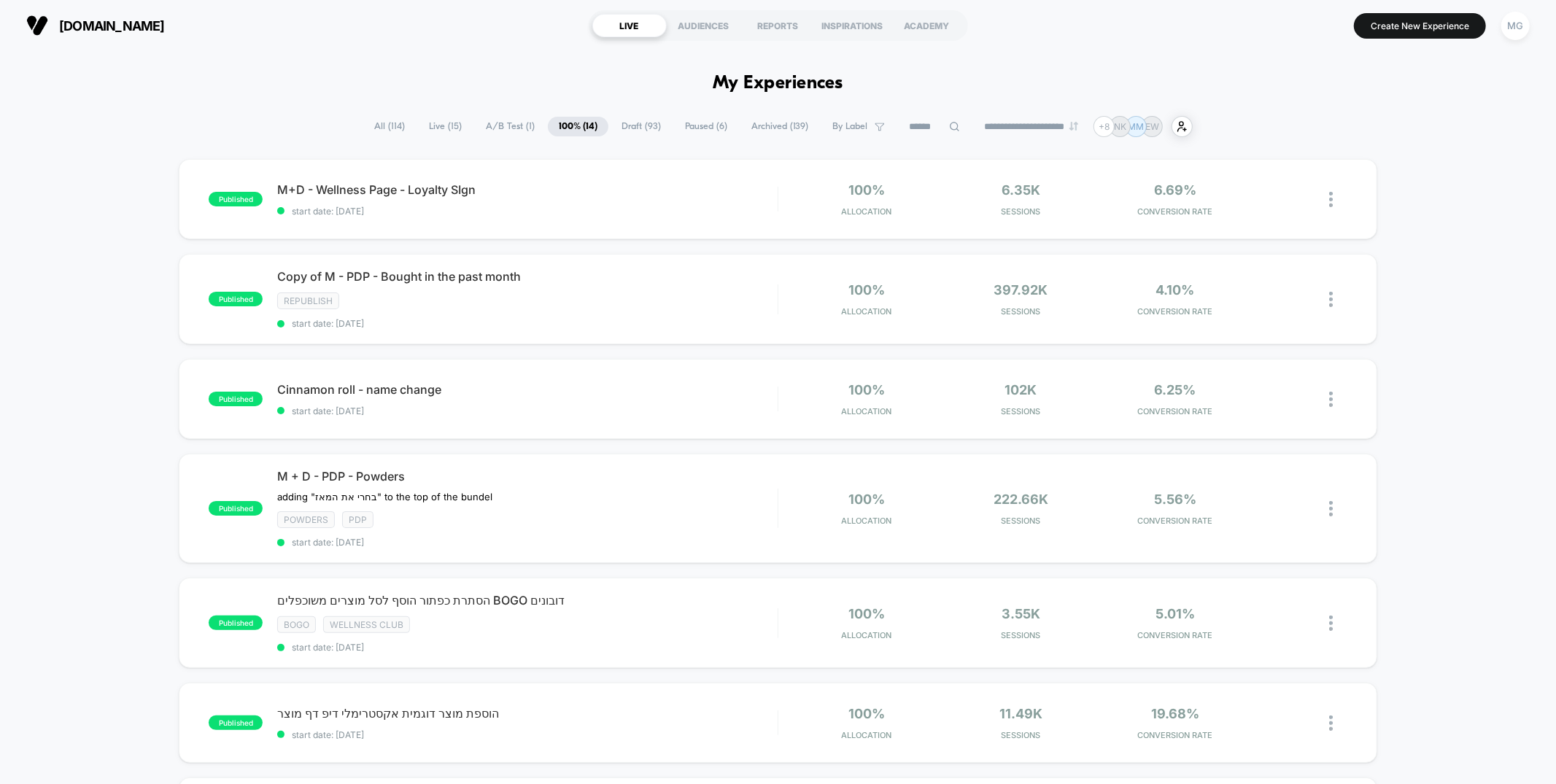
click at [491, 120] on span "A/B Test ( 1 )" at bounding box center [510, 127] width 71 height 20
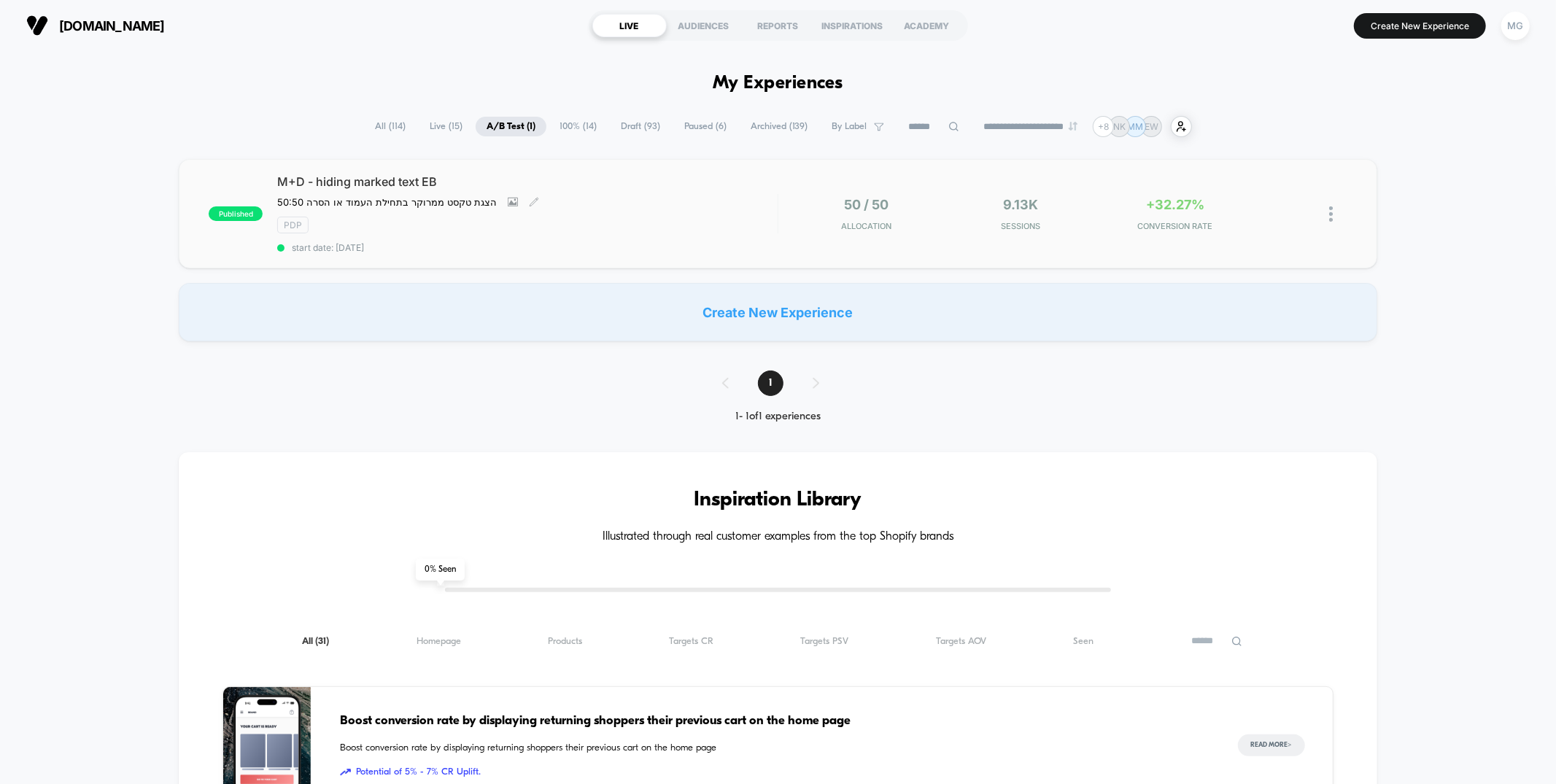
click at [631, 233] on div "M+D - hiding marked text EB 50:50 הצגת טקסט ממרוקר בתחילת העמוד או הסרה Click t…" at bounding box center [527, 213] width 500 height 79
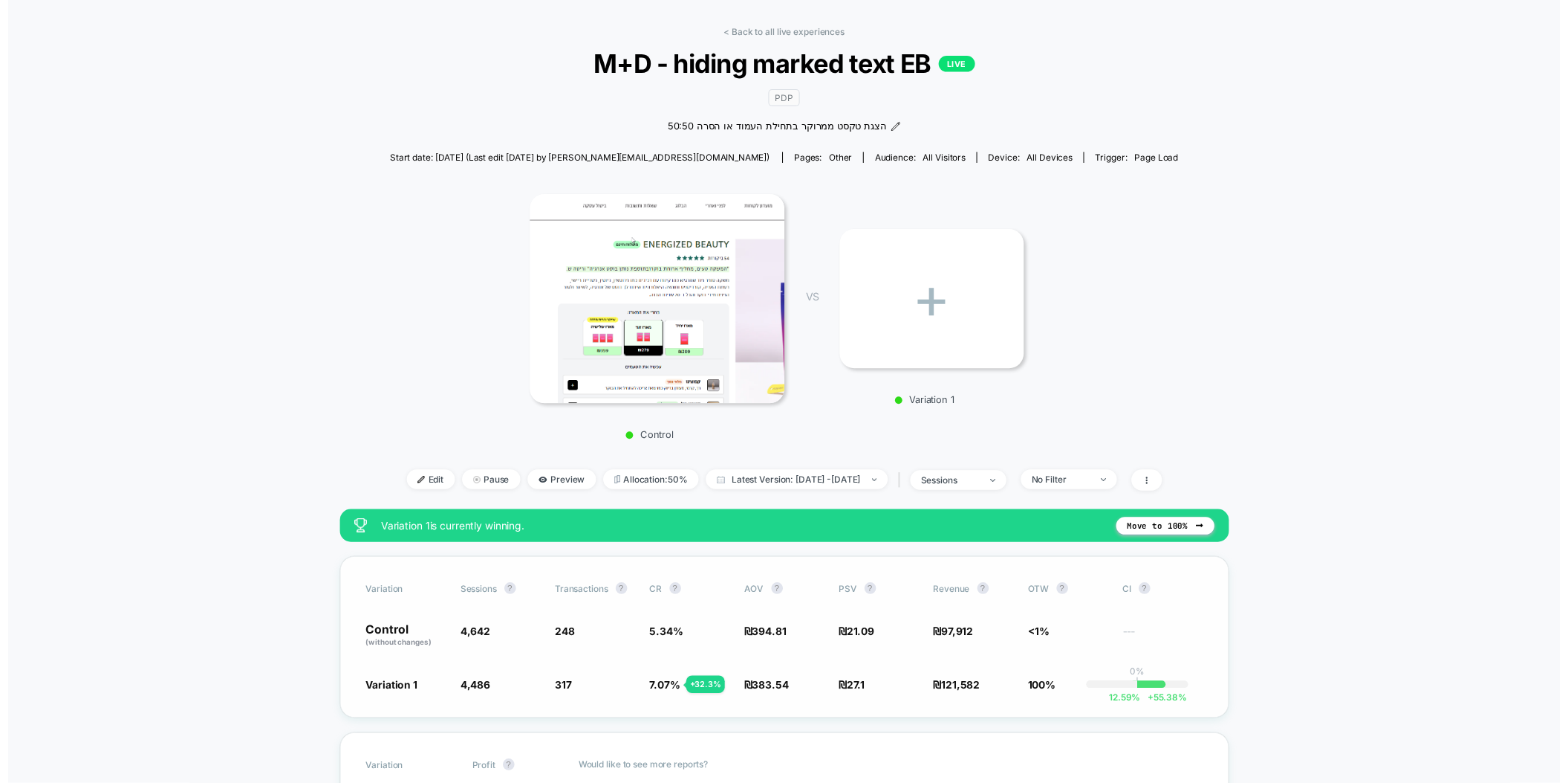
scroll to position [27, 0]
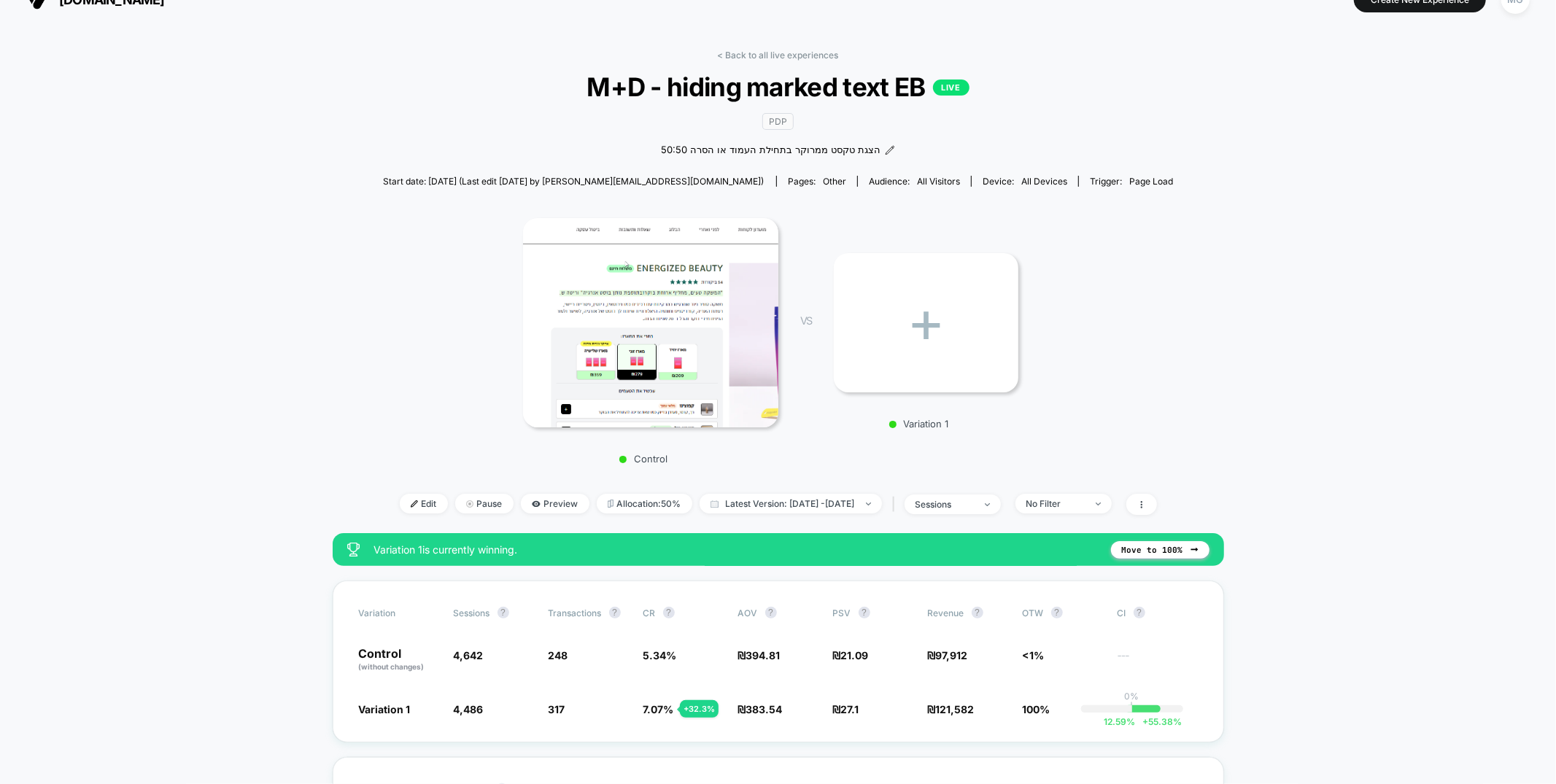
click at [706, 342] on img at bounding box center [650, 323] width 256 height 210
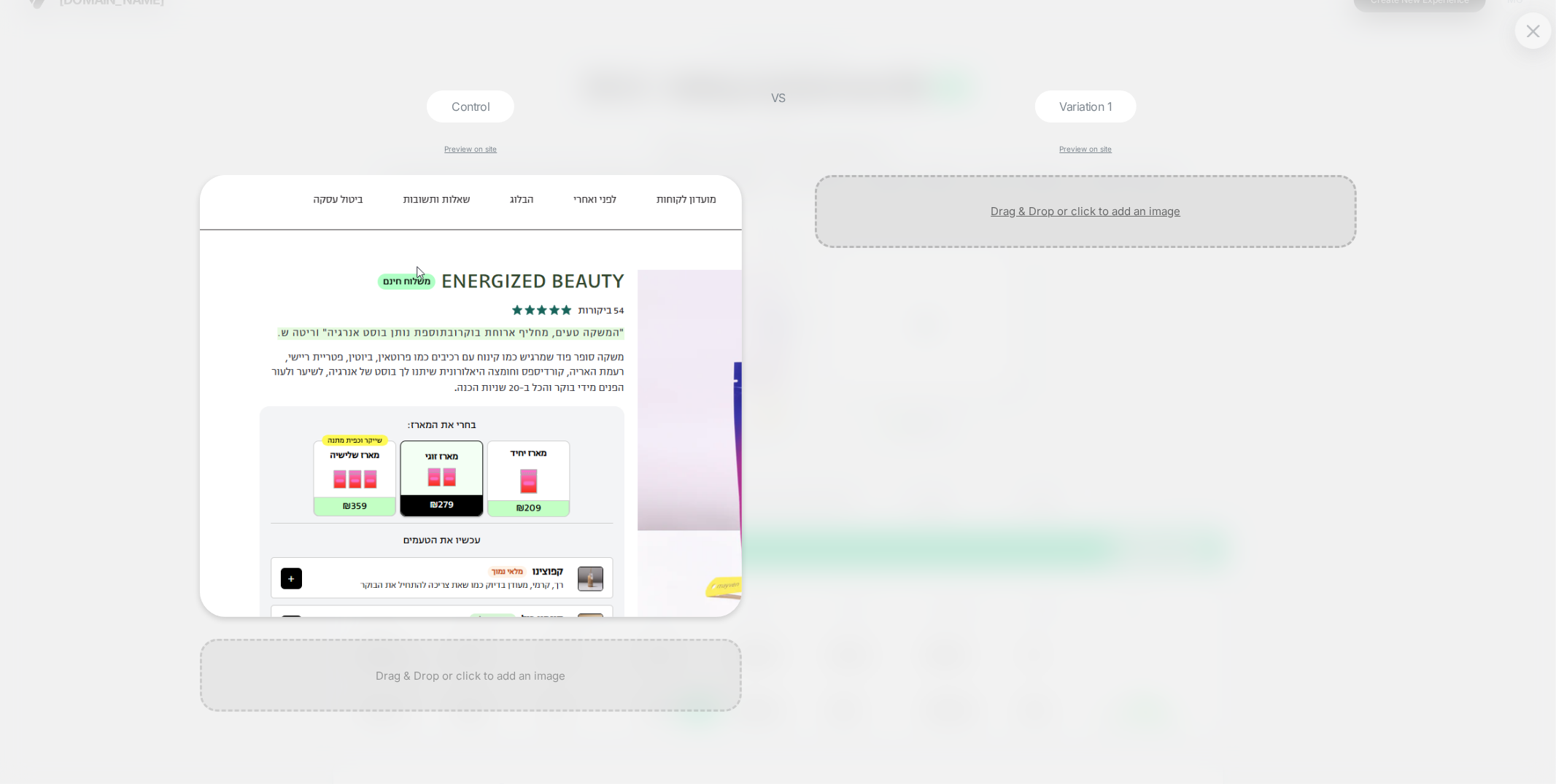
click at [935, 226] on div at bounding box center [1085, 212] width 542 height 73
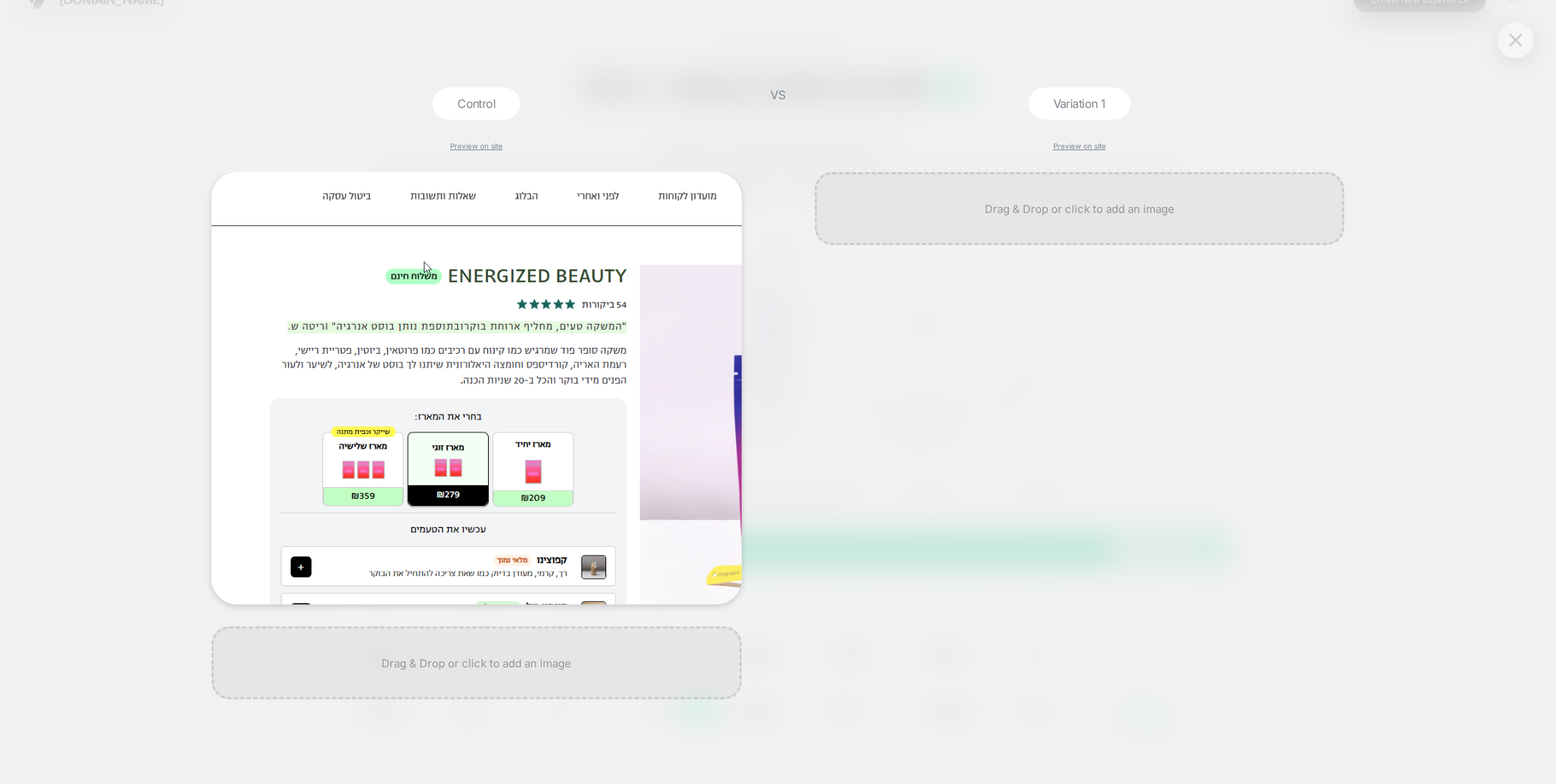
click at [1520, 39] on img at bounding box center [1515, 40] width 13 height 12
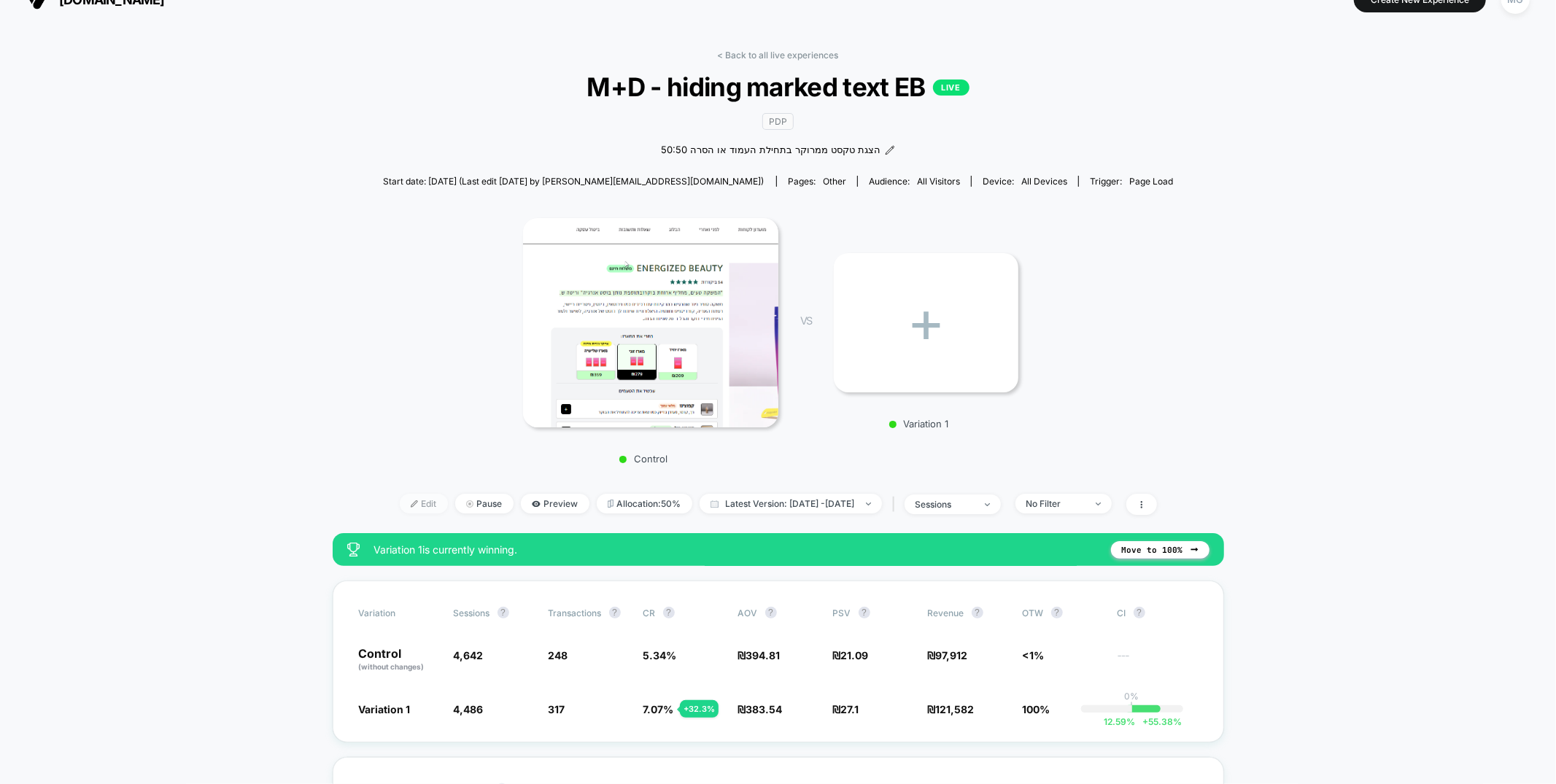
click at [410, 503] on span "Edit" at bounding box center [424, 504] width 48 height 20
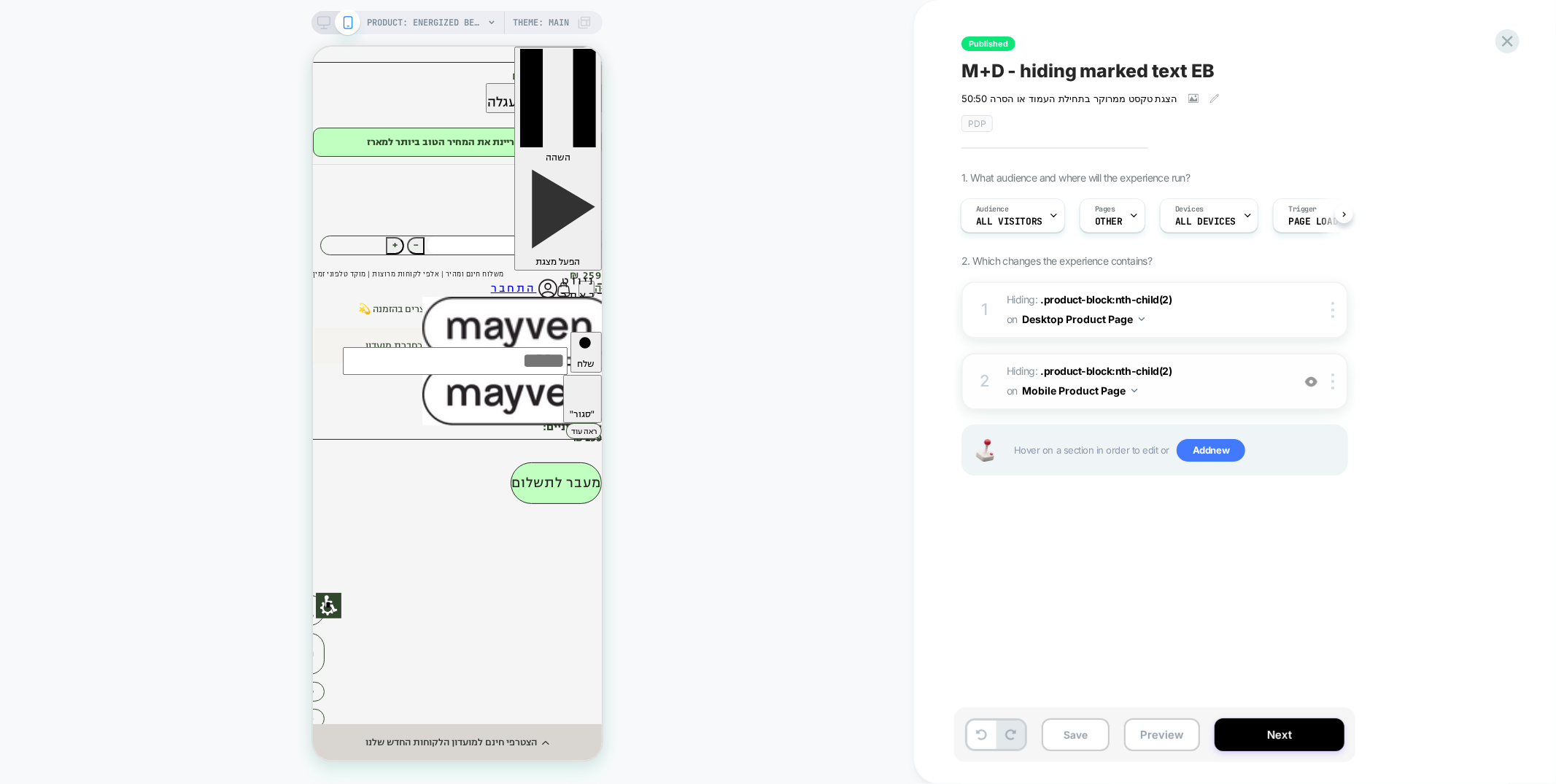
click at [1321, 377] on div at bounding box center [1310, 380] width 24 height 16
click at [1319, 377] on div at bounding box center [1310, 380] width 24 height 16
click at [1316, 380] on img at bounding box center [1311, 381] width 12 height 12
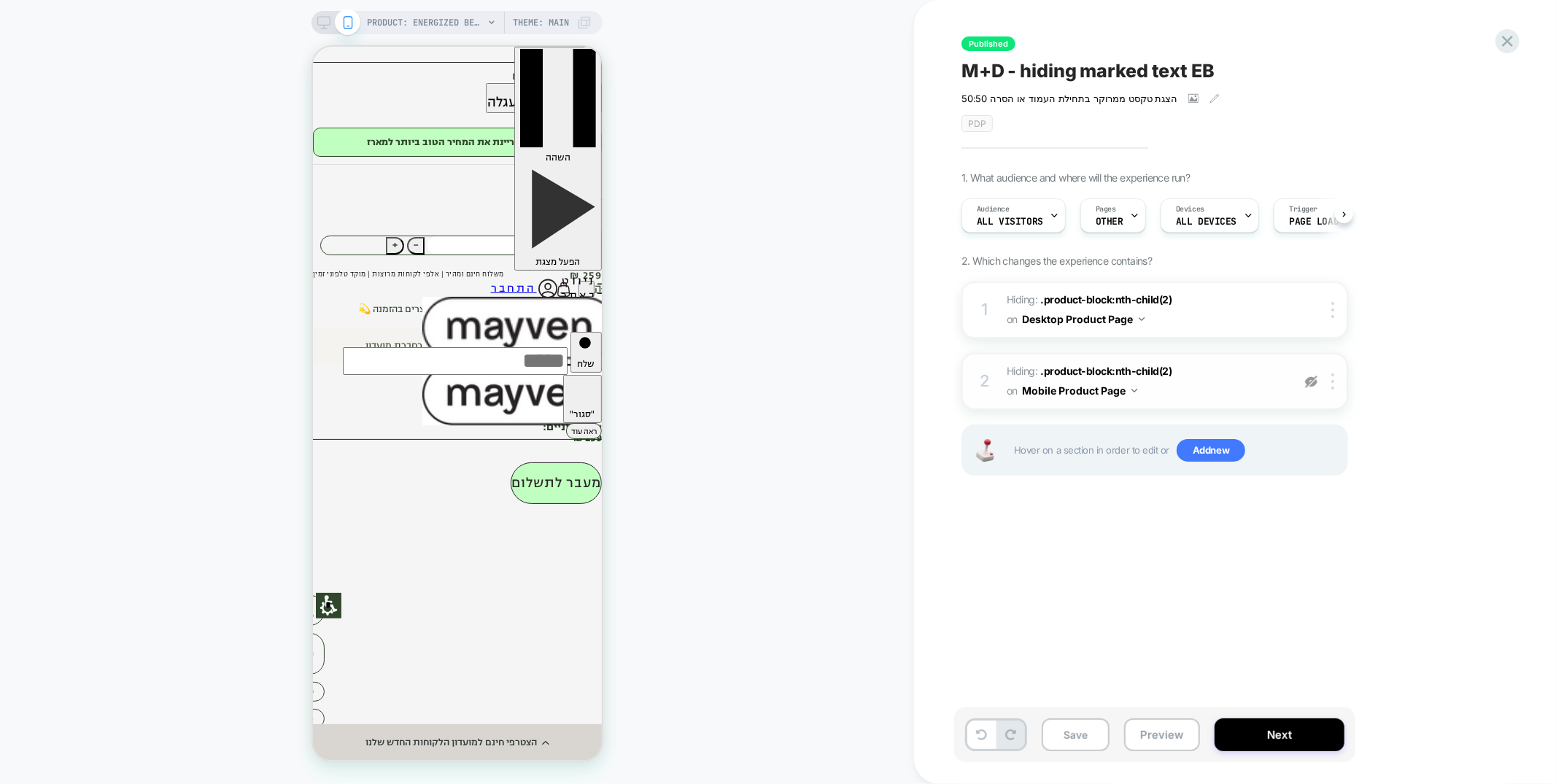
click at [1314, 380] on img at bounding box center [1311, 381] width 12 height 12
click at [1514, 42] on icon at bounding box center [1507, 41] width 20 height 20
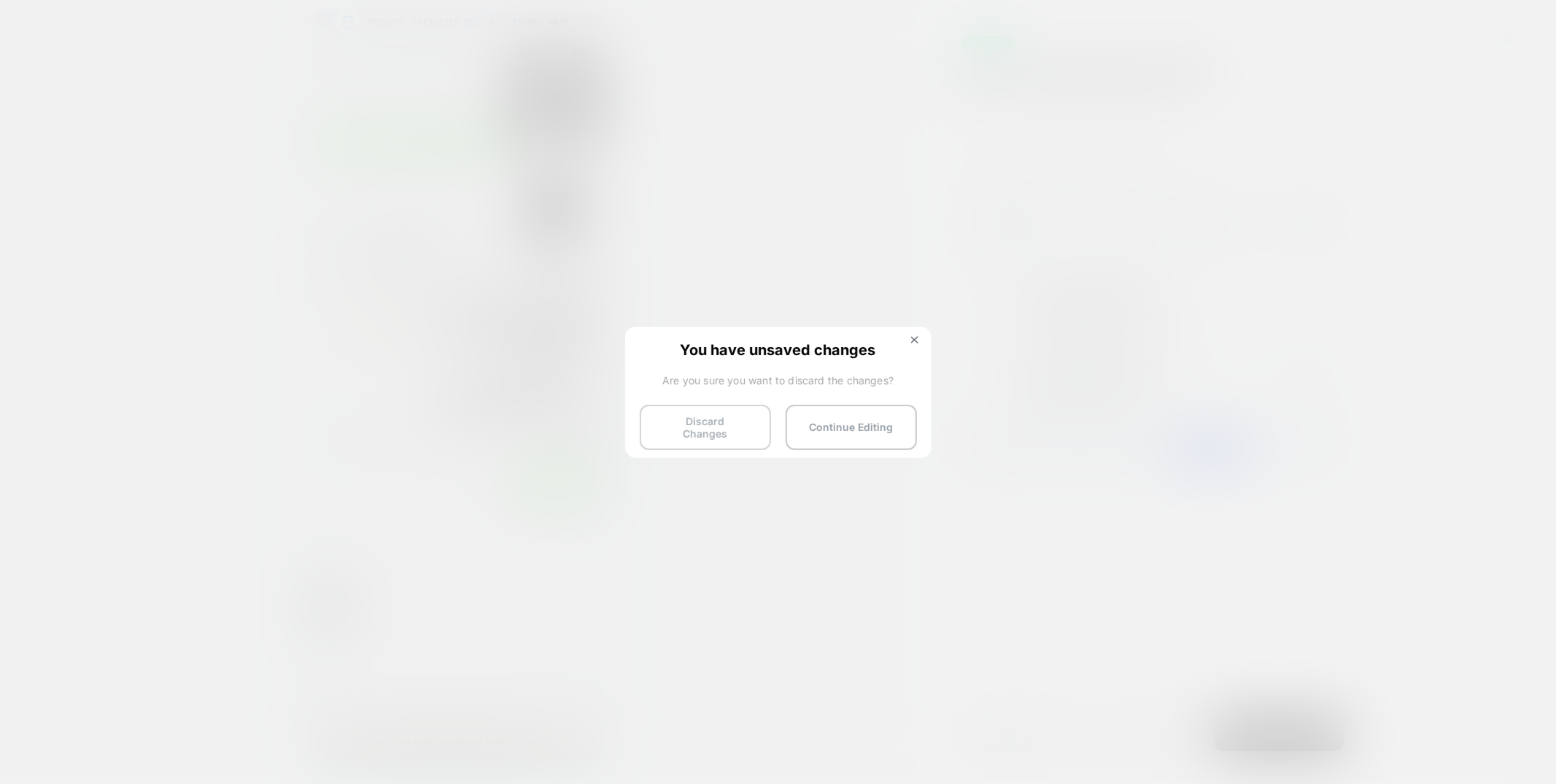
click at [723, 414] on button "Discard Changes" at bounding box center [705, 427] width 132 height 45
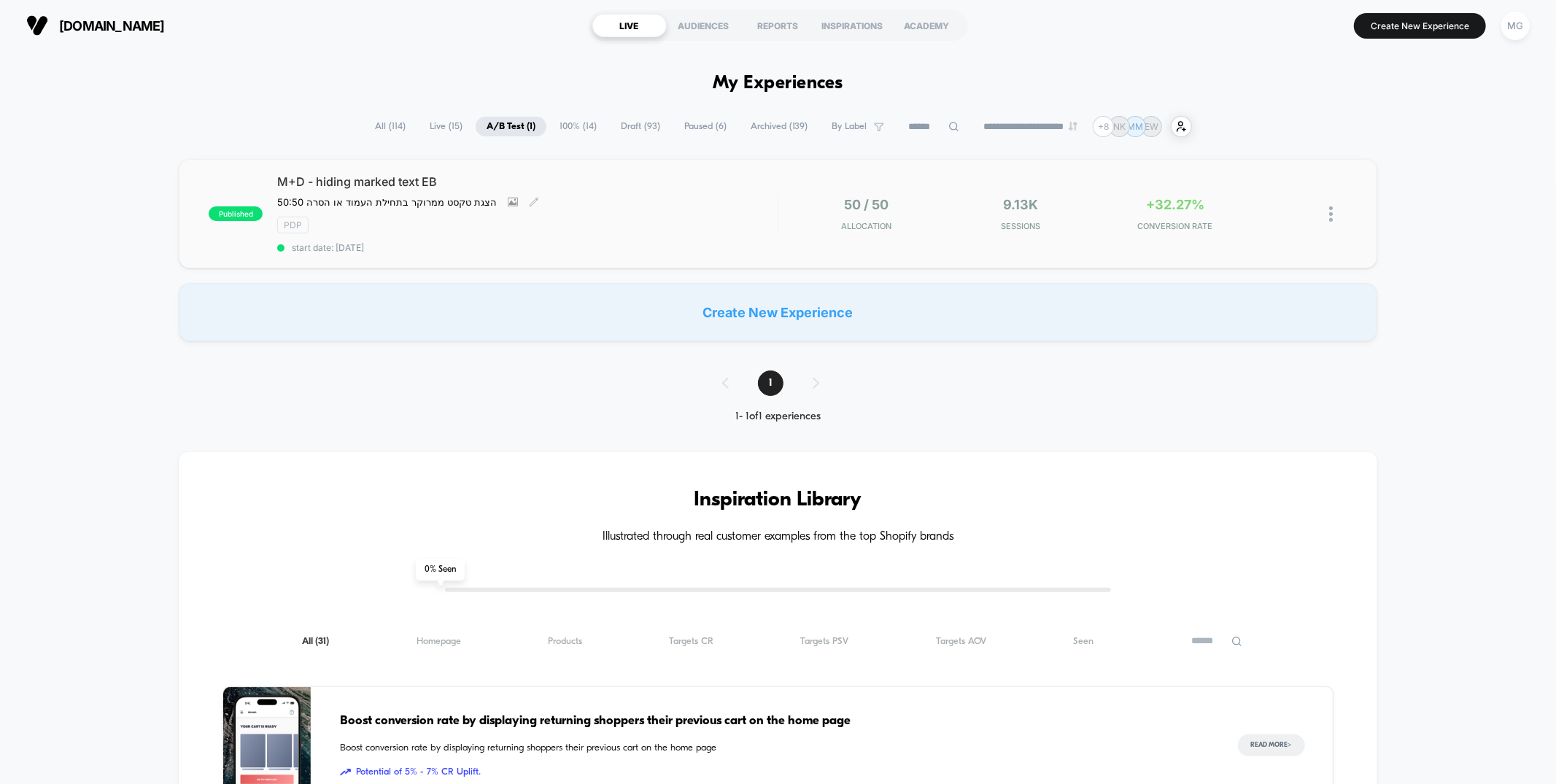
click at [640, 208] on div "M+D - hiding marked text EB 50:50 הצגת טקסט ממרוקר בתחילת העמוד או הסרה Click t…" at bounding box center [527, 213] width 500 height 79
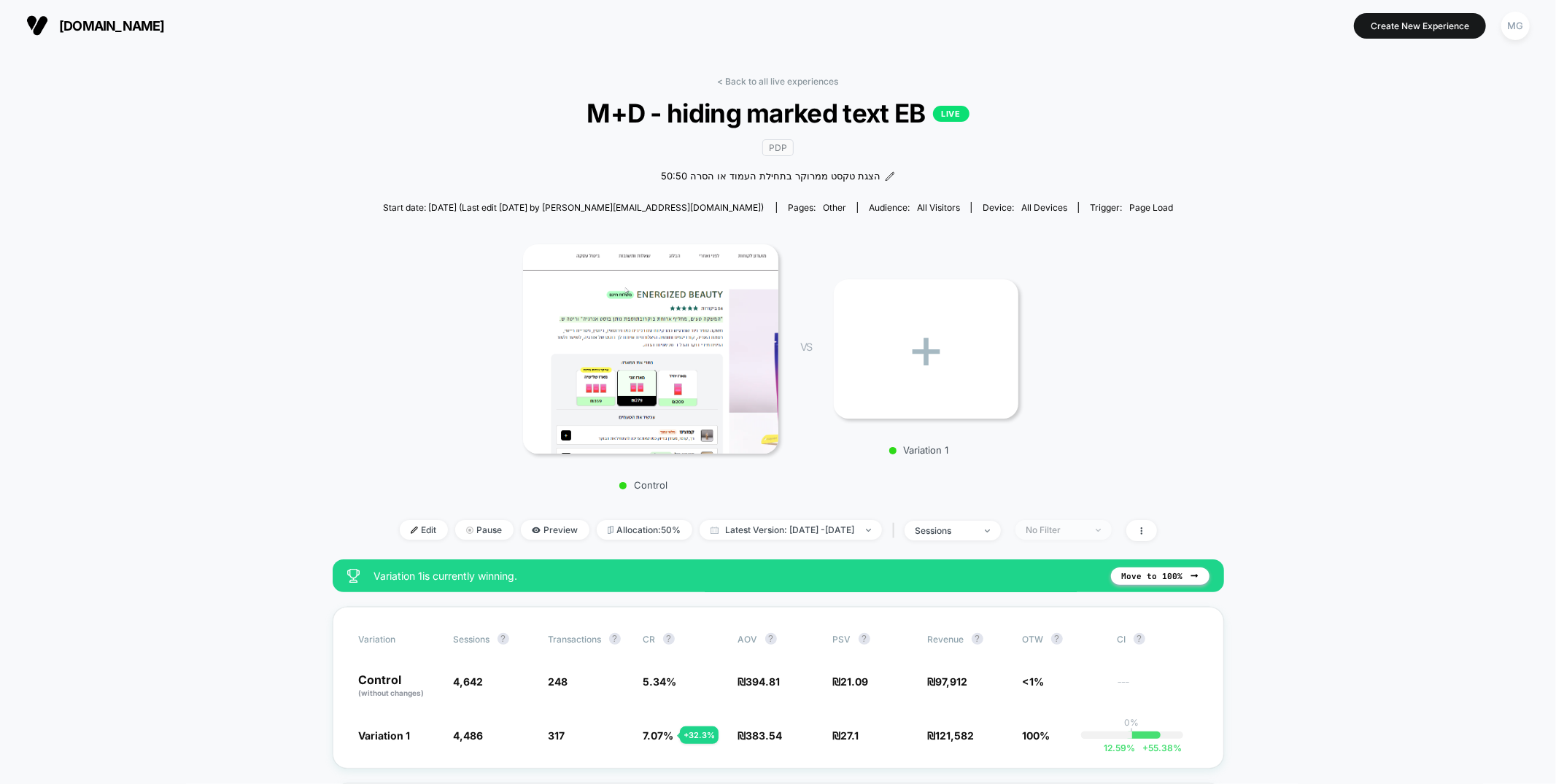
click at [1084, 531] on div "No Filter" at bounding box center [1056, 529] width 59 height 11
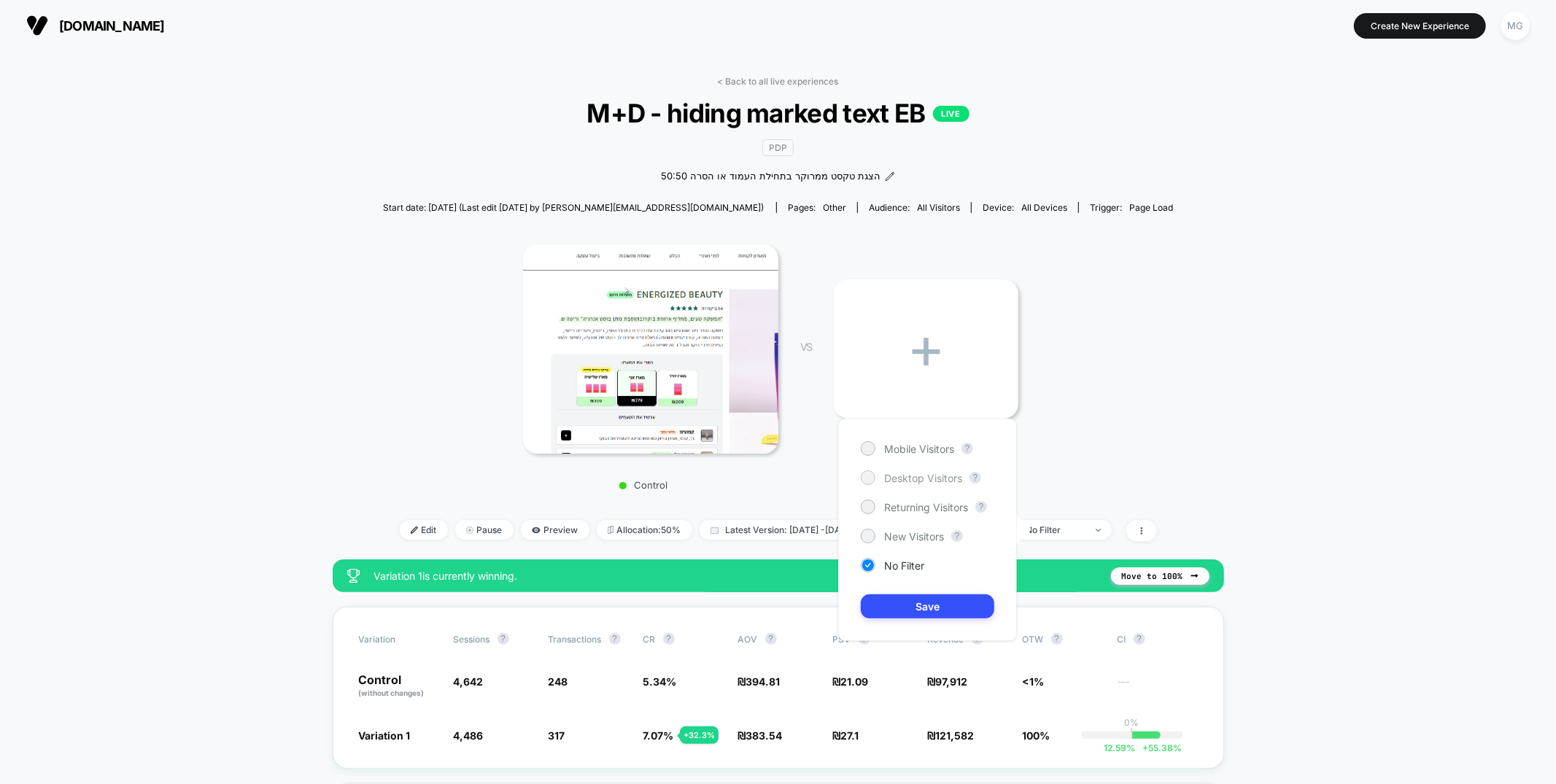
click at [917, 480] on span "Desktop Visitors" at bounding box center [923, 478] width 78 height 12
click at [902, 601] on button "Save" at bounding box center [927, 606] width 133 height 24
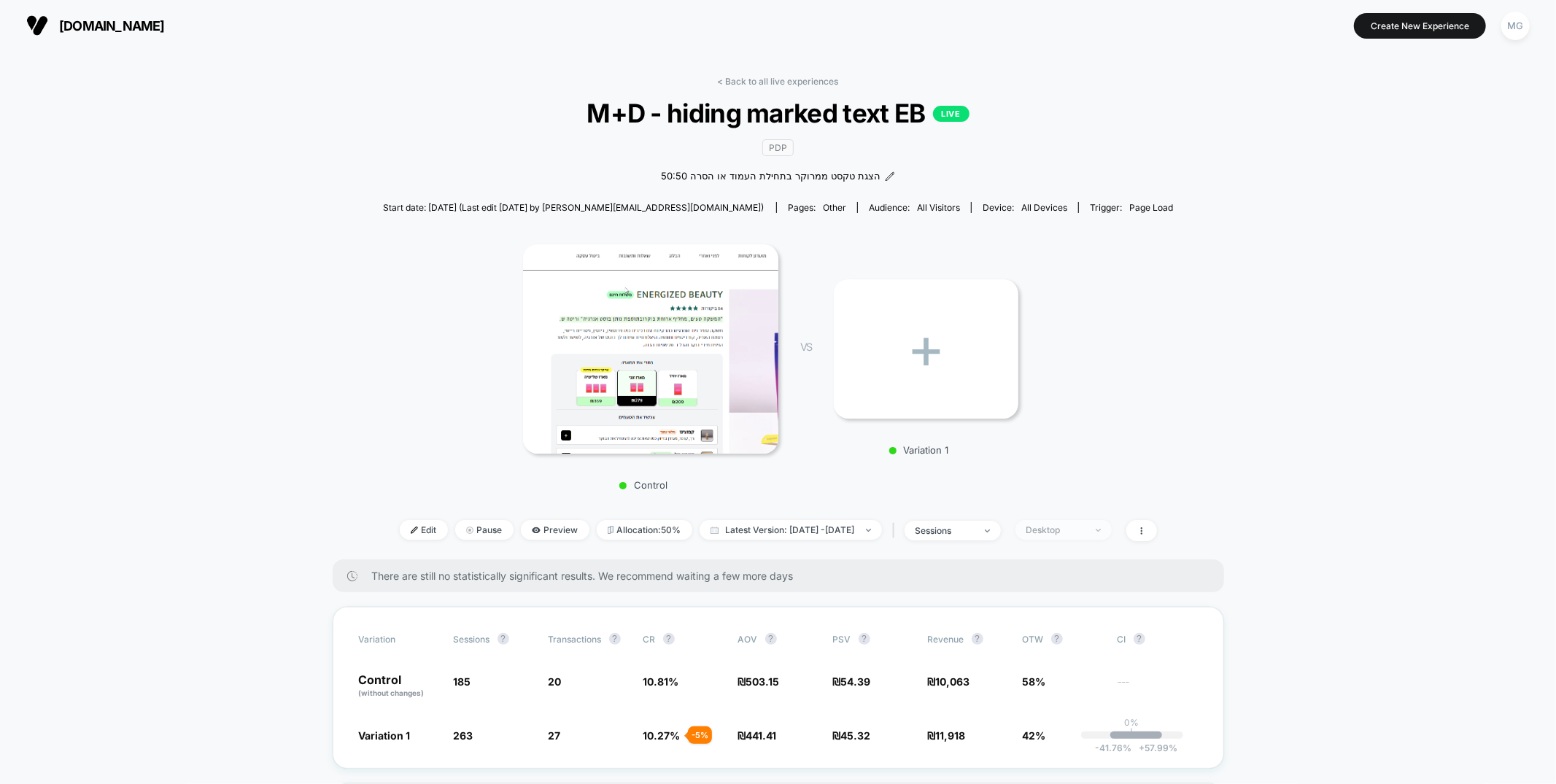
click at [1084, 524] on div "Desktop" at bounding box center [1056, 529] width 59 height 11
click at [922, 445] on span "Mobile Visitors" at bounding box center [919, 448] width 70 height 12
click at [910, 607] on button "Save" at bounding box center [927, 606] width 133 height 24
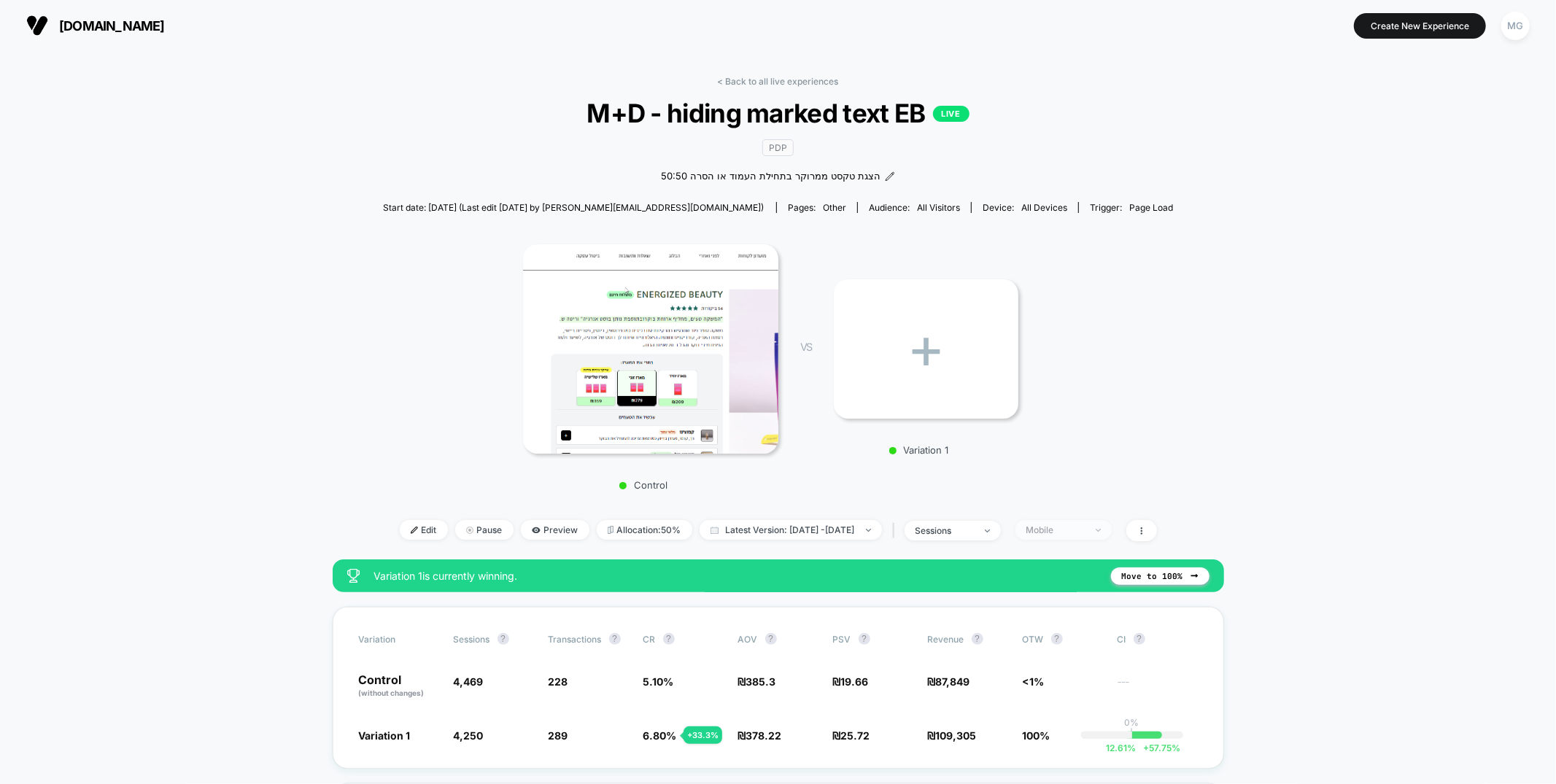
click at [1082, 520] on div "Mobile" at bounding box center [1060, 530] width 103 height 20
click at [1001, 533] on span "sessions" at bounding box center [952, 531] width 96 height 20
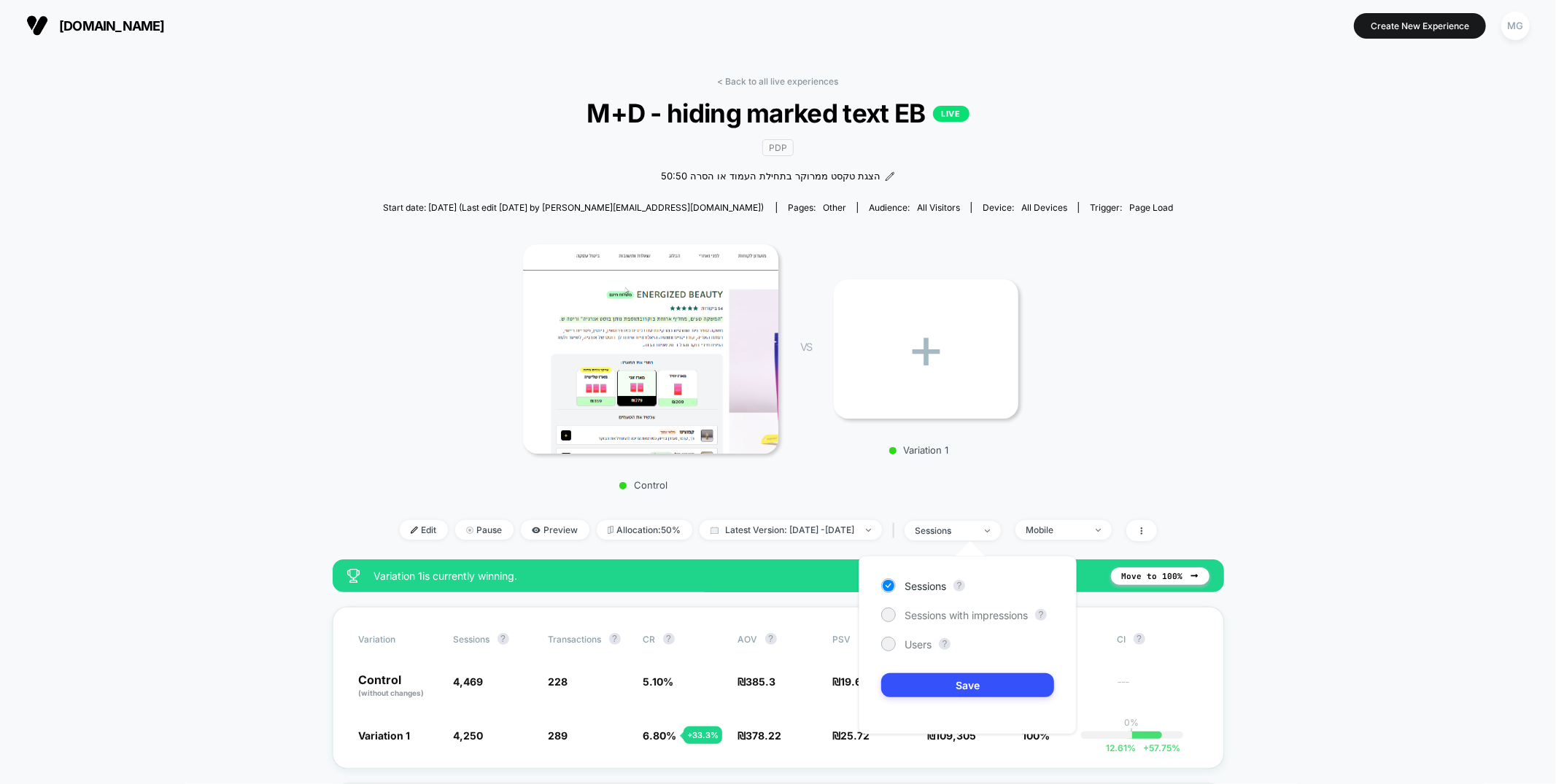
click at [928, 625] on div "Sessions ? Sessions with impressions ? Users ? Save" at bounding box center [968, 645] width 218 height 179
click at [931, 619] on span "Sessions with impressions" at bounding box center [965, 614] width 123 height 12
click at [932, 691] on button "Save" at bounding box center [967, 685] width 173 height 24
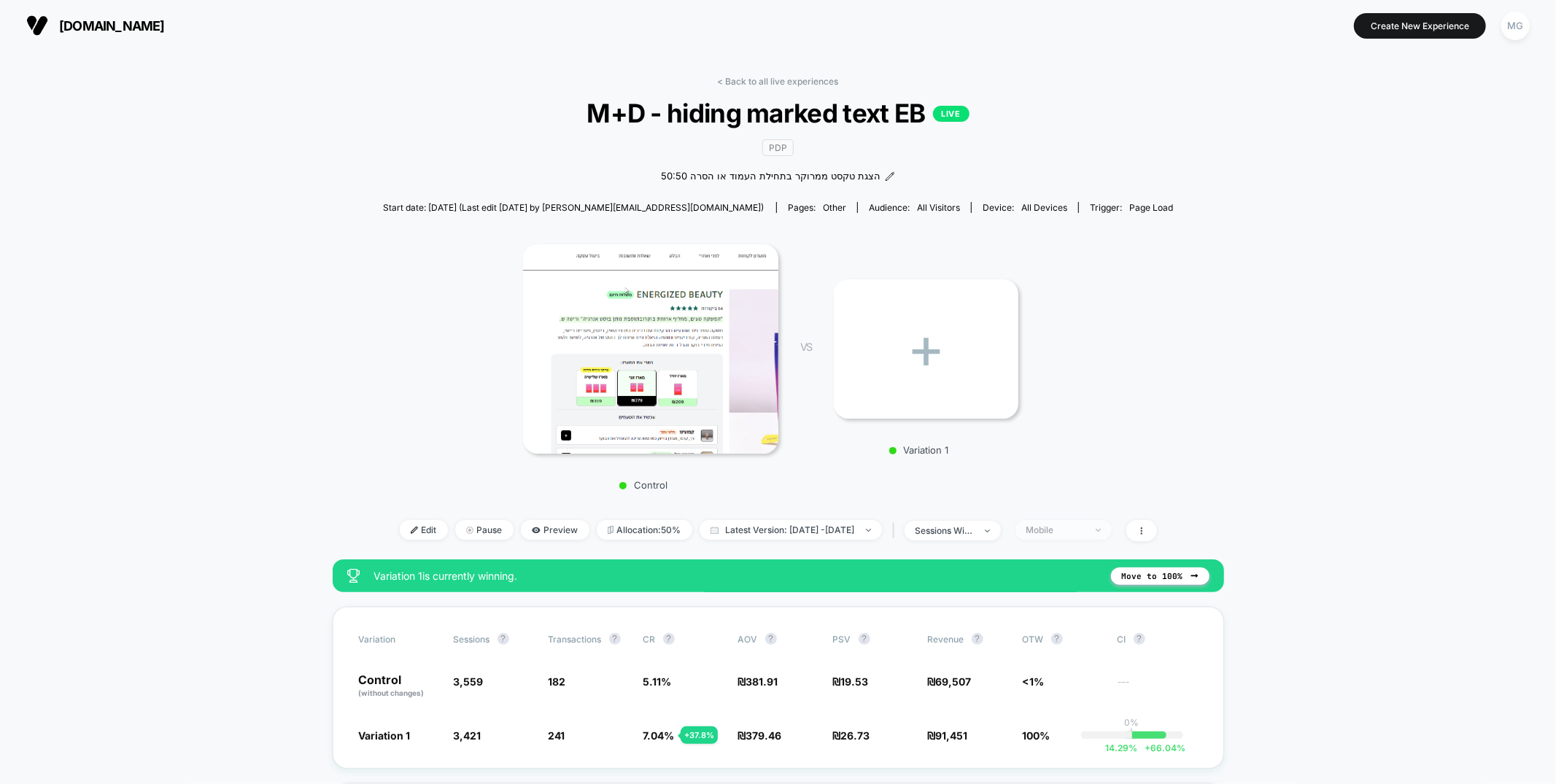
click at [1084, 527] on div "Mobile" at bounding box center [1056, 529] width 59 height 11
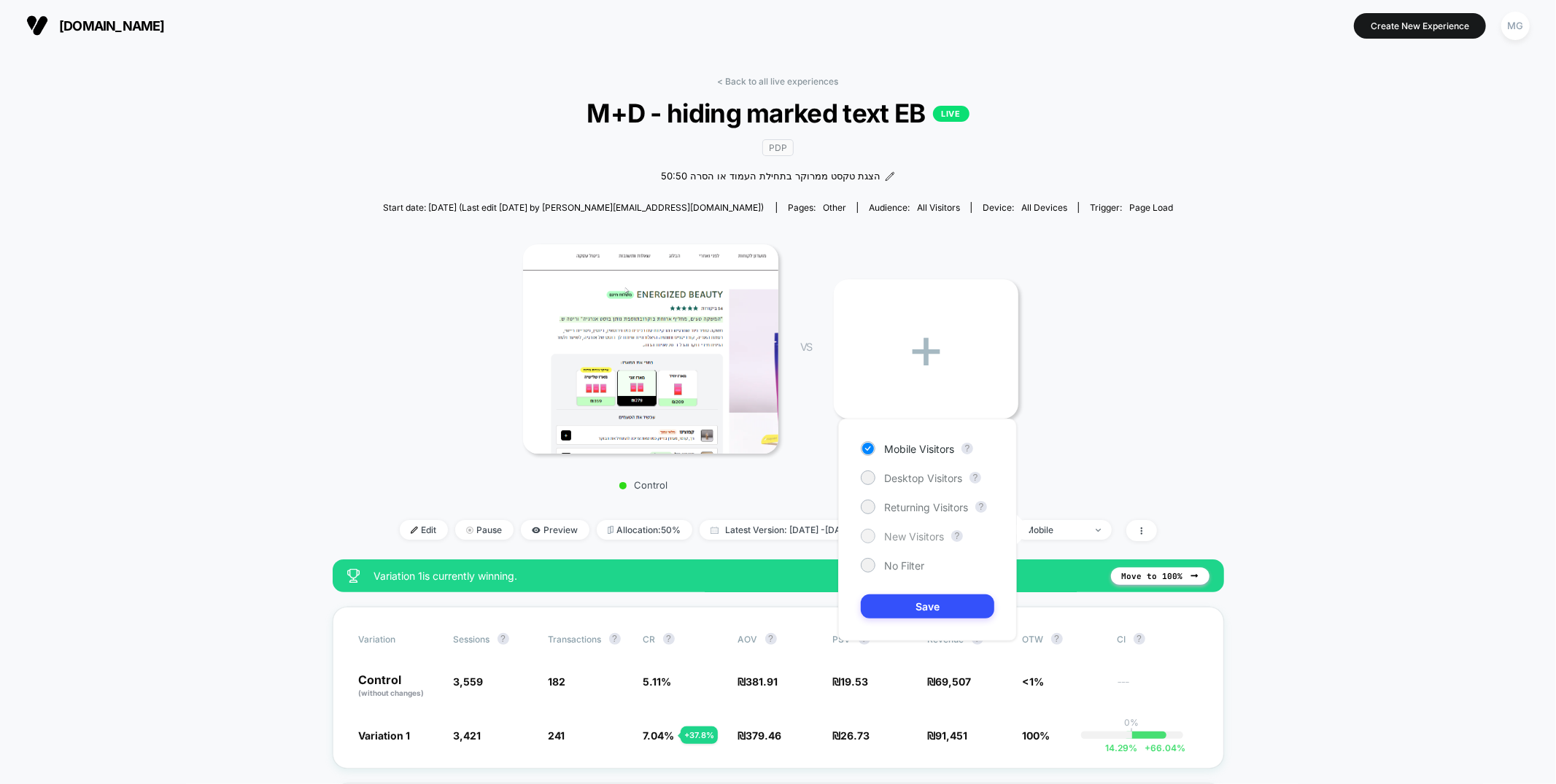
click at [913, 542] on span "New Visitors" at bounding box center [914, 536] width 60 height 12
click at [912, 615] on button "Save" at bounding box center [927, 606] width 133 height 24
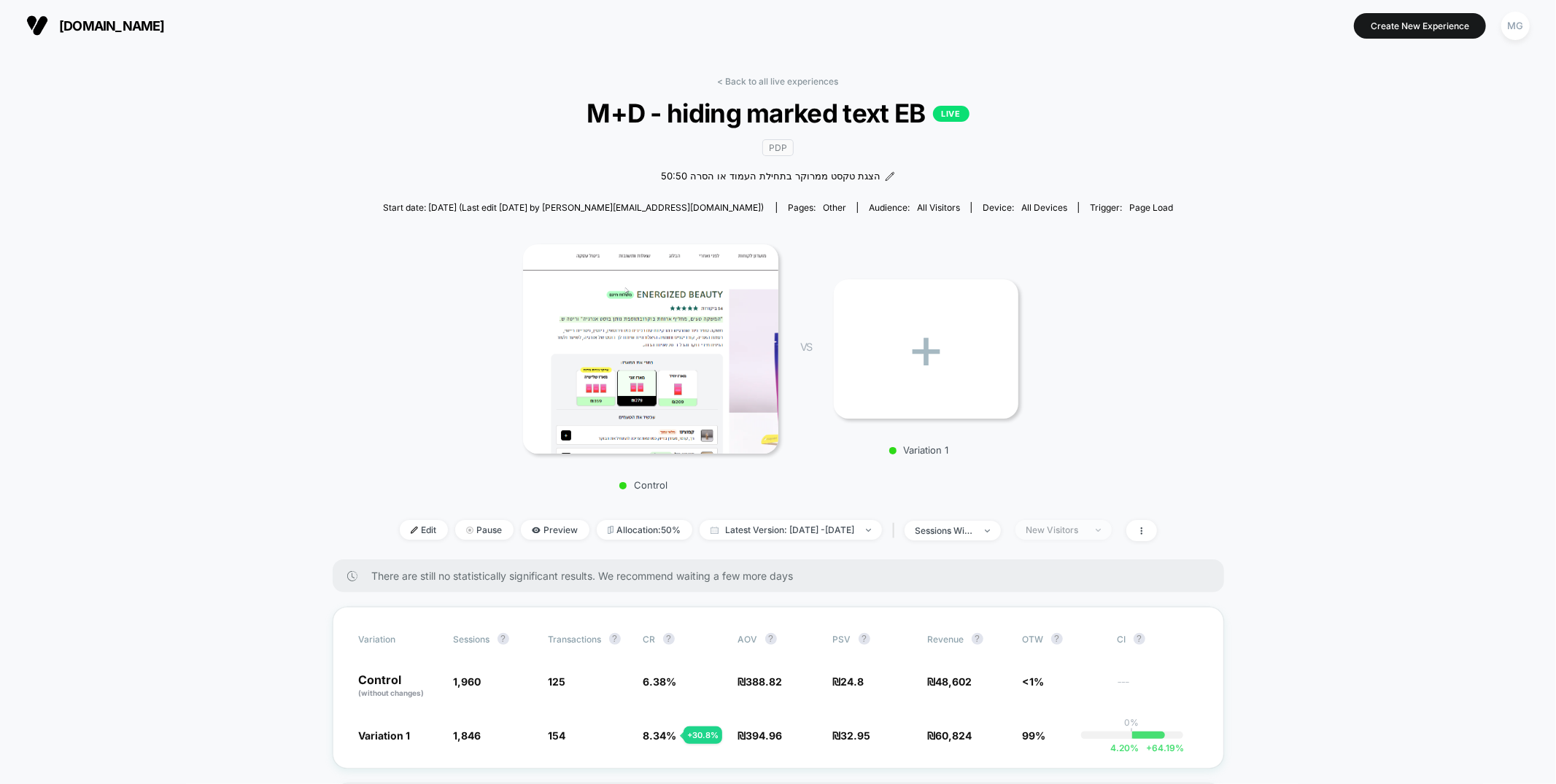
click at [1081, 534] on div "New Visitors" at bounding box center [1056, 529] width 59 height 11
click at [916, 509] on span "Returning Visitors" at bounding box center [926, 507] width 84 height 12
click at [917, 609] on button "Save" at bounding box center [927, 606] width 133 height 24
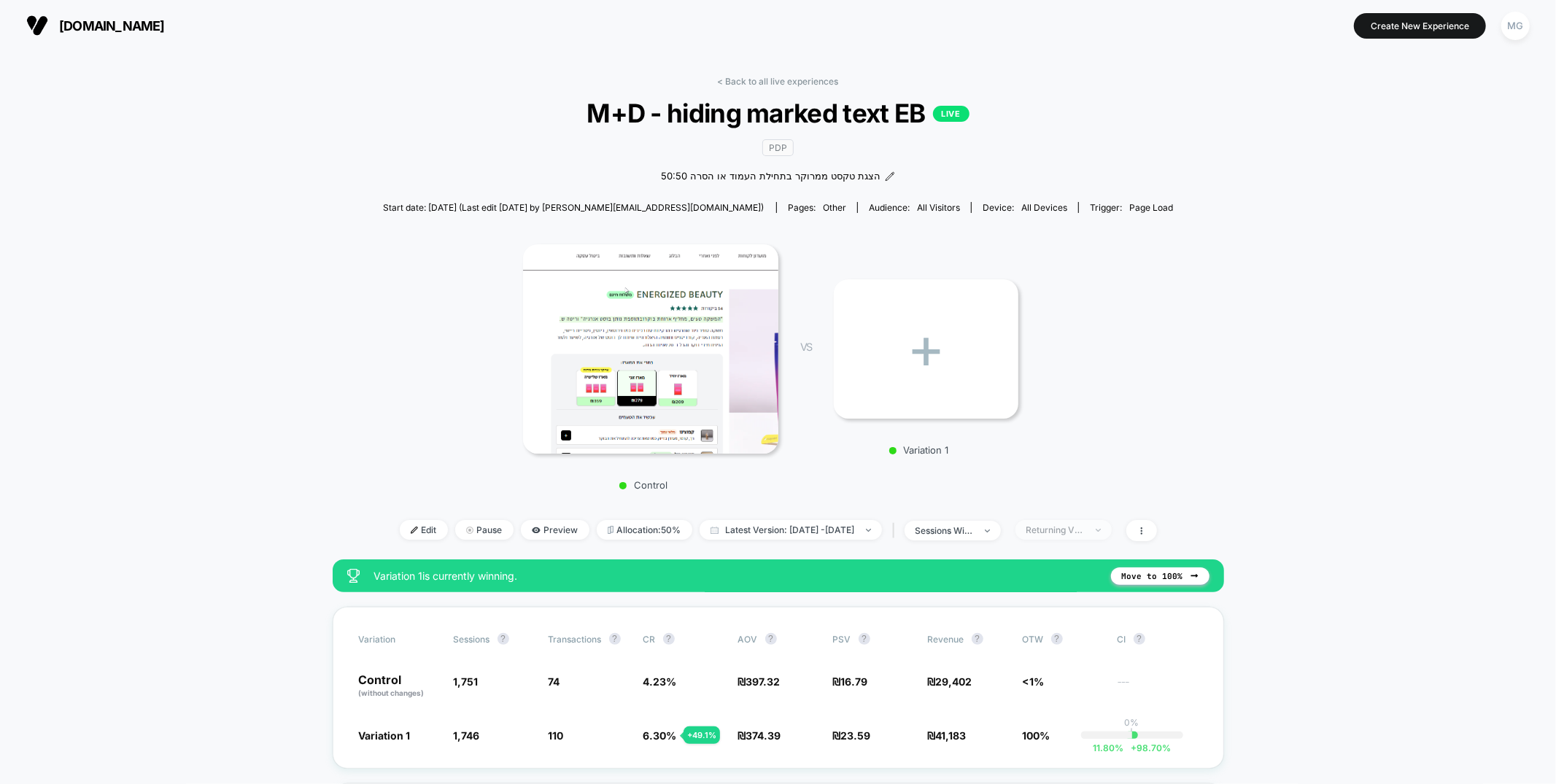
click at [1084, 529] on div "Returning Visitors" at bounding box center [1056, 529] width 59 height 11
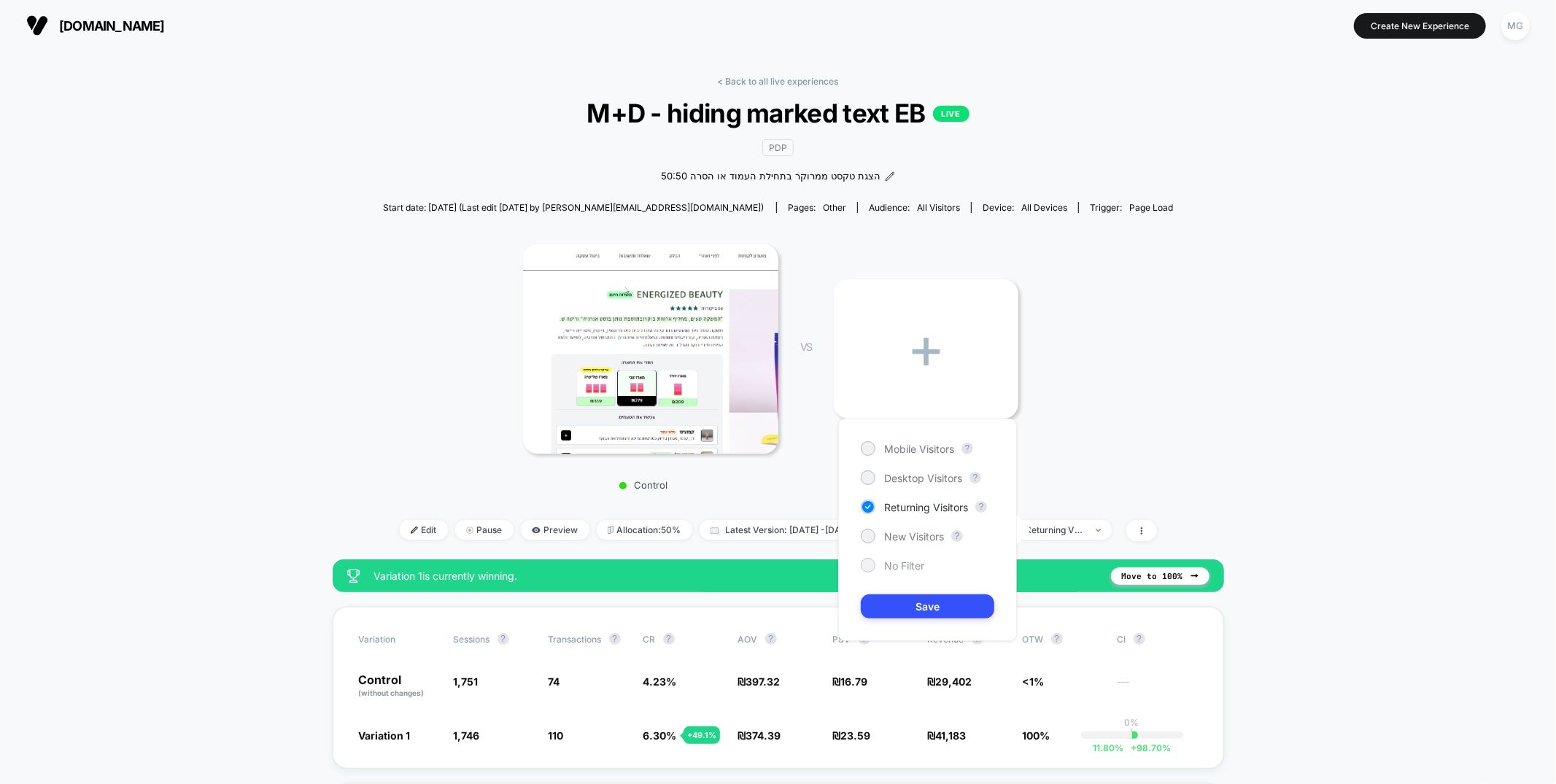
click at [913, 569] on span "No Filter" at bounding box center [904, 565] width 40 height 12
click at [911, 605] on button "Save" at bounding box center [927, 606] width 133 height 24
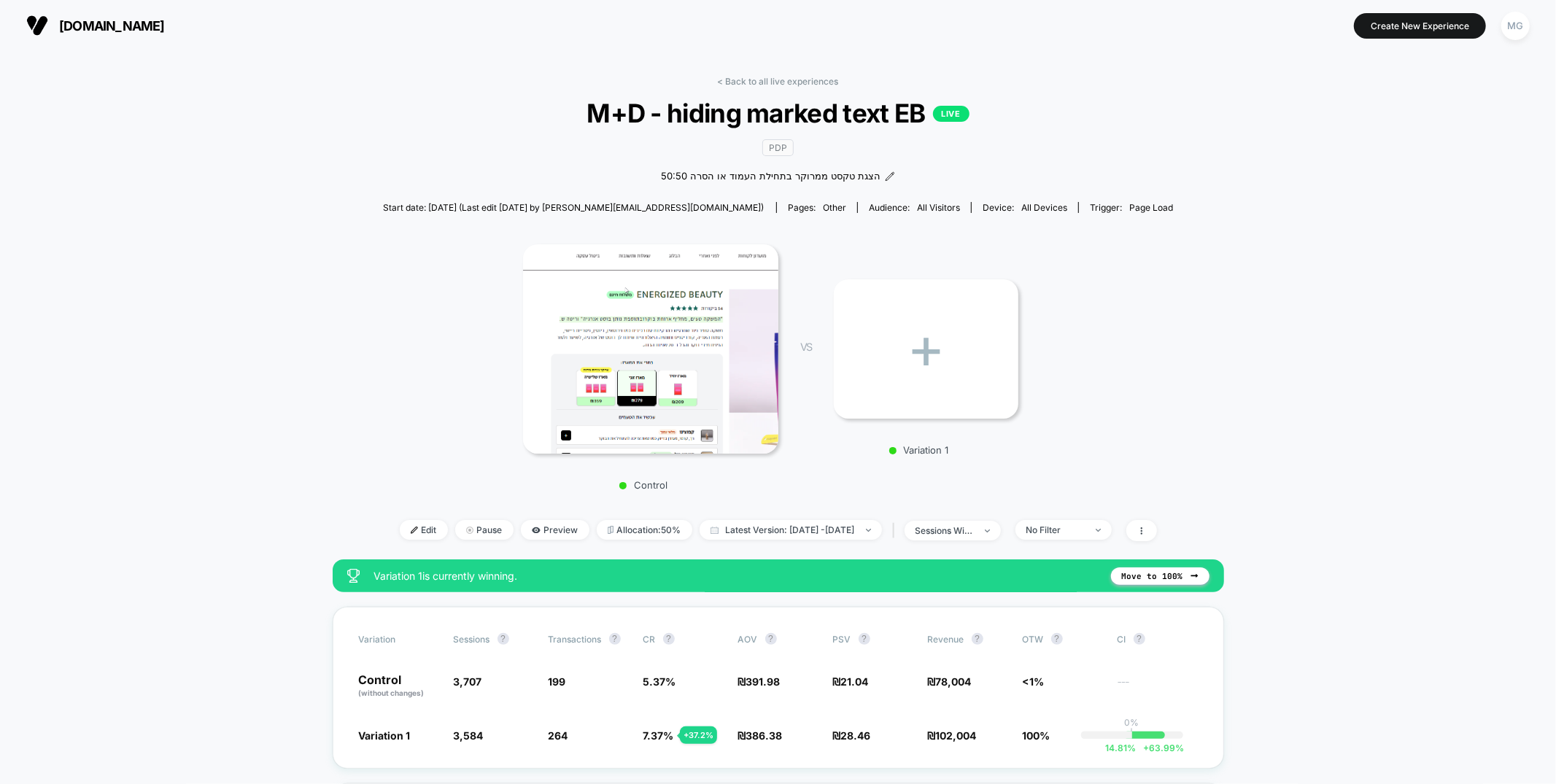
click at [779, 83] on link "< Back to all live experiences" at bounding box center [778, 81] width 121 height 11
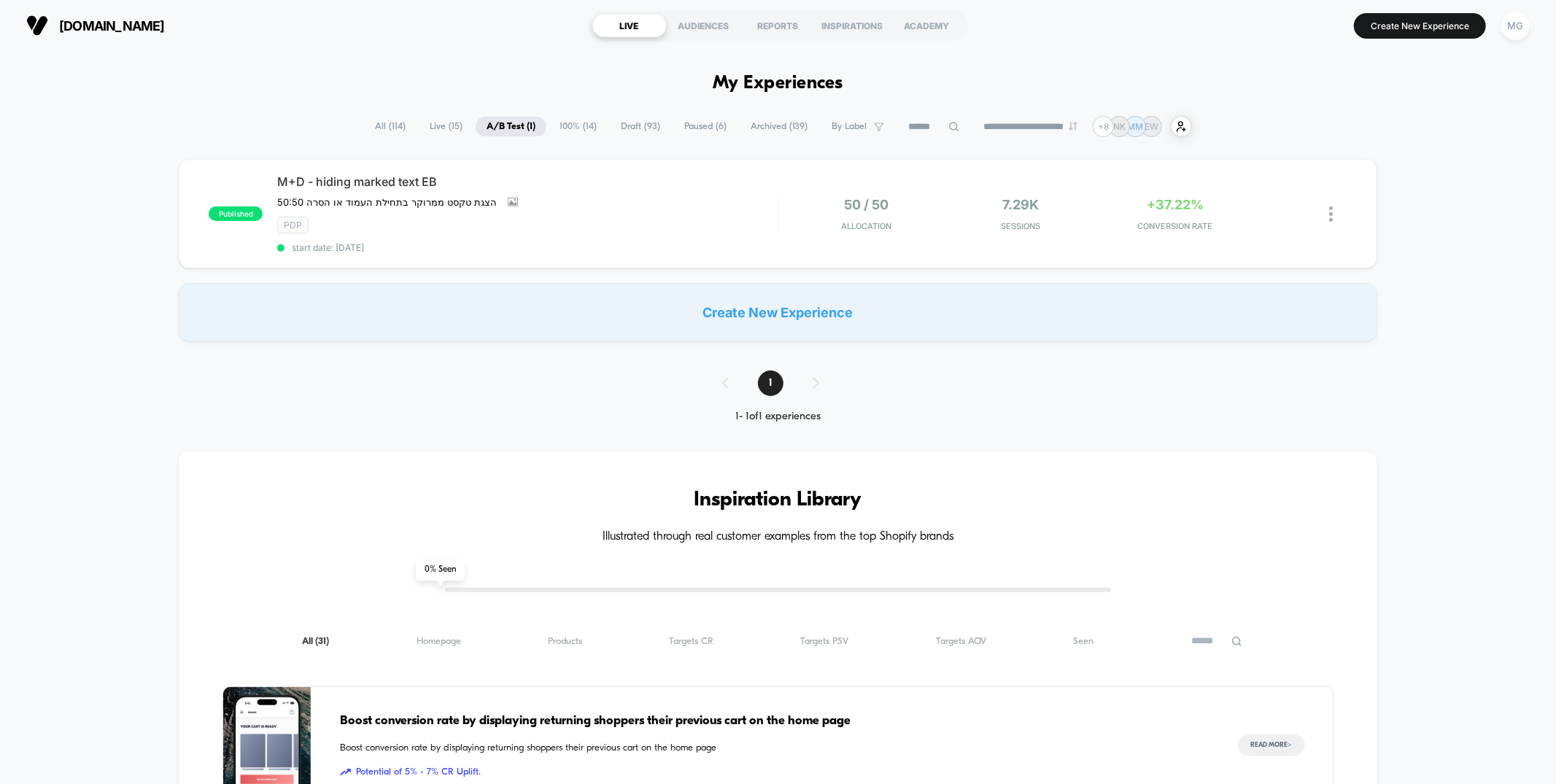
click at [560, 124] on span "100% ( 14 )" at bounding box center [577, 127] width 59 height 20
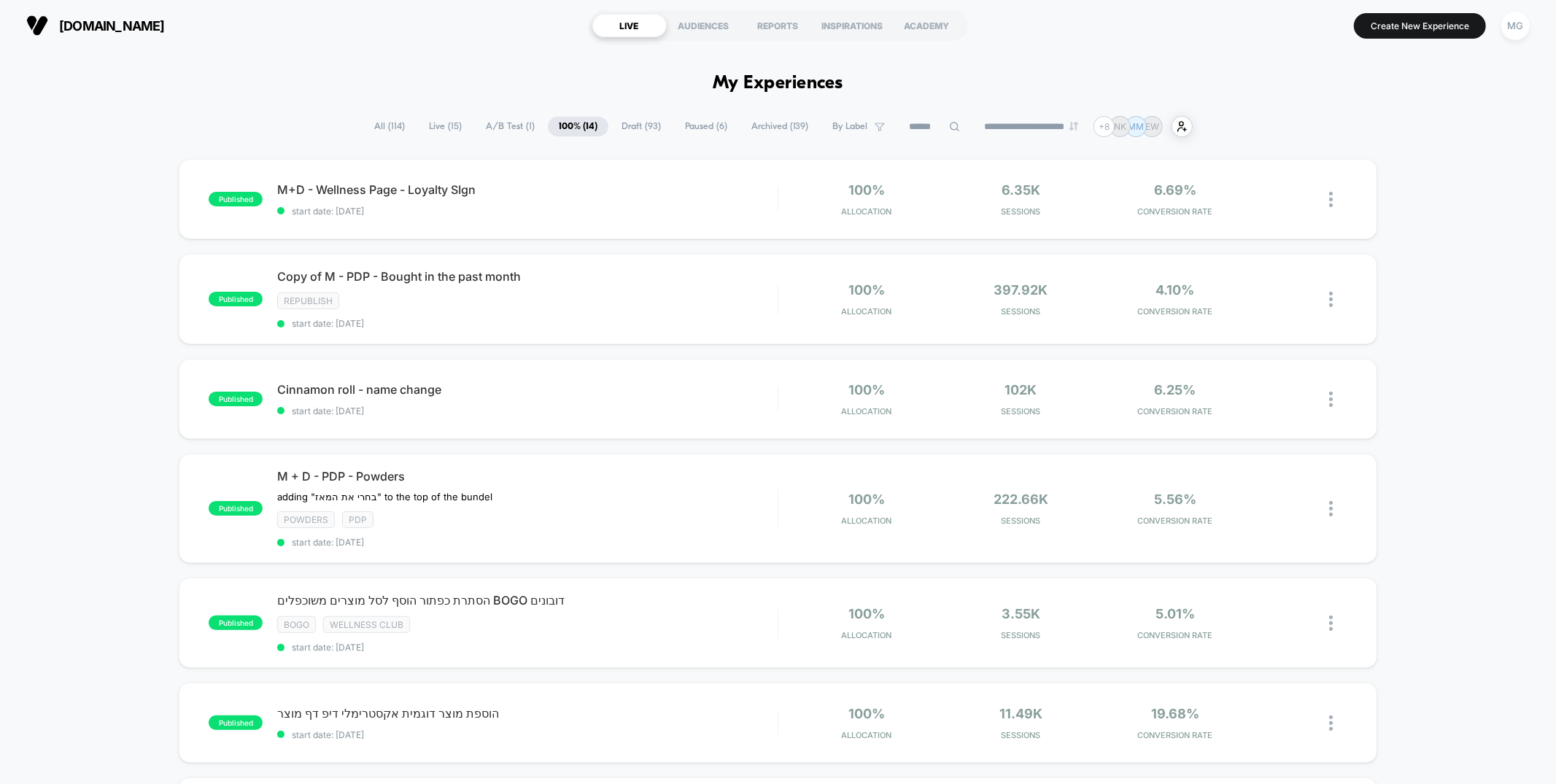
click at [629, 124] on span "Draft ( 93 )" at bounding box center [641, 127] width 61 height 20
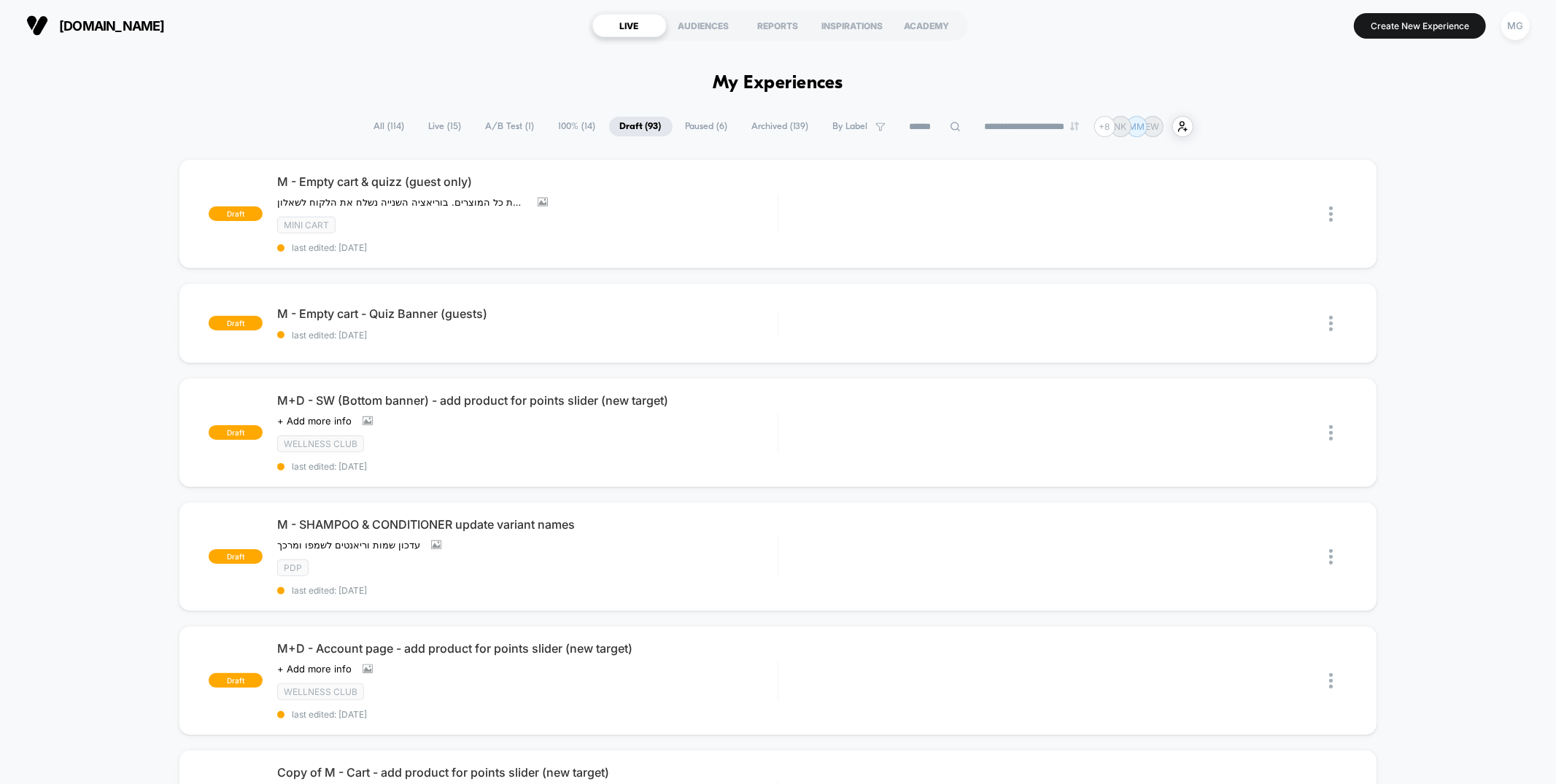
click at [549, 128] on span "100% ( 14 )" at bounding box center [577, 127] width 59 height 20
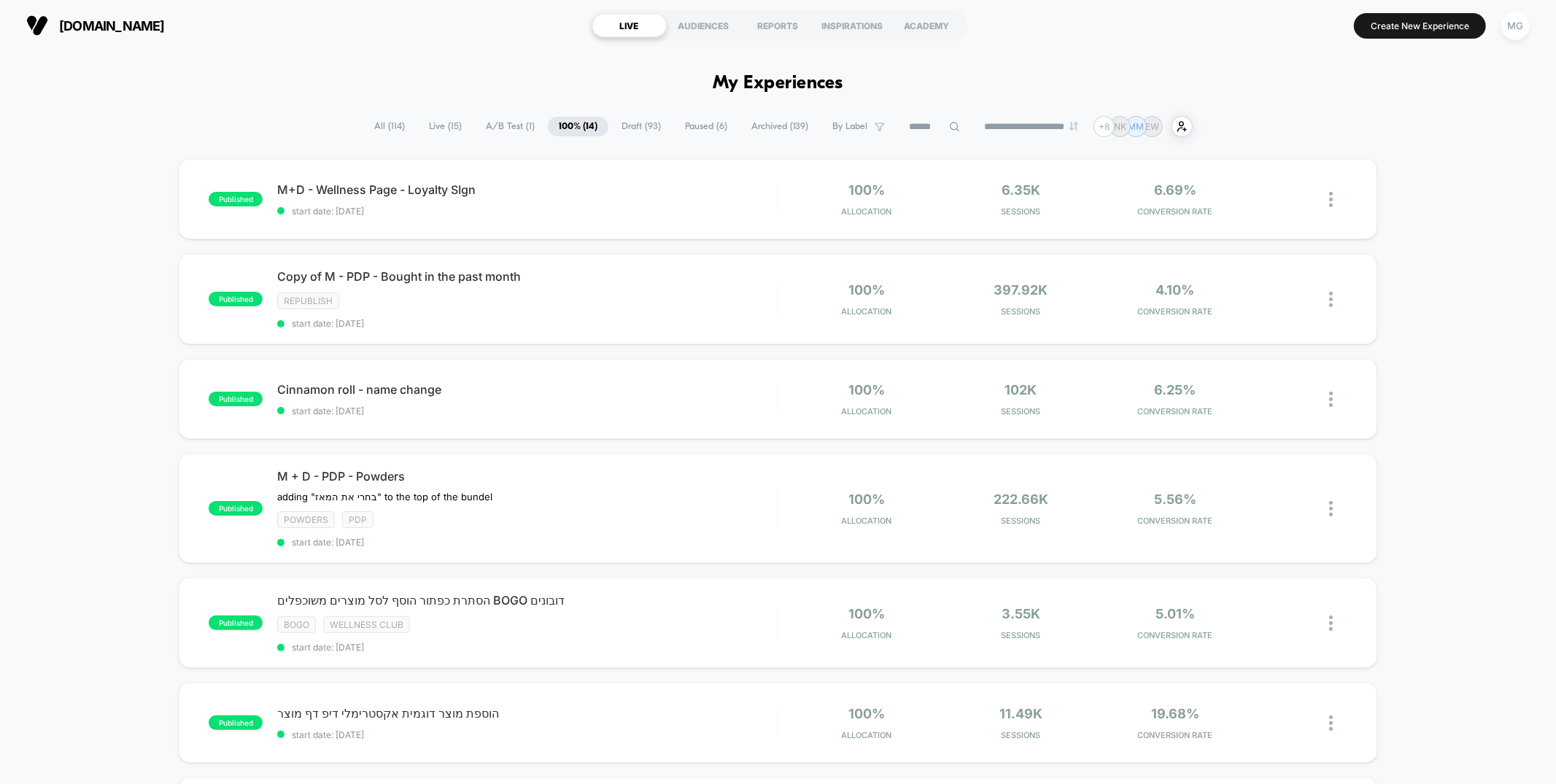
click at [363, 131] on span "All ( 114 )" at bounding box center [389, 127] width 52 height 20
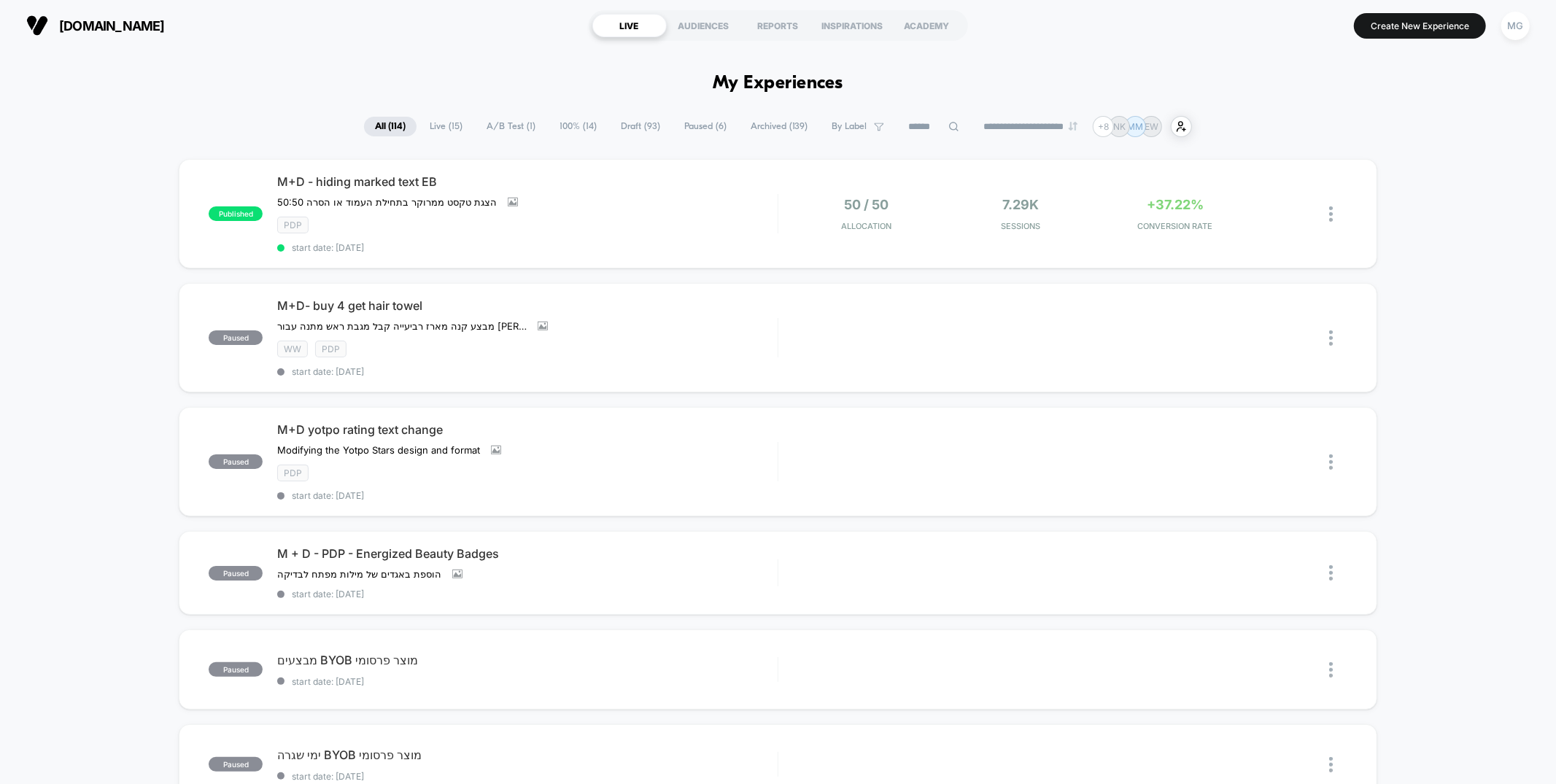
click at [917, 124] on input at bounding box center [934, 127] width 73 height 17
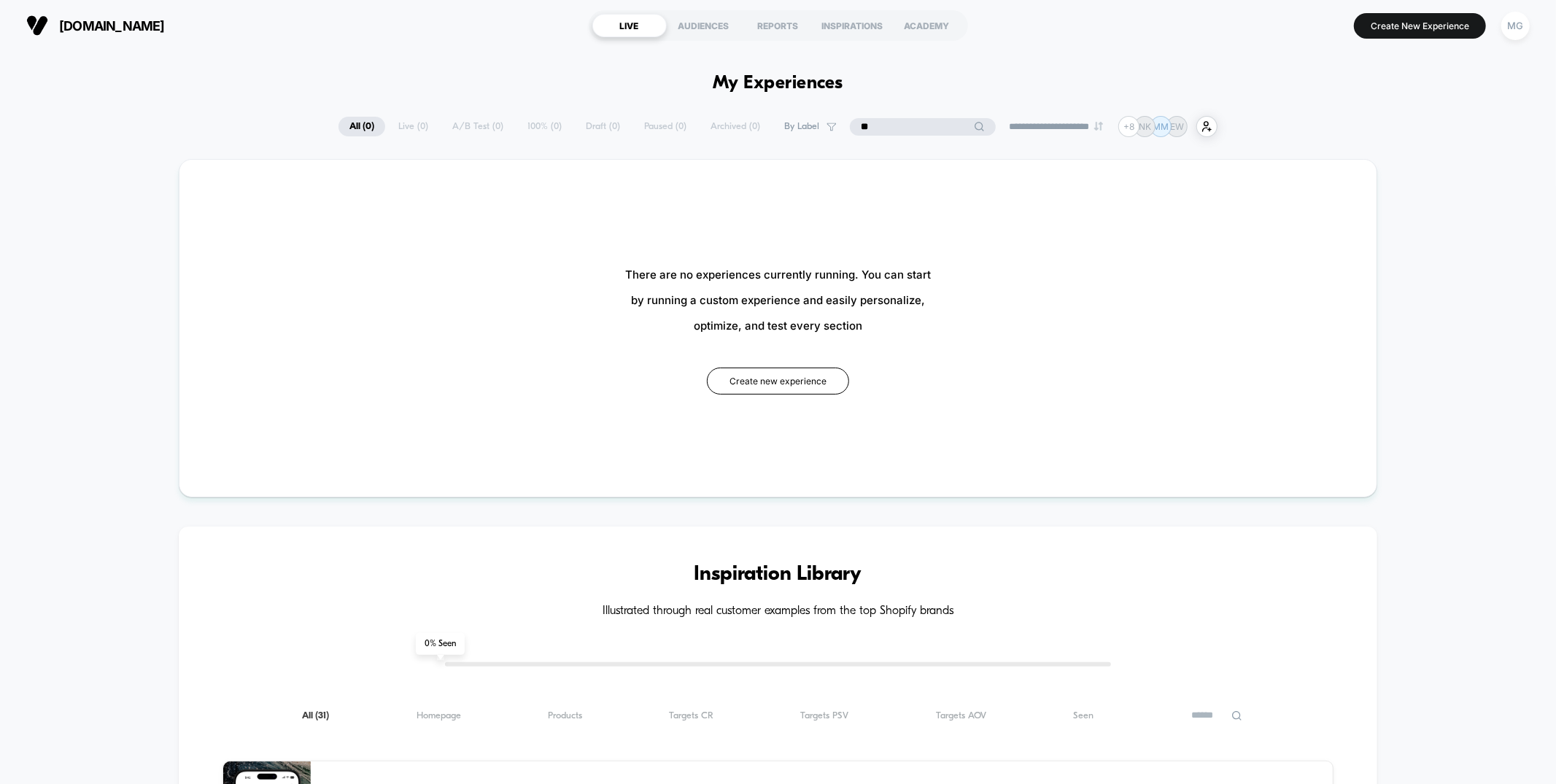
type input "*"
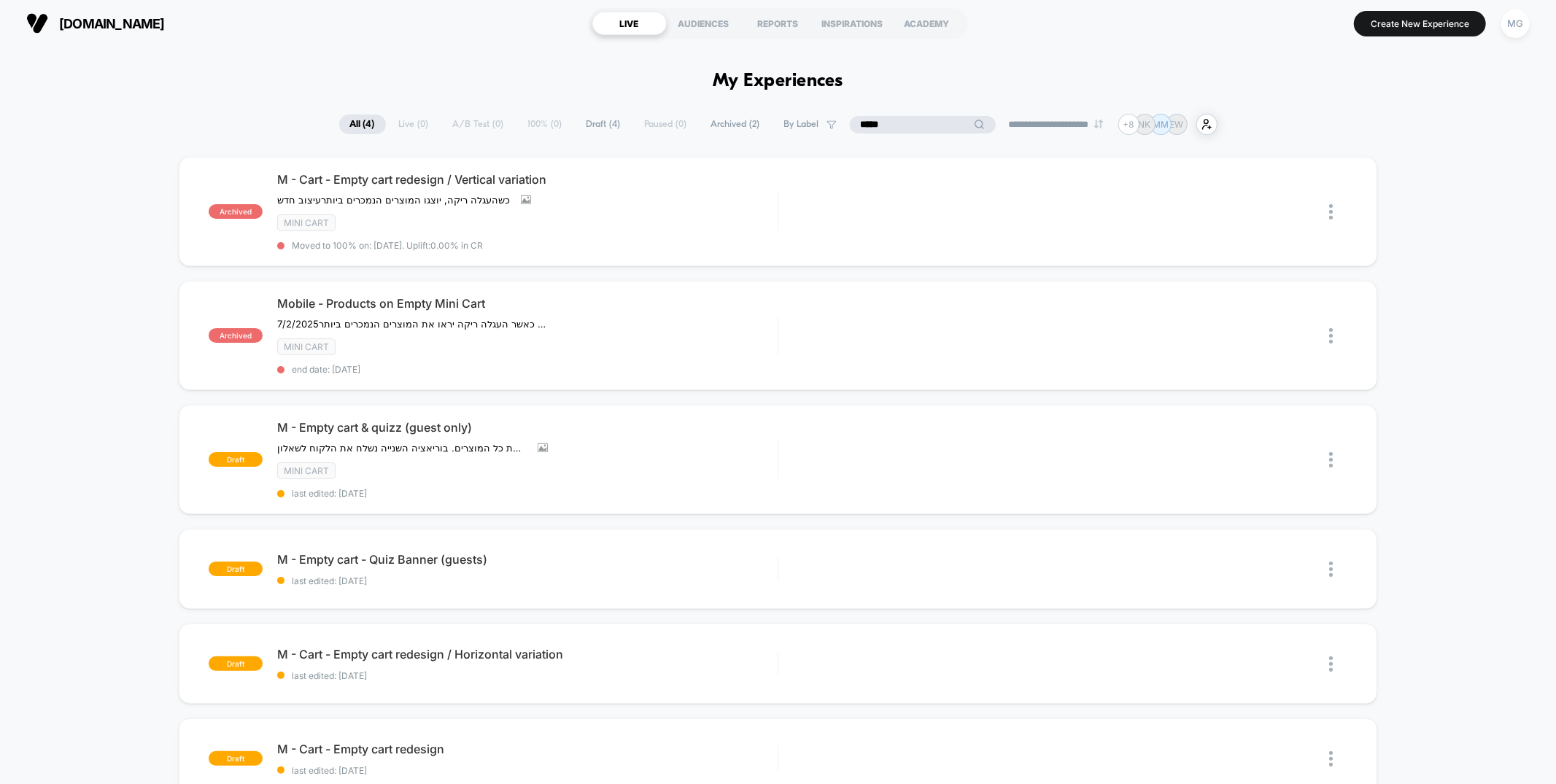
scroll to position [3, 0]
type input "*****"
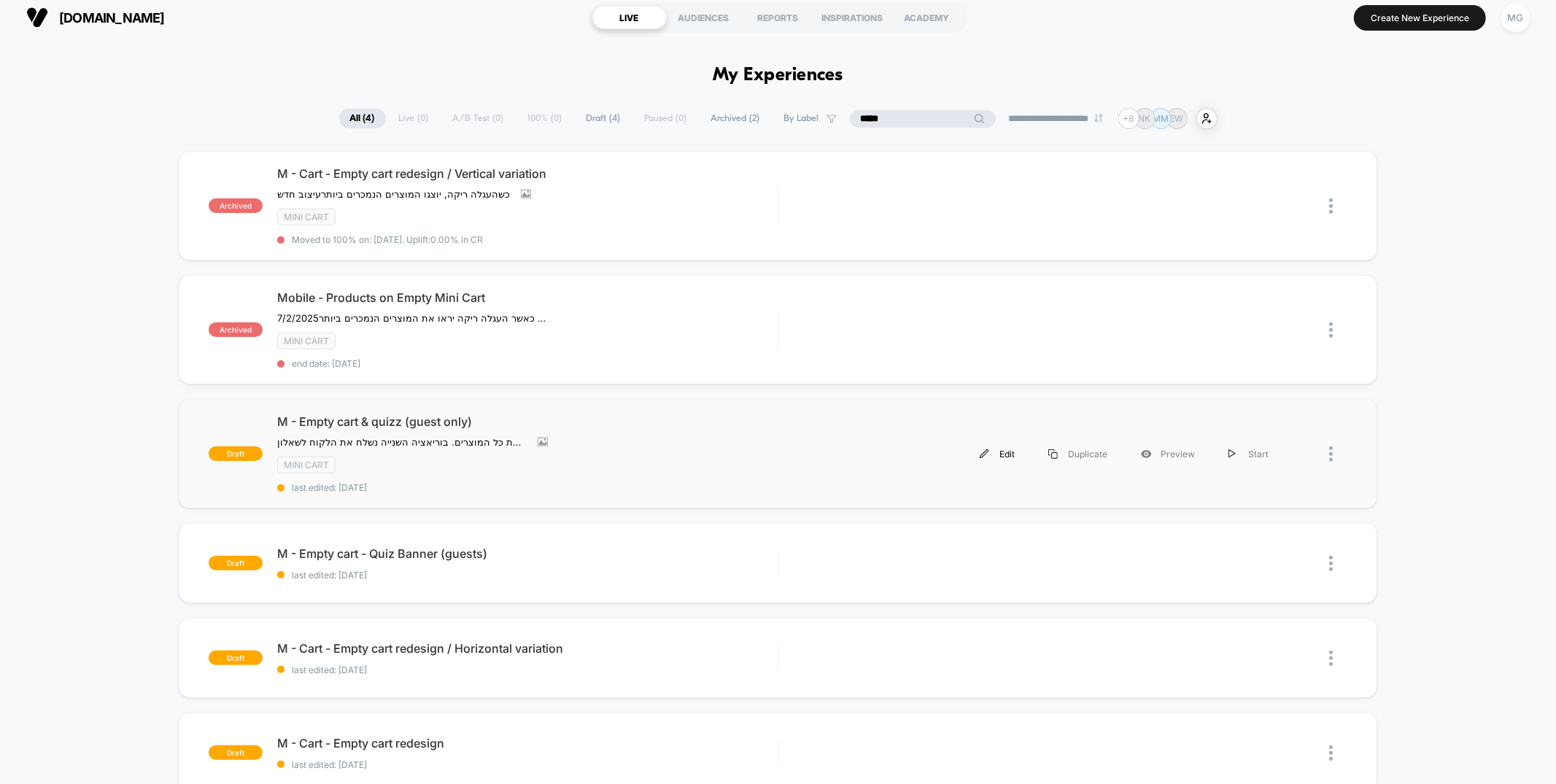
click at [998, 454] on div "Edit" at bounding box center [997, 454] width 69 height 33
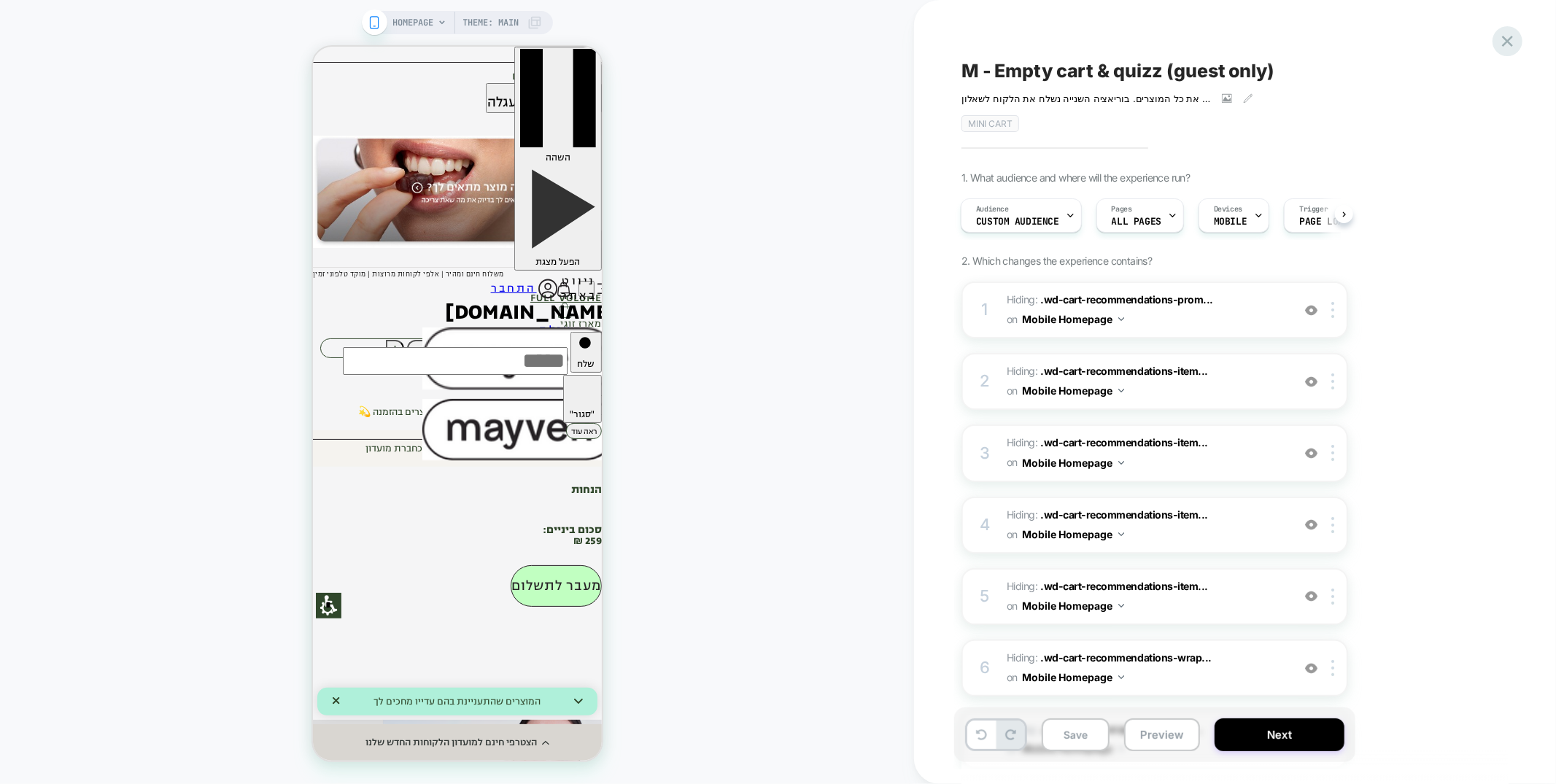
click at [1509, 41] on icon at bounding box center [1507, 41] width 20 height 20
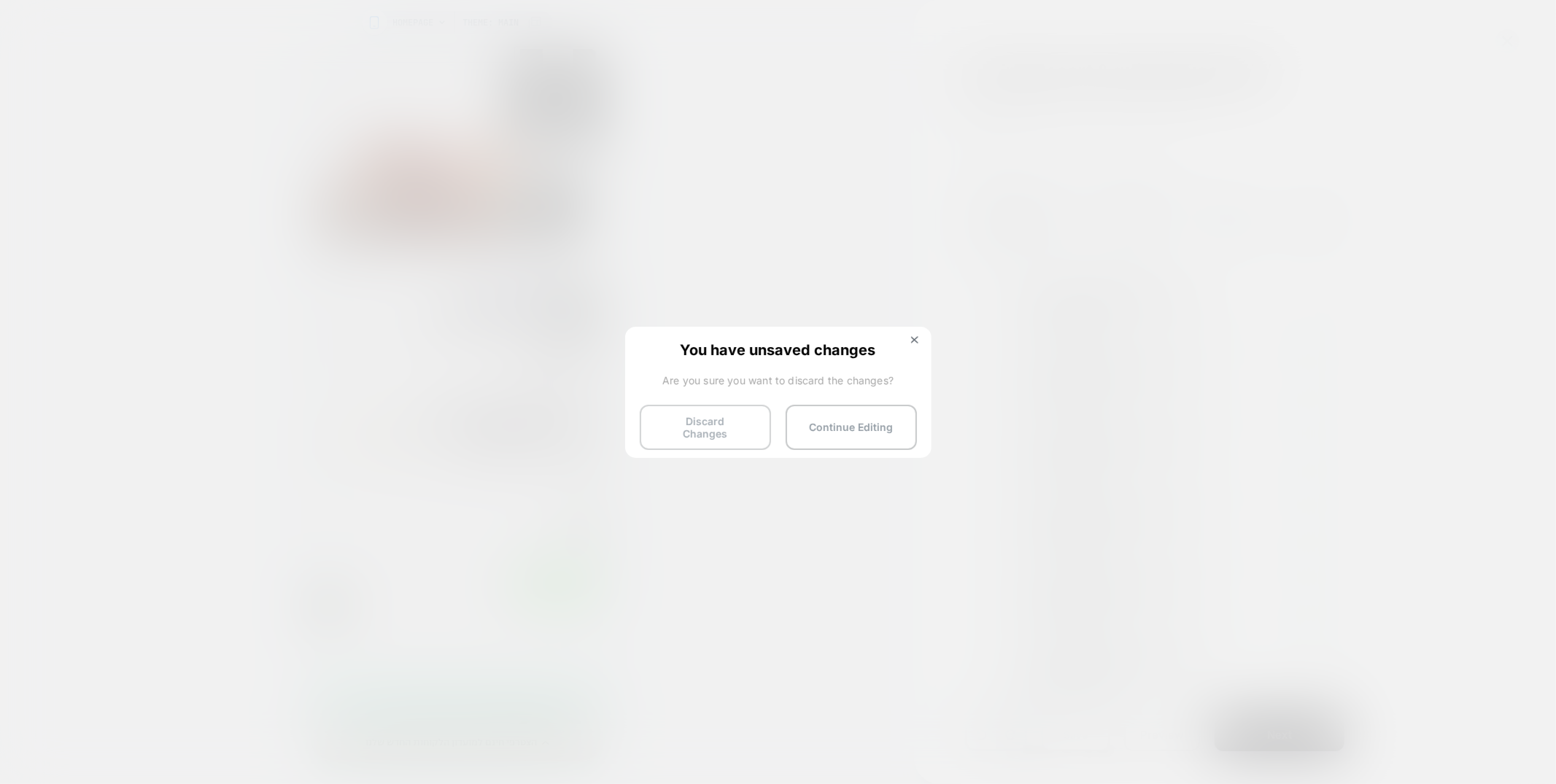
click at [675, 428] on button "Discard Changes" at bounding box center [705, 427] width 132 height 45
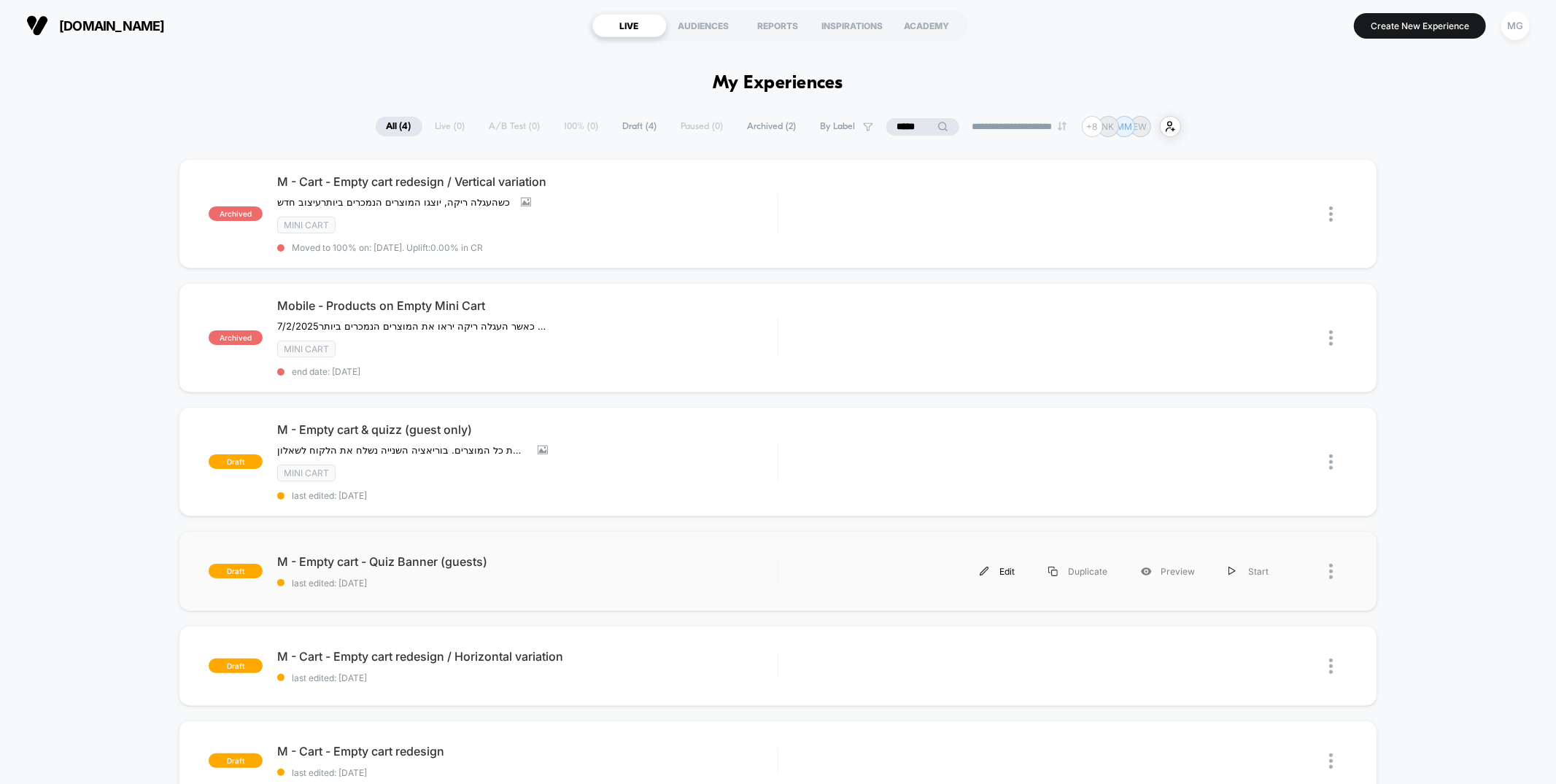
click at [1009, 562] on div "Edit" at bounding box center [997, 571] width 69 height 33
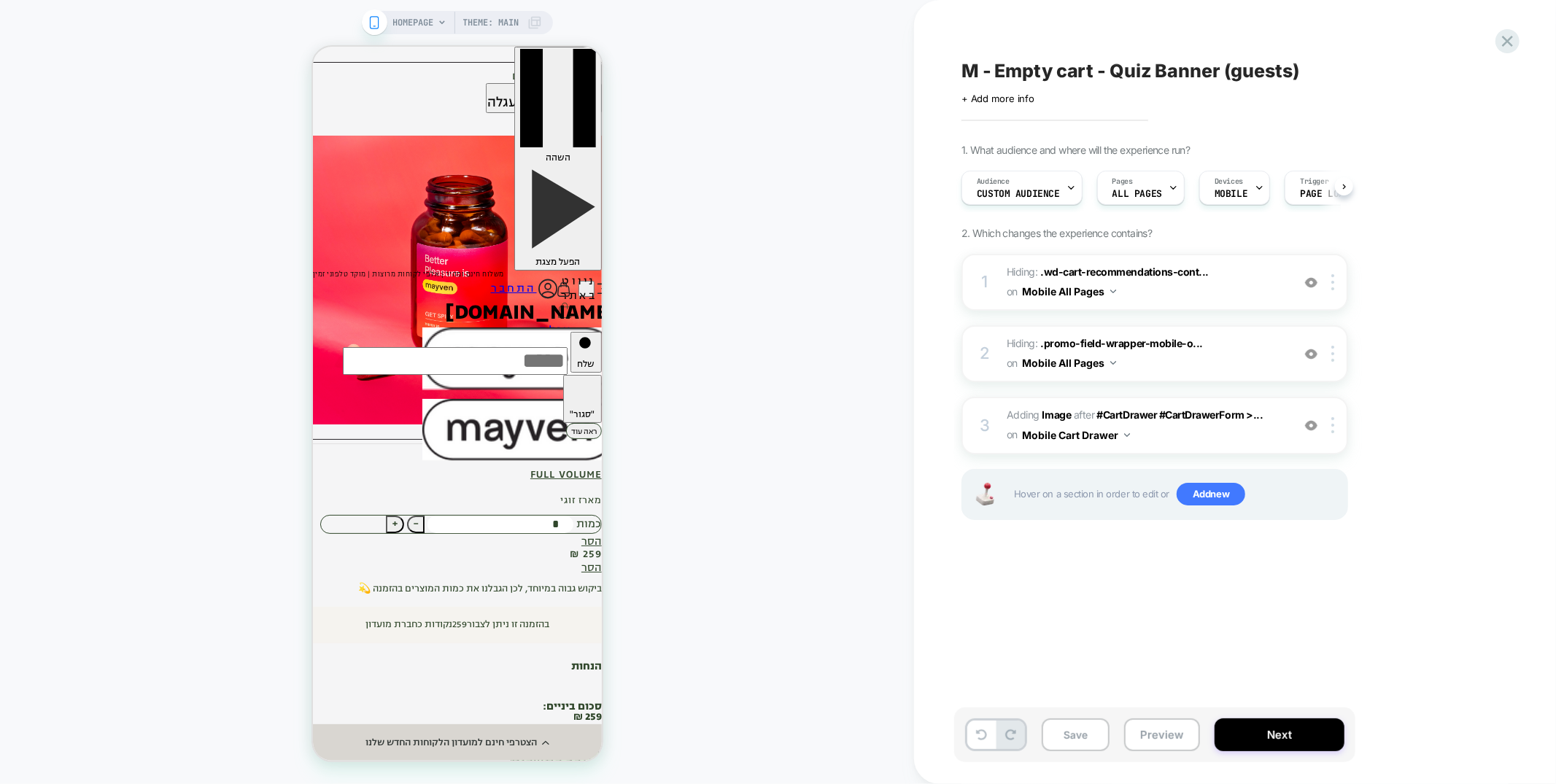
scroll to position [0, 1]
click at [568, 337] on span "1" at bounding box center [570, 344] width 3 height 16
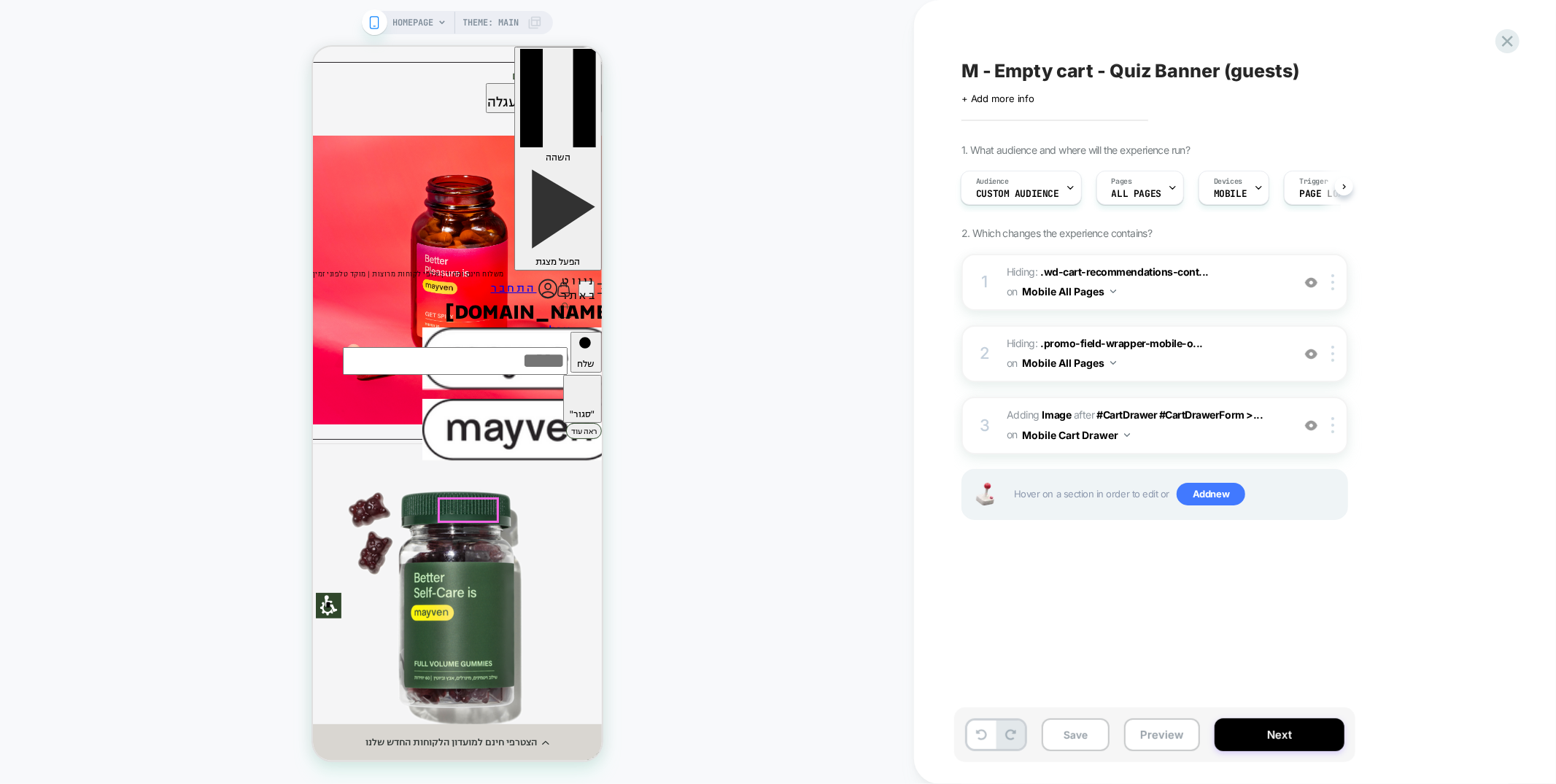
type input "*"
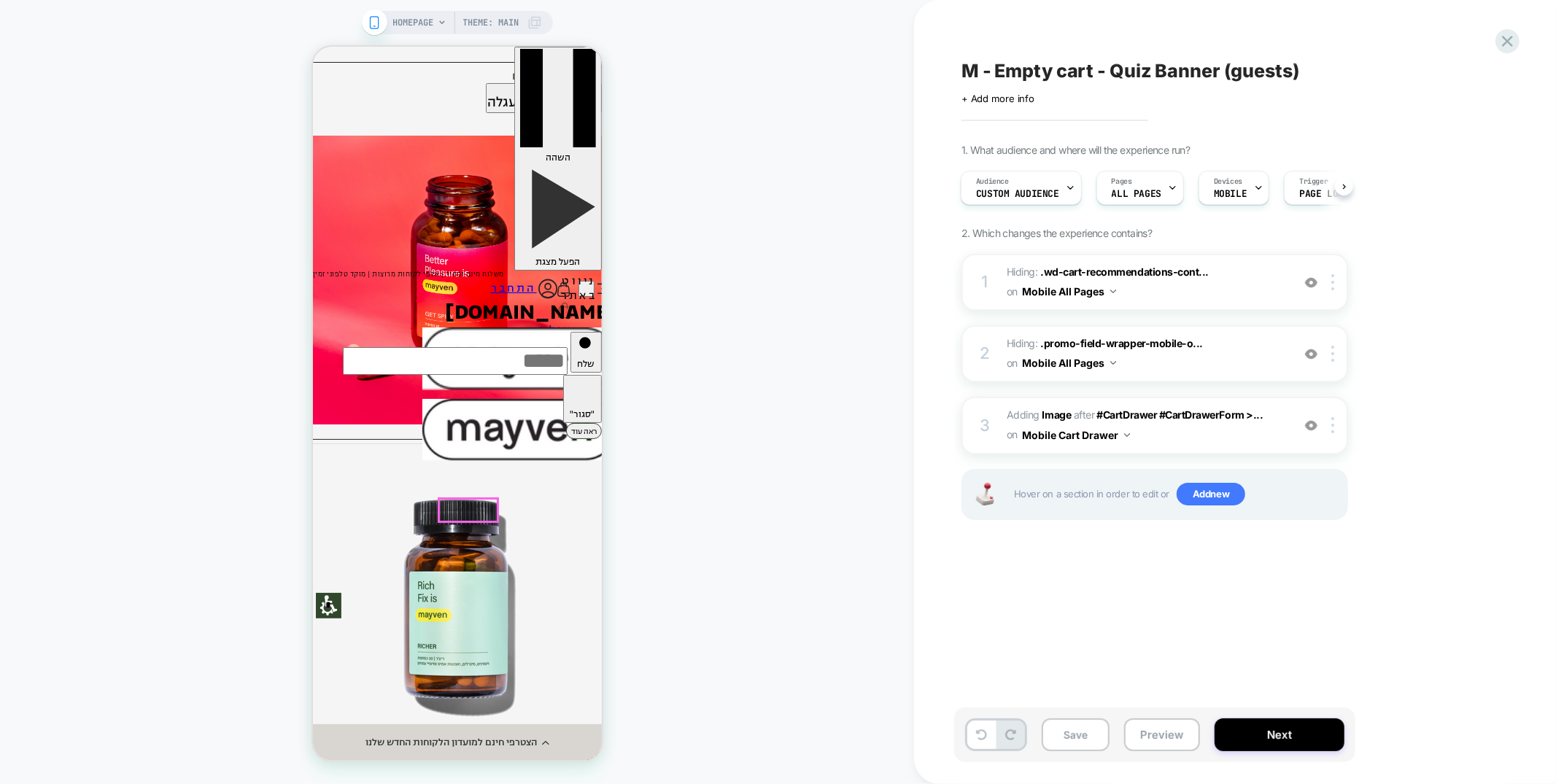
type input "*"
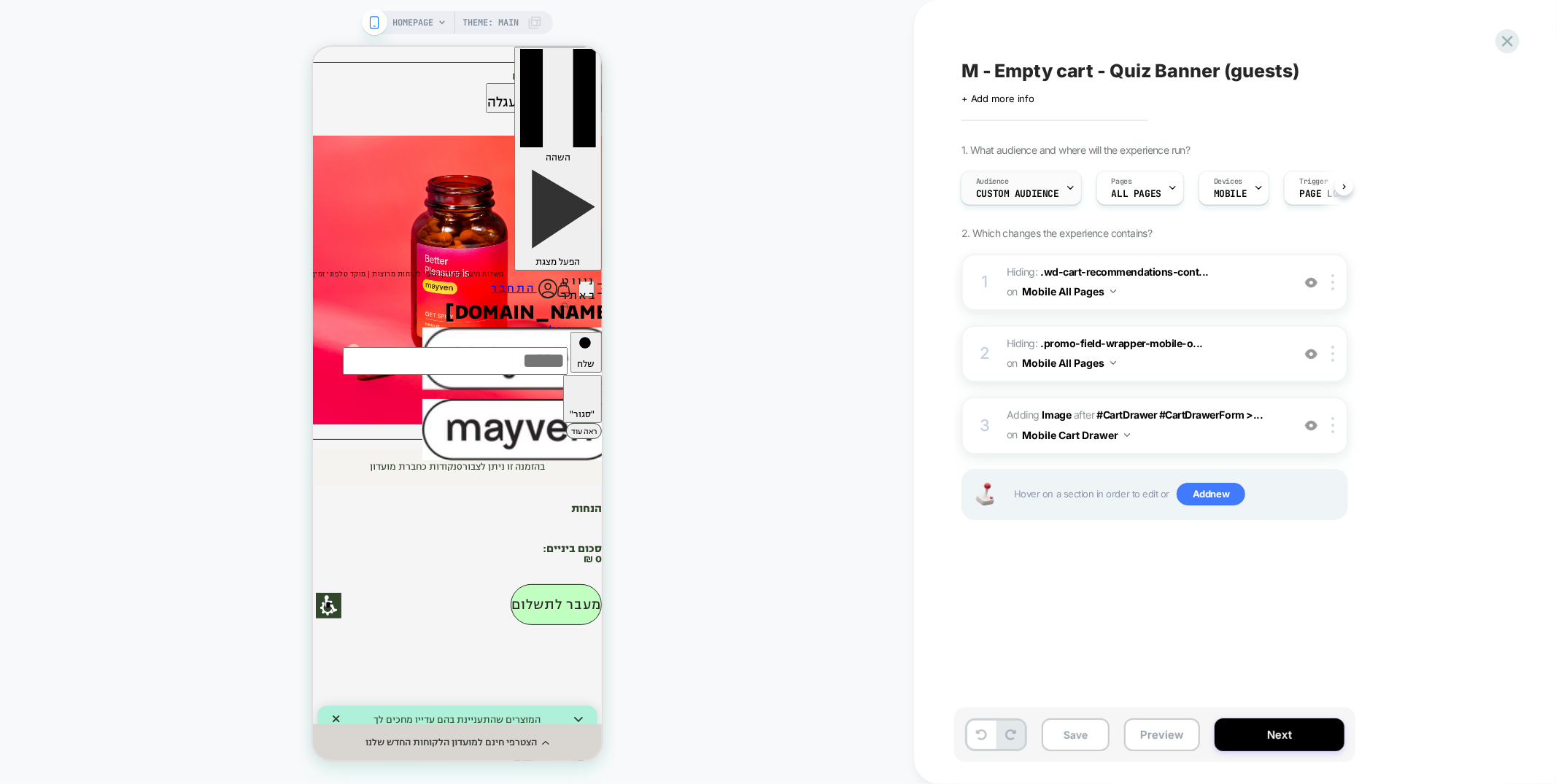
click at [1037, 190] on span "Custom Audience" at bounding box center [1017, 194] width 84 height 10
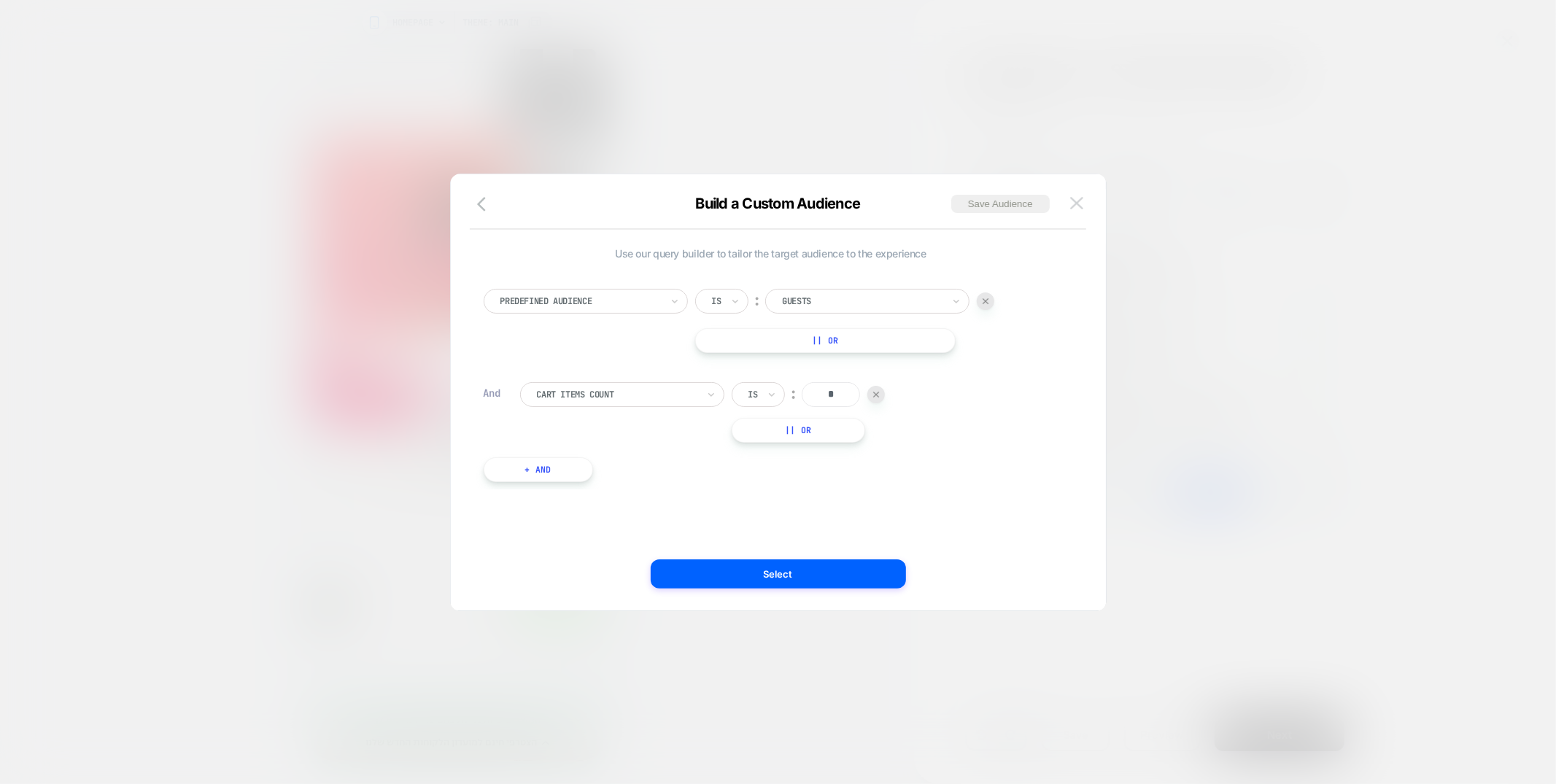
click at [1086, 200] on button at bounding box center [1076, 203] width 22 height 22
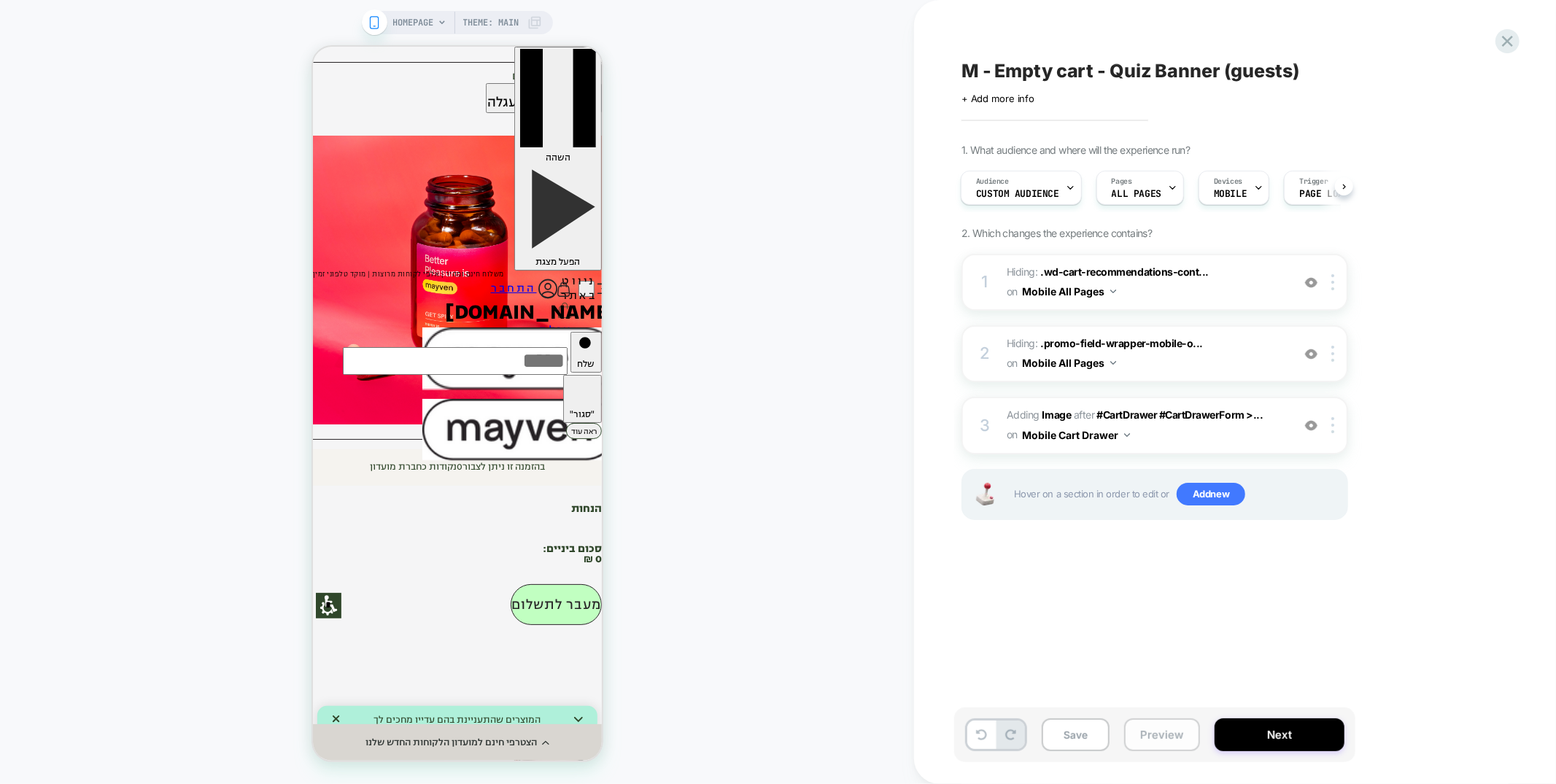
click at [1140, 731] on button "Preview" at bounding box center [1162, 735] width 76 height 33
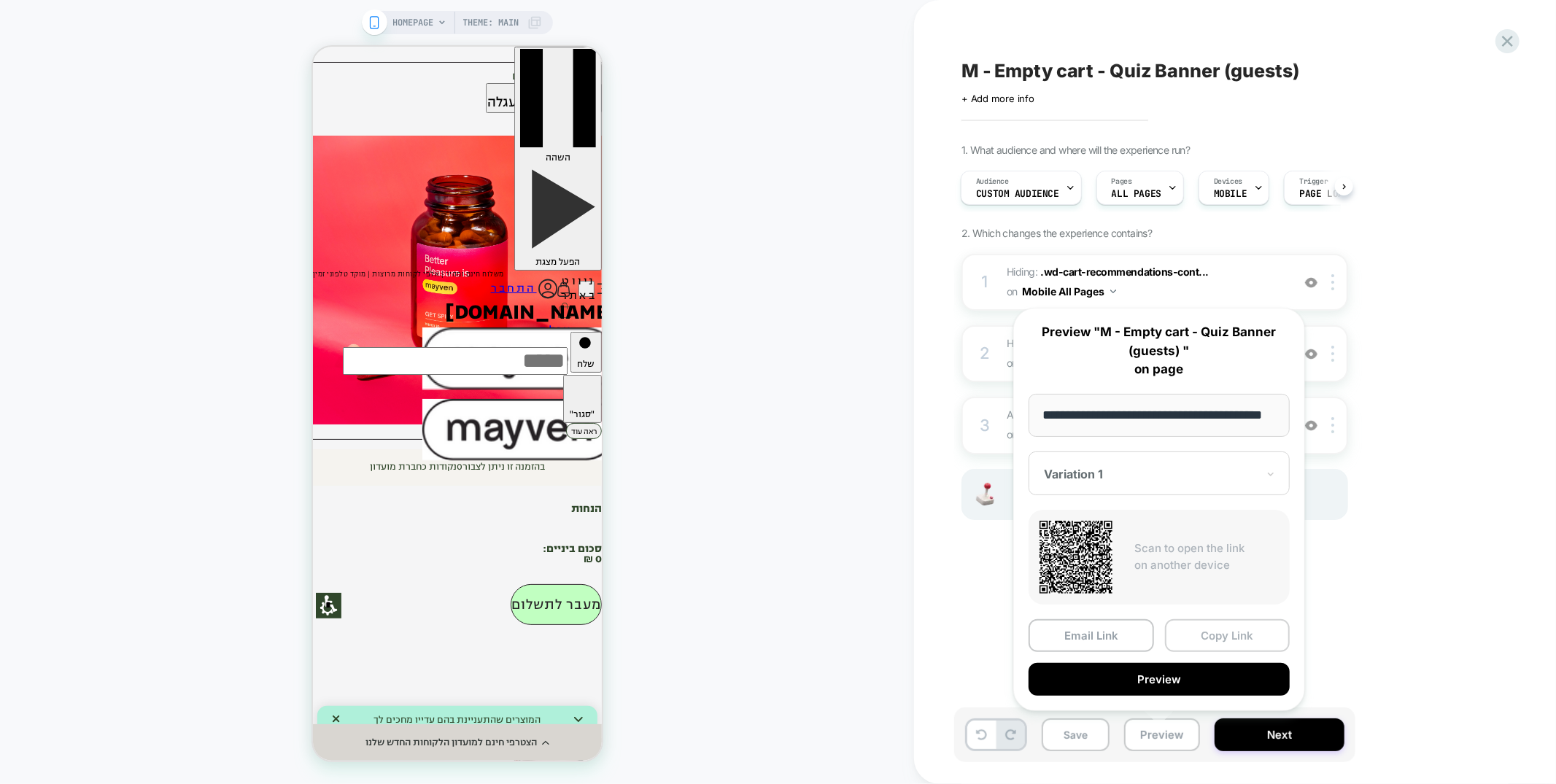
scroll to position [0, 0]
drag, startPoint x: 1171, startPoint y: 632, endPoint x: 1126, endPoint y: 600, distance: 55.2
click at [1171, 632] on button "Copy Link" at bounding box center [1228, 636] width 126 height 33
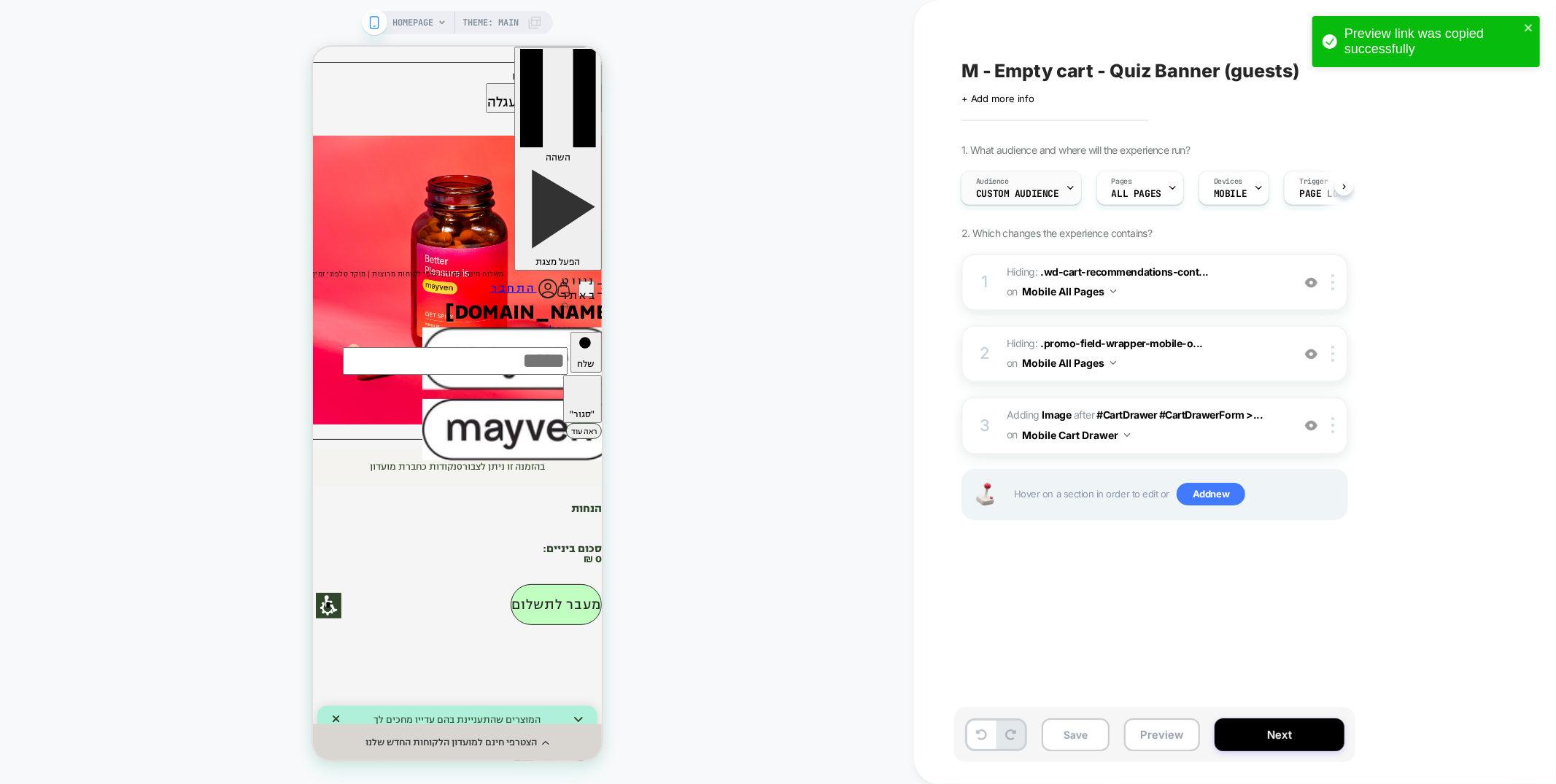
click at [1043, 195] on span "Custom Audience" at bounding box center [1017, 194] width 84 height 10
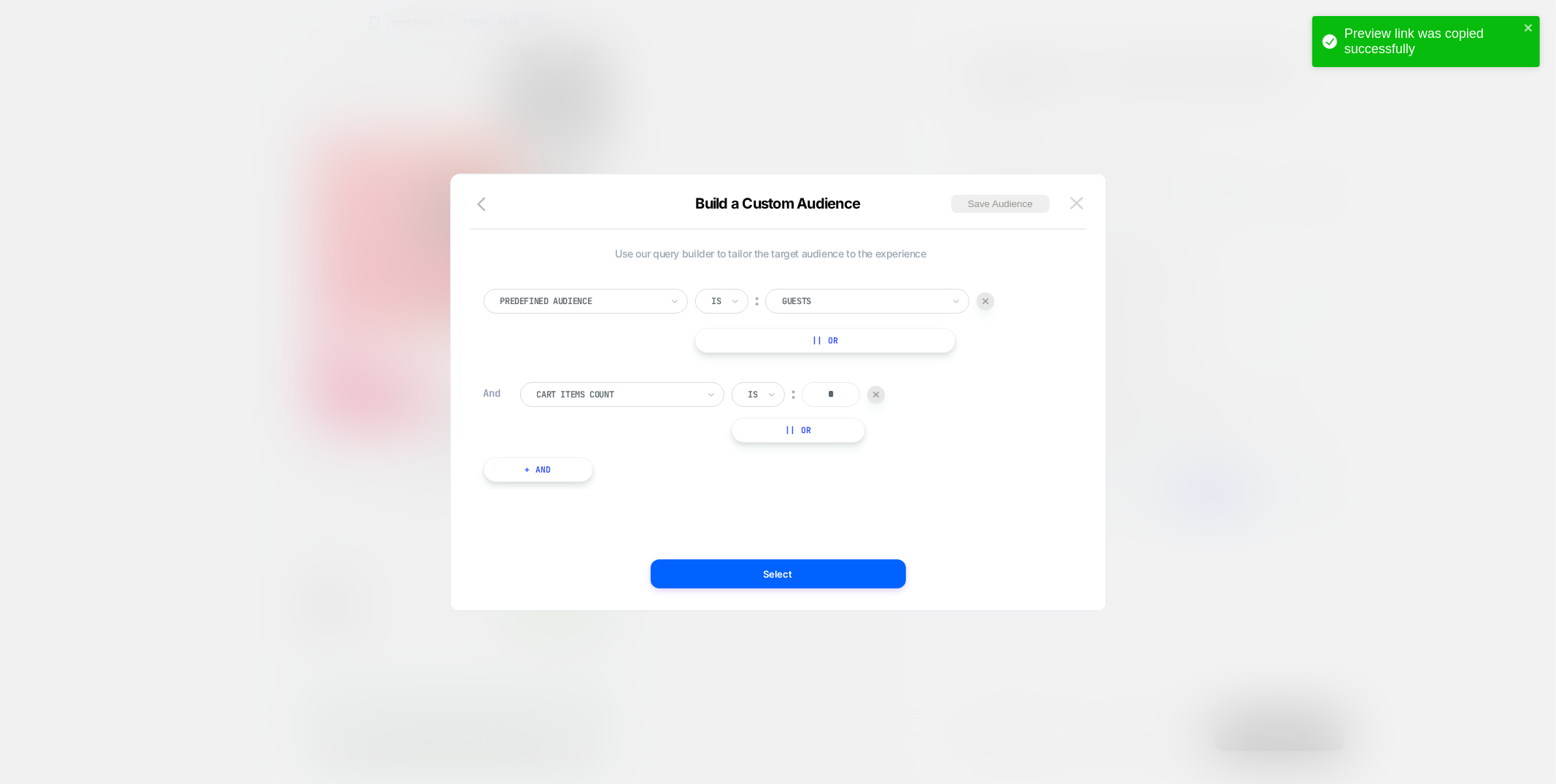
click at [1080, 198] on img at bounding box center [1077, 203] width 13 height 12
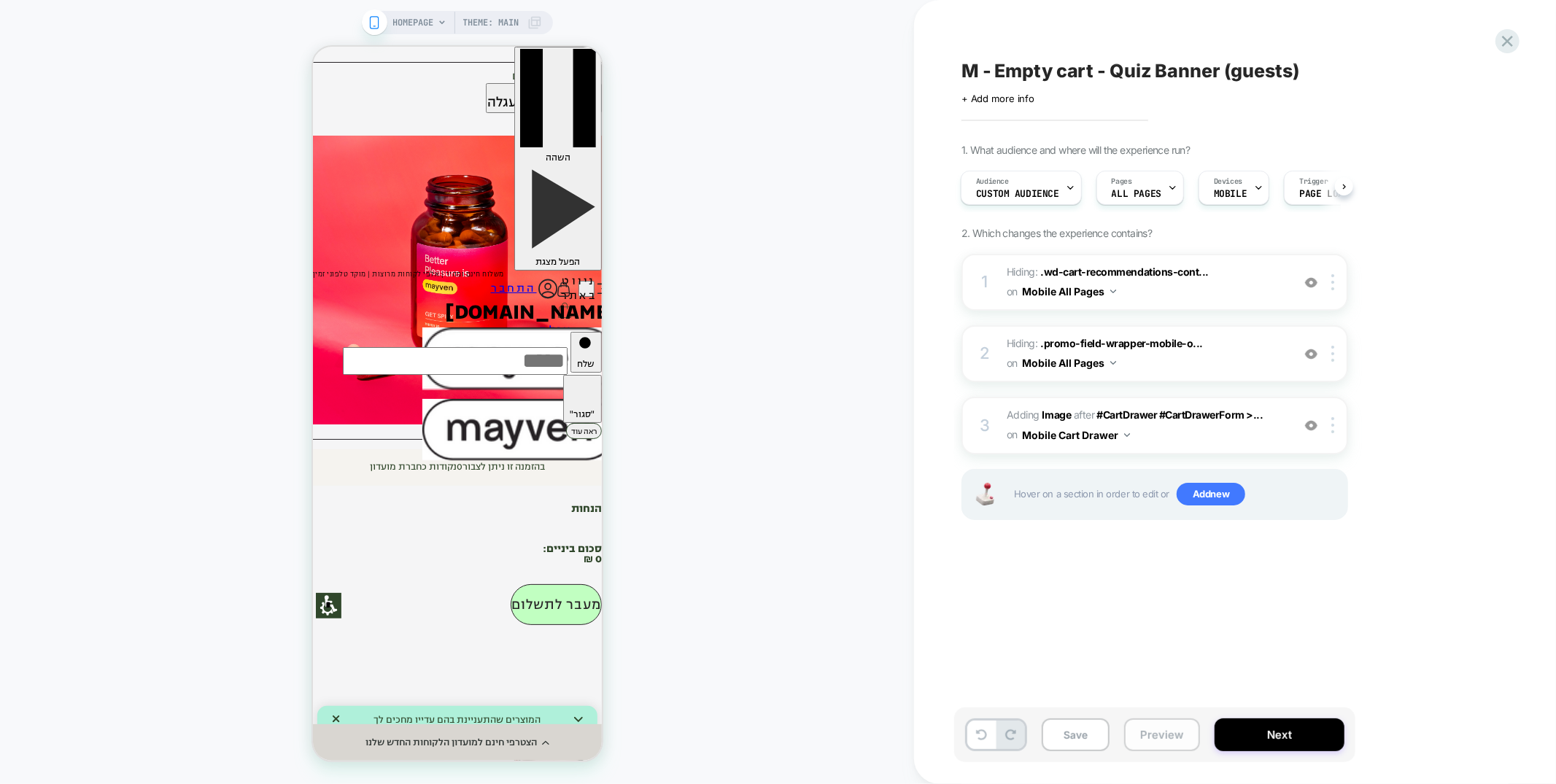
click at [1135, 731] on button "Preview" at bounding box center [1162, 735] width 76 height 33
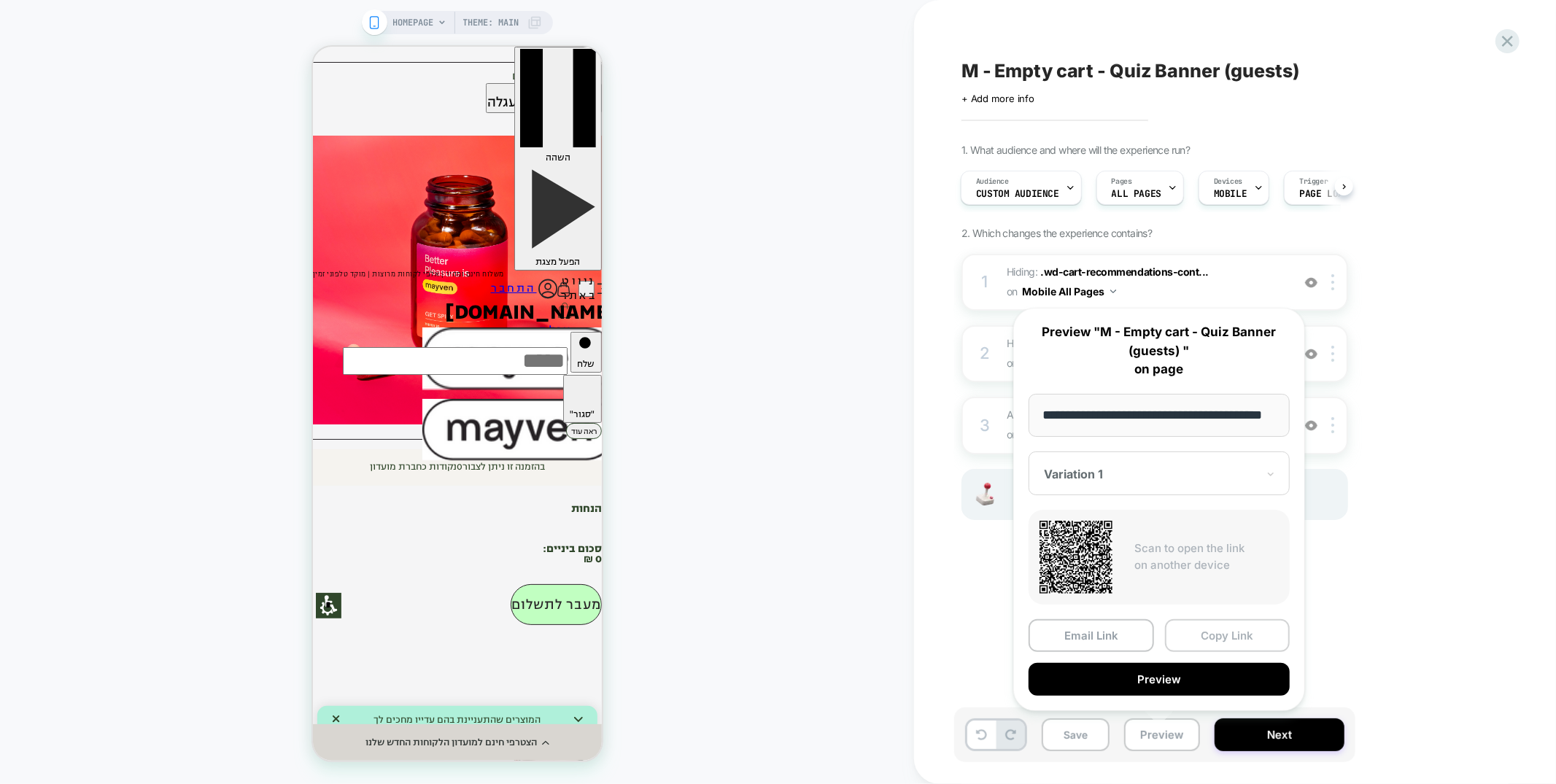
click at [1198, 632] on button "Copy Link" at bounding box center [1228, 636] width 126 height 33
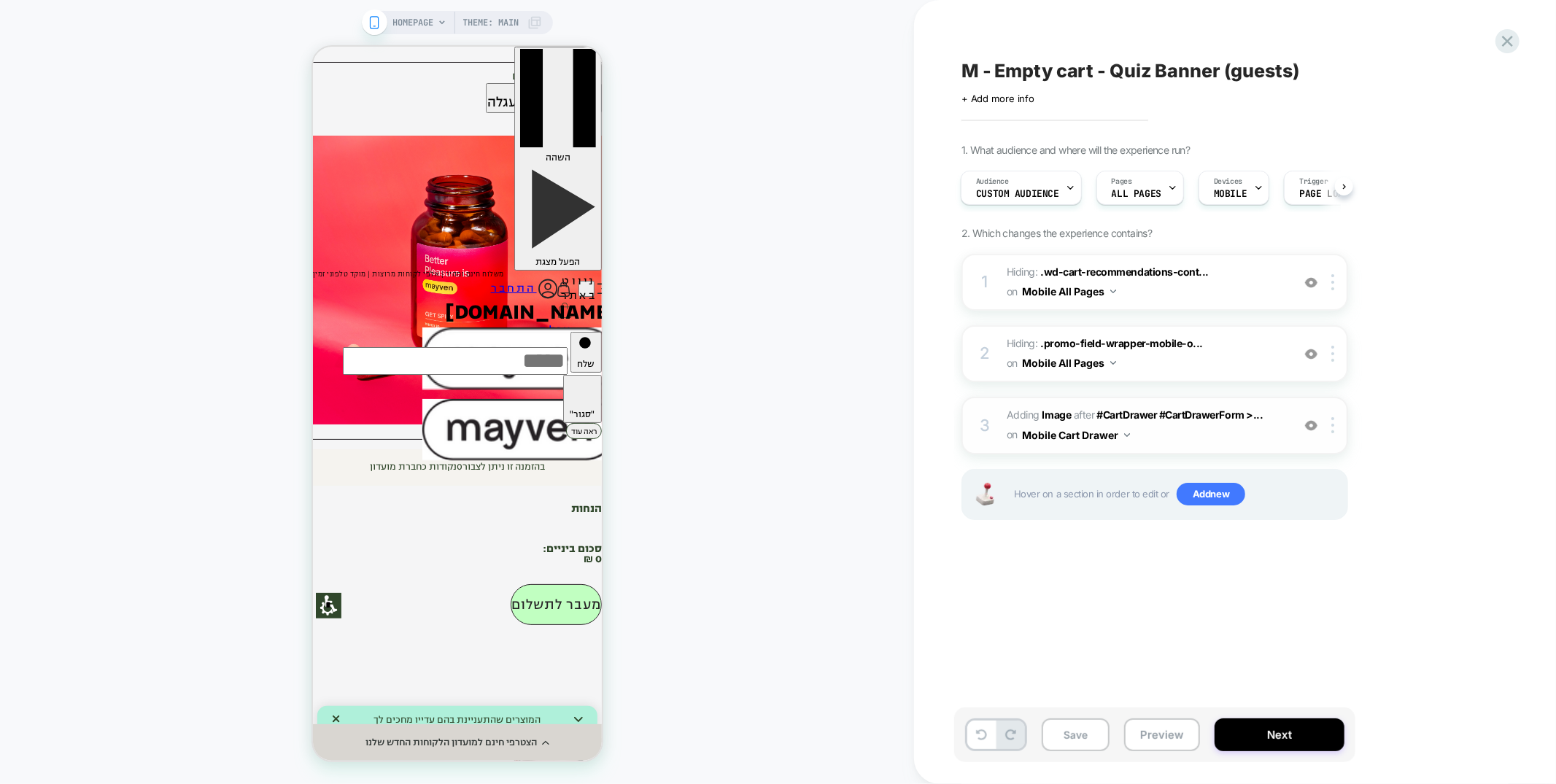
click at [1148, 434] on span "#_loomi_addon_1757508271851 Adding Image AFTER #CartDrawer #CartDrawerForm >...…" at bounding box center [1146, 425] width 278 height 40
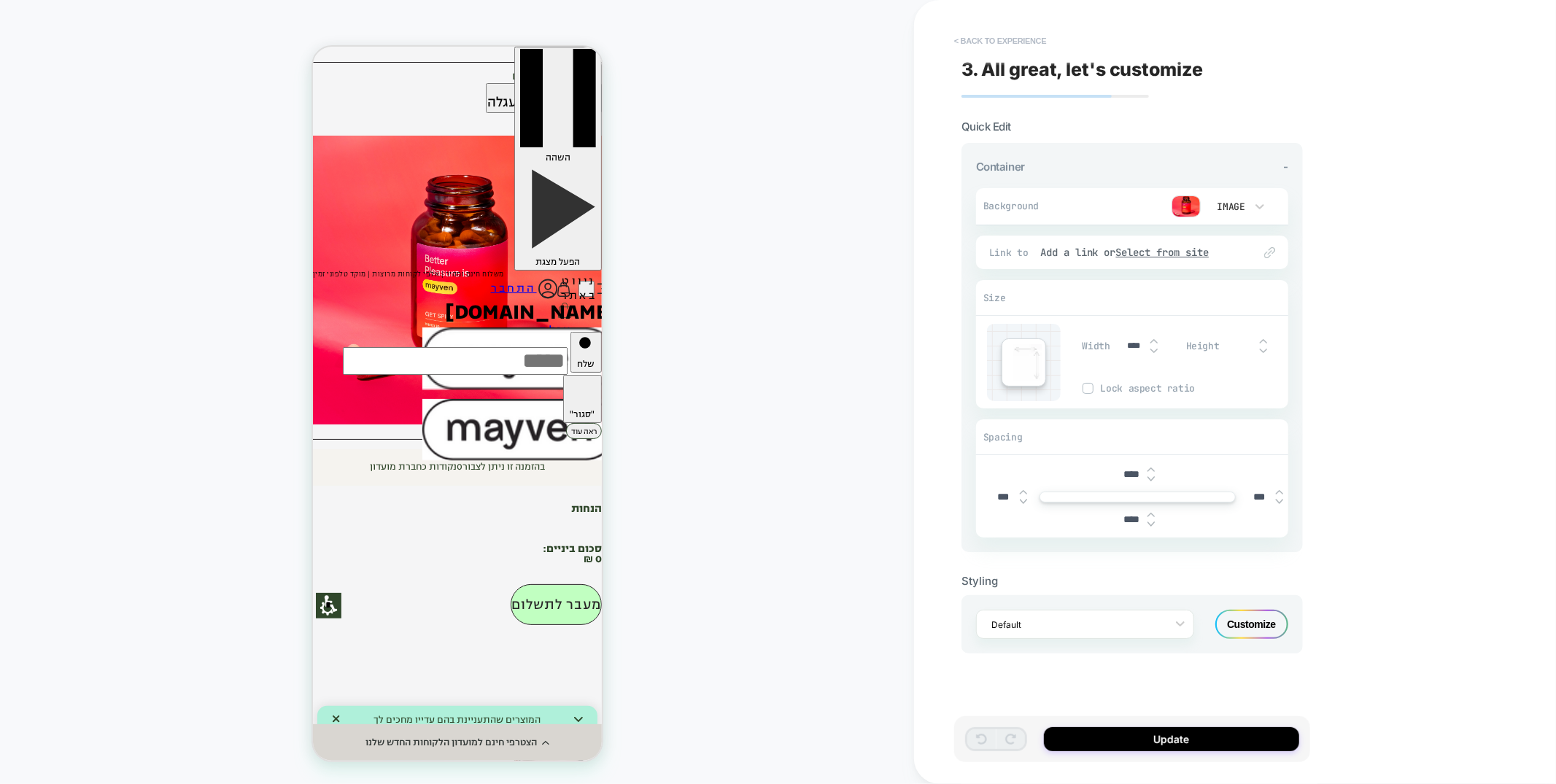
click at [989, 48] on button "< Back to experience" at bounding box center [1000, 41] width 107 height 23
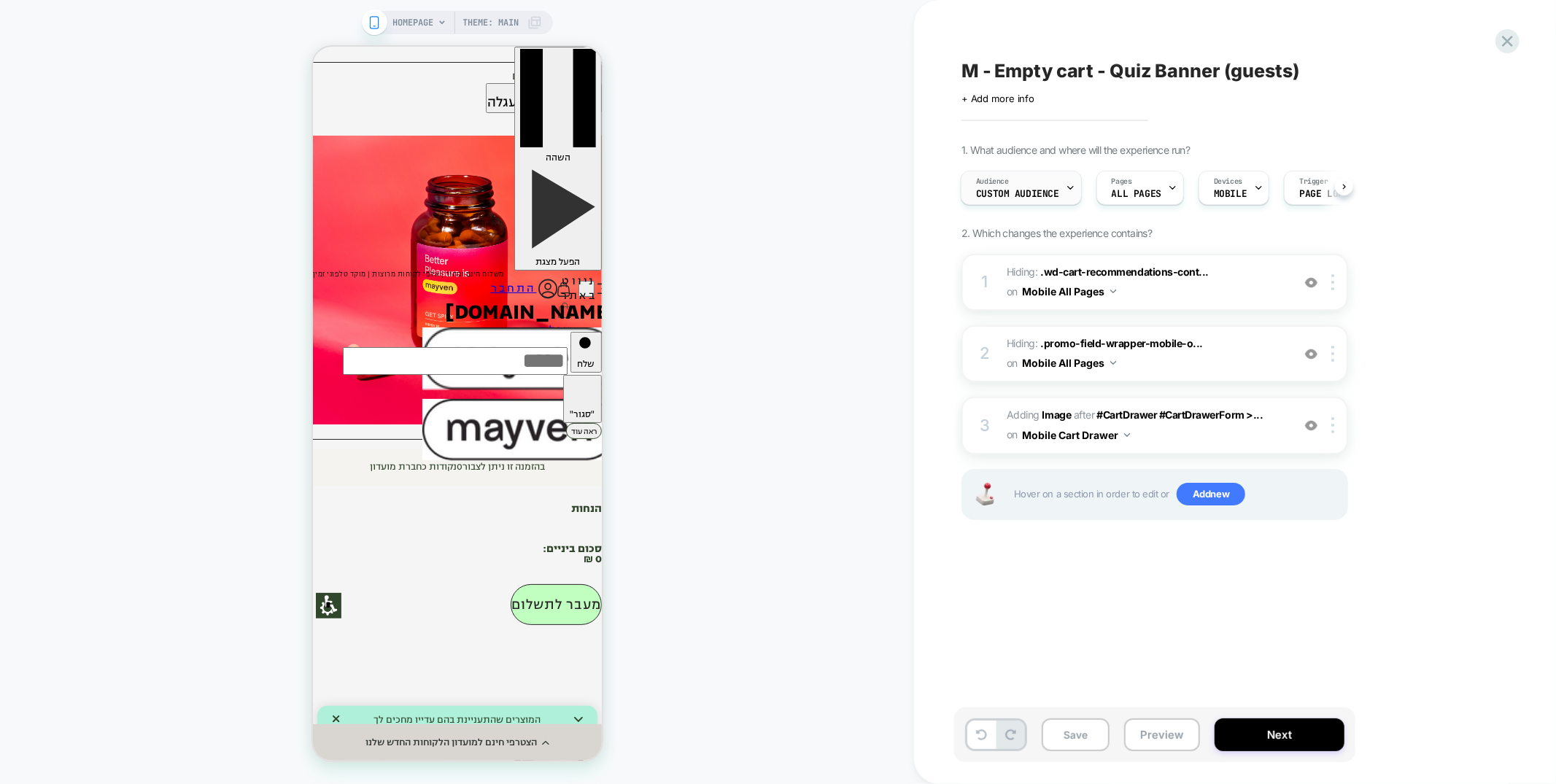
scroll to position [0, 3]
click at [1060, 192] on div "Audience Custom Audience" at bounding box center [1016, 188] width 113 height 33
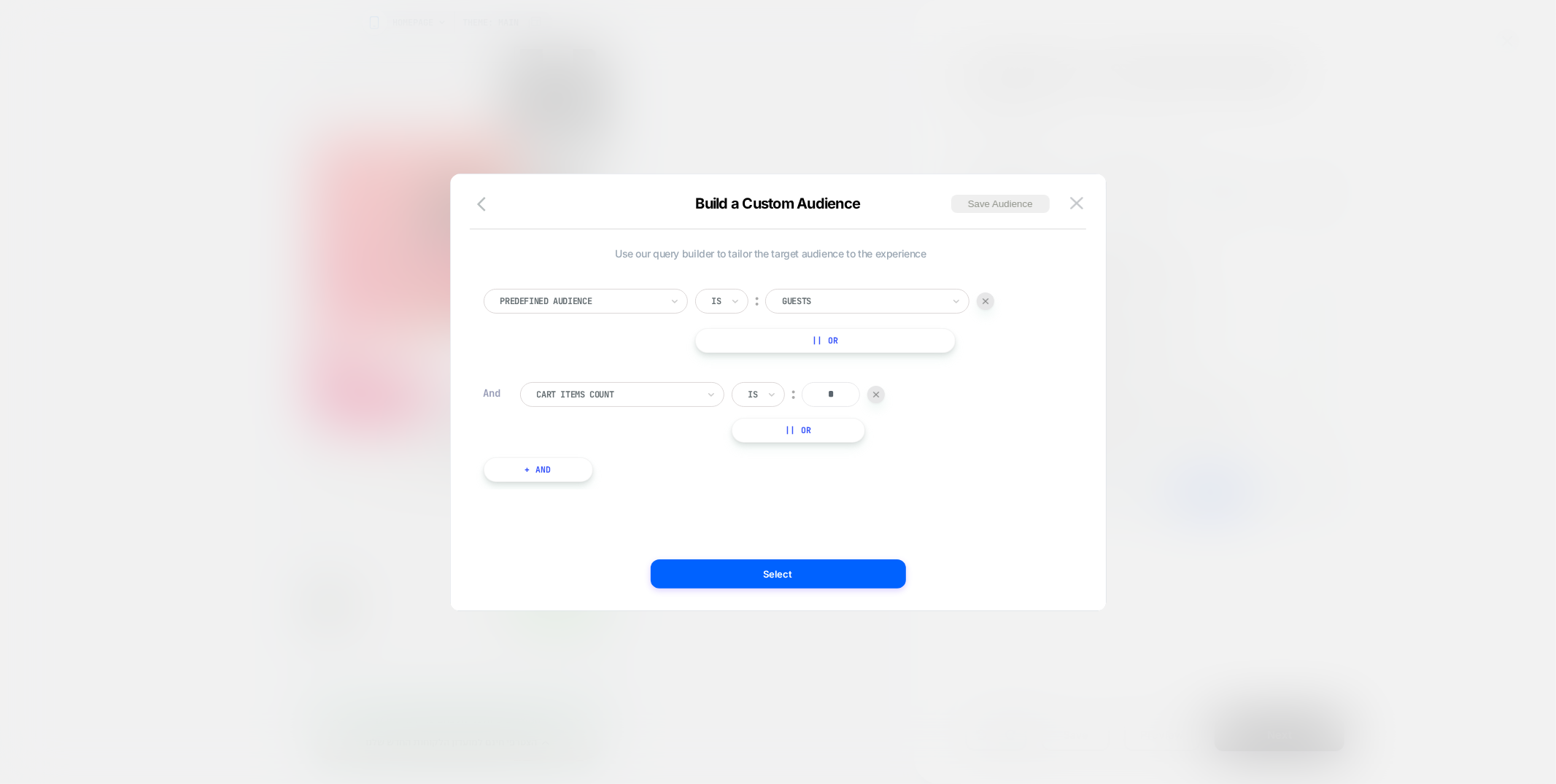
scroll to position [0, 11]
click at [1083, 199] on img at bounding box center [1077, 203] width 13 height 12
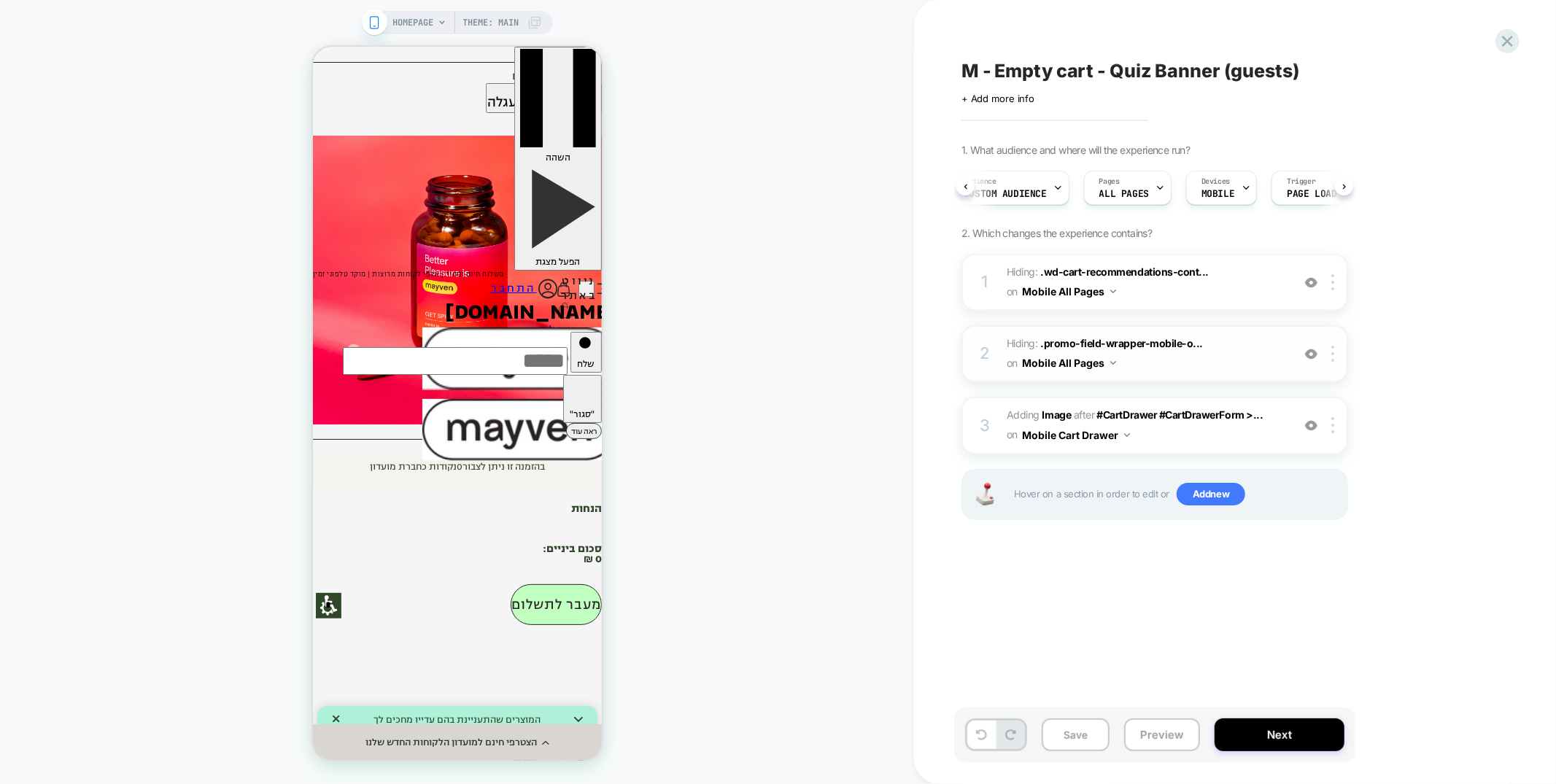
scroll to position [0, 21]
click at [1066, 734] on button "Save" at bounding box center [1075, 735] width 68 height 33
click at [1500, 42] on icon at bounding box center [1507, 41] width 20 height 20
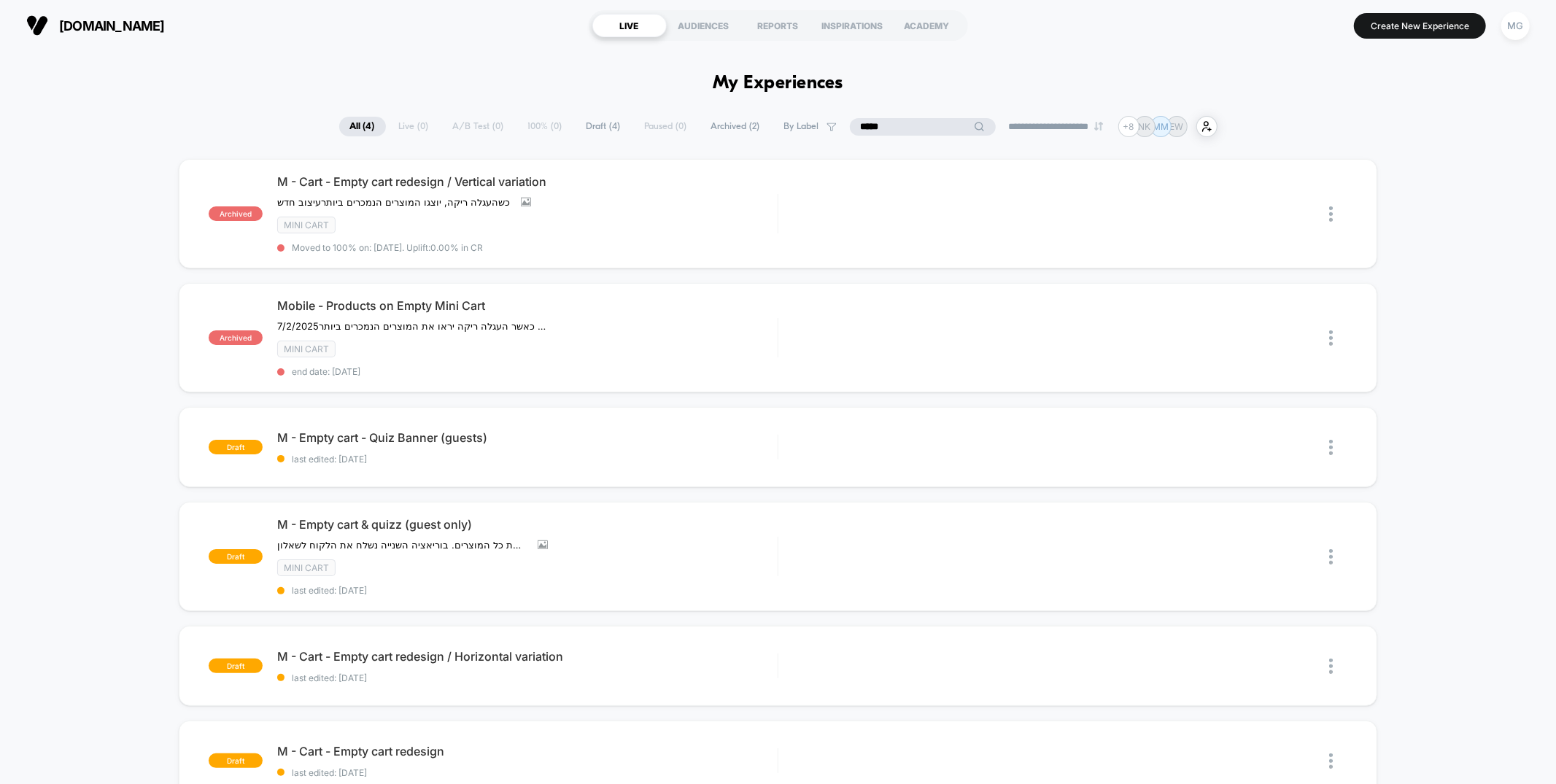
click at [904, 125] on input "*****" at bounding box center [922, 127] width 146 height 17
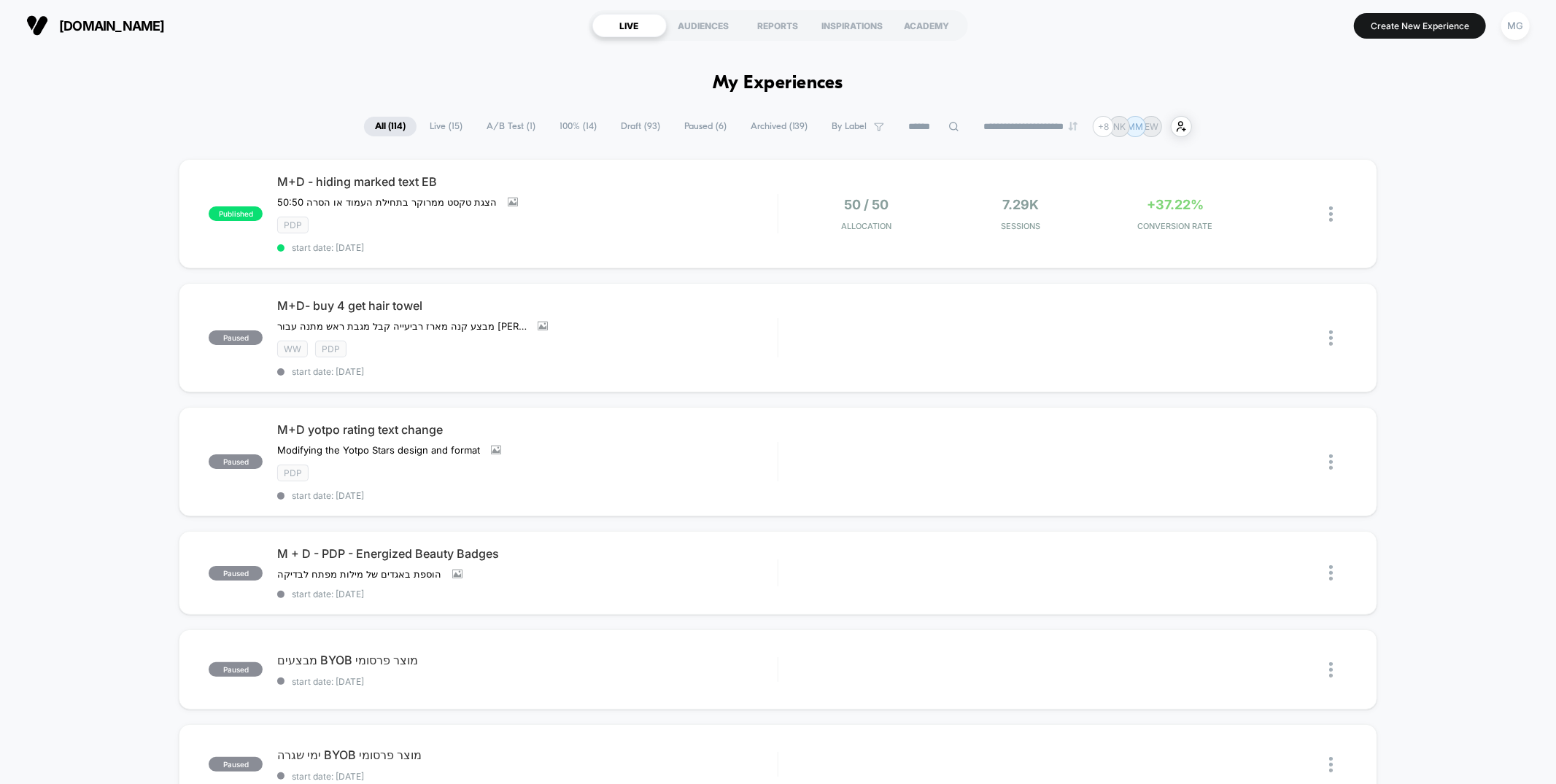
click at [476, 128] on span "A/B Test ( 1 )" at bounding box center [511, 127] width 71 height 20
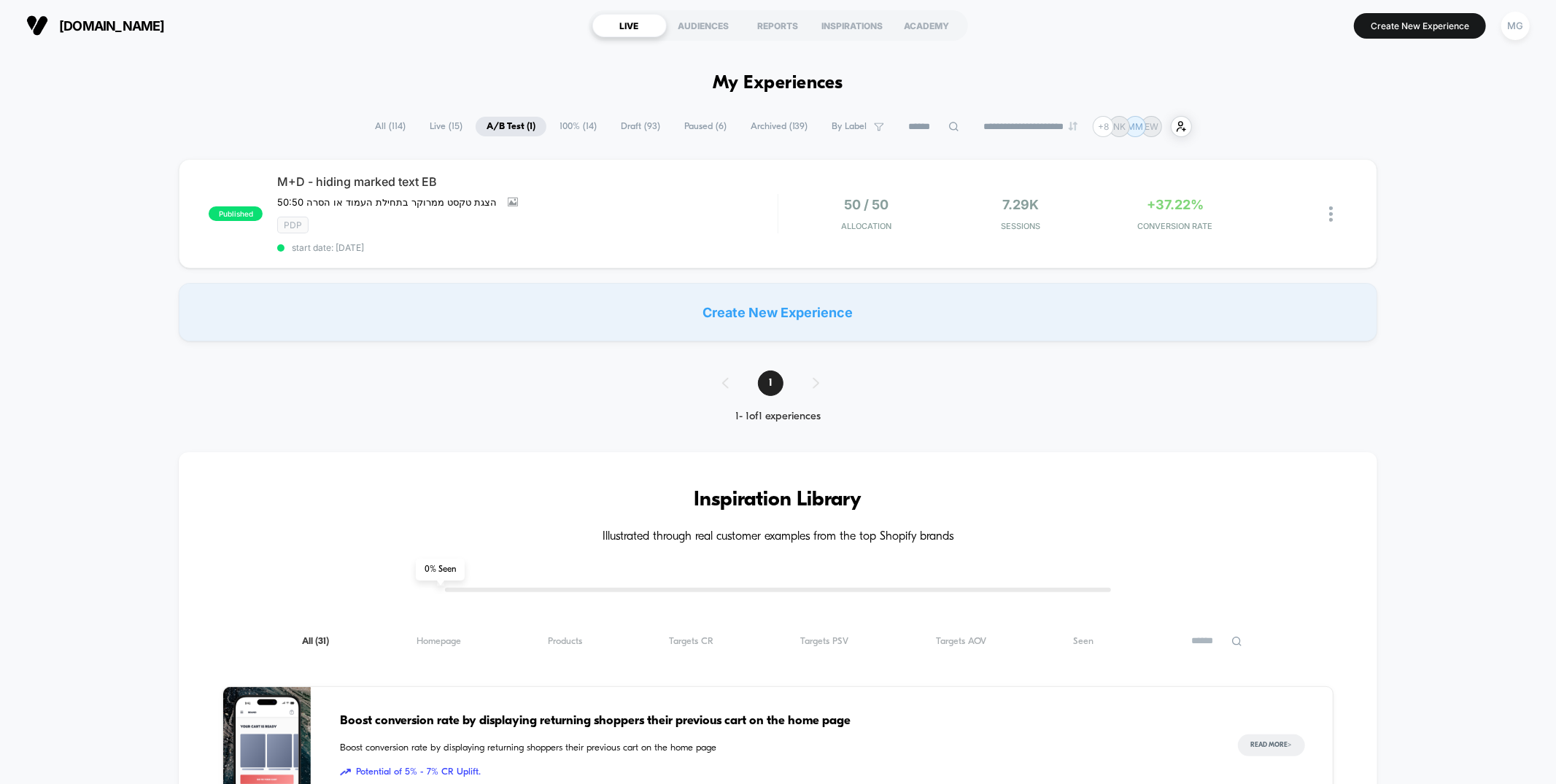
click at [584, 125] on span "100% ( 14 )" at bounding box center [577, 127] width 59 height 20
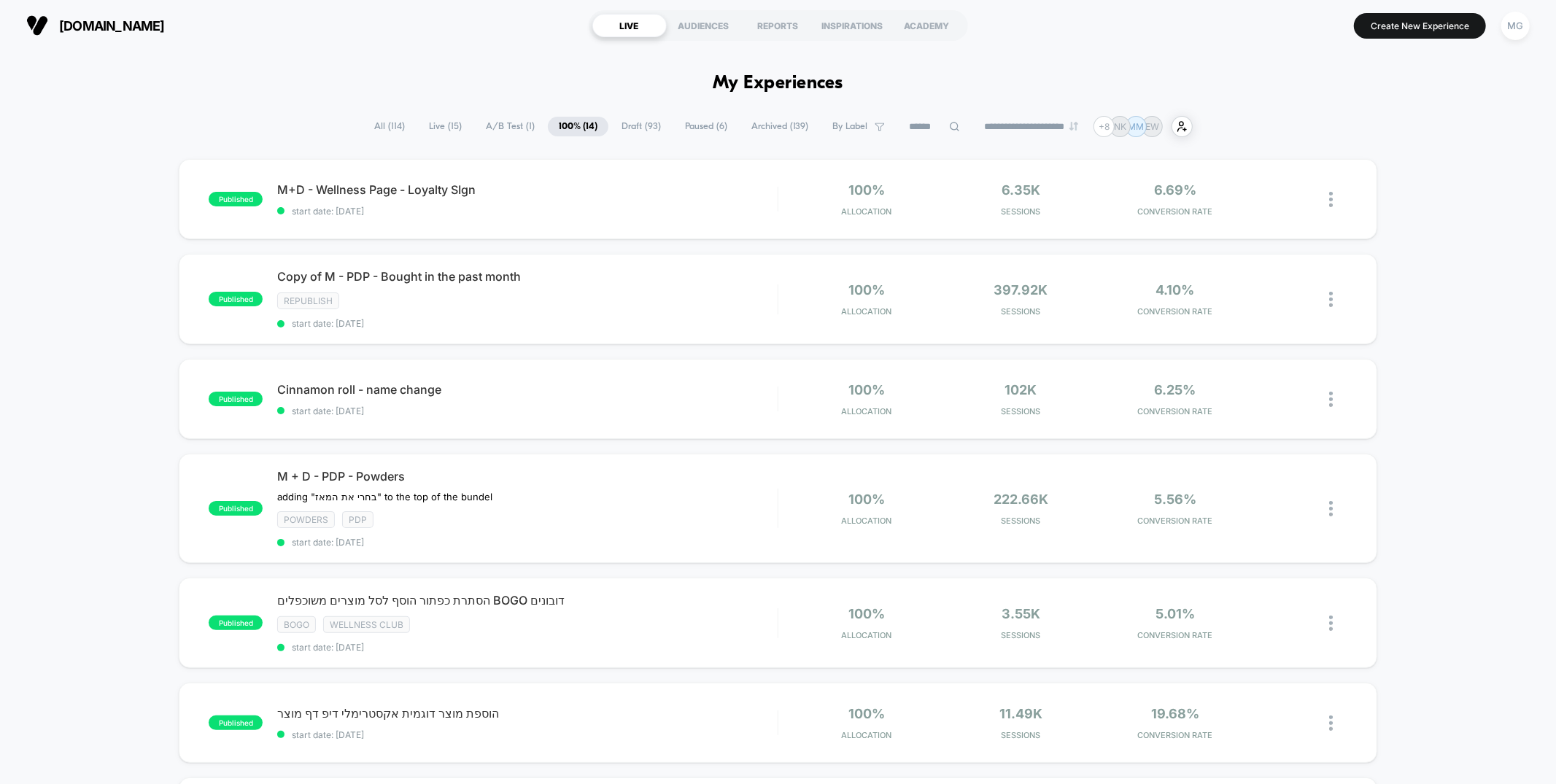
click at [648, 127] on span "Draft ( 93 )" at bounding box center [641, 127] width 61 height 20
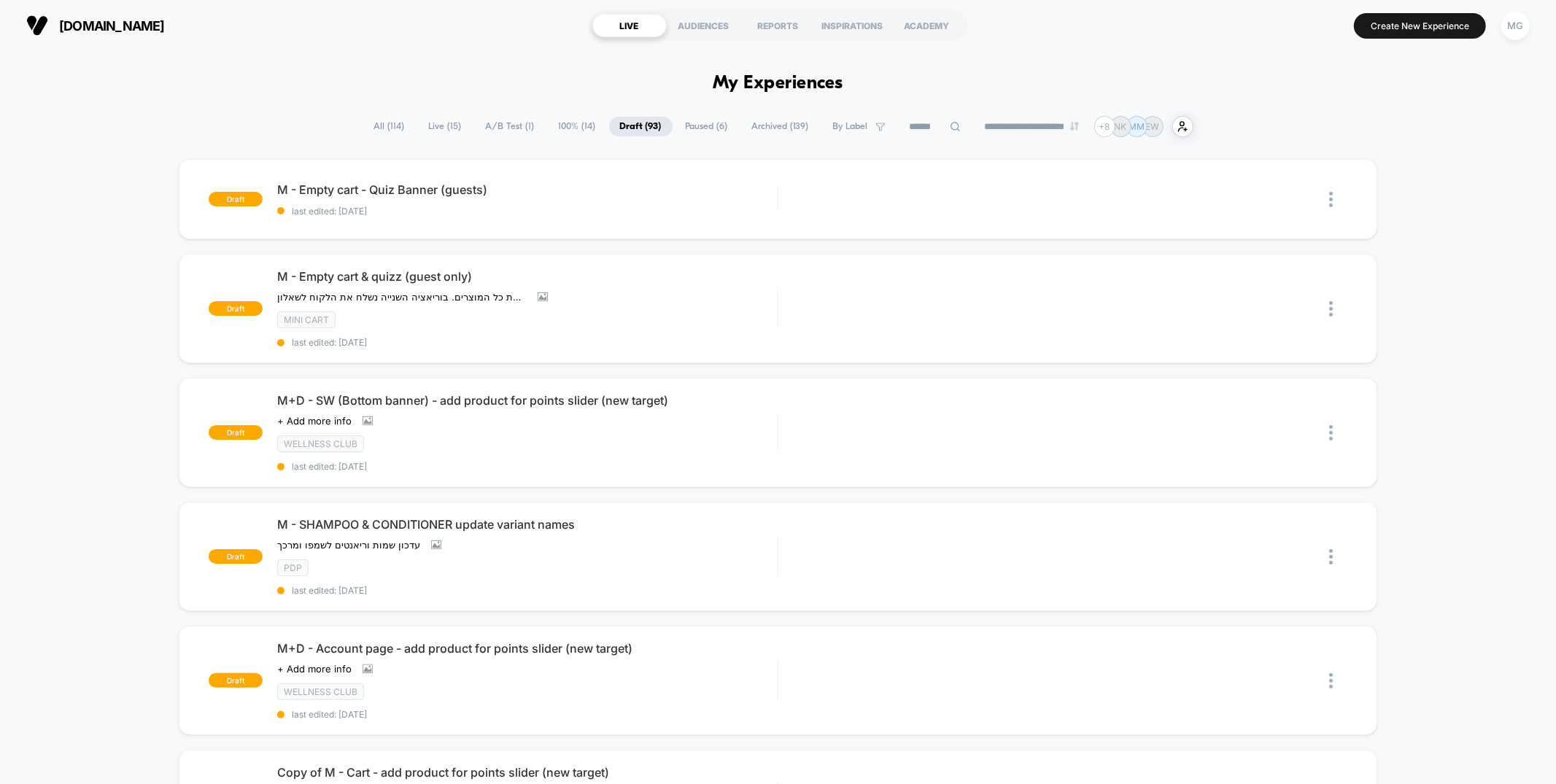
click at [577, 128] on span "100% ( 14 )" at bounding box center [577, 127] width 59 height 20
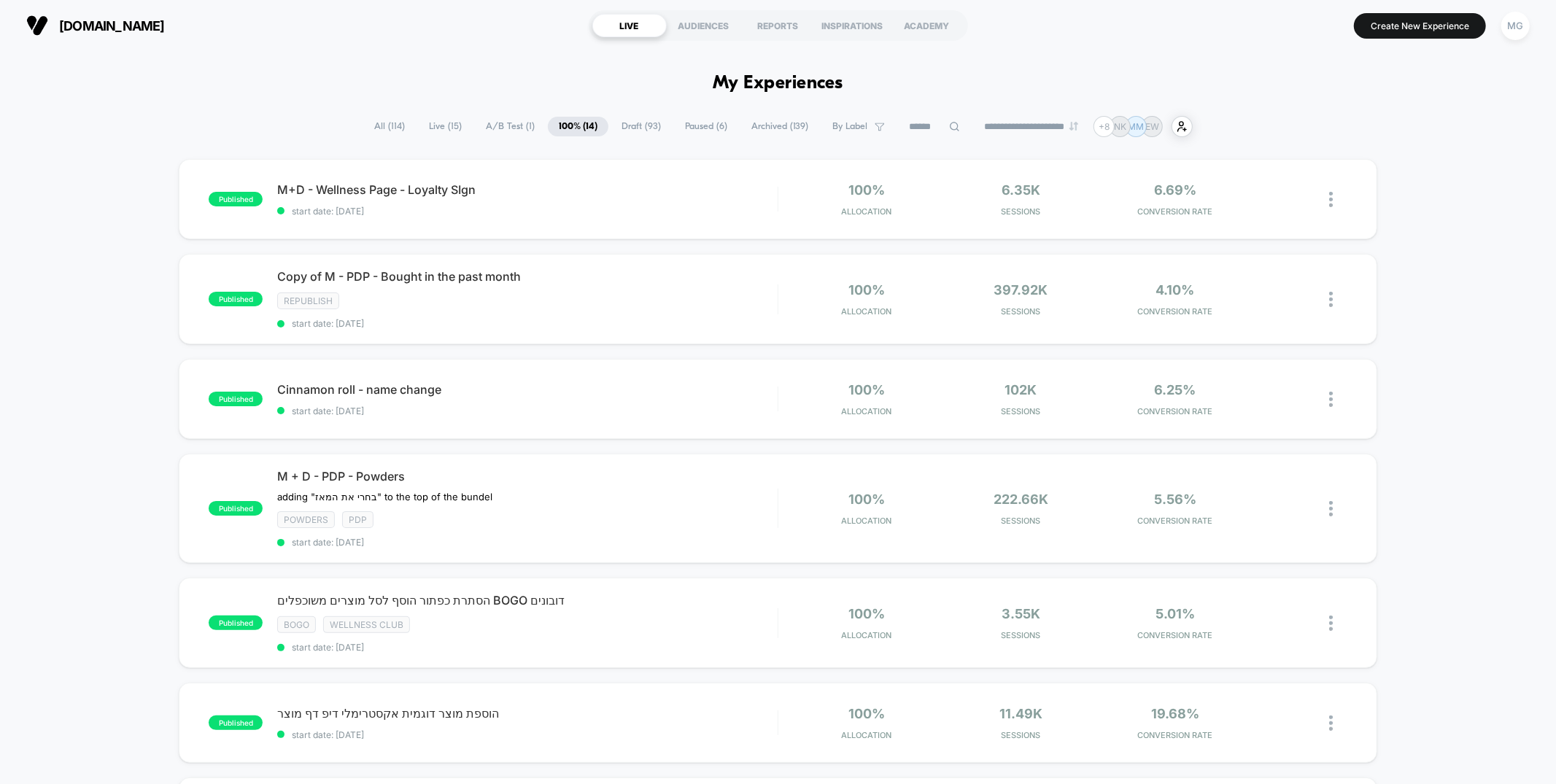
click at [658, 128] on span "Draft ( 93 )" at bounding box center [641, 127] width 61 height 20
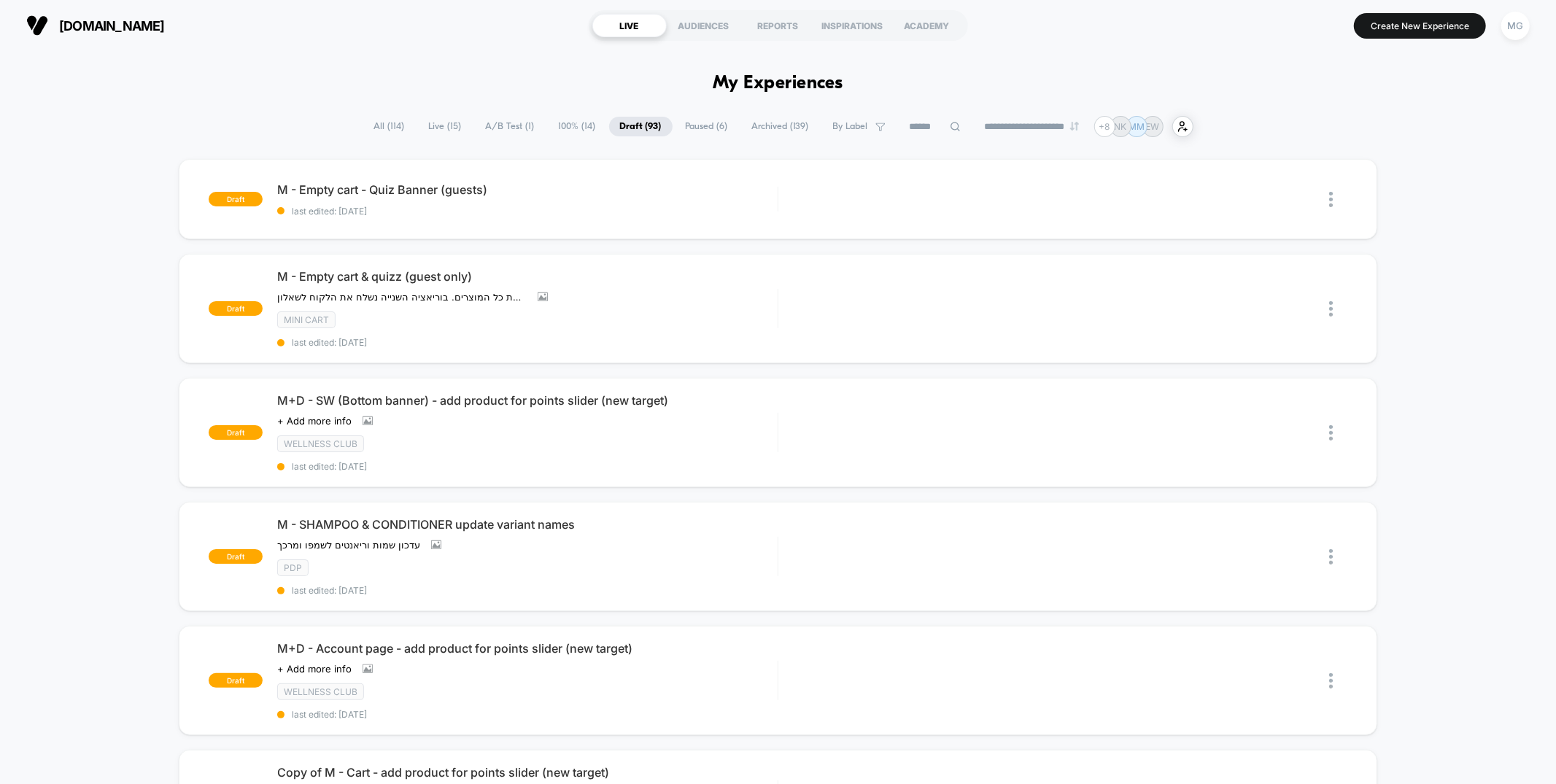
click at [709, 127] on span "Paused ( 6 )" at bounding box center [707, 127] width 65 height 20
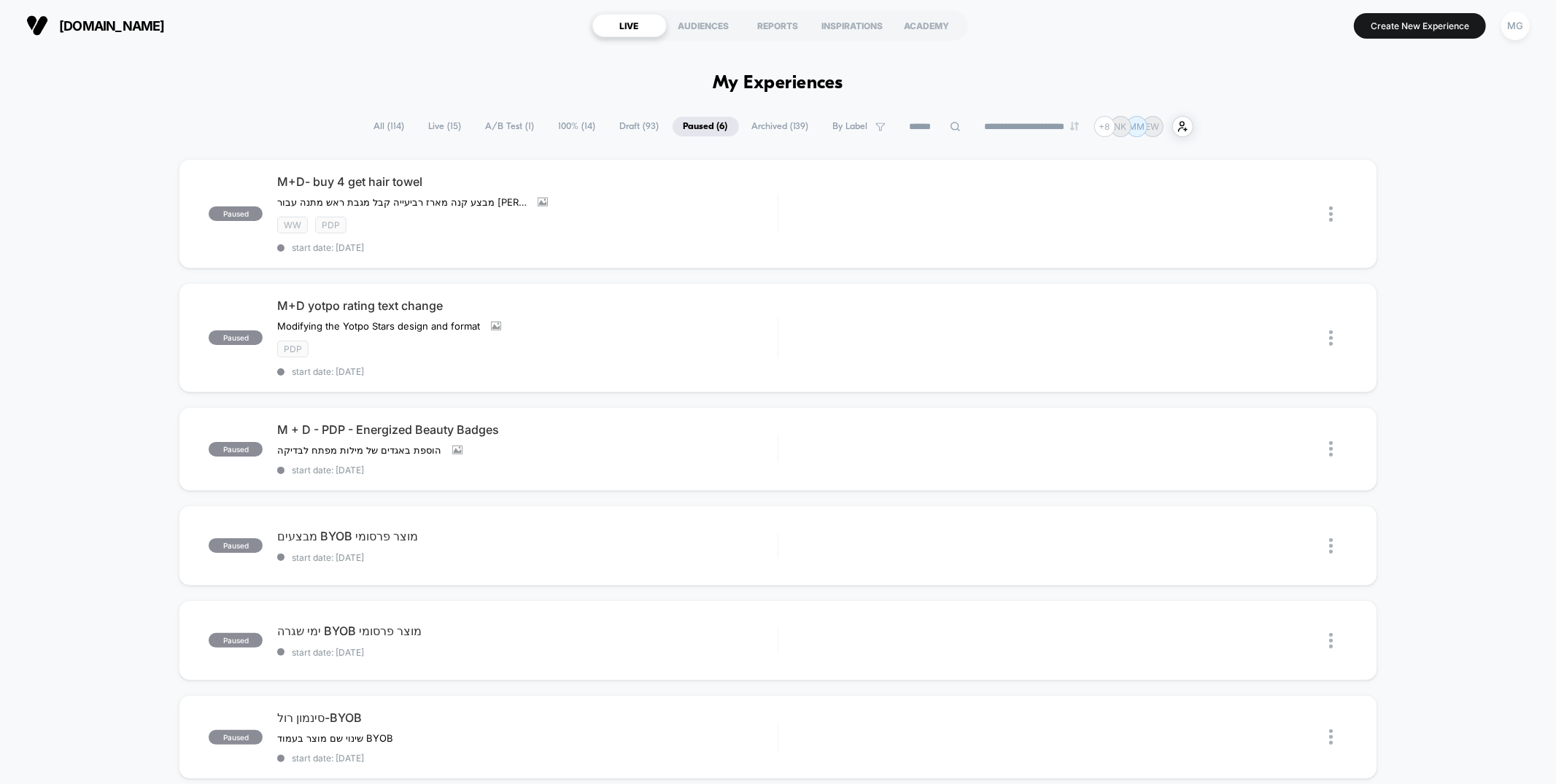
click at [610, 124] on span "Draft ( 93 )" at bounding box center [639, 127] width 61 height 20
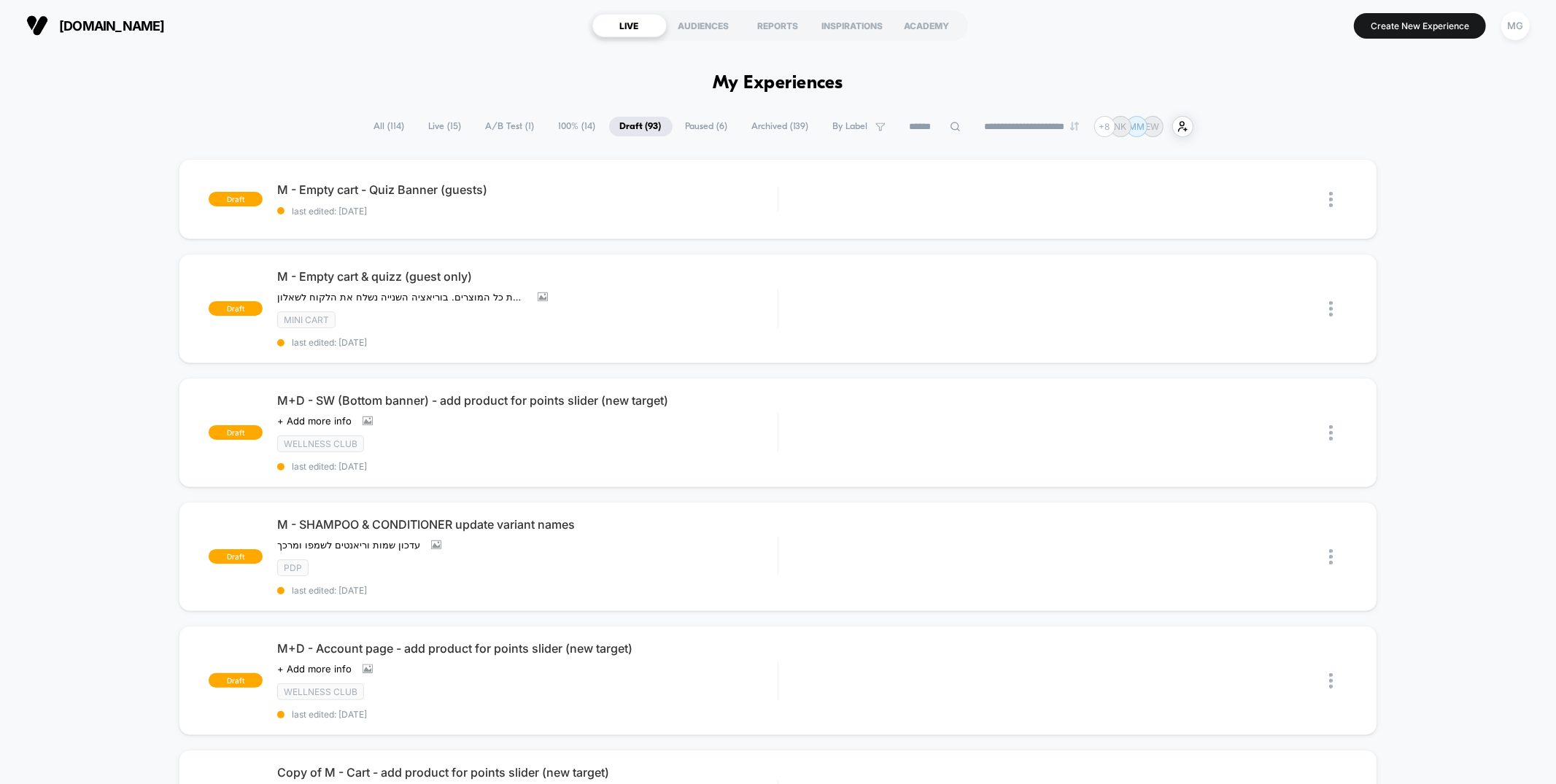
click at [579, 127] on span "100% ( 14 )" at bounding box center [577, 127] width 59 height 20
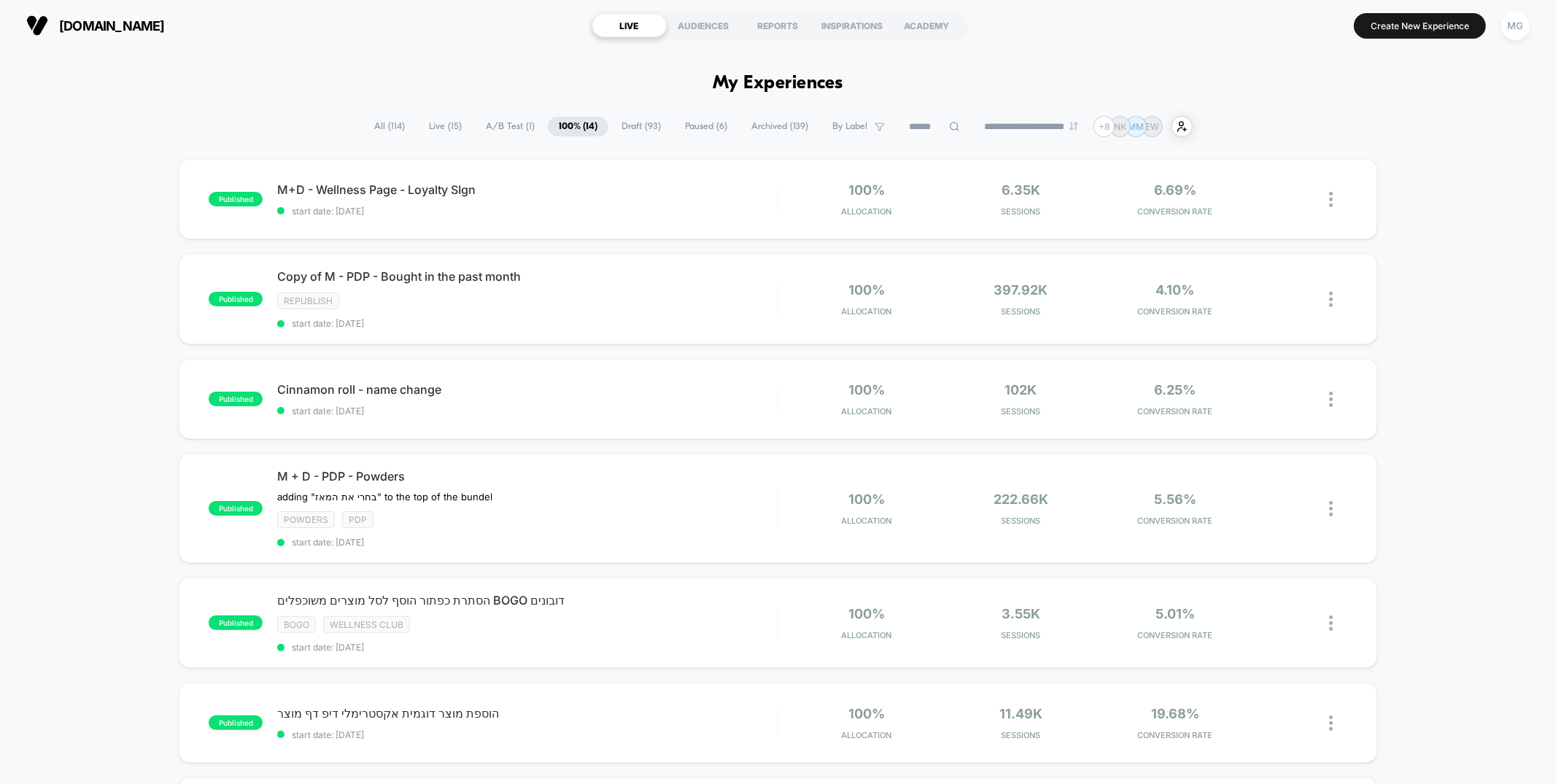
scroll to position [1, 0]
click at [510, 132] on span "A/B Test ( 1 )" at bounding box center [510, 126] width 71 height 20
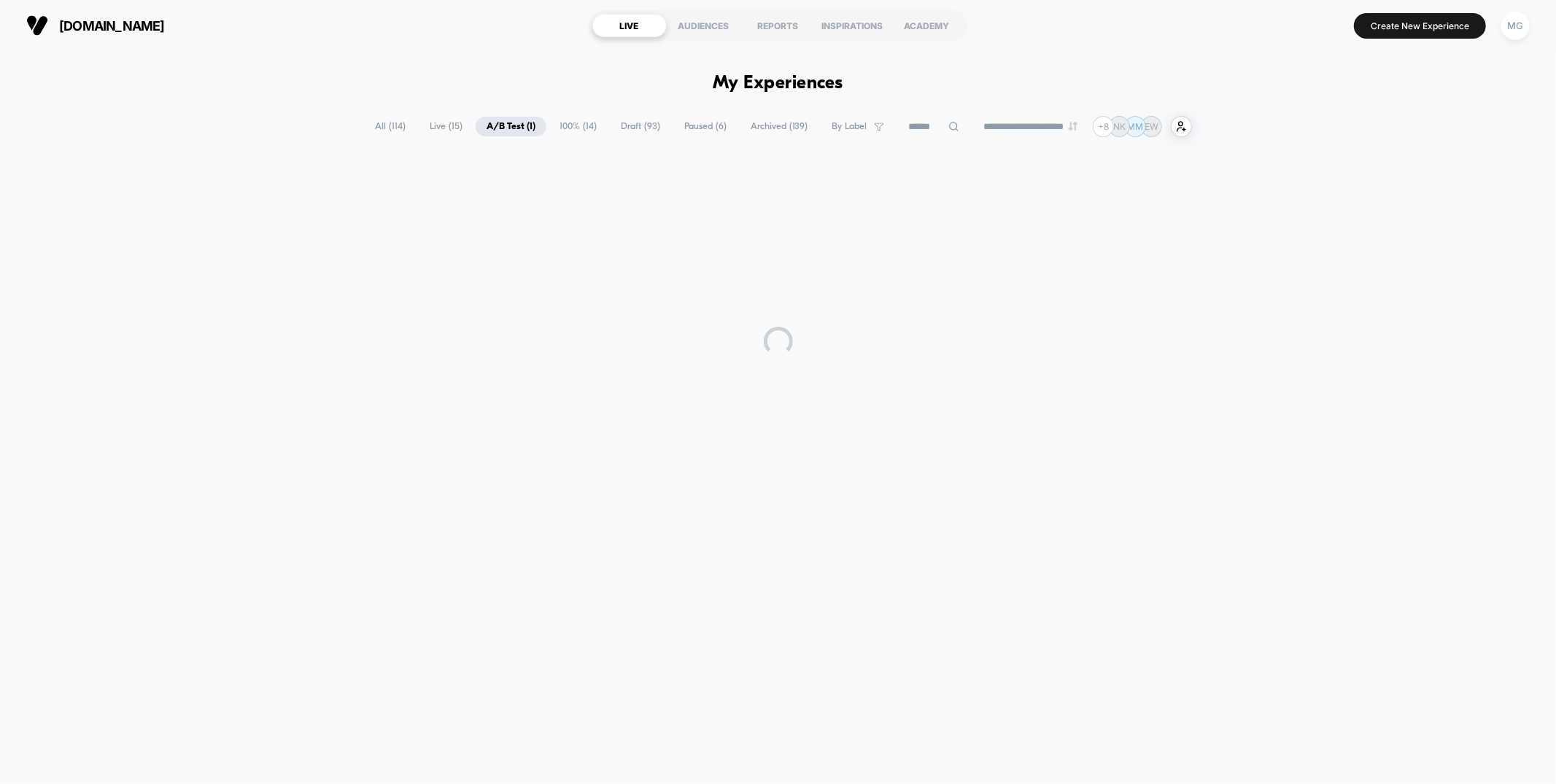
scroll to position [0, 0]
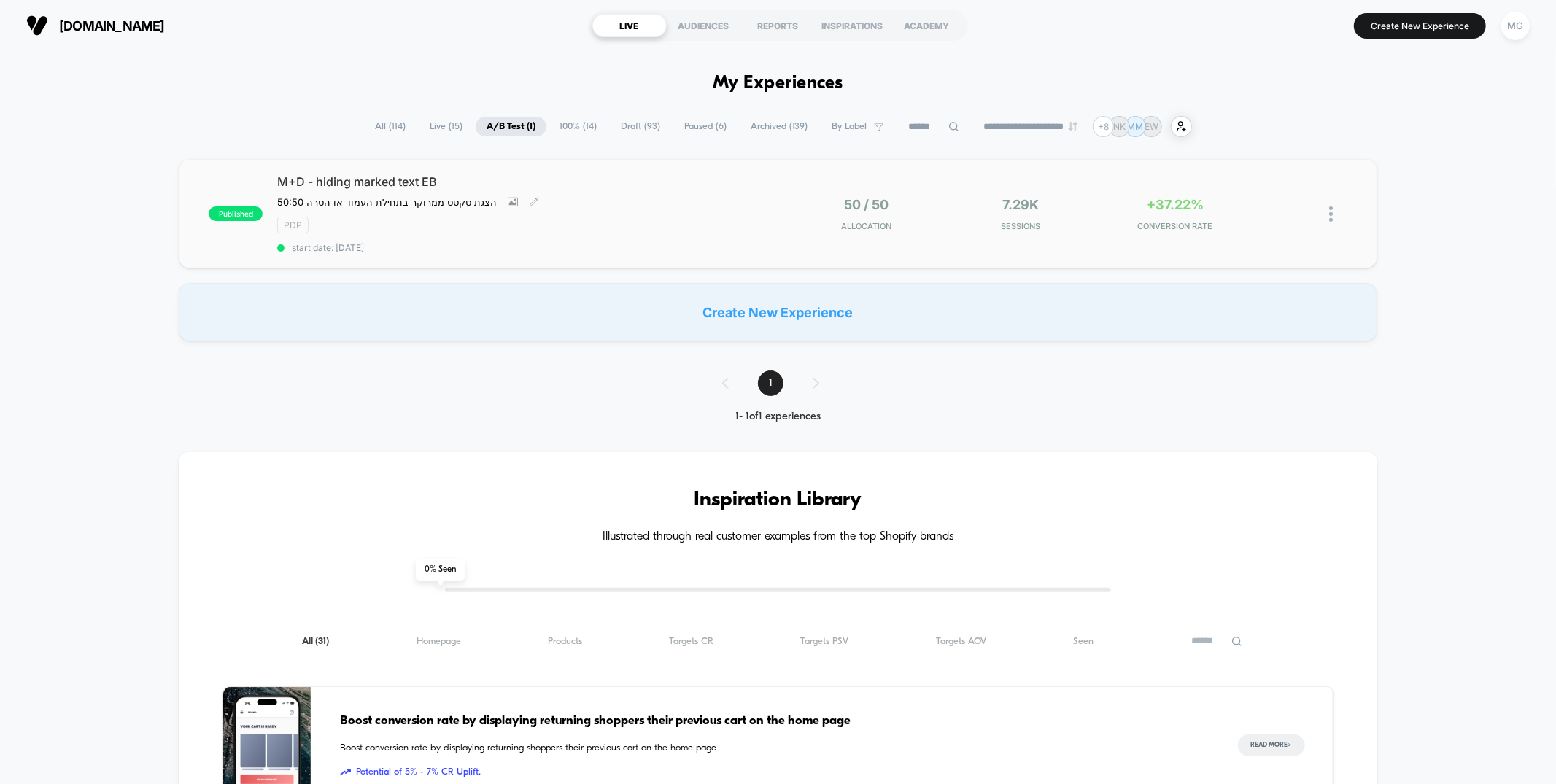
click at [657, 228] on div "pdp" at bounding box center [527, 225] width 500 height 17
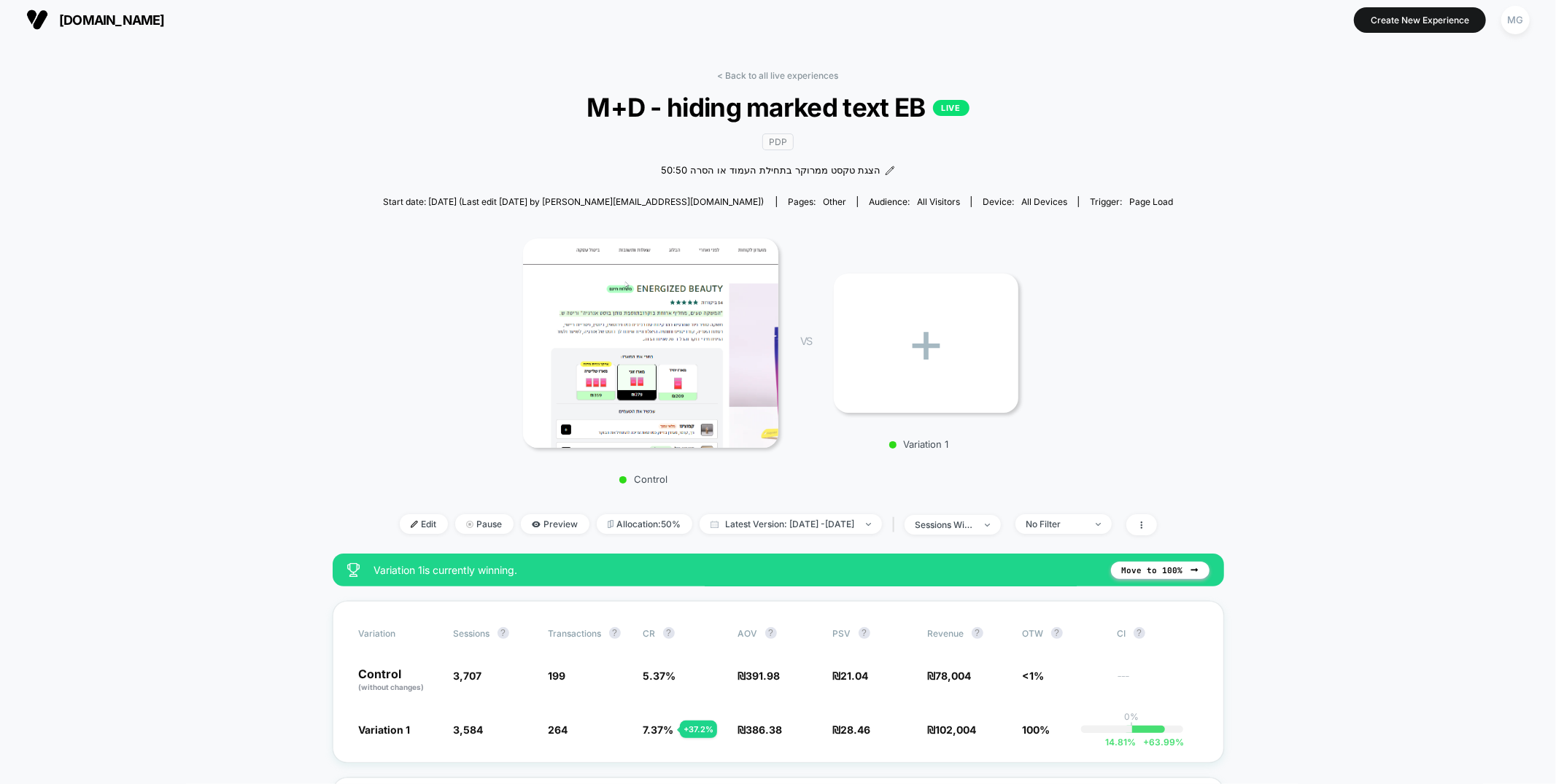
click at [648, 319] on img at bounding box center [650, 343] width 256 height 210
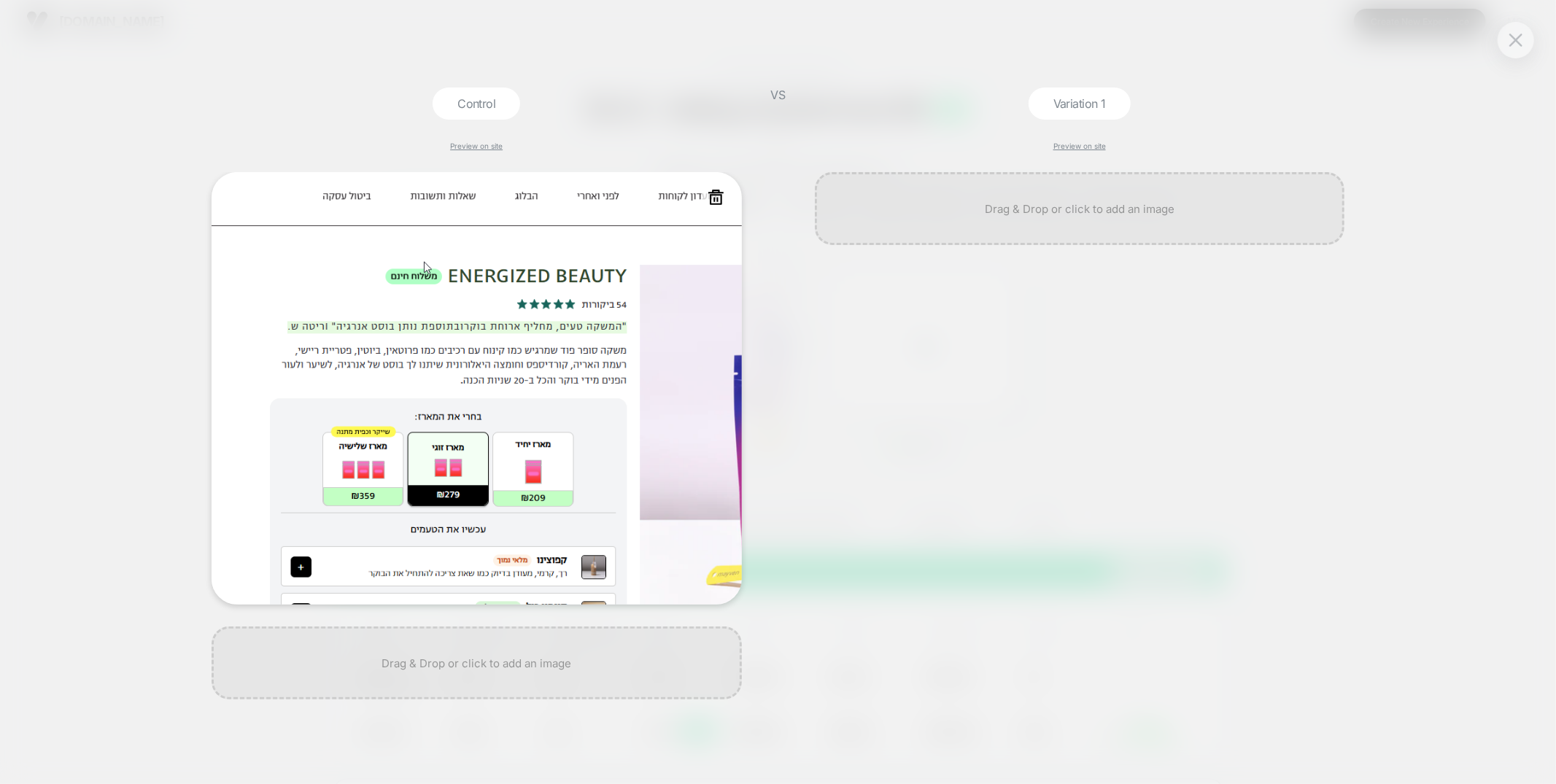
click at [463, 326] on img at bounding box center [476, 388] width 530 height 433
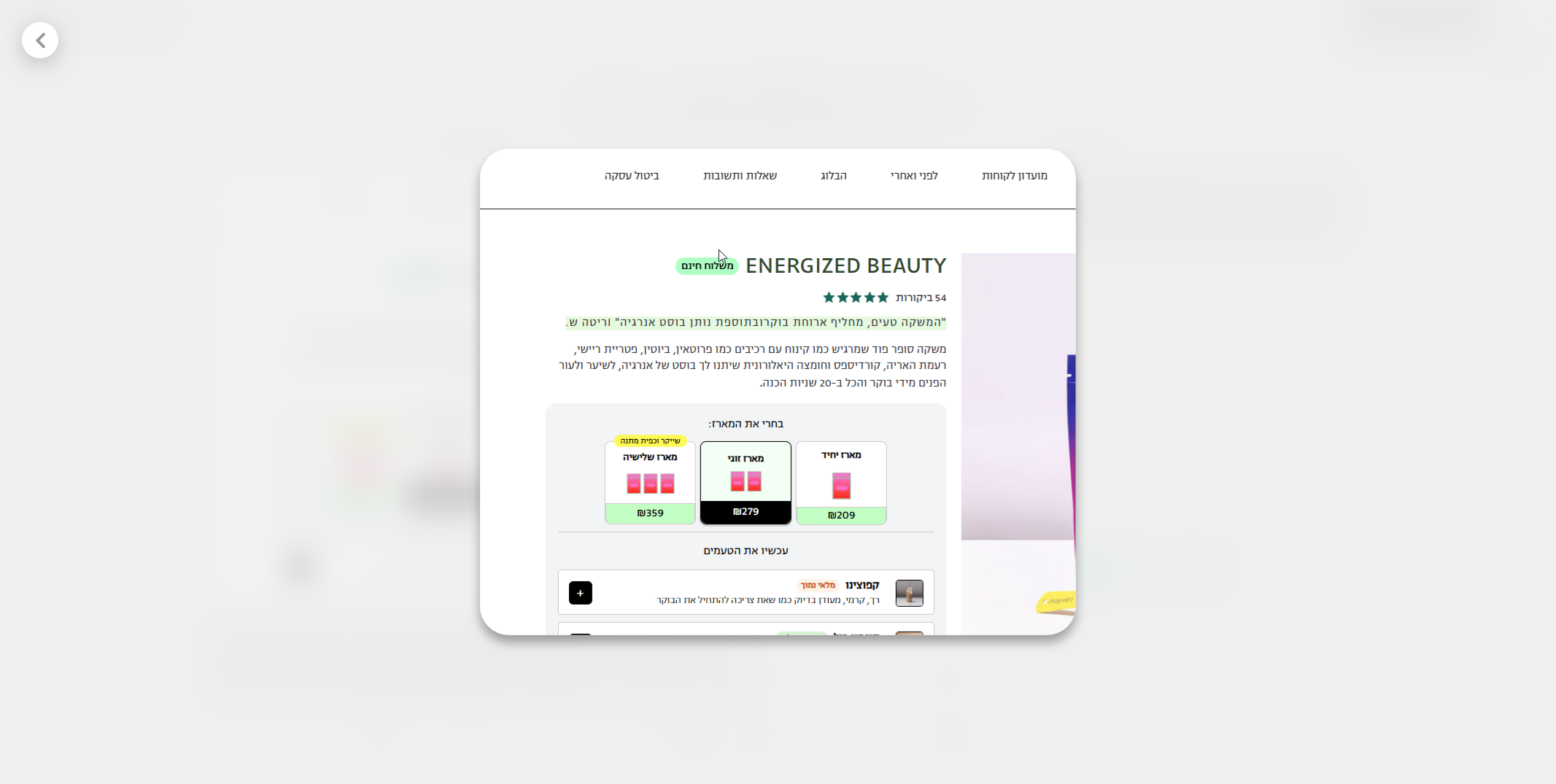
click at [1095, 315] on div at bounding box center [778, 392] width 1556 height 784
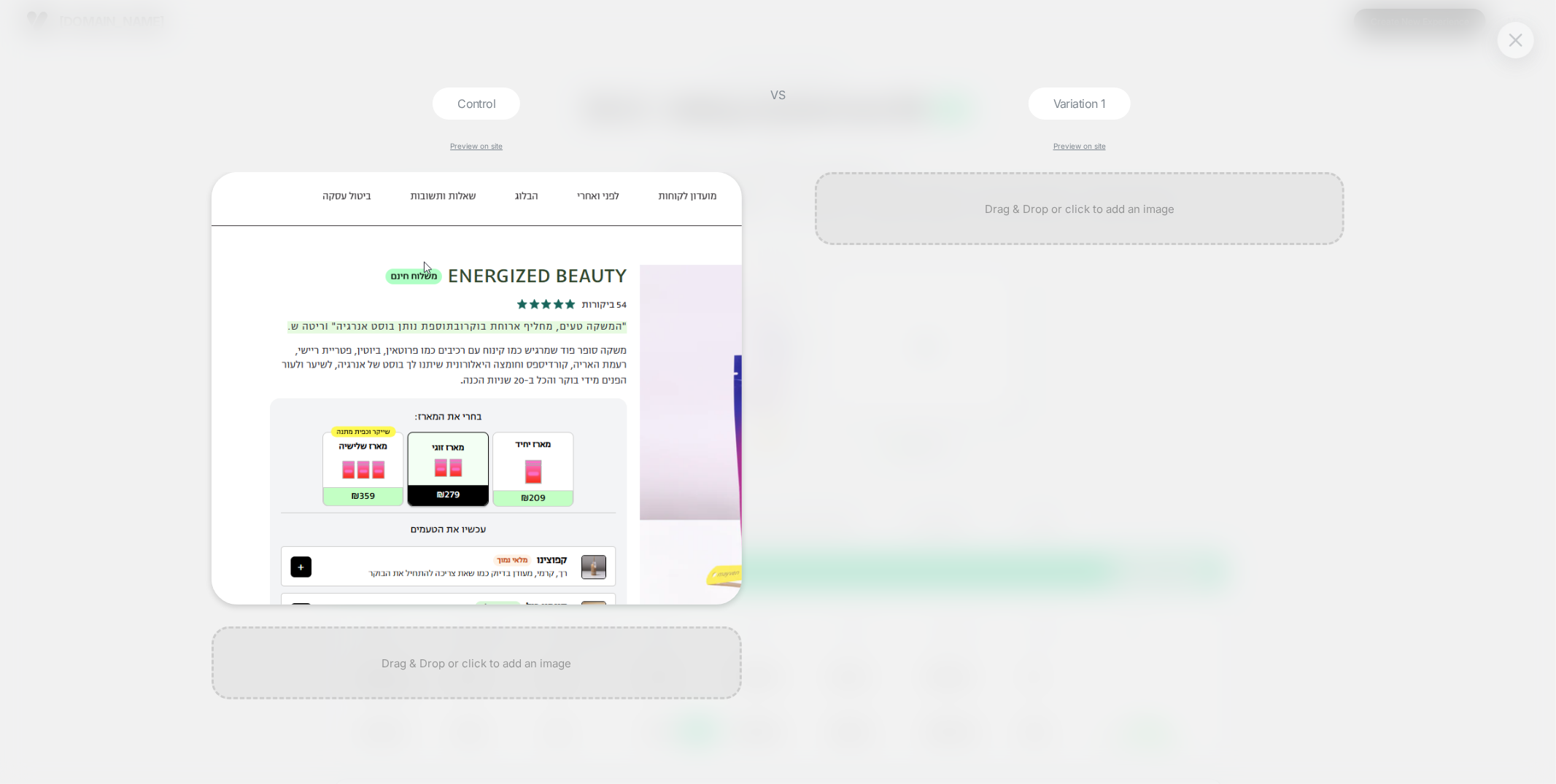
click at [1515, 39] on img at bounding box center [1515, 40] width 13 height 12
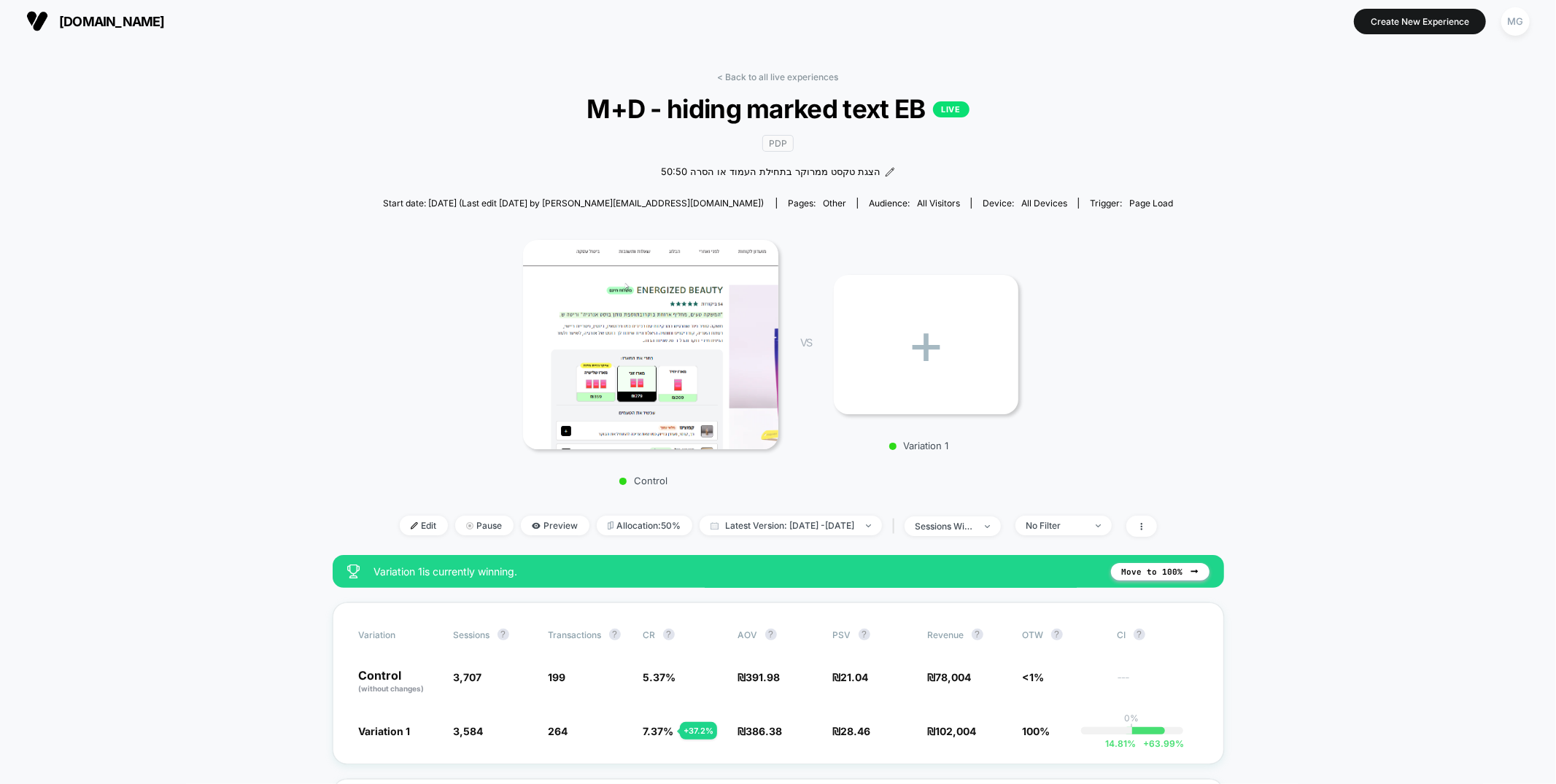
click at [405, 12] on section "mayven.co.il" at bounding box center [270, 22] width 497 height 36
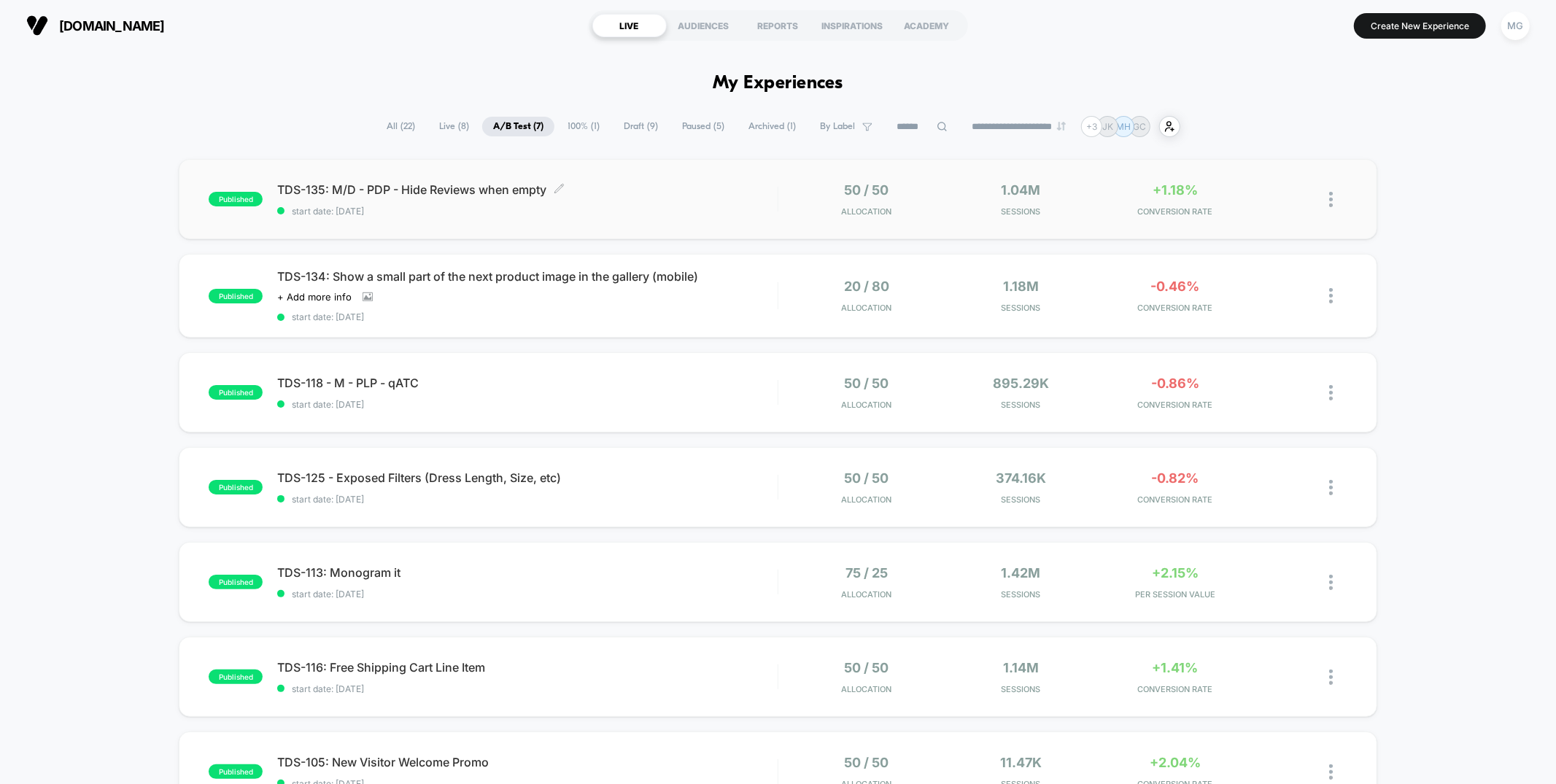
click at [687, 196] on div "TDS-135: M/D - PDP - Hide Reviews when empty Click to edit experience details C…" at bounding box center [527, 198] width 500 height 34
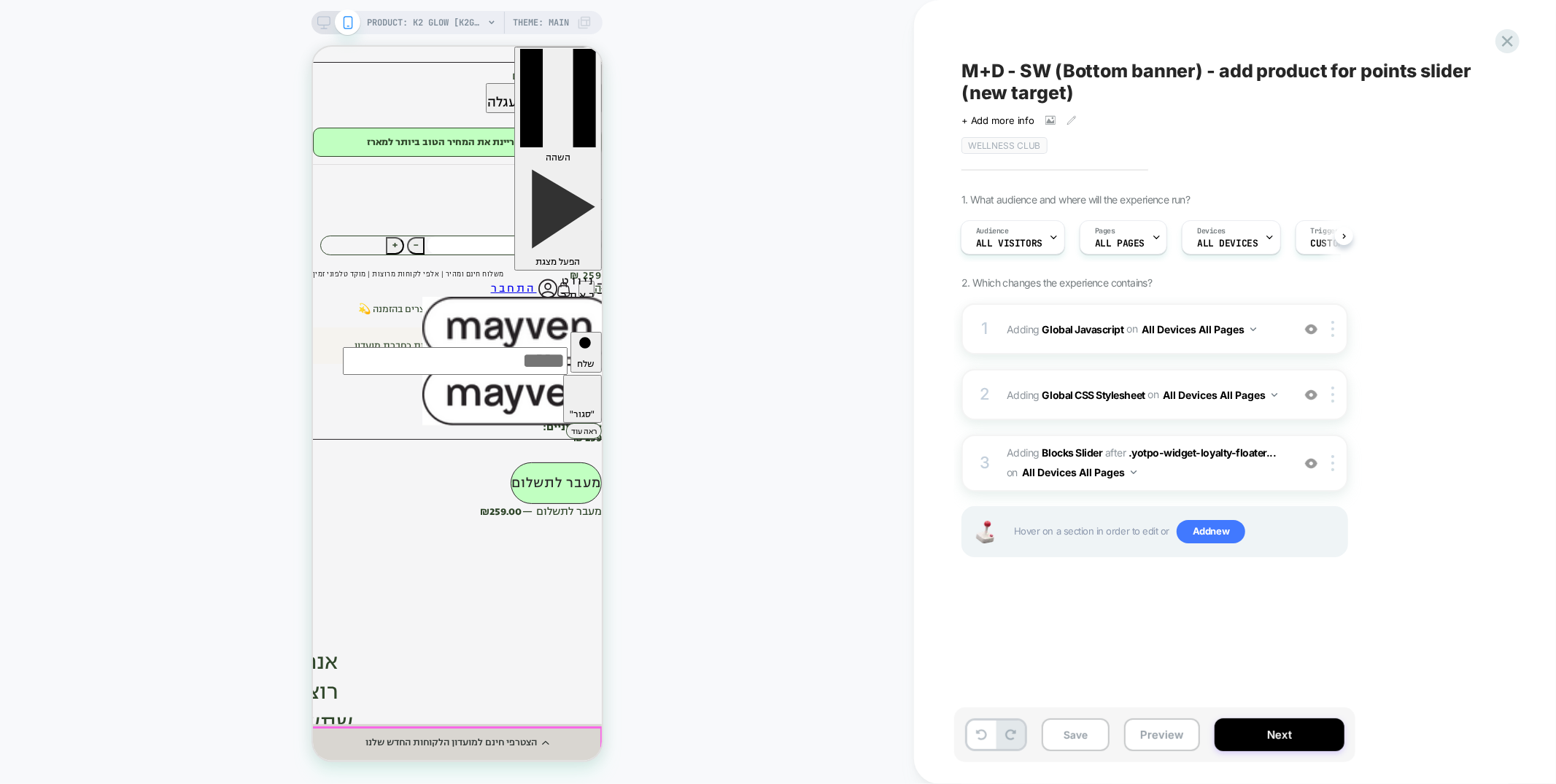
click at [483, 751] on div "הצטרפי חינם למועדון הלקוחות החדש שלנו" at bounding box center [456, 742] width 289 height 36
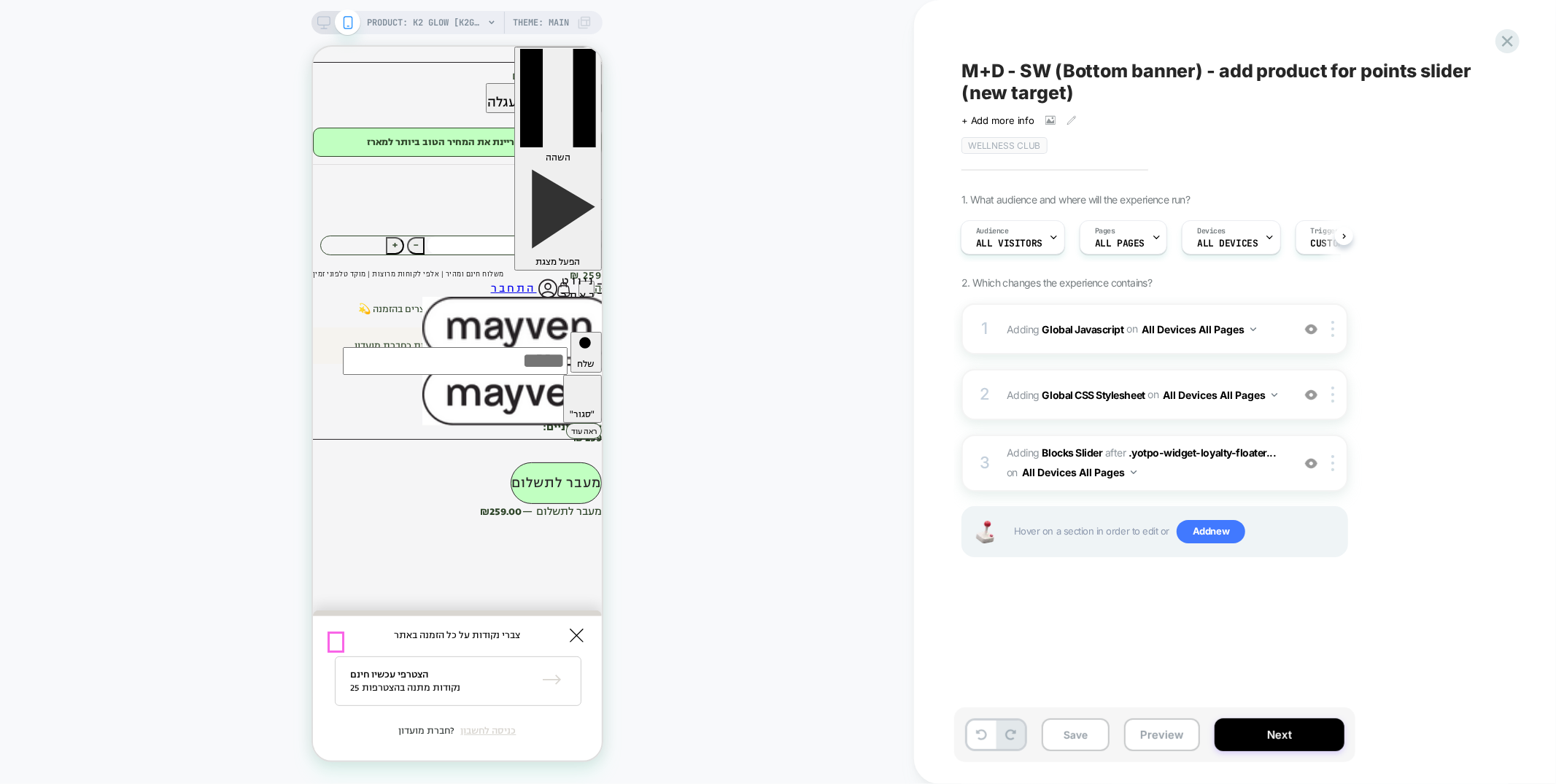
click at [569, 639] on icon at bounding box center [576, 634] width 14 height 14
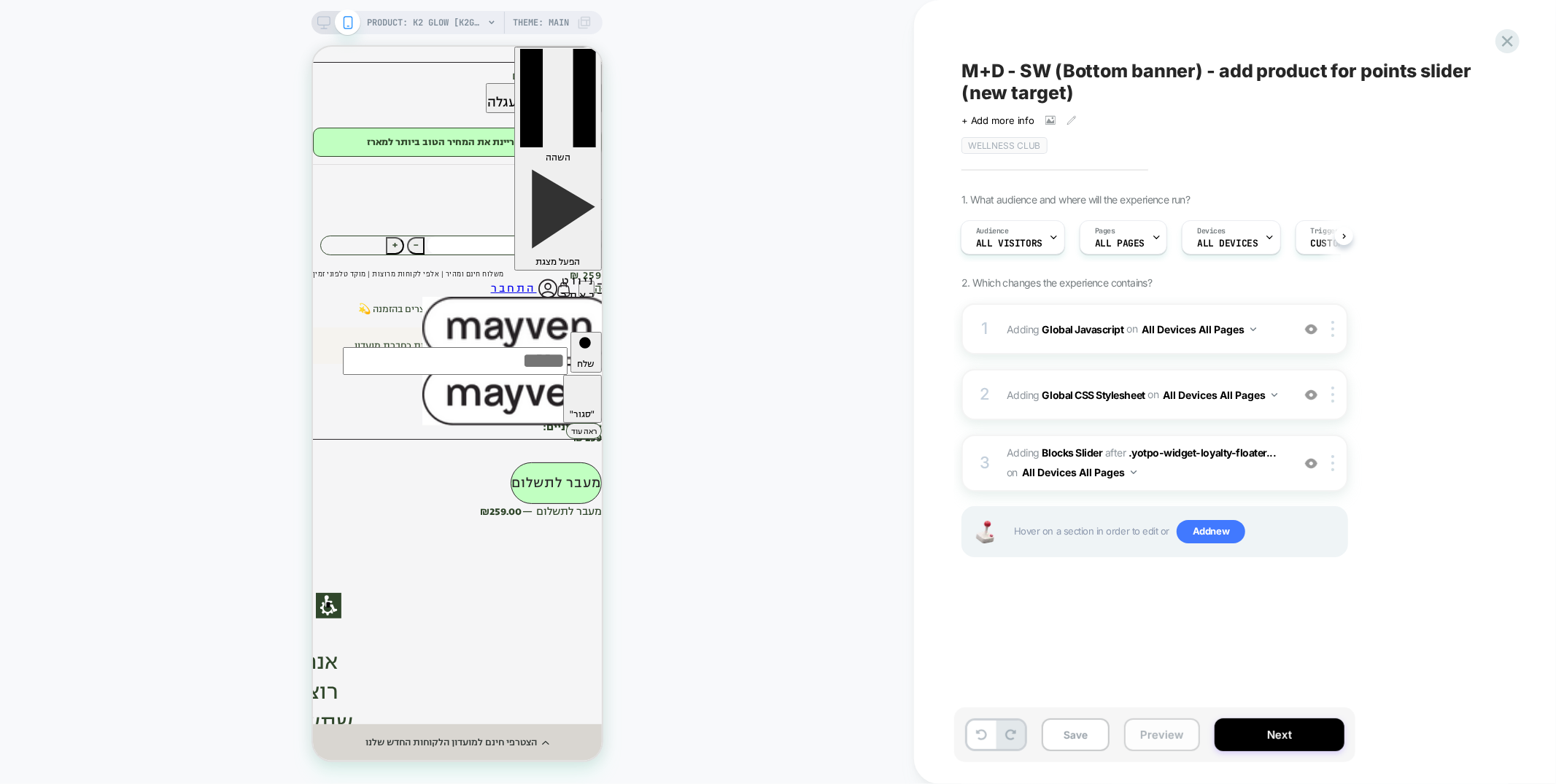
click at [1159, 737] on button "Preview" at bounding box center [1162, 735] width 76 height 33
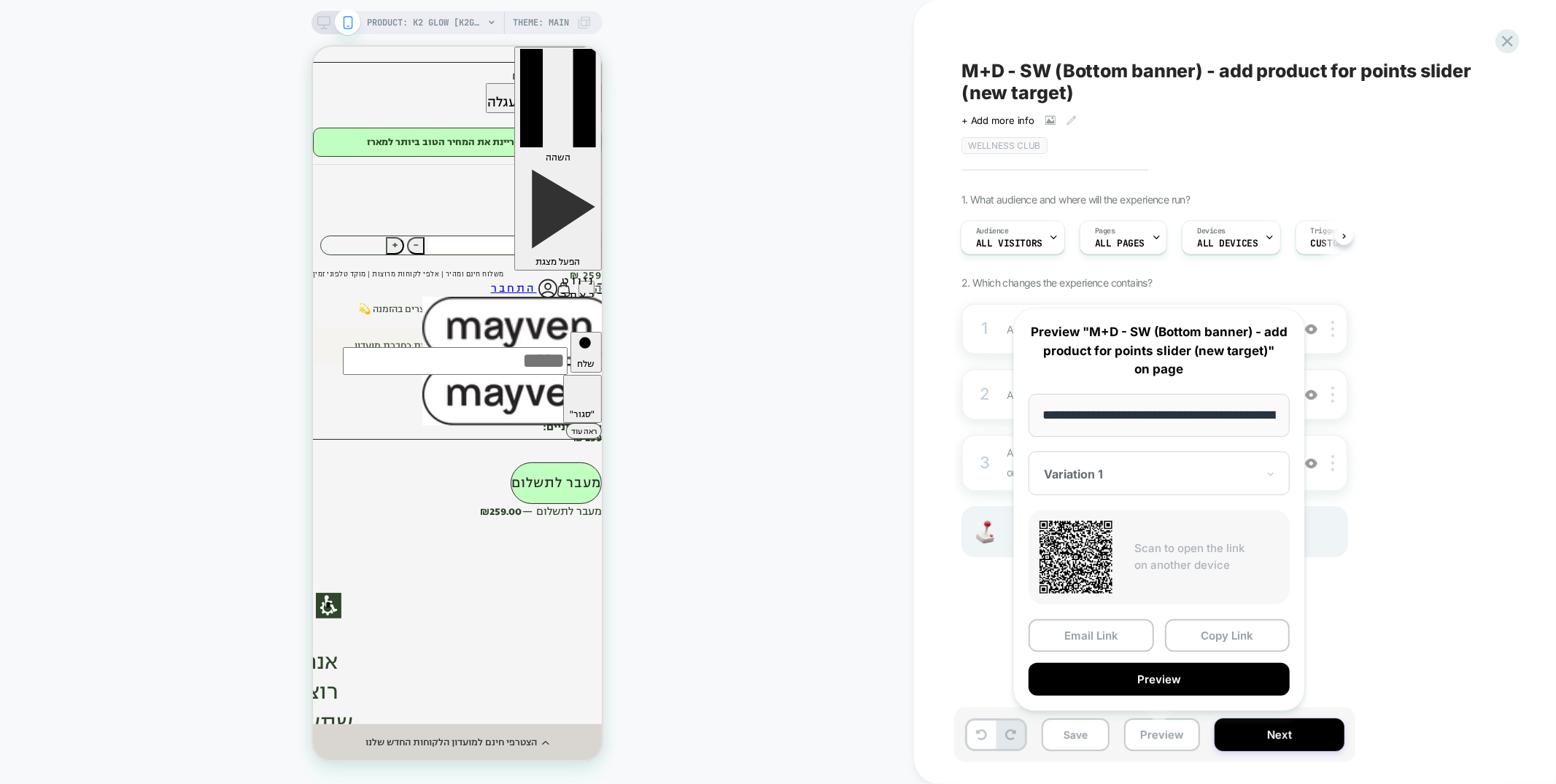
drag, startPoint x: 1214, startPoint y: 629, endPoint x: 910, endPoint y: 399, distance: 381.2
click at [1213, 629] on button "Copy Link" at bounding box center [1228, 636] width 126 height 33
